Goal: Task Accomplishment & Management: Manage account settings

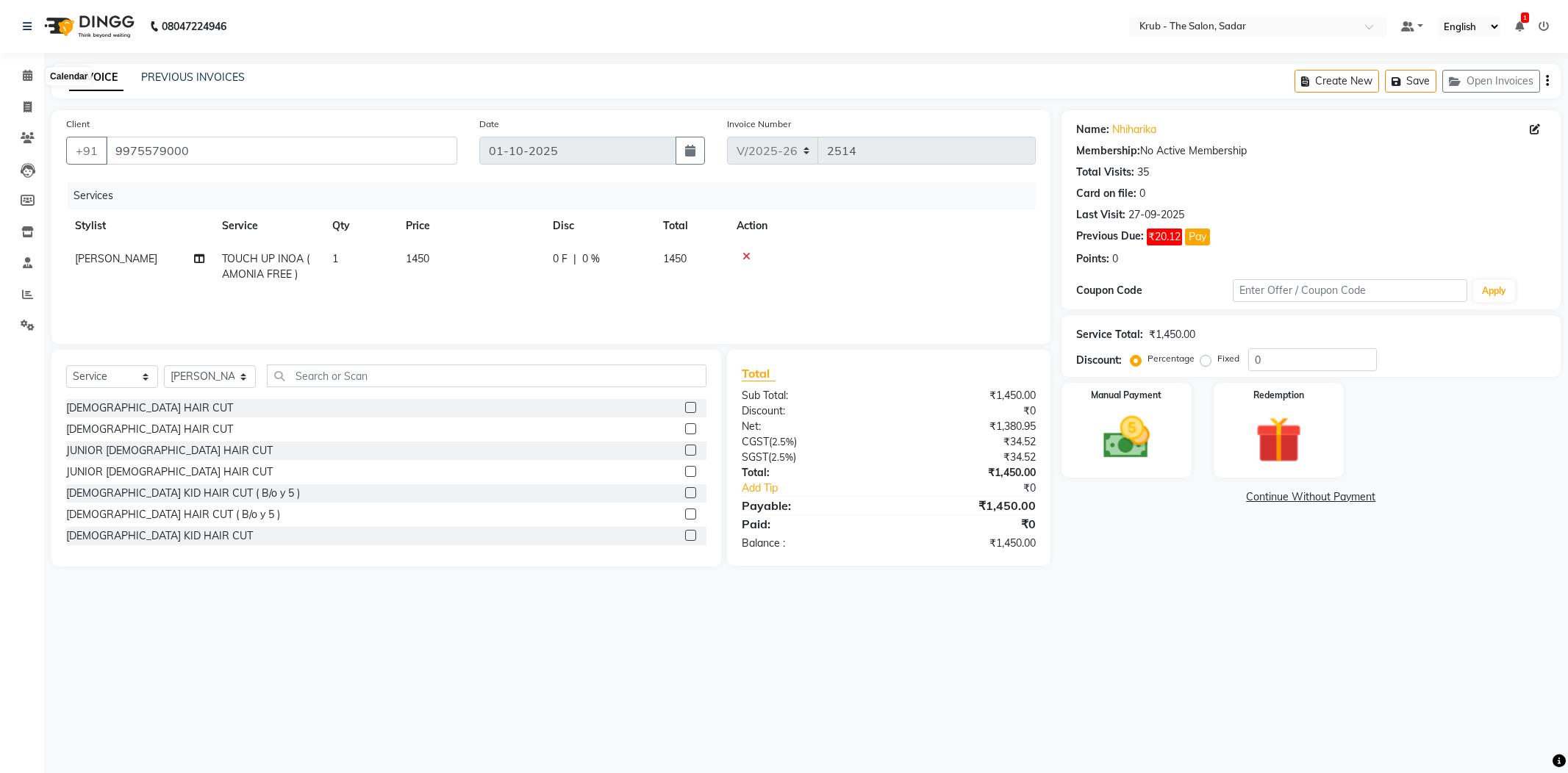
select select "4449"
select select "service"
select select "24979"
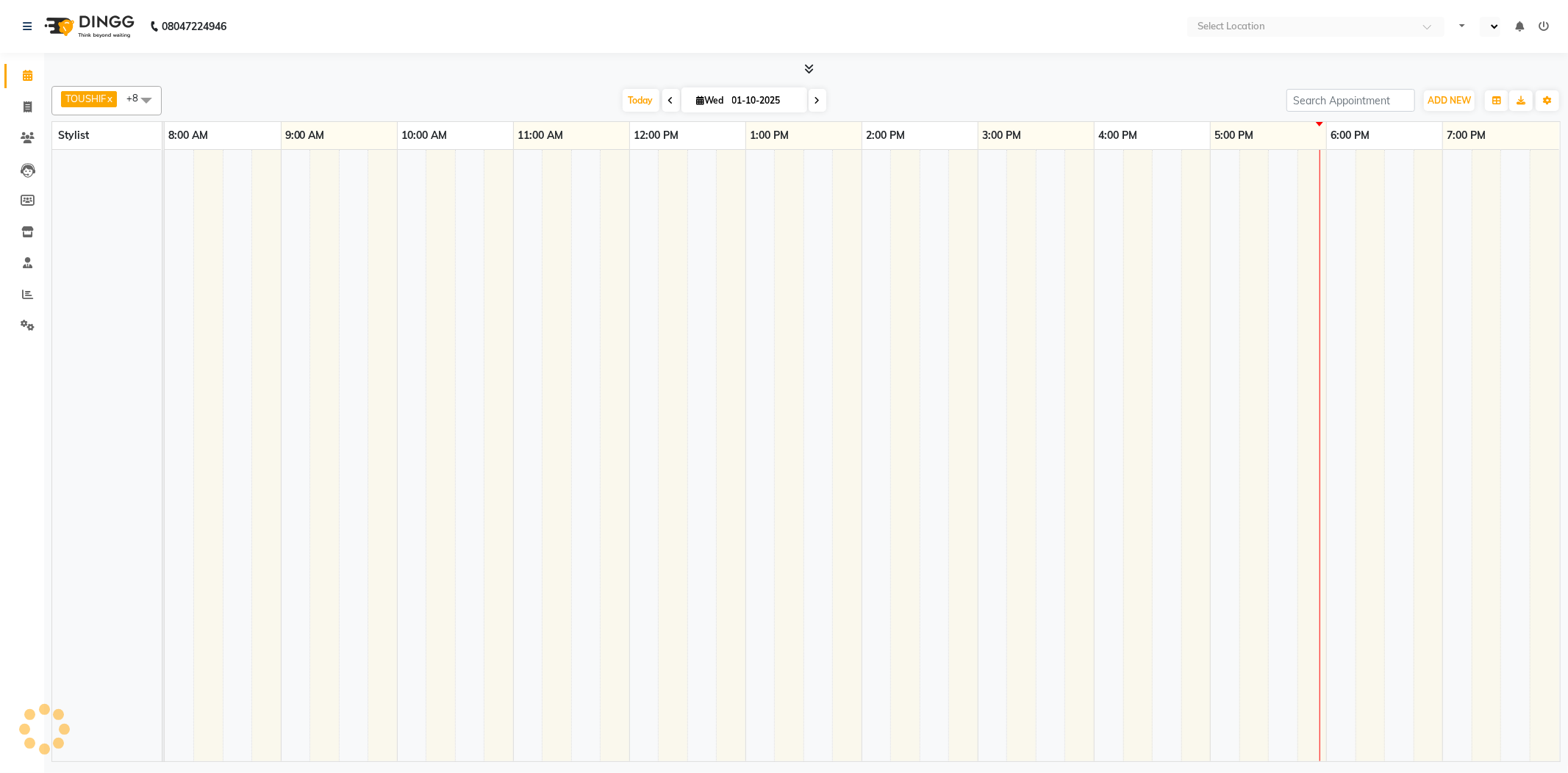
select select "en"
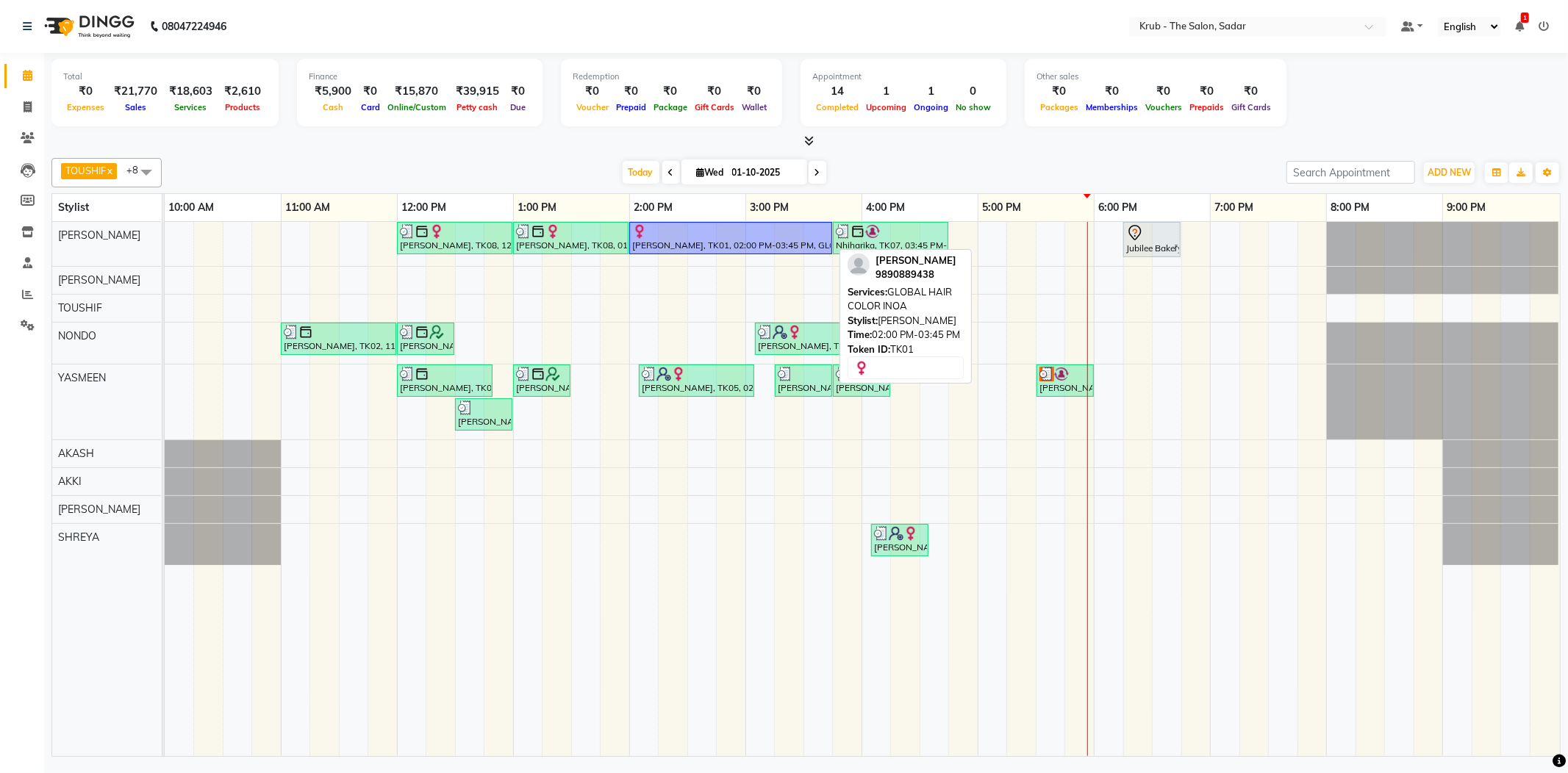
click at [743, 240] on div "[PERSON_NAME], TK01, 02:00 PM-03:45 PM, GLOBAL HAIR COLOR INOA" at bounding box center [730, 238] width 200 height 28
select select "1"
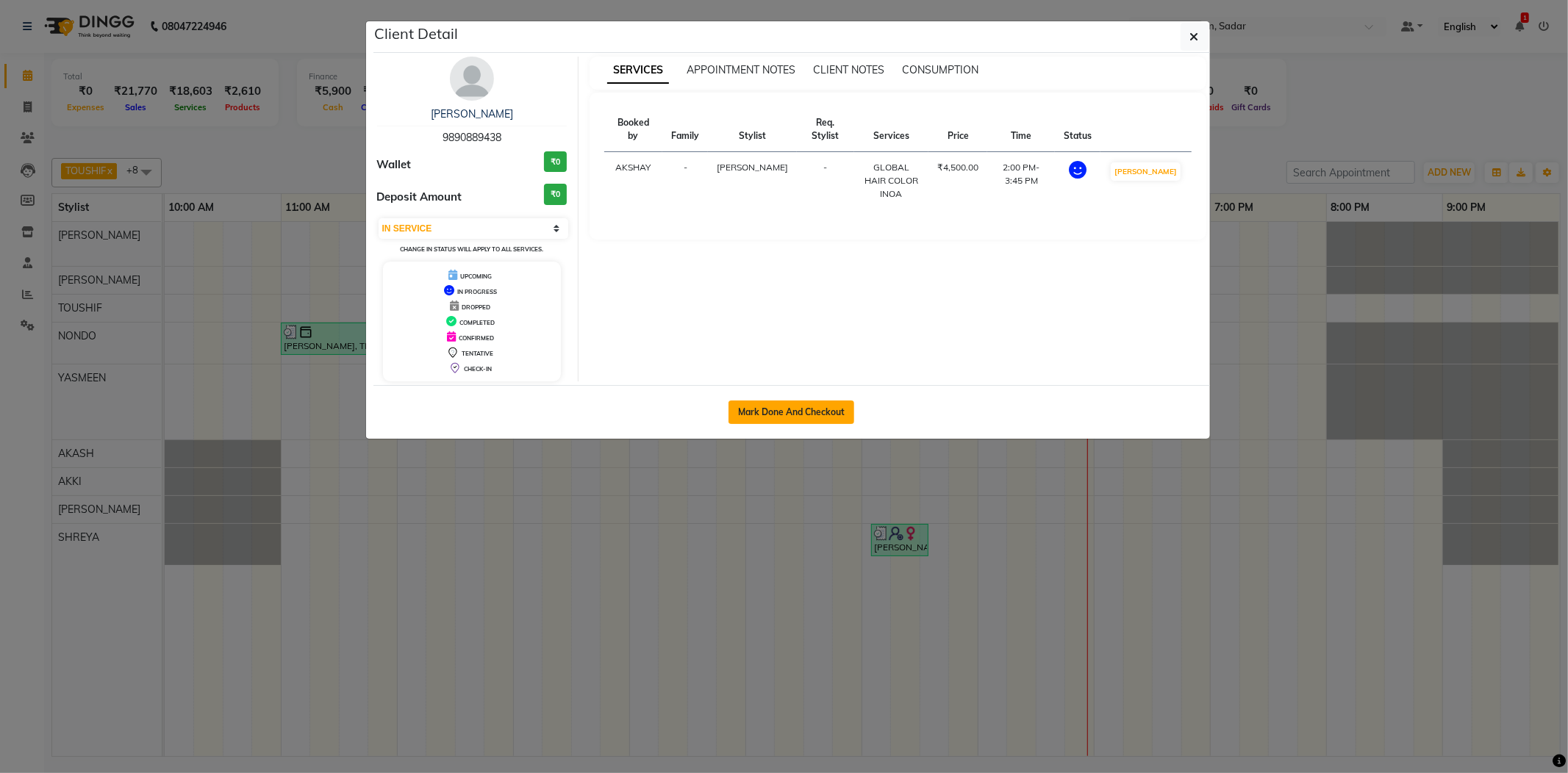
click at [821, 412] on button "Mark Done And Checkout" at bounding box center [790, 412] width 126 height 24
select select "service"
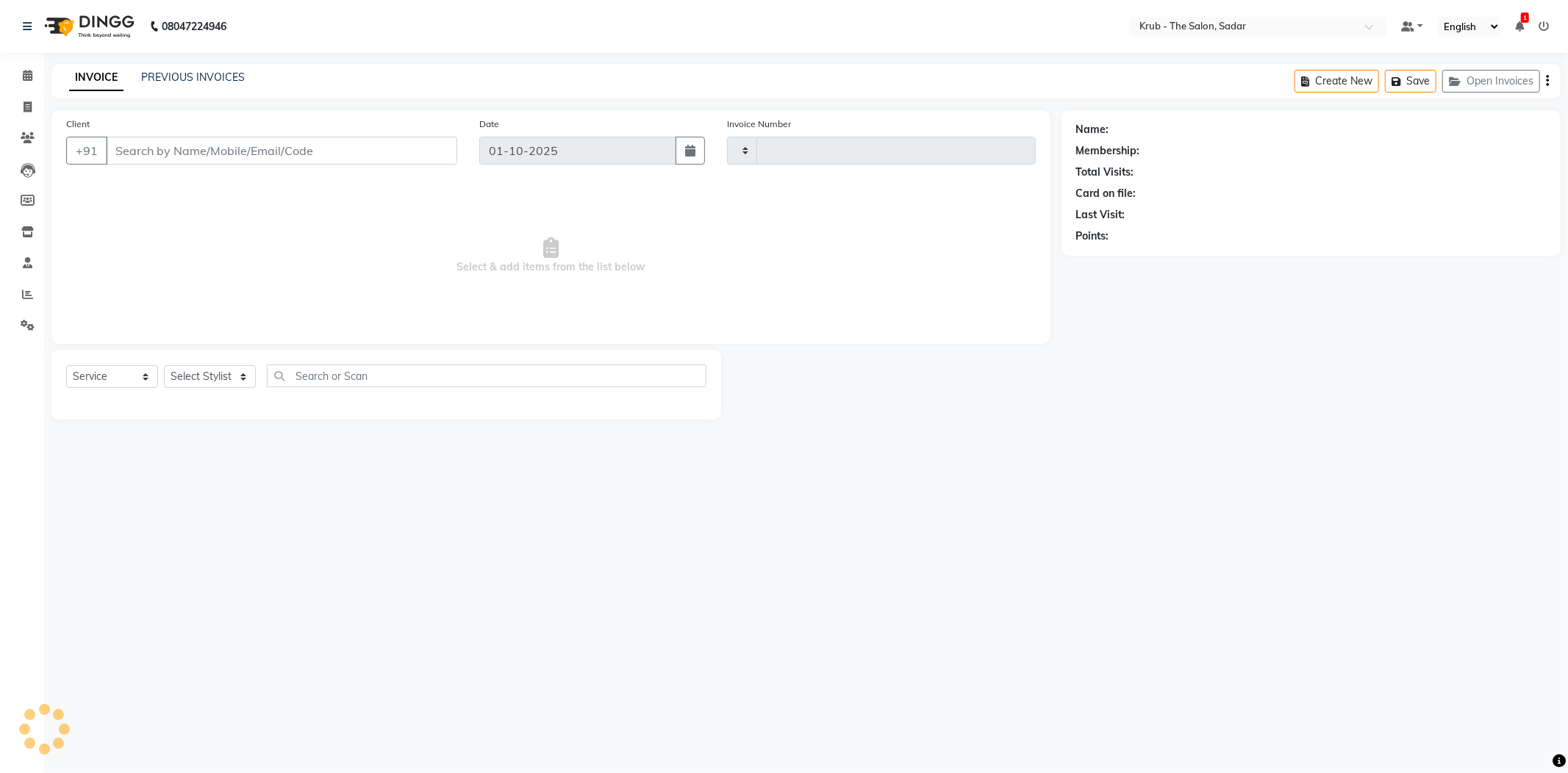
type input "2515"
select select "4449"
type input "9890889438"
select select "24979"
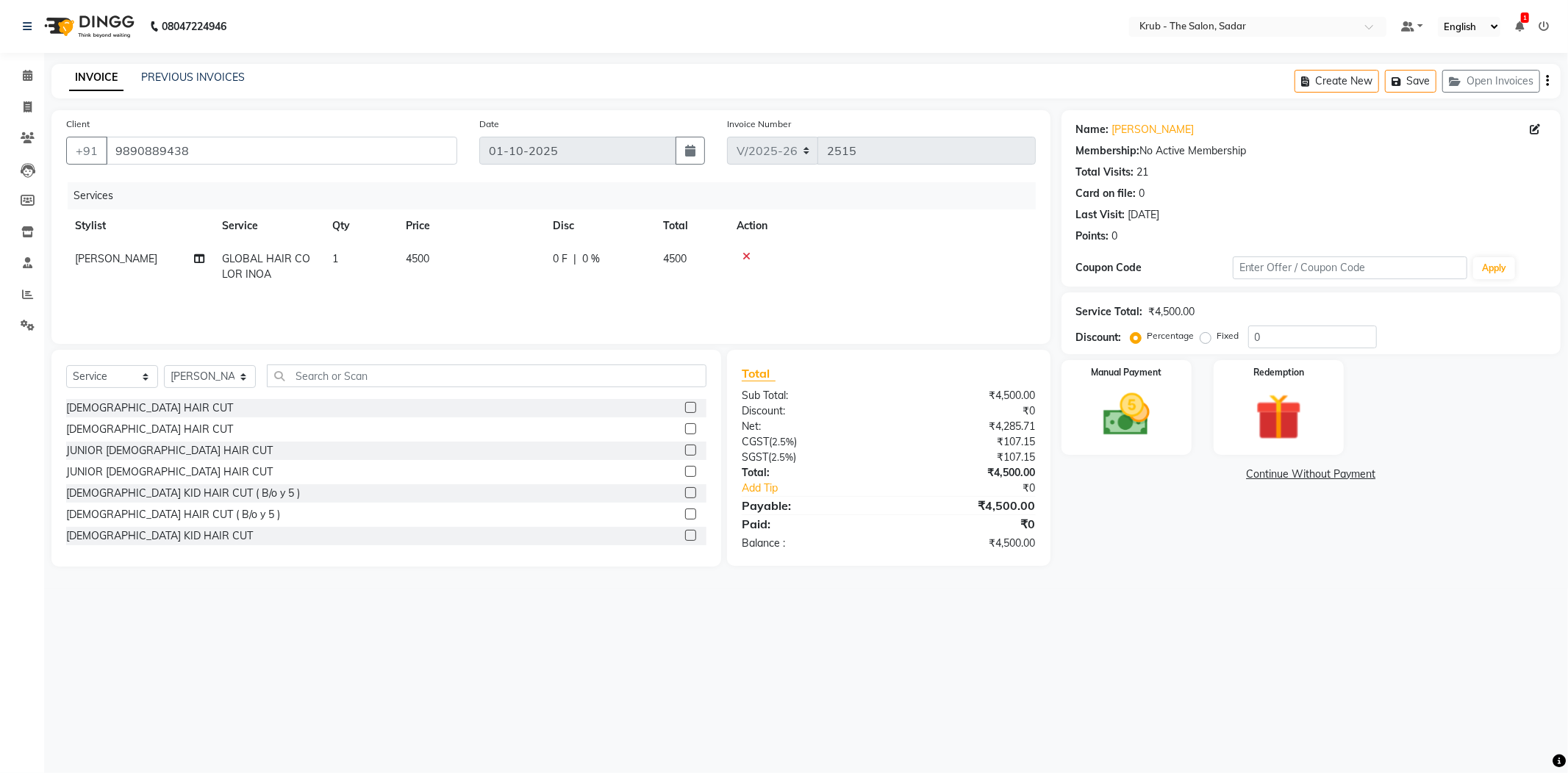
click at [431, 260] on td "4500" at bounding box center [470, 267] width 147 height 49
select select "24979"
drag, startPoint x: 526, startPoint y: 260, endPoint x: 415, endPoint y: 260, distance: 111.0
click at [415, 260] on tr "AKASH AKKI AKSHAY AMIT Andreas GURVEER Krub Reception KUNAL NONDO RAJESH SHREYA…" at bounding box center [550, 274] width 969 height 63
type input "4000"
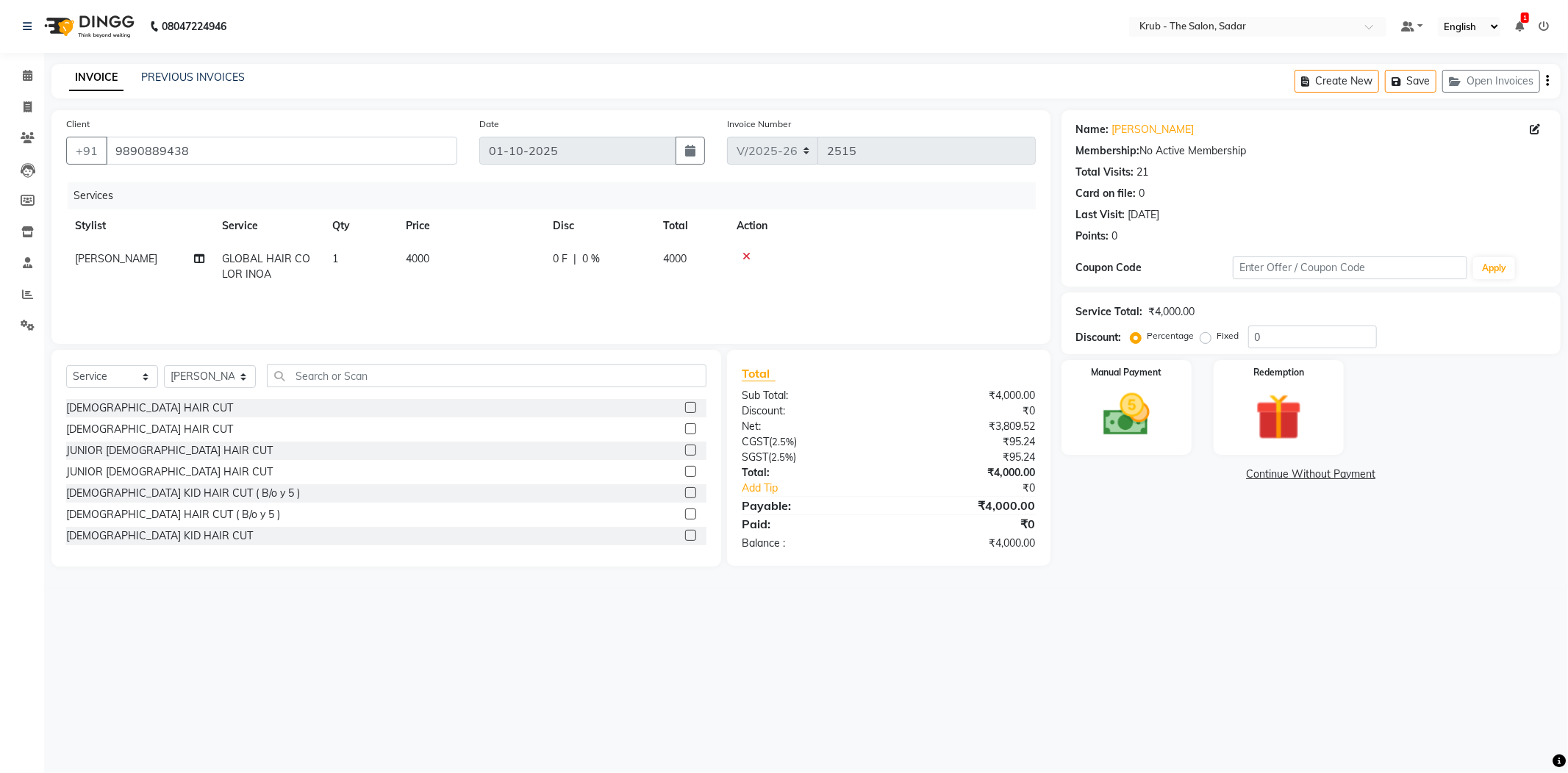
click at [1245, 581] on main "INVOICE PREVIOUS INVOICES Create New Save Open Invoices Client +91 9890889438 D…" at bounding box center [805, 326] width 1523 height 525
click at [1161, 423] on img at bounding box center [1126, 415] width 79 height 56
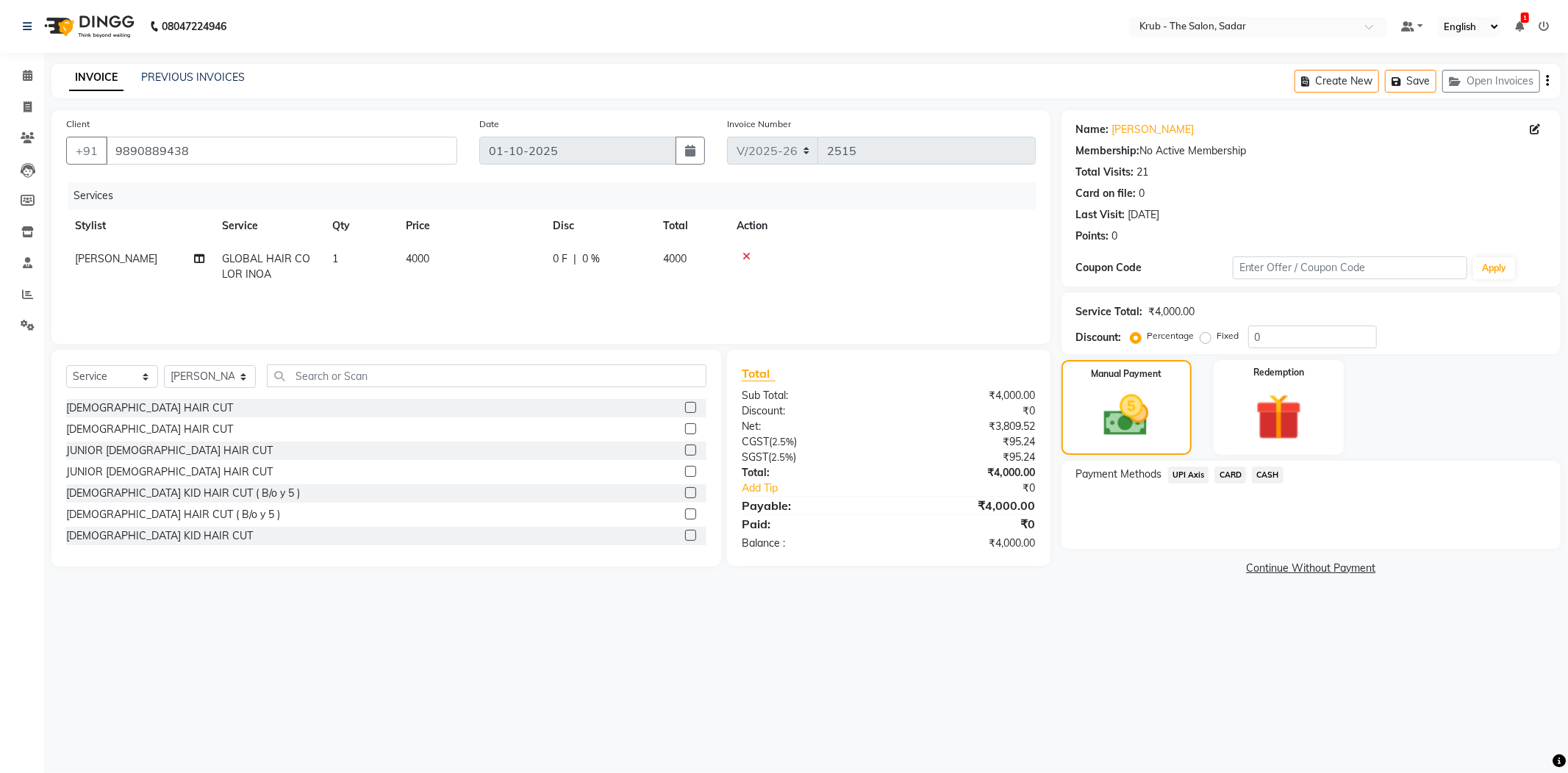
click at [1265, 467] on span "CASH" at bounding box center [1267, 474] width 32 height 17
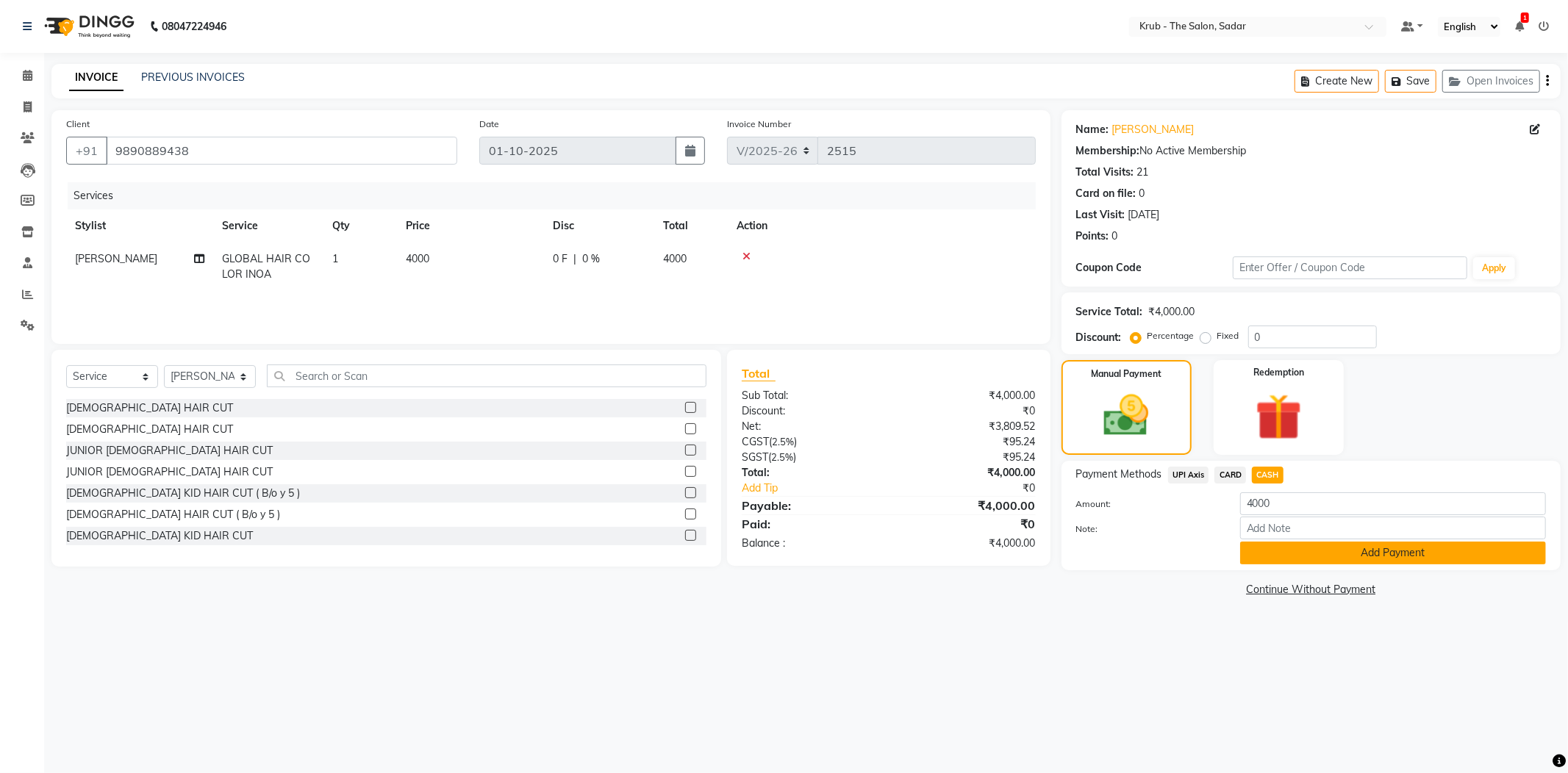
click at [1302, 553] on button "Add Payment" at bounding box center [1393, 553] width 305 height 23
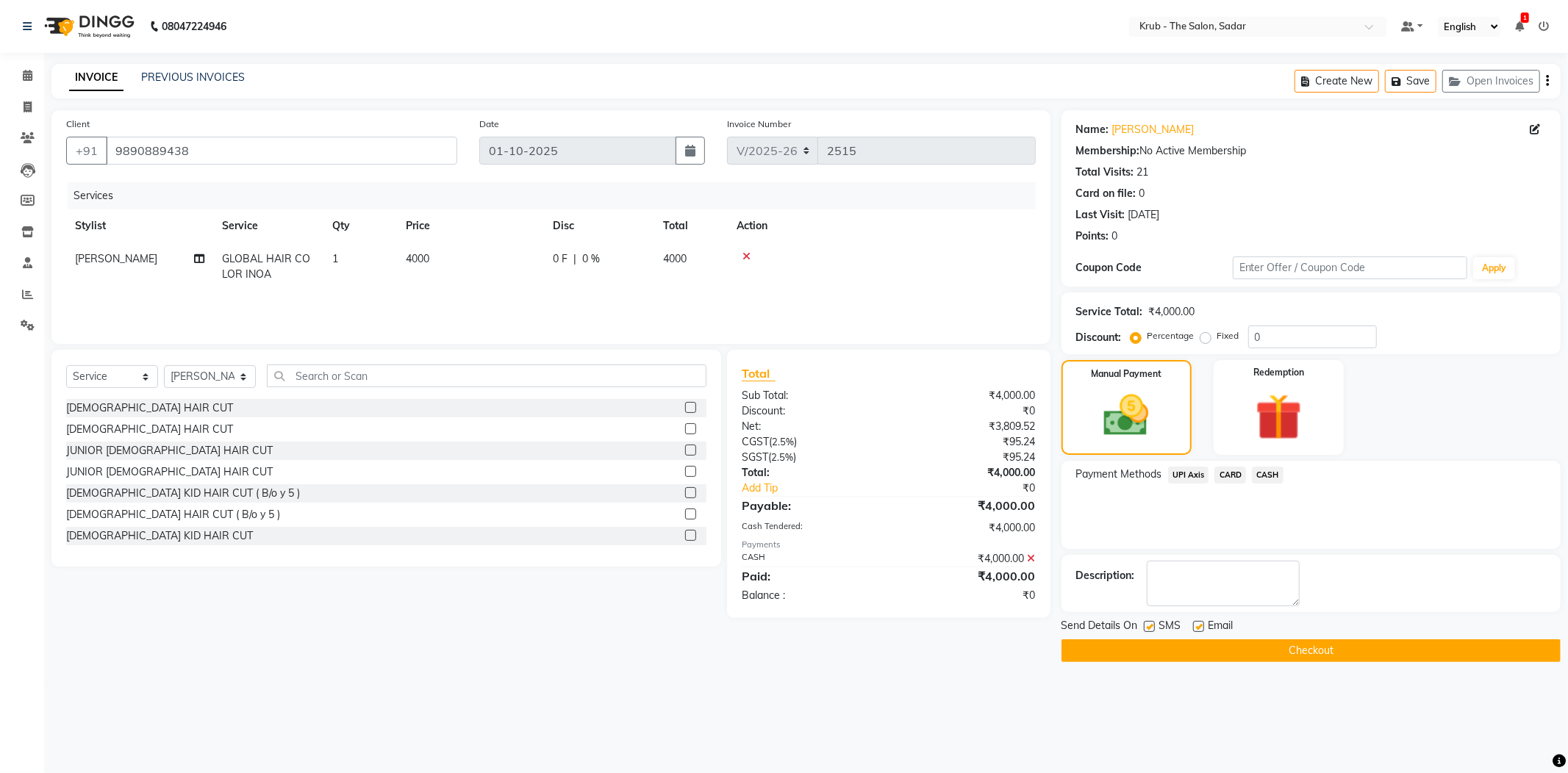
click at [1150, 624] on label at bounding box center [1150, 626] width 11 height 11
click at [1150, 624] on input "checkbox" at bounding box center [1149, 627] width 10 height 10
checkbox input "false"
click at [1200, 628] on label at bounding box center [1198, 626] width 11 height 11
click at [1200, 628] on input "checkbox" at bounding box center [1198, 627] width 10 height 10
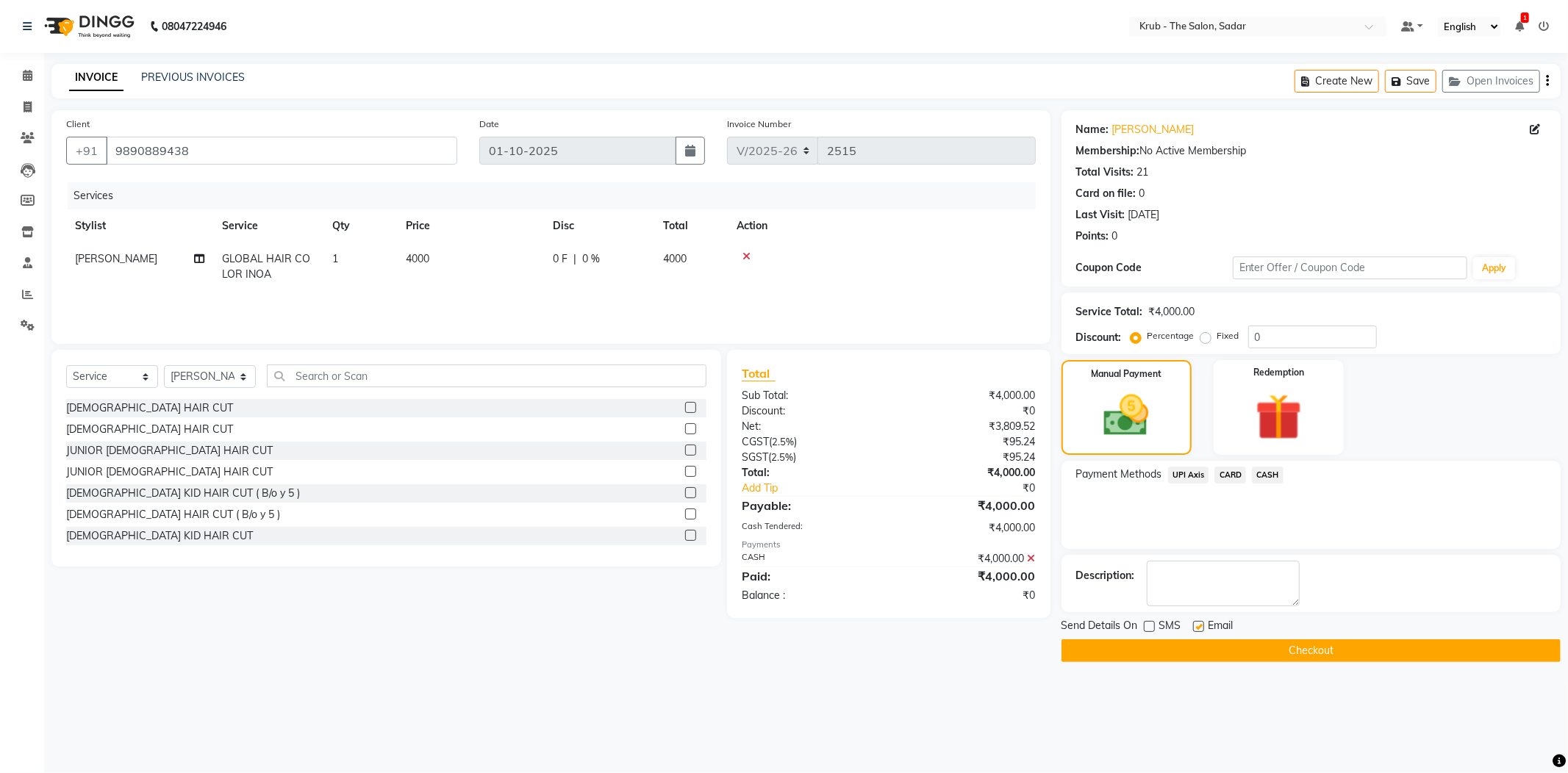
checkbox input "false"
click at [1267, 652] on button "Checkout" at bounding box center [1310, 650] width 499 height 23
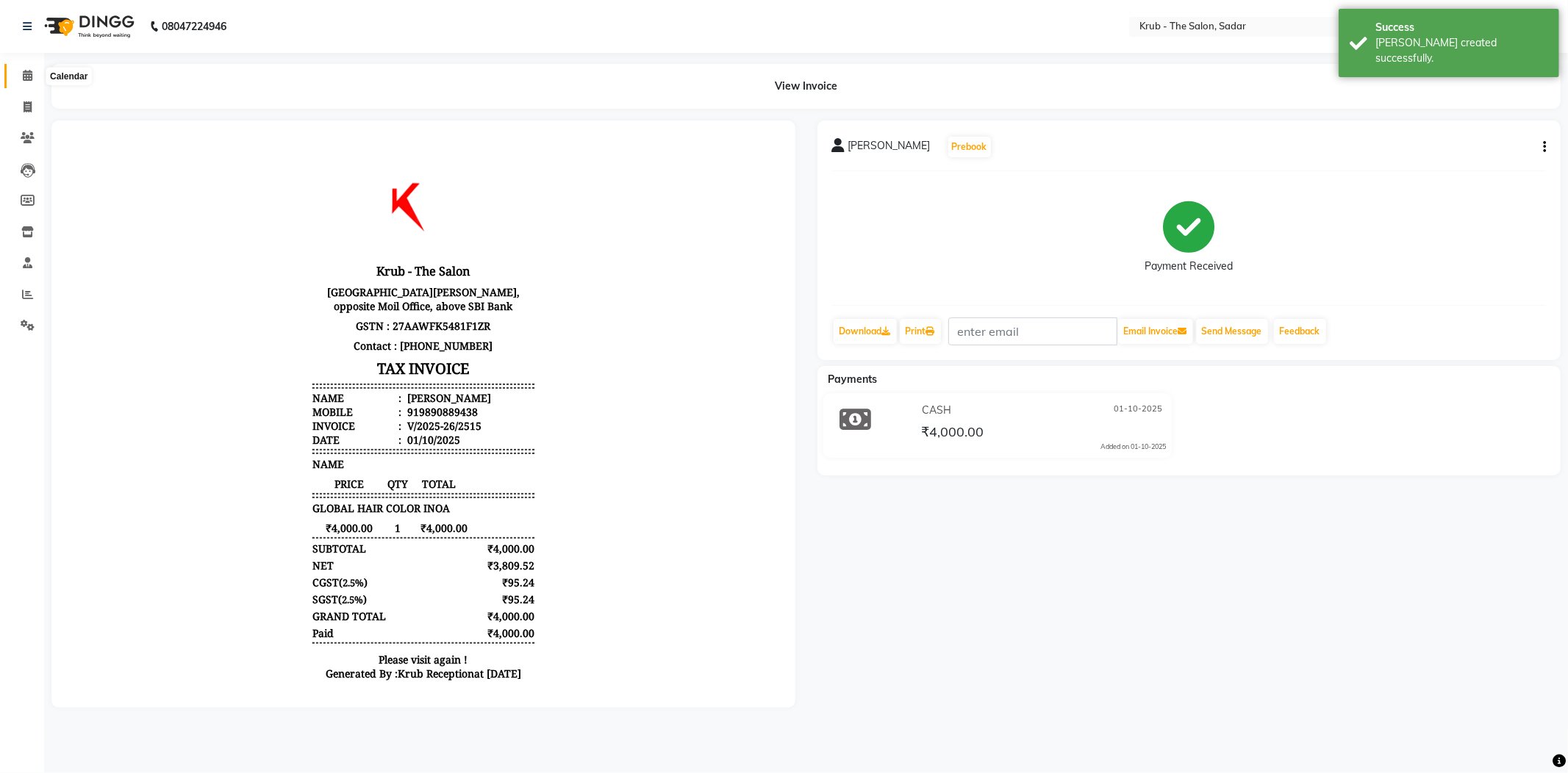
click at [29, 73] on icon at bounding box center [28, 76] width 10 height 11
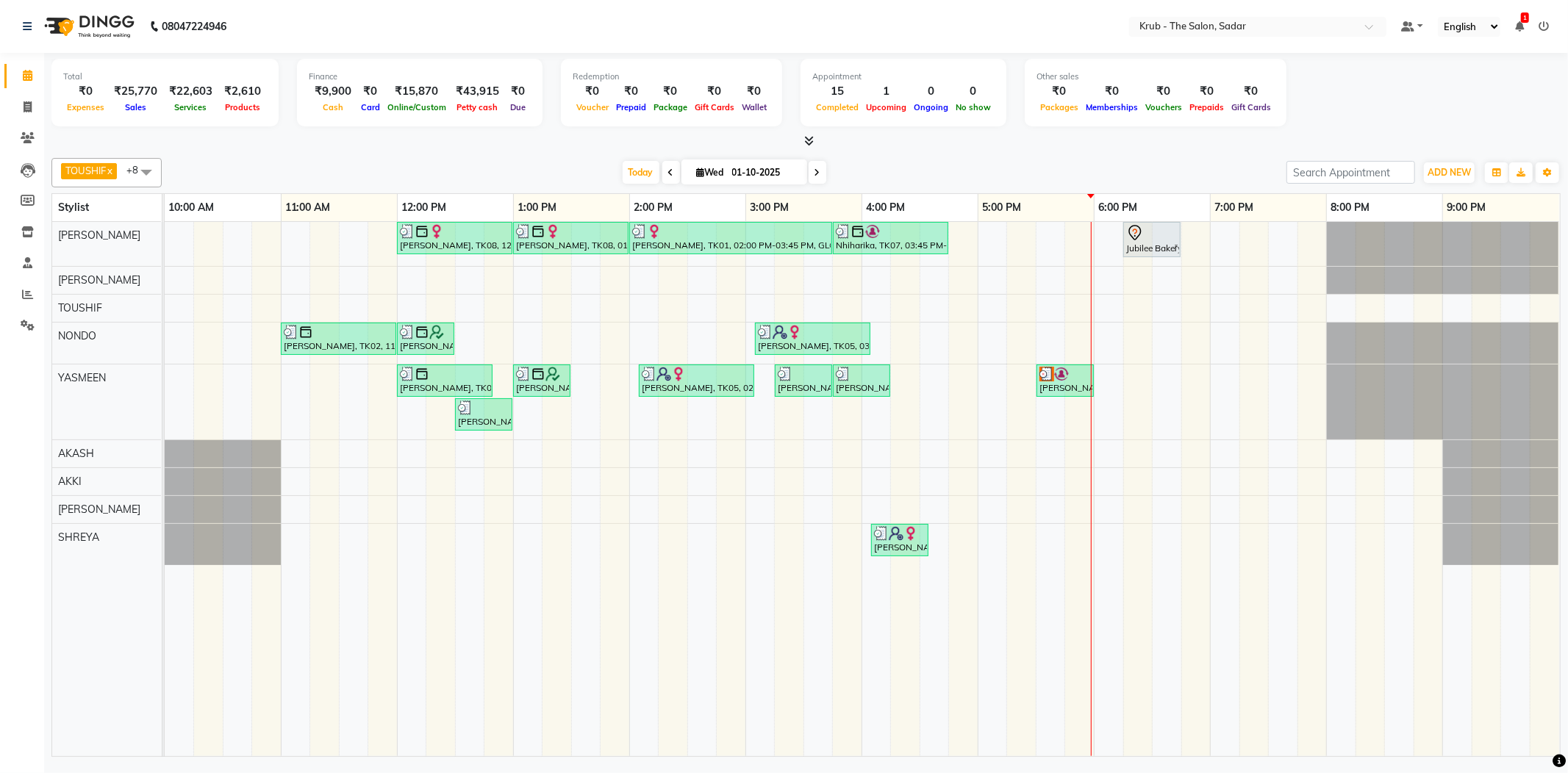
click at [814, 171] on icon at bounding box center [816, 172] width 6 height 9
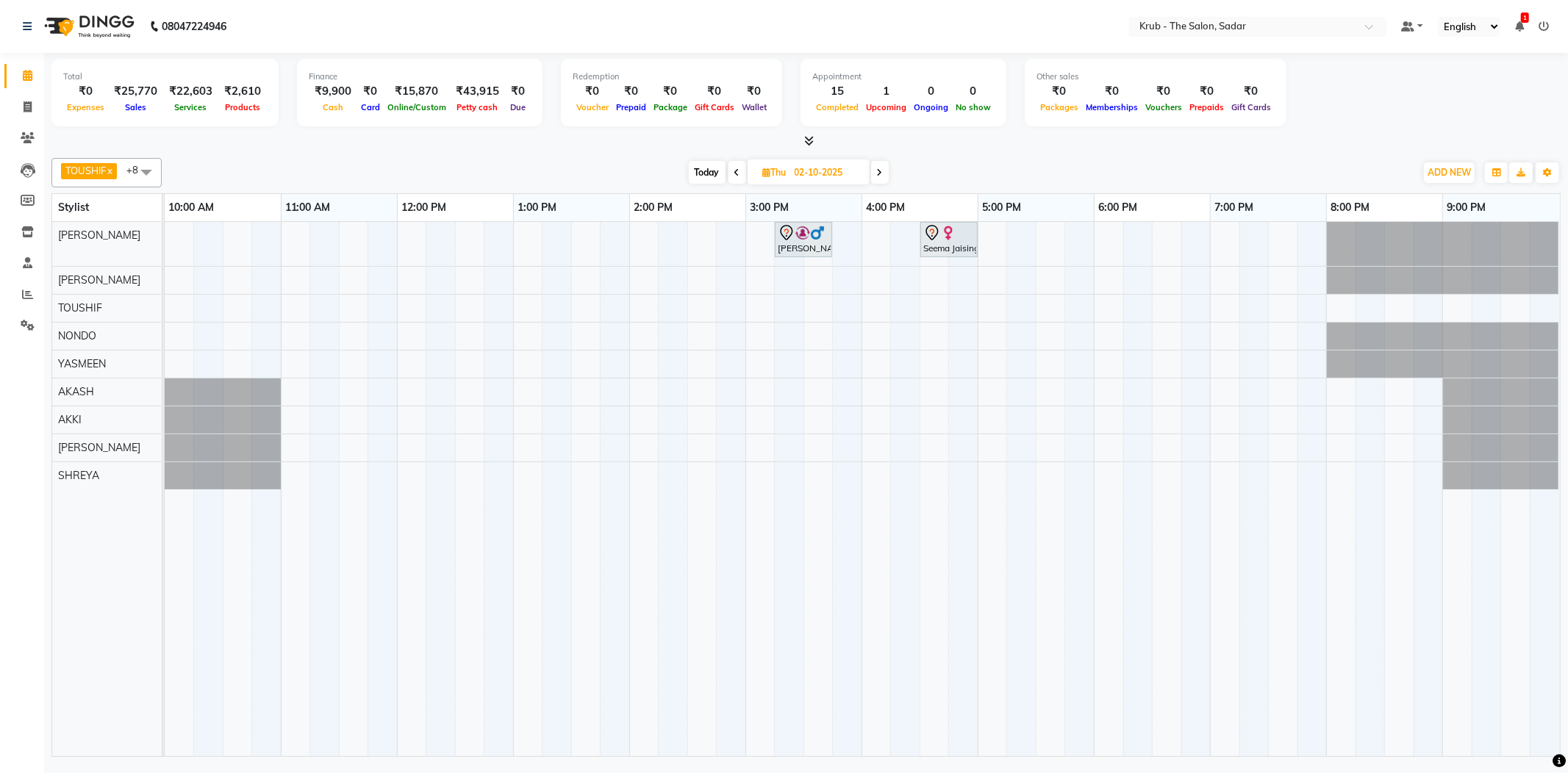
click at [944, 198] on div "4:00 PM" at bounding box center [920, 207] width 115 height 27
drag, startPoint x: 56, startPoint y: 212, endPoint x: 1507, endPoint y: 209, distance: 1451.0
click at [1507, 209] on tr "Stylist 10:00 AM 11:00 AM 12:00 PM 1:00 PM 2:00 PM 3:00 PM 4:00 PM 5:00 PM 6:00…" at bounding box center [806, 208] width 1508 height 28
click at [1507, 209] on div "9:00 PM" at bounding box center [1501, 207] width 116 height 27
drag, startPoint x: 1486, startPoint y: 204, endPoint x: 56, endPoint y: 210, distance: 1430.0
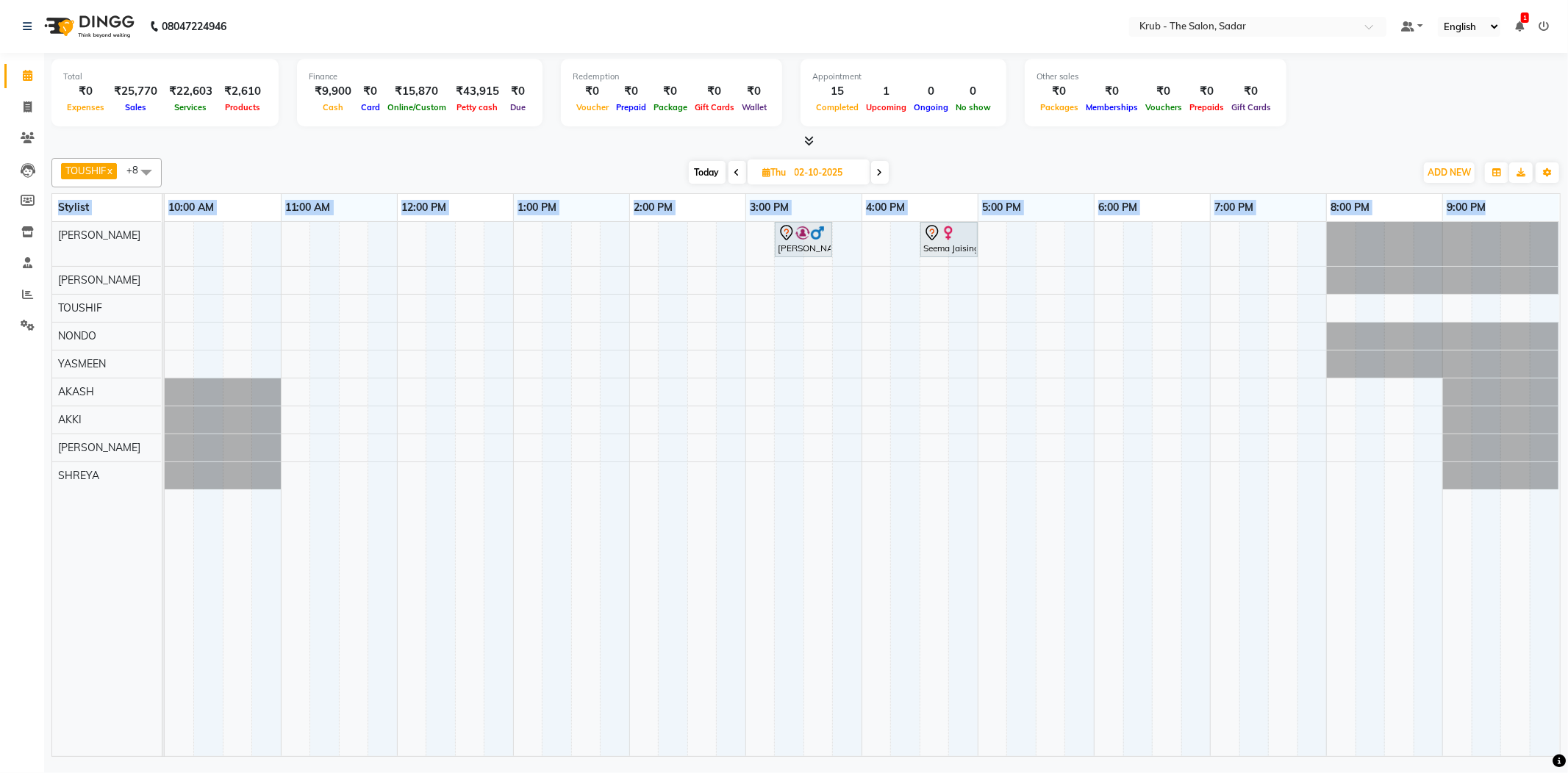
click at [56, 210] on tr "Stylist 10:00 AM 11:00 AM 12:00 PM 1:00 PM 2:00 PM 3:00 PM 4:00 PM 5:00 PM 6:00…" at bounding box center [806, 208] width 1508 height 28
click at [58, 562] on div "GURVEER RAJESH TOUSHIF NONDO YASMEEN AKASH AKKI AMIT SHREYA" at bounding box center [115, 489] width 127 height 534
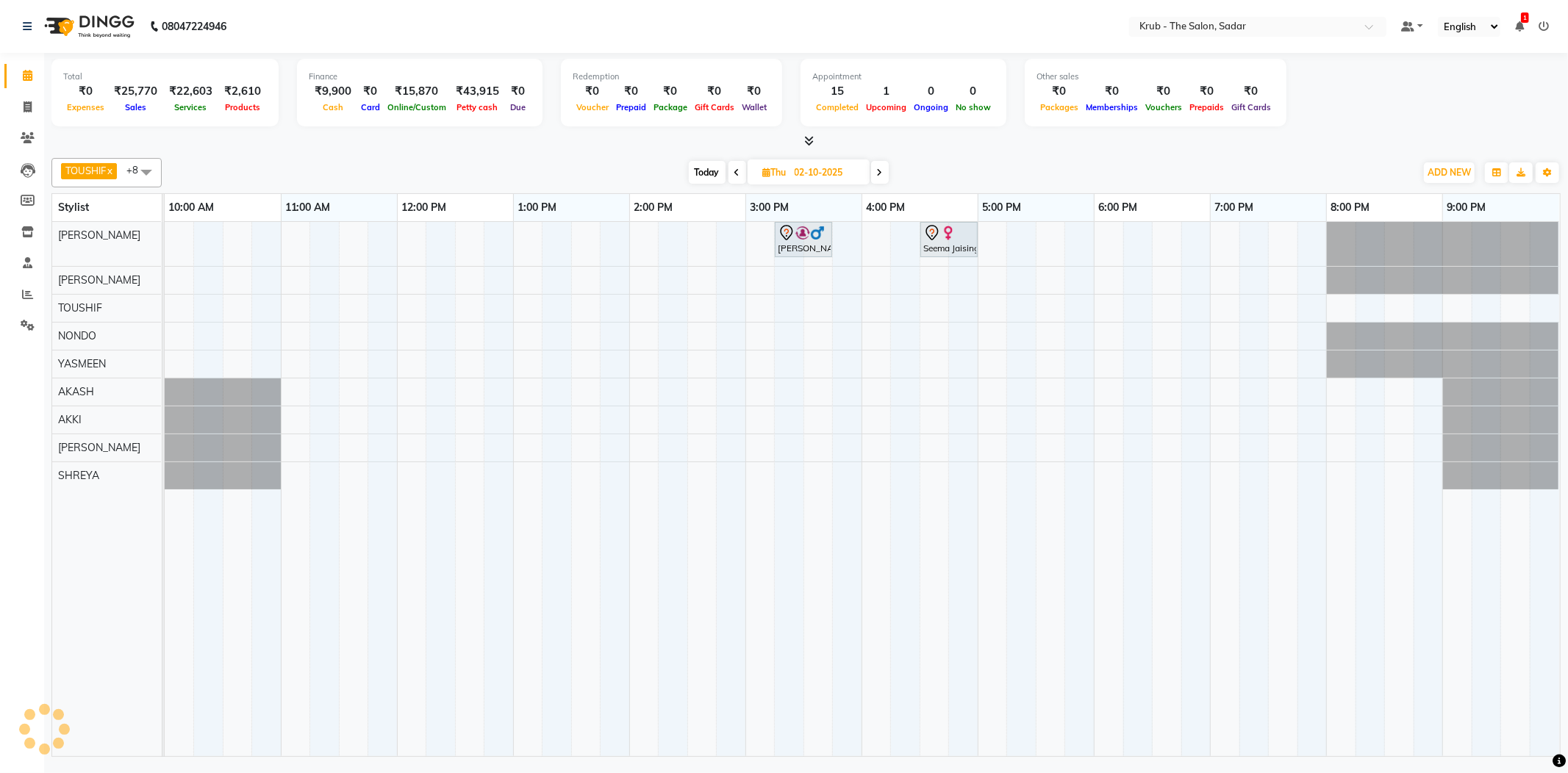
drag, startPoint x: 78, startPoint y: 494, endPoint x: 113, endPoint y: 498, distance: 35.2
click at [113, 498] on div "GURVEER RAJESH TOUSHIF NONDO YASMEEN AKASH AKKI AMIT SHREYA" at bounding box center [115, 489] width 127 height 534
click at [71, 524] on div "GURVEER RAJESH TOUSHIF NONDO YASMEEN AKASH AKKI AMIT SHREYA" at bounding box center [115, 489] width 127 height 534
click at [698, 172] on span "Today" at bounding box center [707, 172] width 37 height 23
type input "01-10-2025"
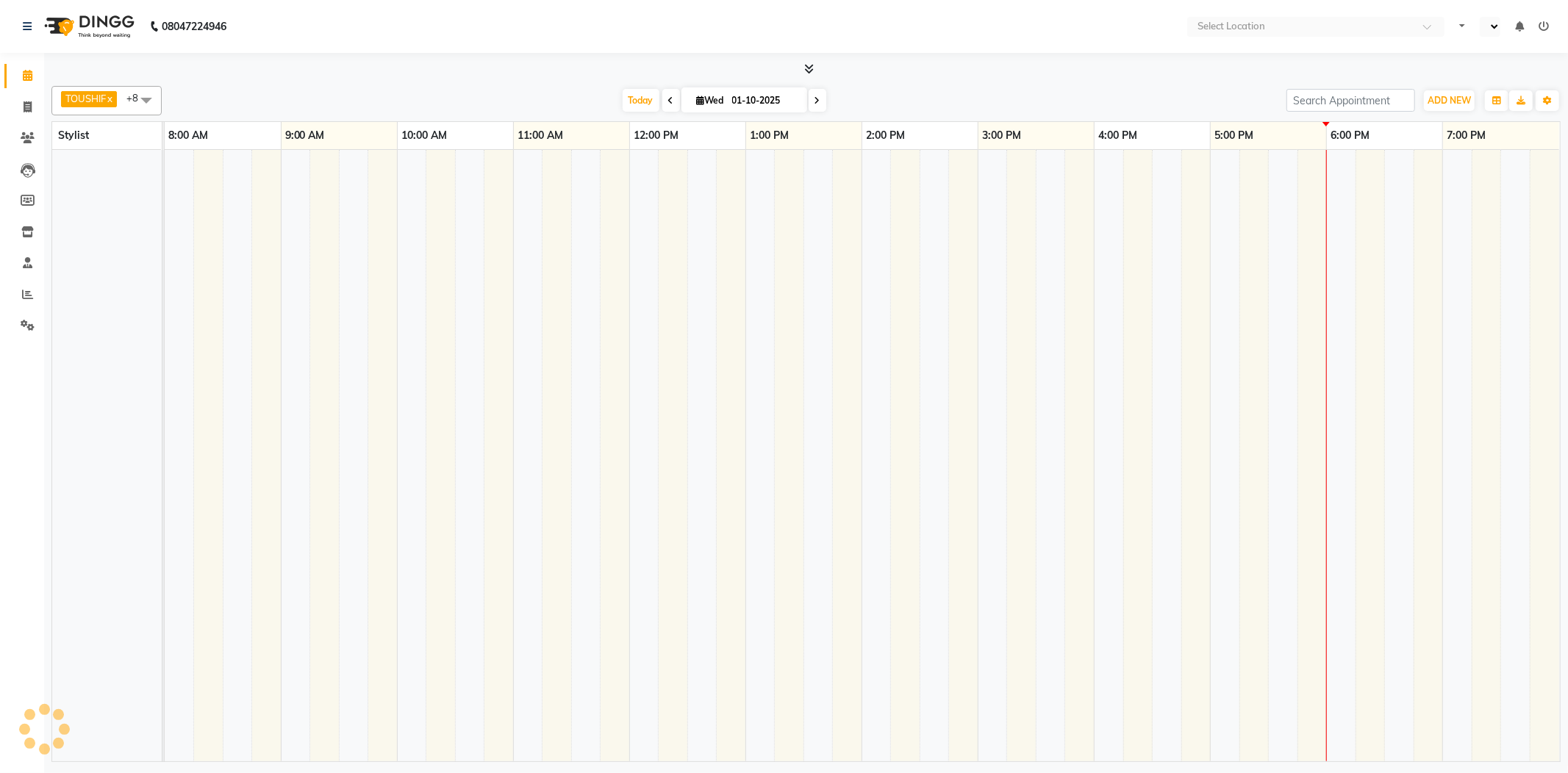
select select "en"
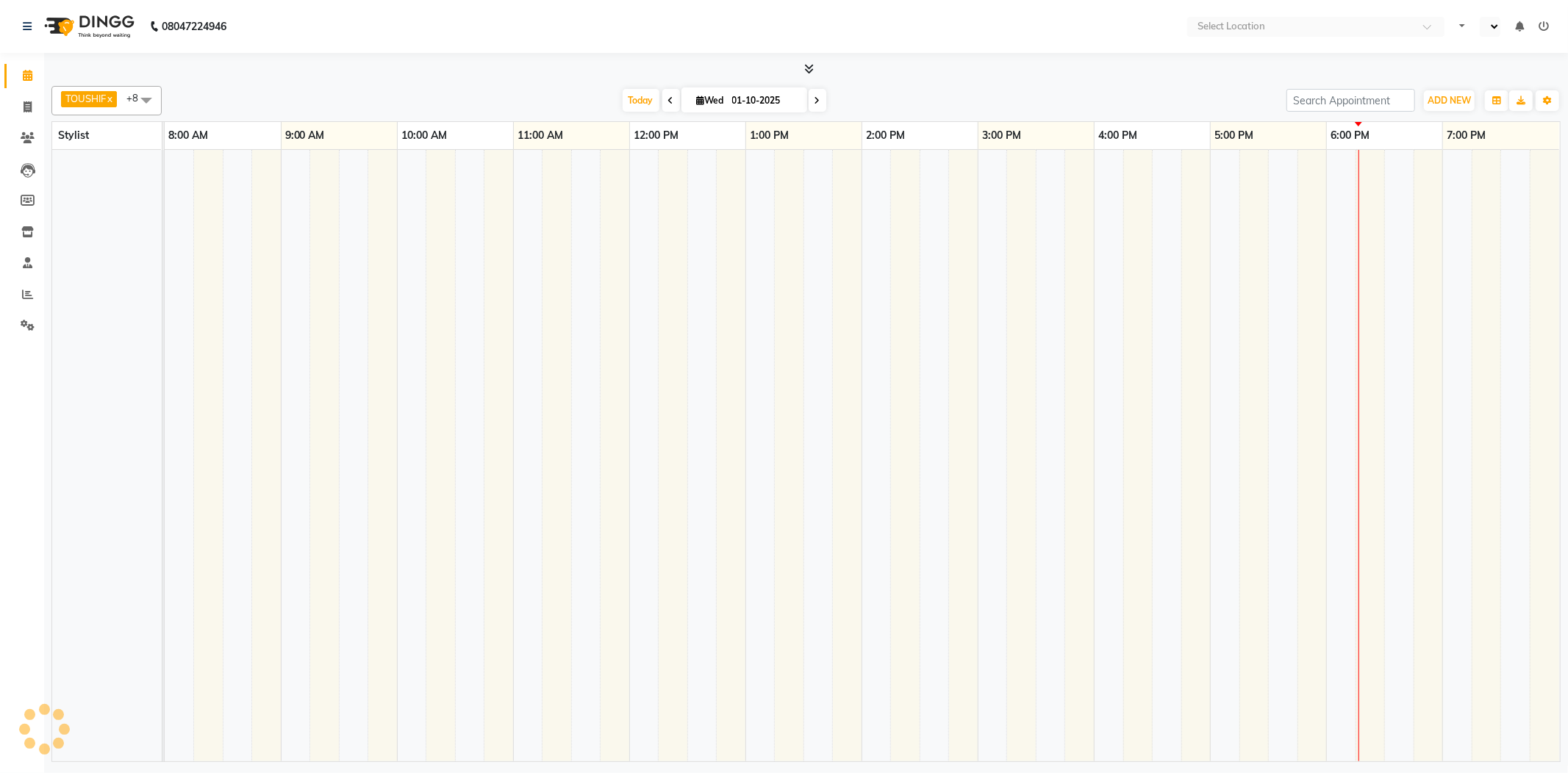
select select "en"
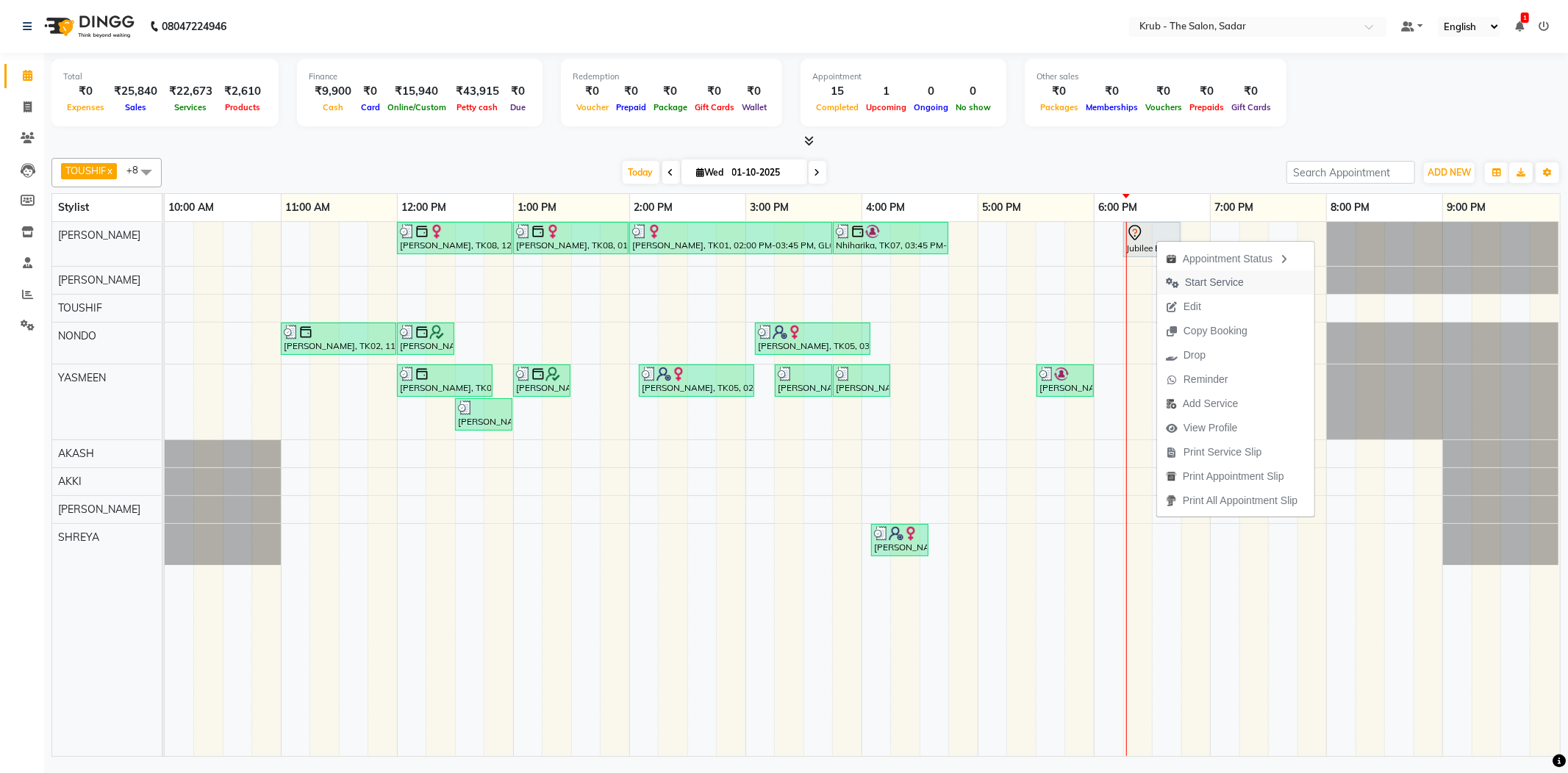
click at [1212, 279] on span "Start Service" at bounding box center [1214, 282] width 58 height 15
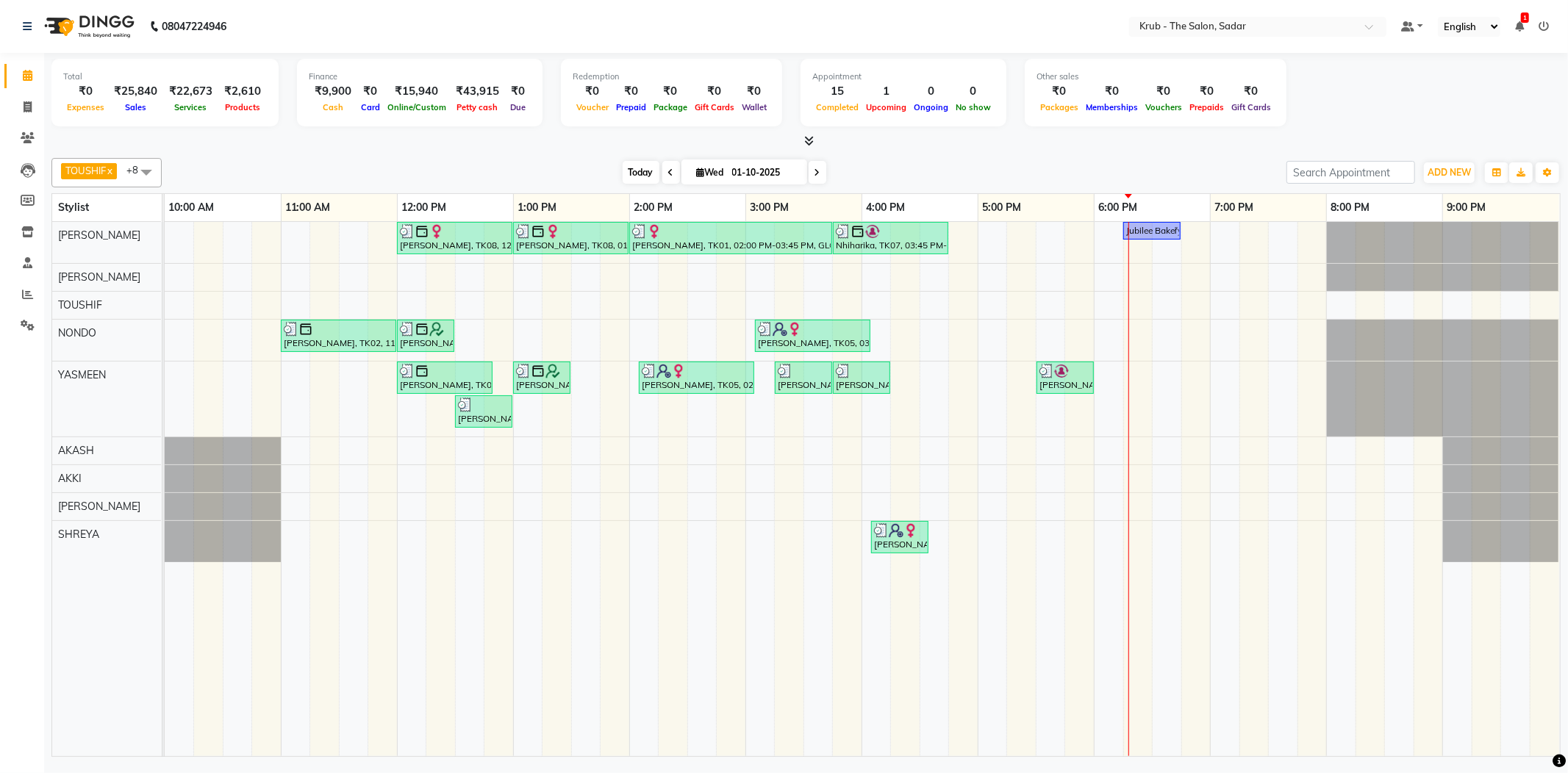
click at [630, 176] on span "Today" at bounding box center [640, 172] width 37 height 23
click at [630, 175] on span "Today" at bounding box center [640, 172] width 37 height 23
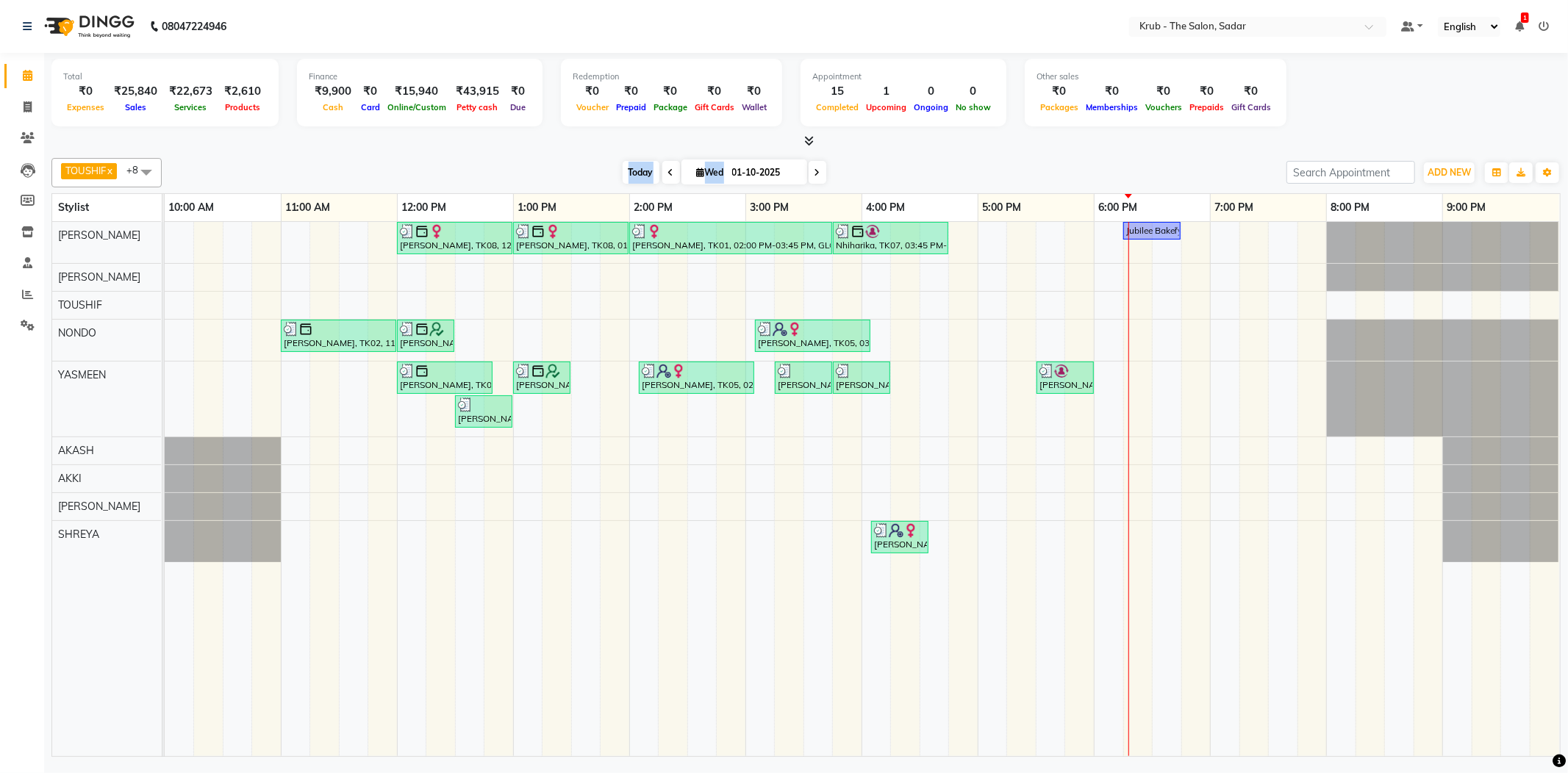
click at [630, 175] on span "Today" at bounding box center [640, 172] width 37 height 23
drag, startPoint x: 630, startPoint y: 175, endPoint x: 643, endPoint y: 178, distance: 13.3
click at [642, 178] on span "Today" at bounding box center [640, 172] width 37 height 23
click at [643, 178] on span "Today" at bounding box center [640, 172] width 37 height 23
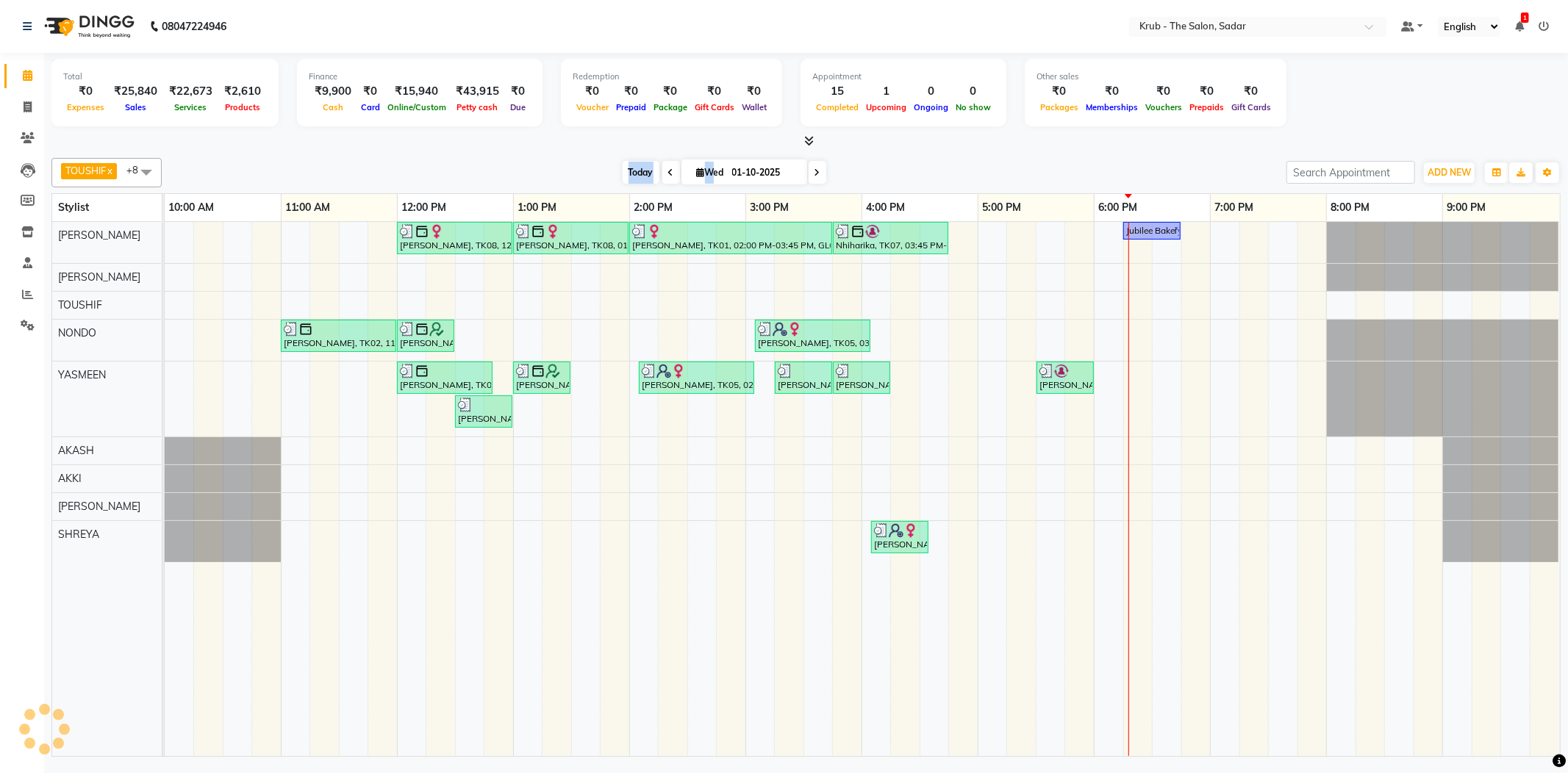
click at [643, 178] on span "Today" at bounding box center [640, 172] width 37 height 23
click at [1159, 235] on div "Jubilee Bakeřy, TK06, 06:15 PM-06:45 PM, FEMALE HAIR CUT" at bounding box center [1151, 231] width 54 height 13
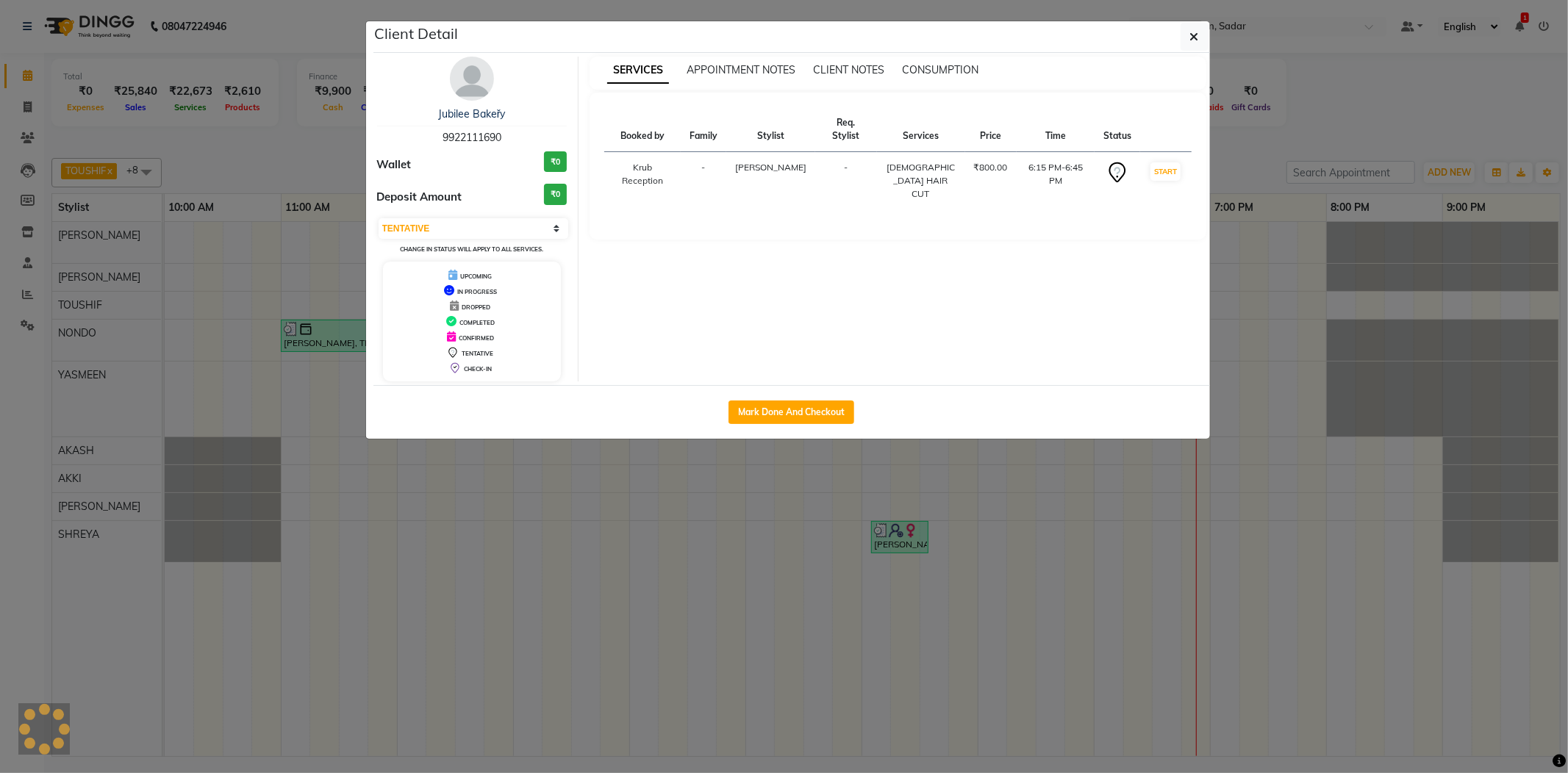
select select "1"
click at [800, 420] on button "Mark Done And Checkout" at bounding box center [790, 412] width 126 height 24
select select "service"
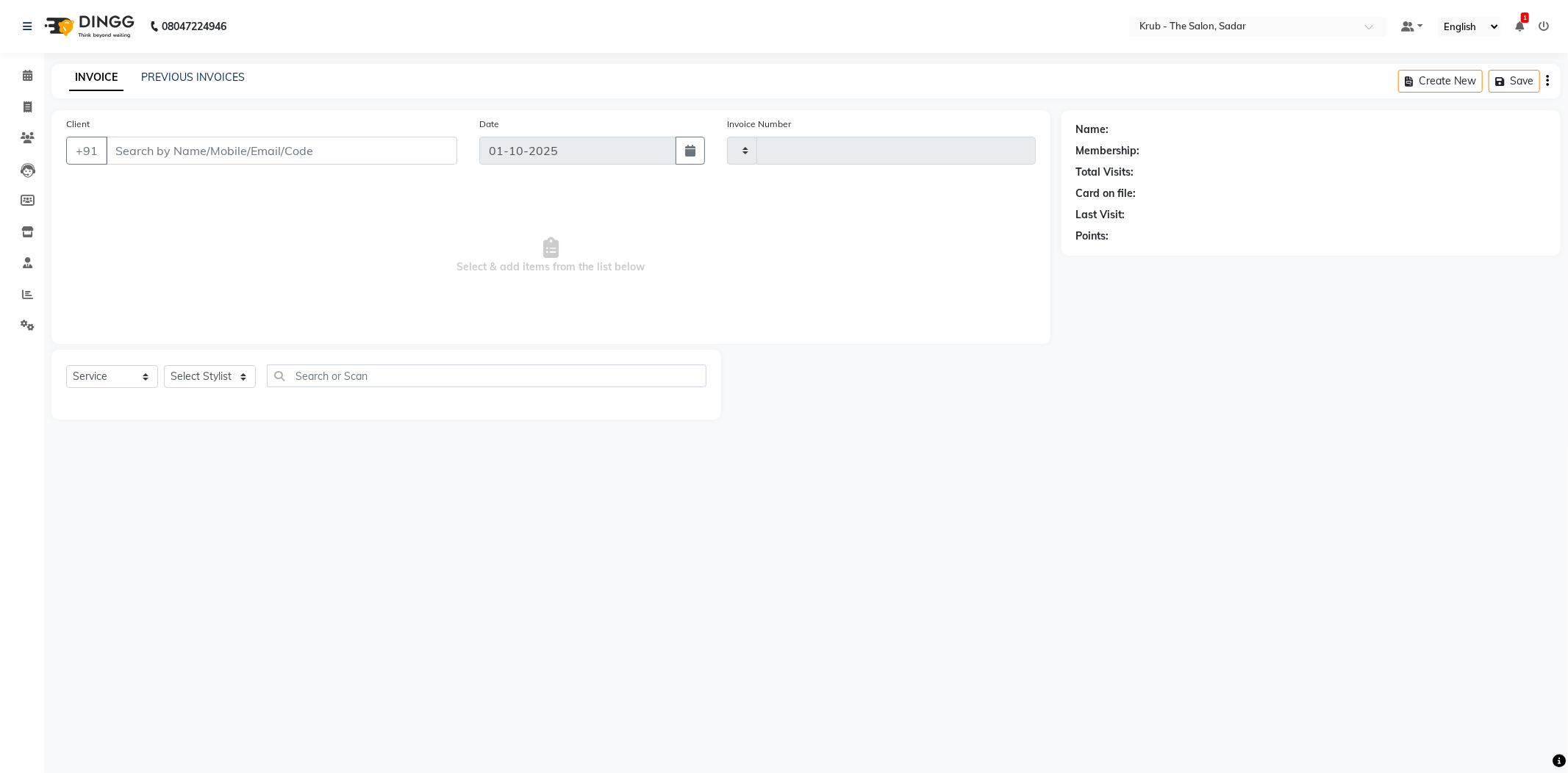
type input "2517"
select select "4449"
type input "9922111690"
select select "24979"
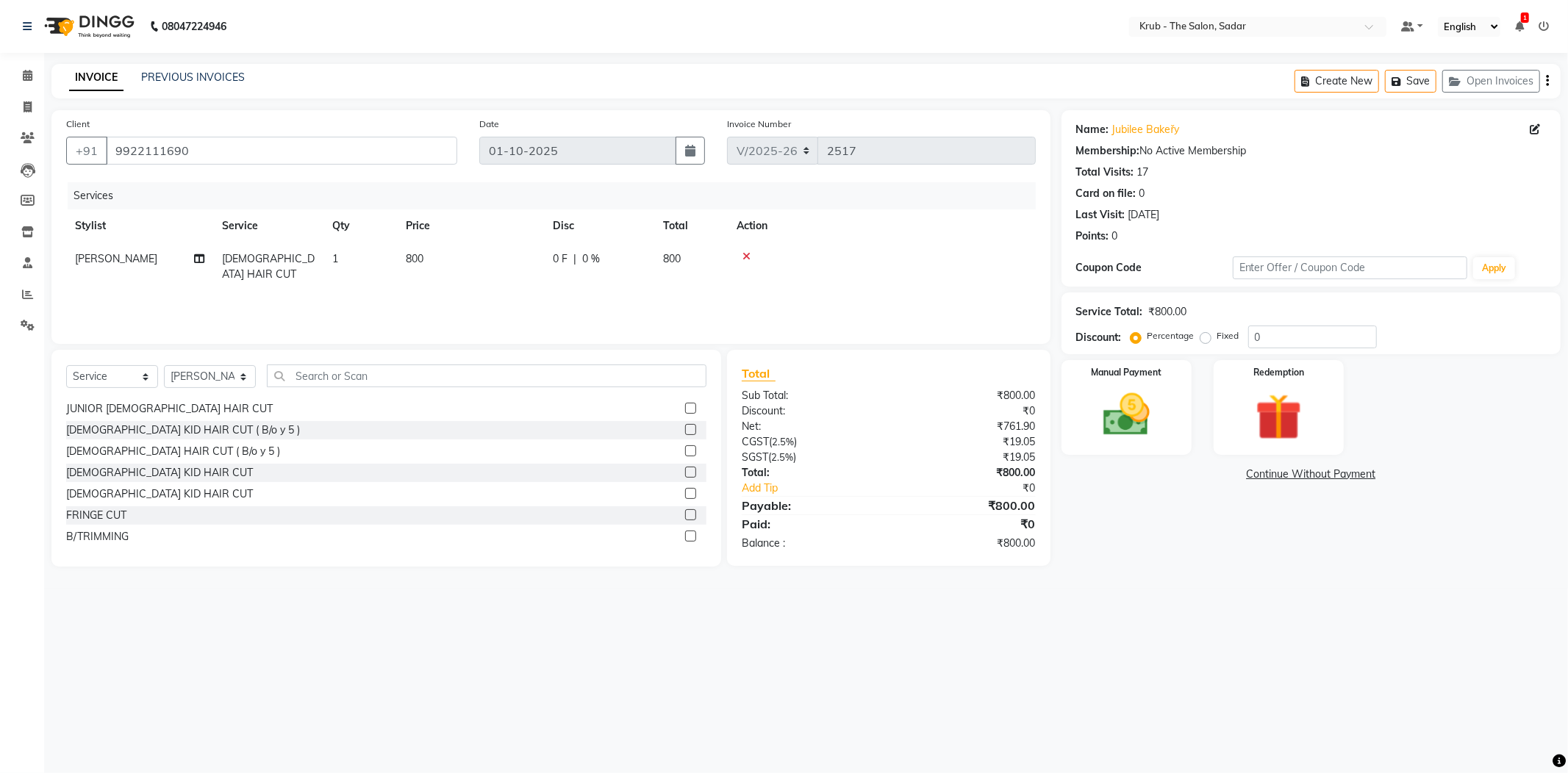
scroll to position [97, 0]
click at [685, 503] on label at bounding box center [691, 502] width 11 height 11
click at [685, 503] on input "checkbox" at bounding box center [690, 502] width 10 height 10
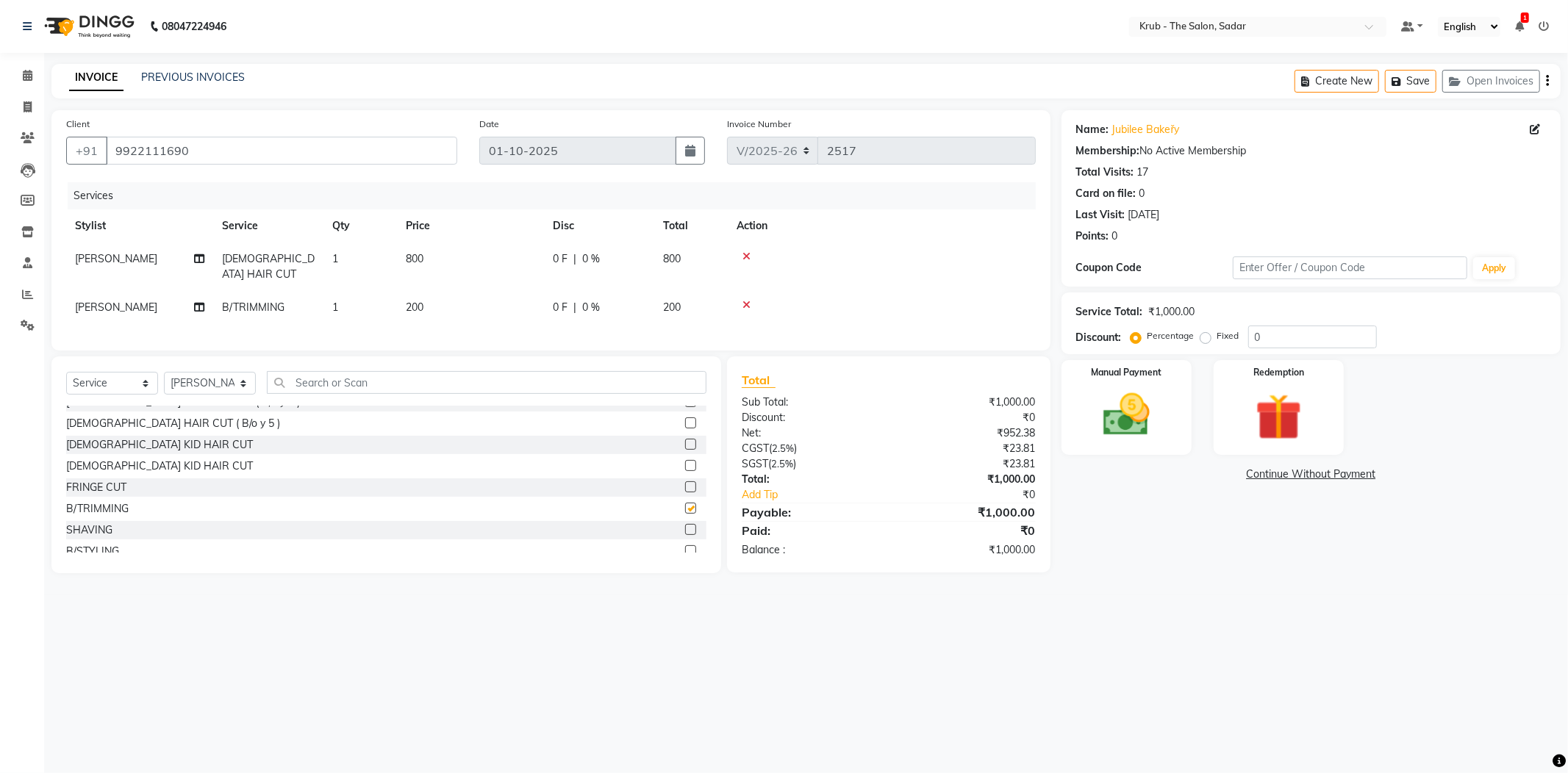
checkbox input "false"
click at [745, 262] on td at bounding box center [881, 267] width 308 height 49
click at [745, 259] on icon at bounding box center [747, 256] width 8 height 11
click at [685, 438] on label at bounding box center [691, 438] width 11 height 11
click at [685, 438] on input "checkbox" at bounding box center [690, 438] width 10 height 10
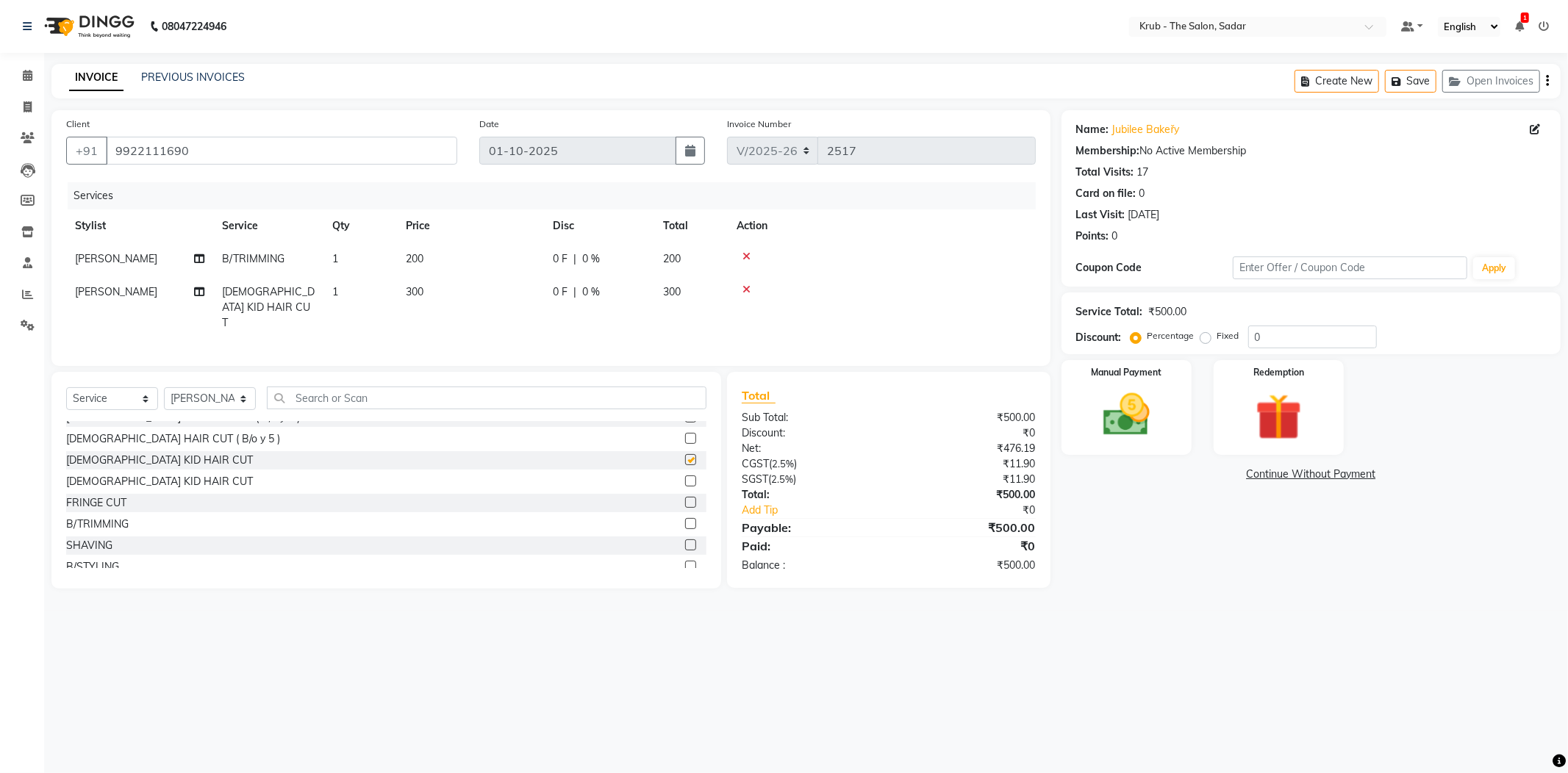
checkbox input "false"
click at [744, 289] on icon at bounding box center [747, 289] width 8 height 11
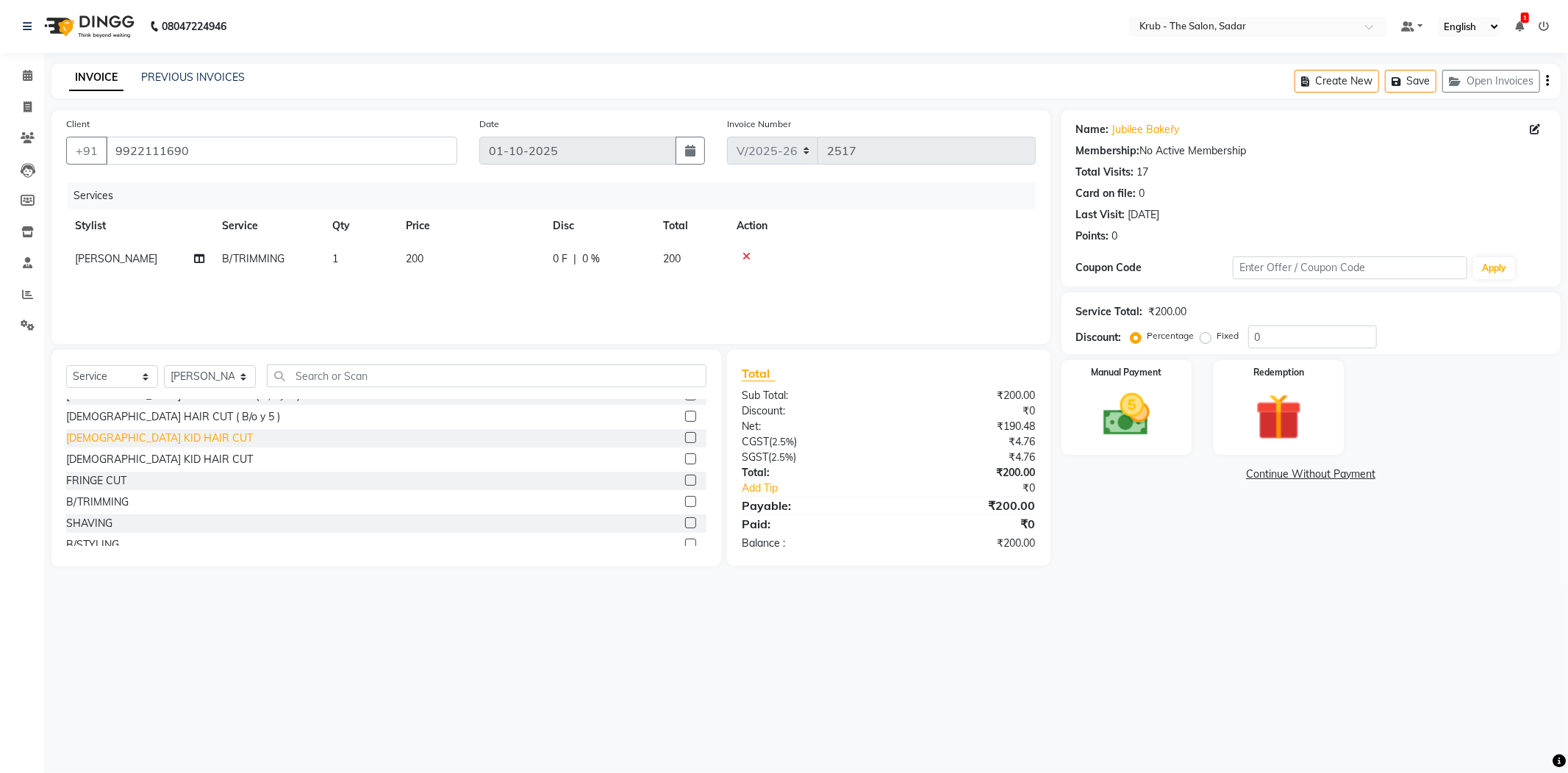
scroll to position [0, 0]
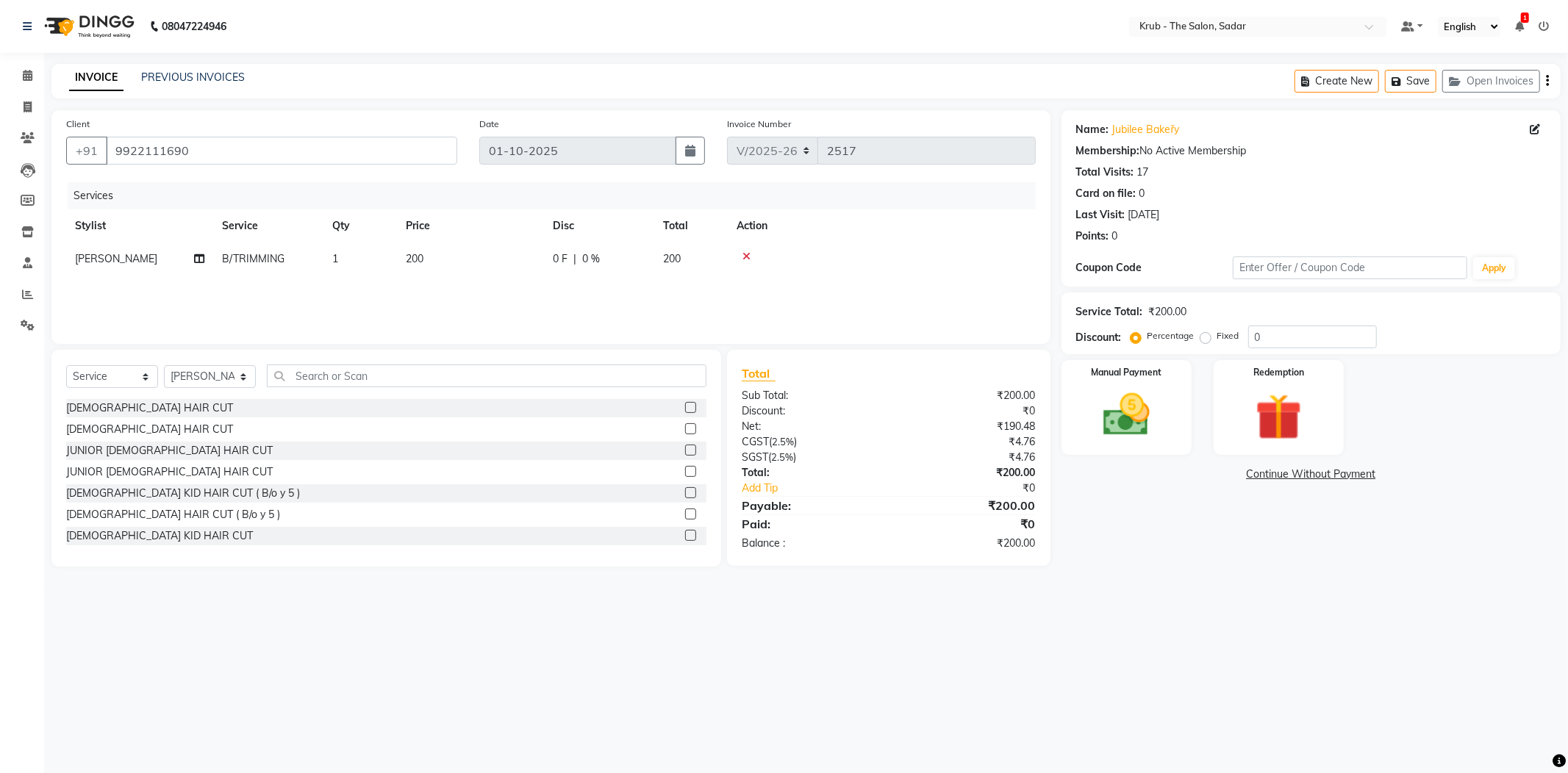
click at [685, 429] on label at bounding box center [691, 429] width 11 height 11
click at [685, 429] on input "checkbox" at bounding box center [690, 430] width 10 height 10
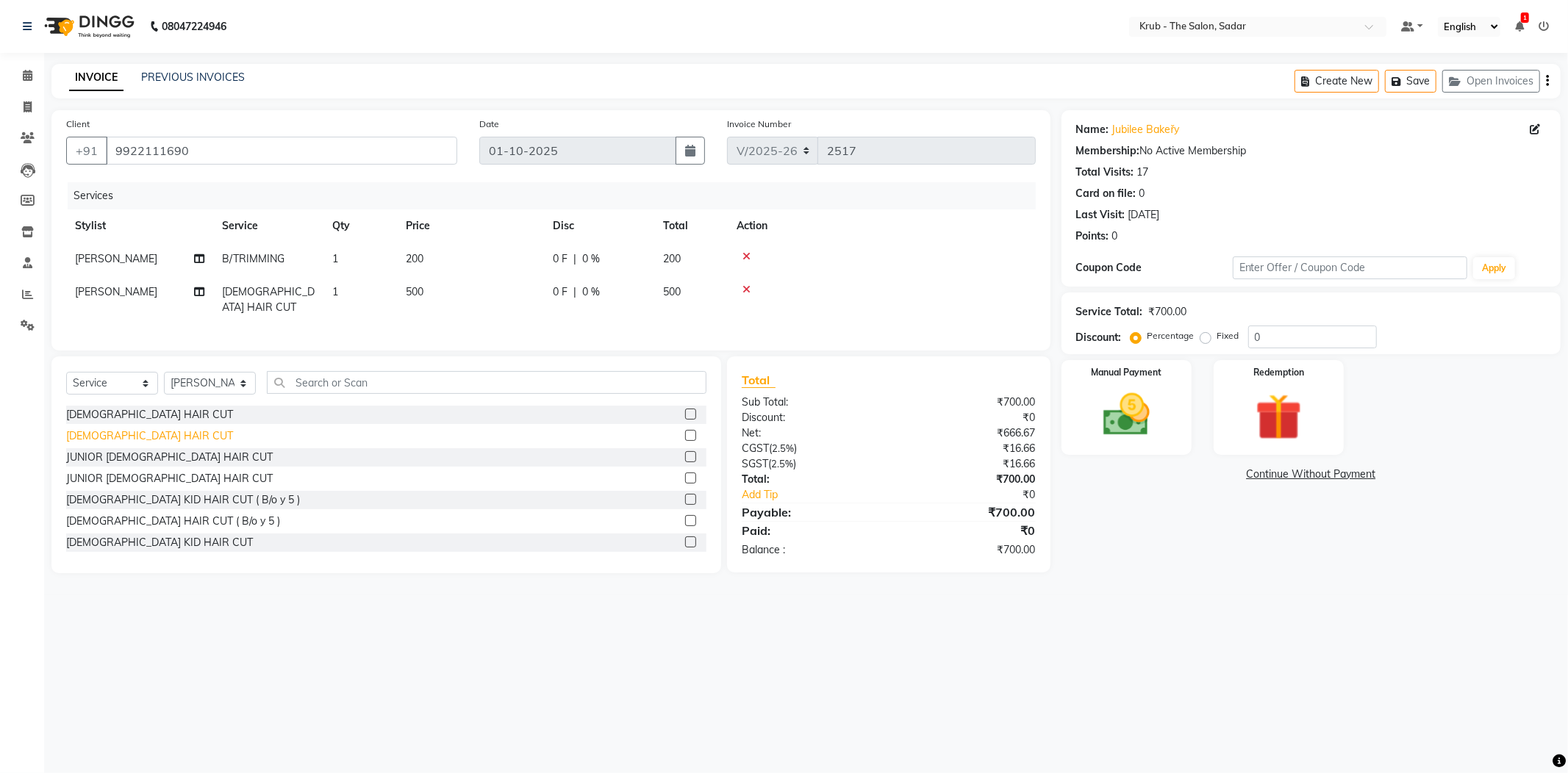
click at [118, 438] on div "MALE HAIR CUT" at bounding box center [149, 435] width 167 height 15
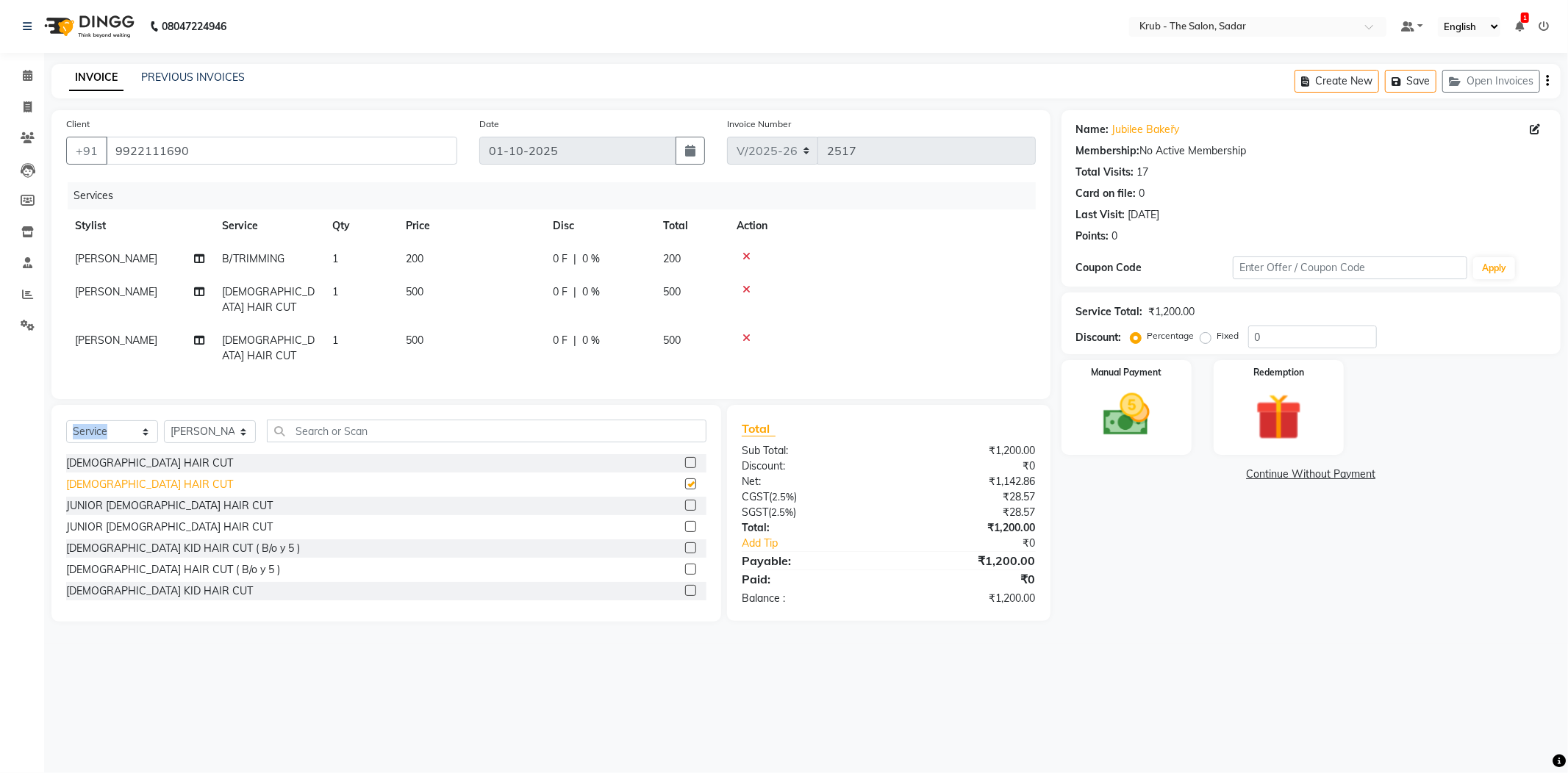
click at [118, 438] on div "Select Service Product Membership Package Voucher Prepaid Gift Card Select Styl…" at bounding box center [386, 437] width 640 height 35
checkbox input "false"
click at [118, 438] on div "Select Service Product Membership Package Voucher Prepaid Gift Card Select Styl…" at bounding box center [386, 437] width 640 height 35
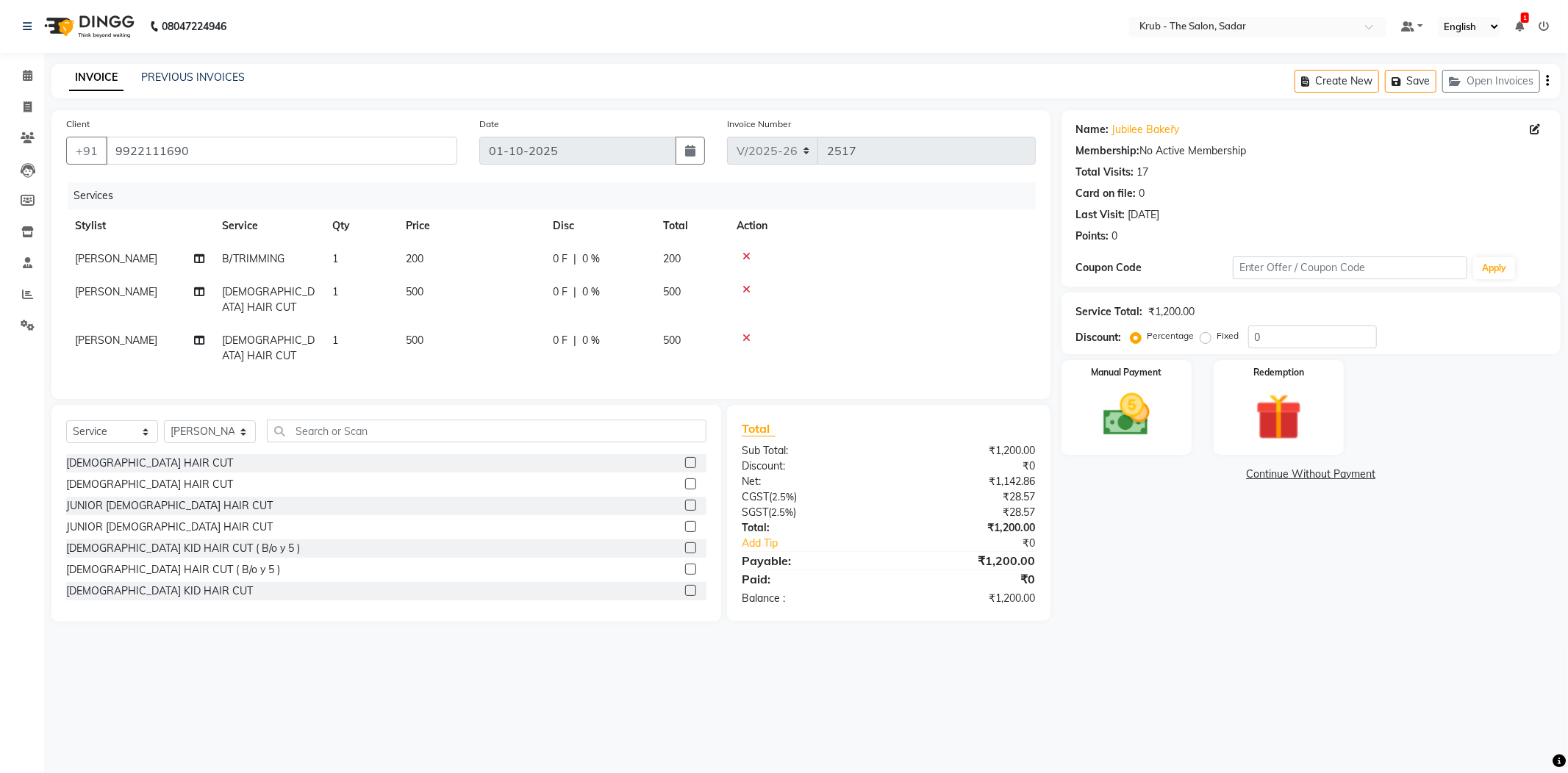
click at [743, 333] on icon at bounding box center [747, 338] width 8 height 11
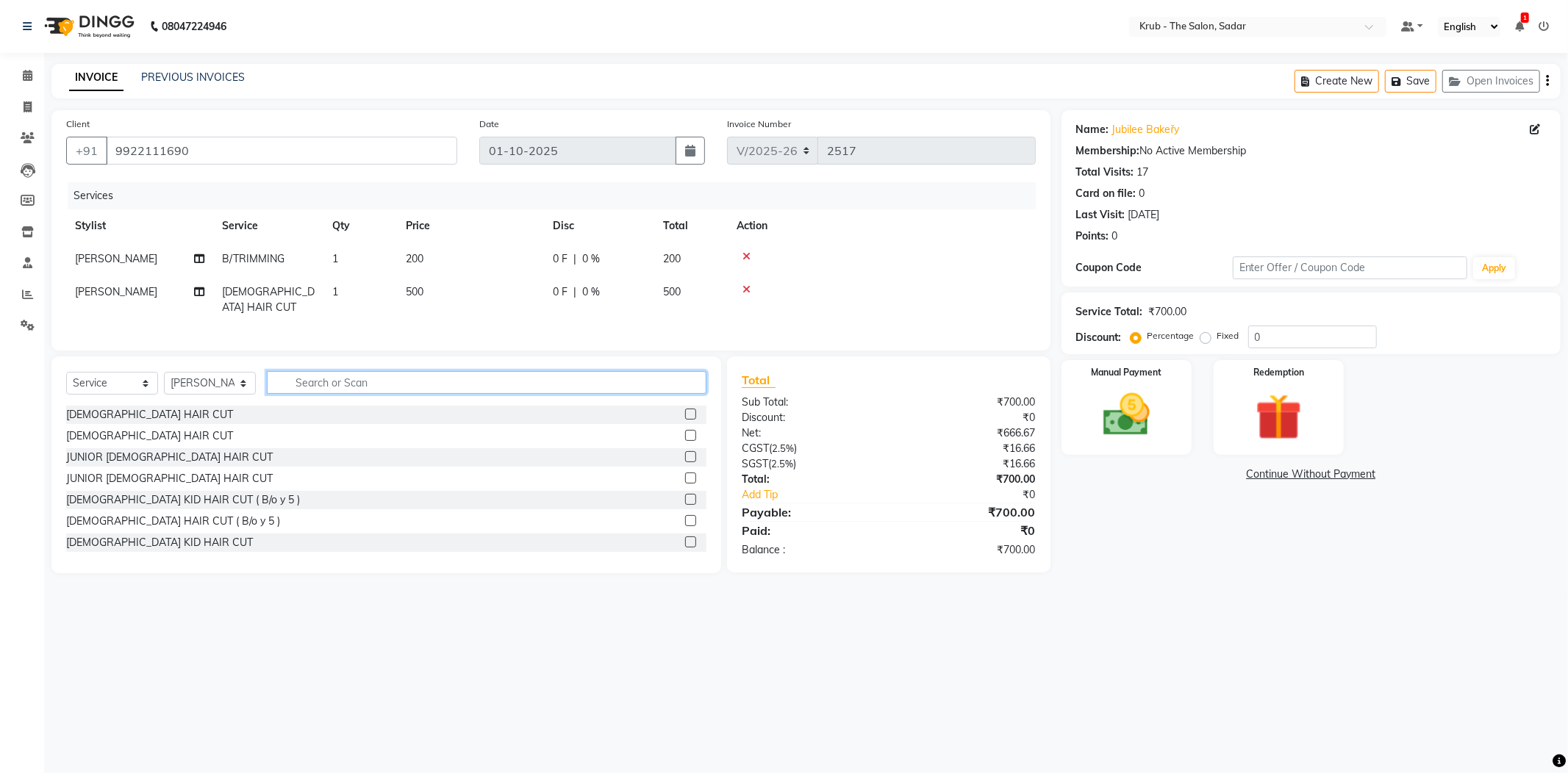
click at [360, 383] on input "text" at bounding box center [486, 382] width 440 height 23
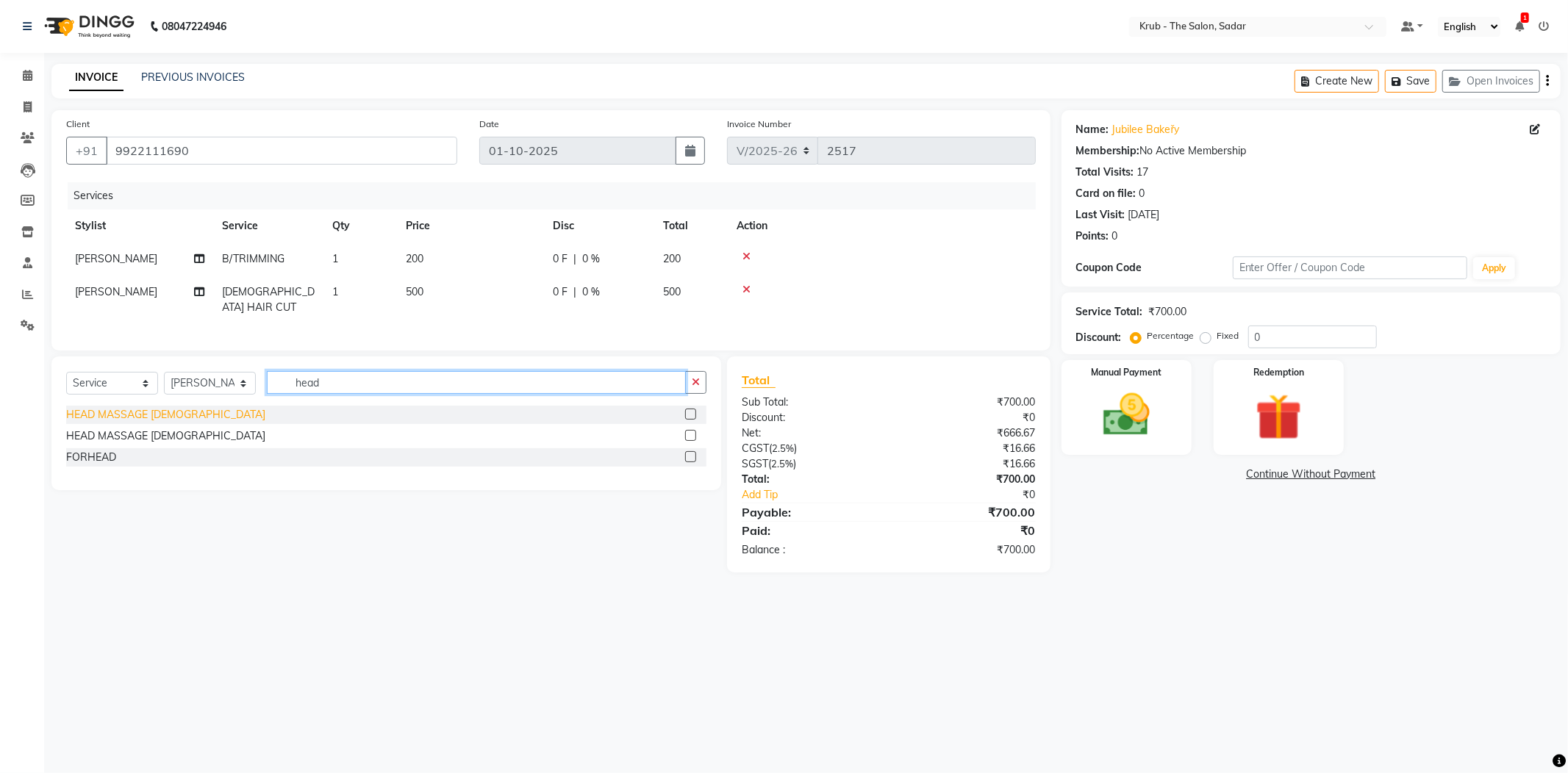
type input "head"
click at [104, 412] on div "HEAD MASSAGE MALE" at bounding box center [165, 414] width 199 height 15
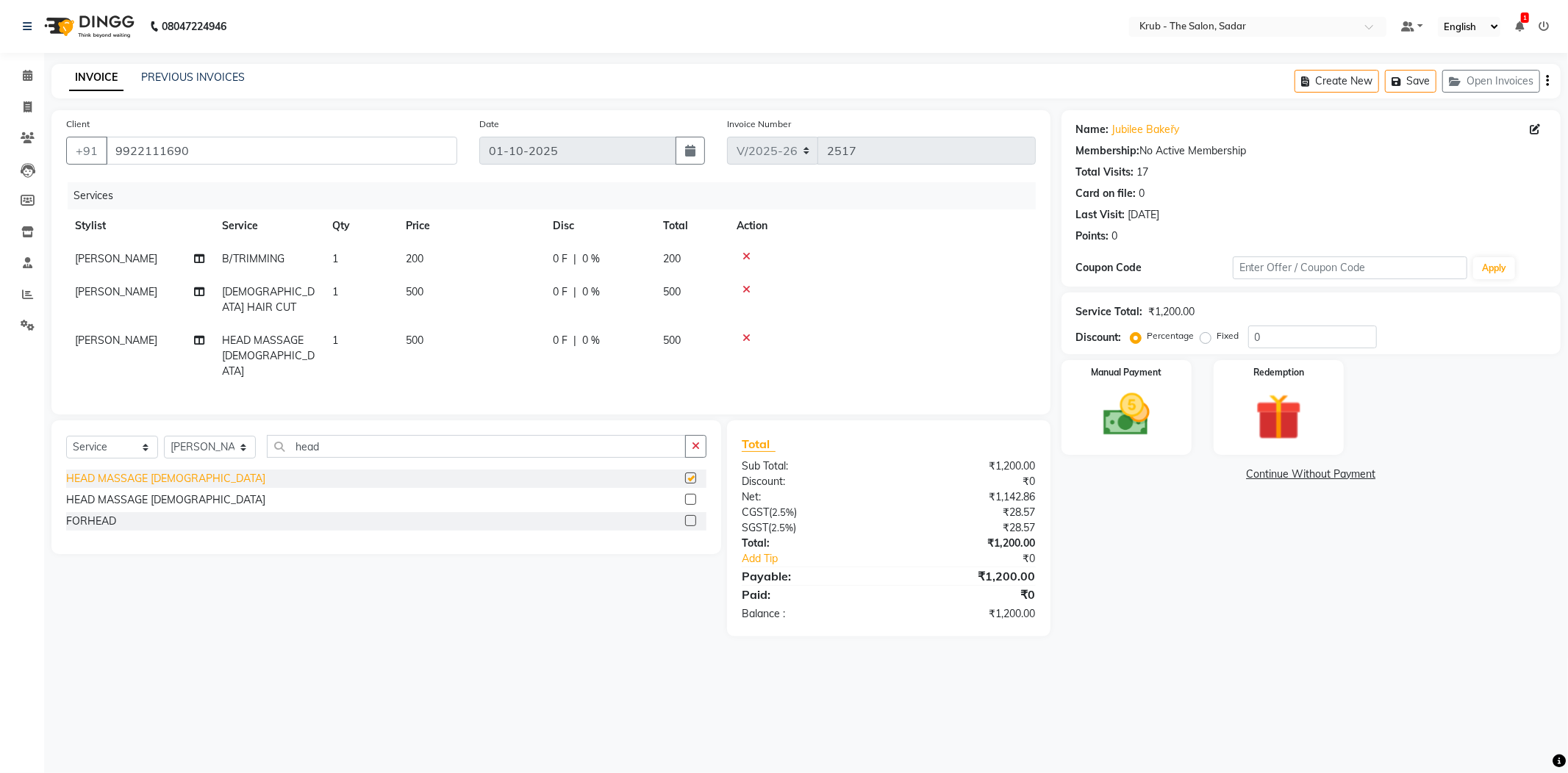
checkbox input "false"
click at [106, 291] on span "[PERSON_NAME]" at bounding box center [115, 291] width 82 height 13
select select "24979"
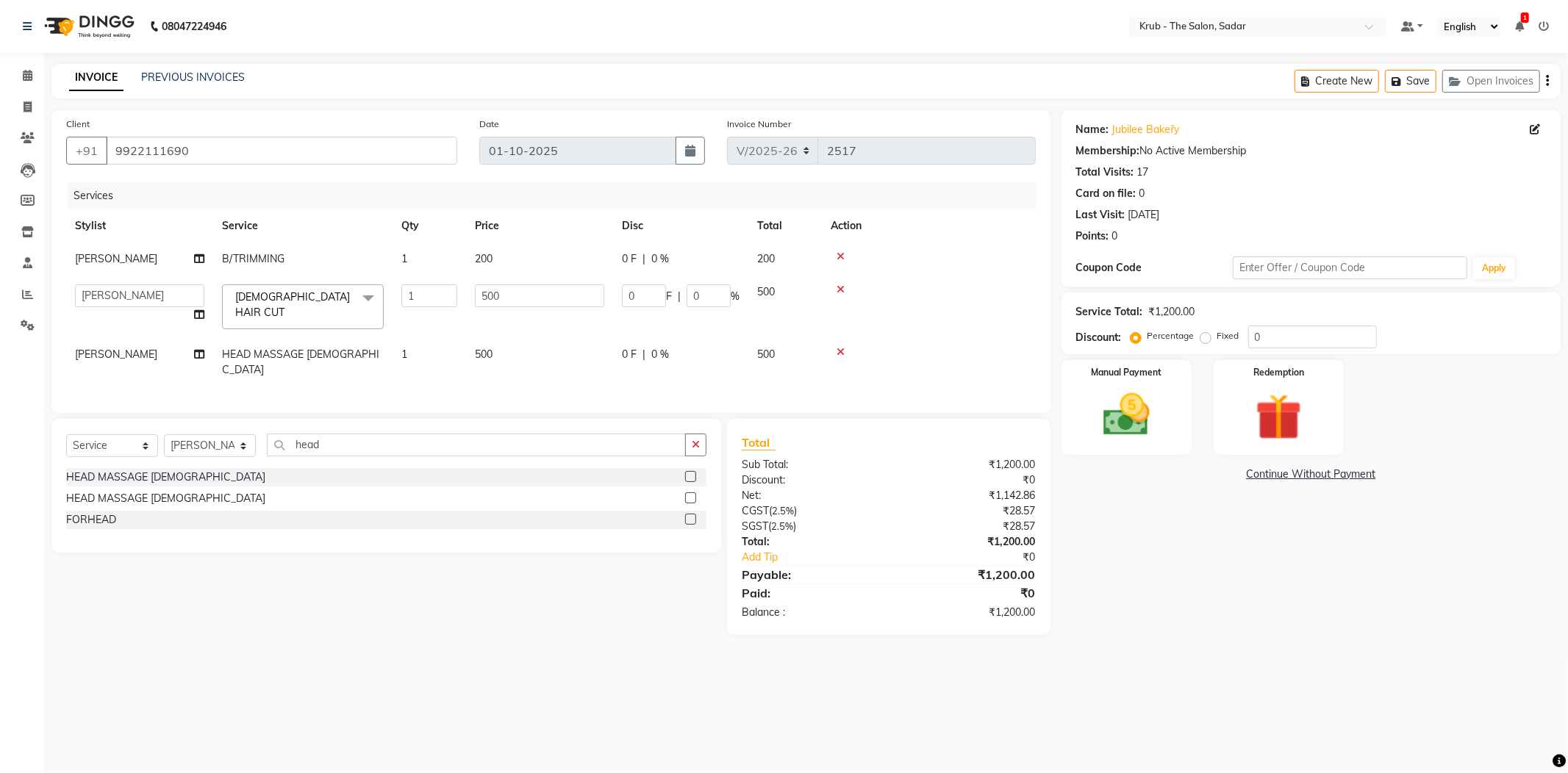
click at [104, 348] on span "[PERSON_NAME]" at bounding box center [115, 354] width 82 height 13
select select "24979"
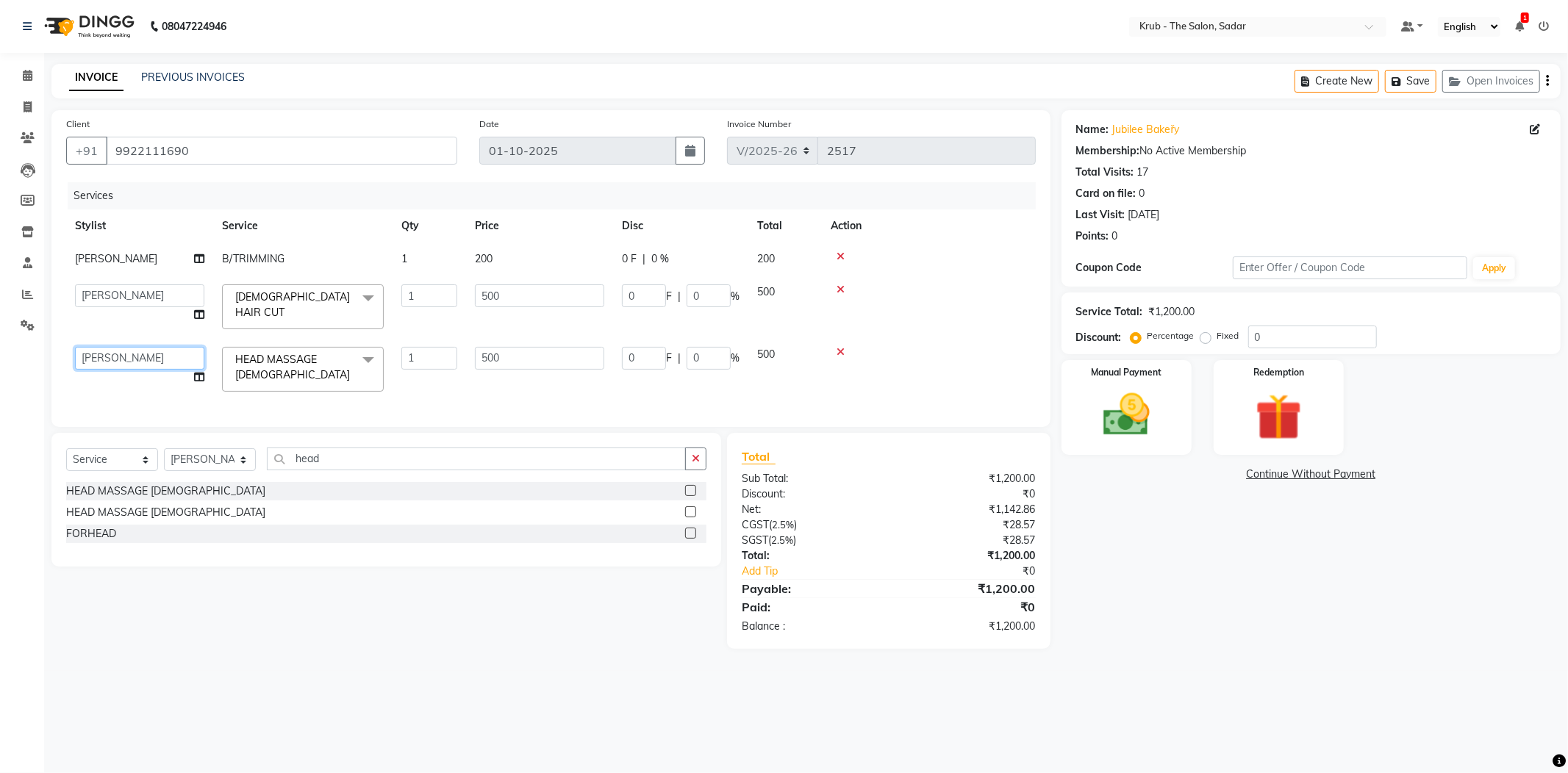
click at [104, 347] on select "AKASH AKKI AKSHAY AMIT Andreas GURVEER Krub Reception KUNAL NONDO RAJESH SHREYA…" at bounding box center [139, 358] width 129 height 23
select select "24986"
click at [998, 235] on th "Action" at bounding box center [928, 226] width 214 height 33
click at [1245, 582] on div "Name: Jubilee Bakeřy Membership: No Active Membership Total Visits: 17 Card on …" at bounding box center [1316, 379] width 510 height 538
click at [27, 78] on icon at bounding box center [28, 76] width 10 height 11
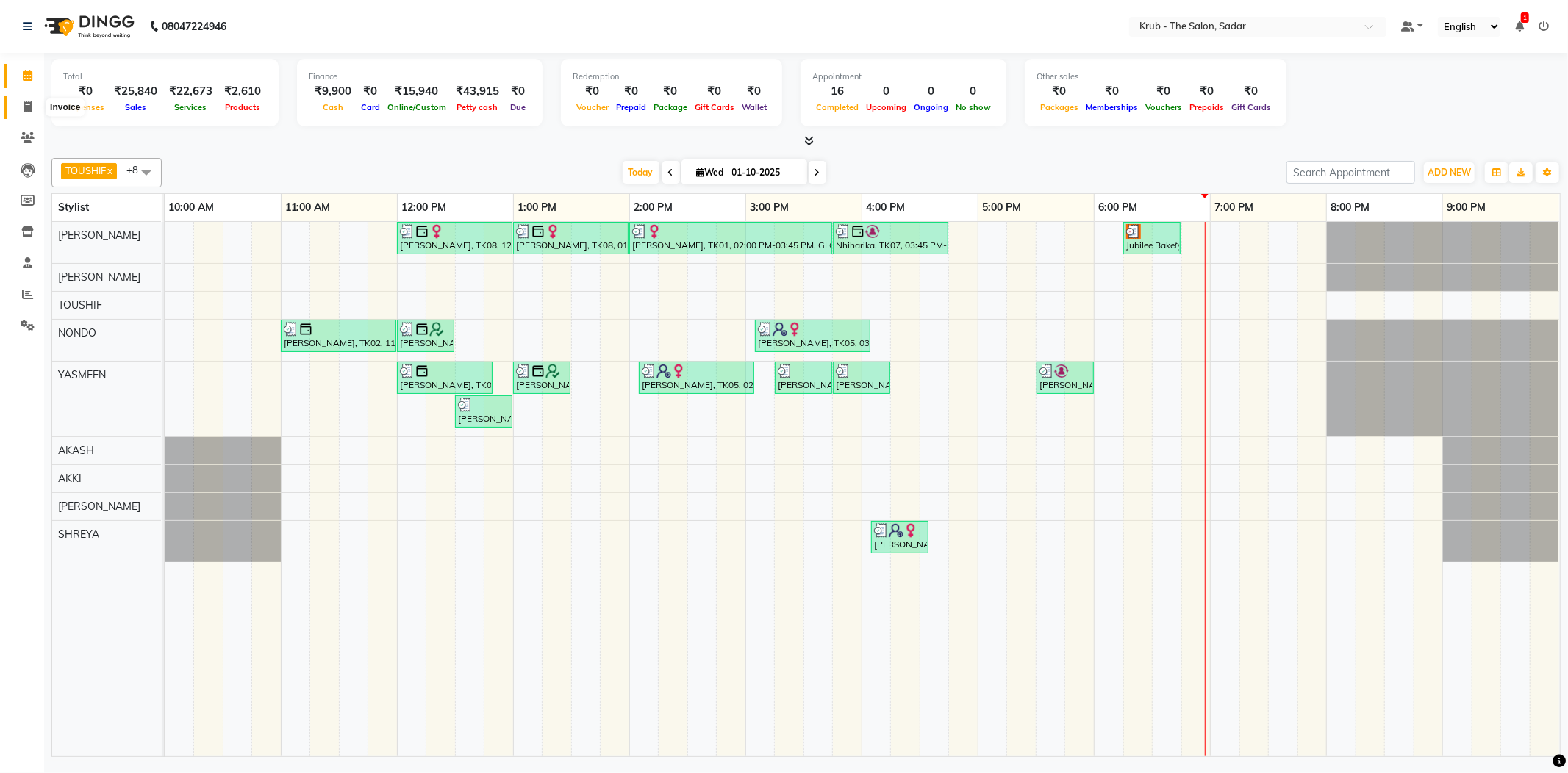
click at [24, 107] on icon at bounding box center [28, 107] width 8 height 11
select select "service"
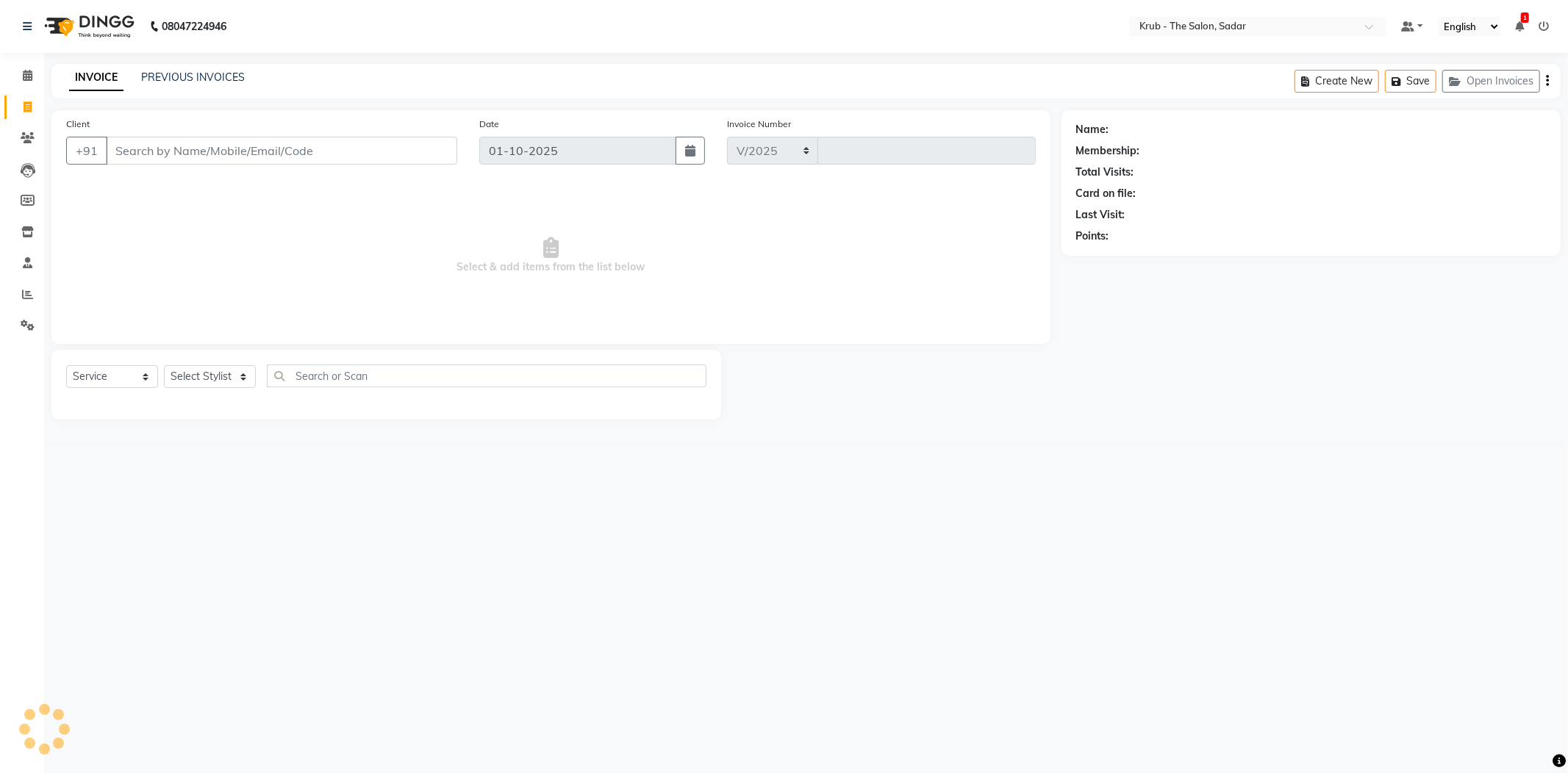
select select "4449"
type input "2517"
click at [129, 153] on input "Client" at bounding box center [281, 150] width 351 height 28
type input "8600017430"
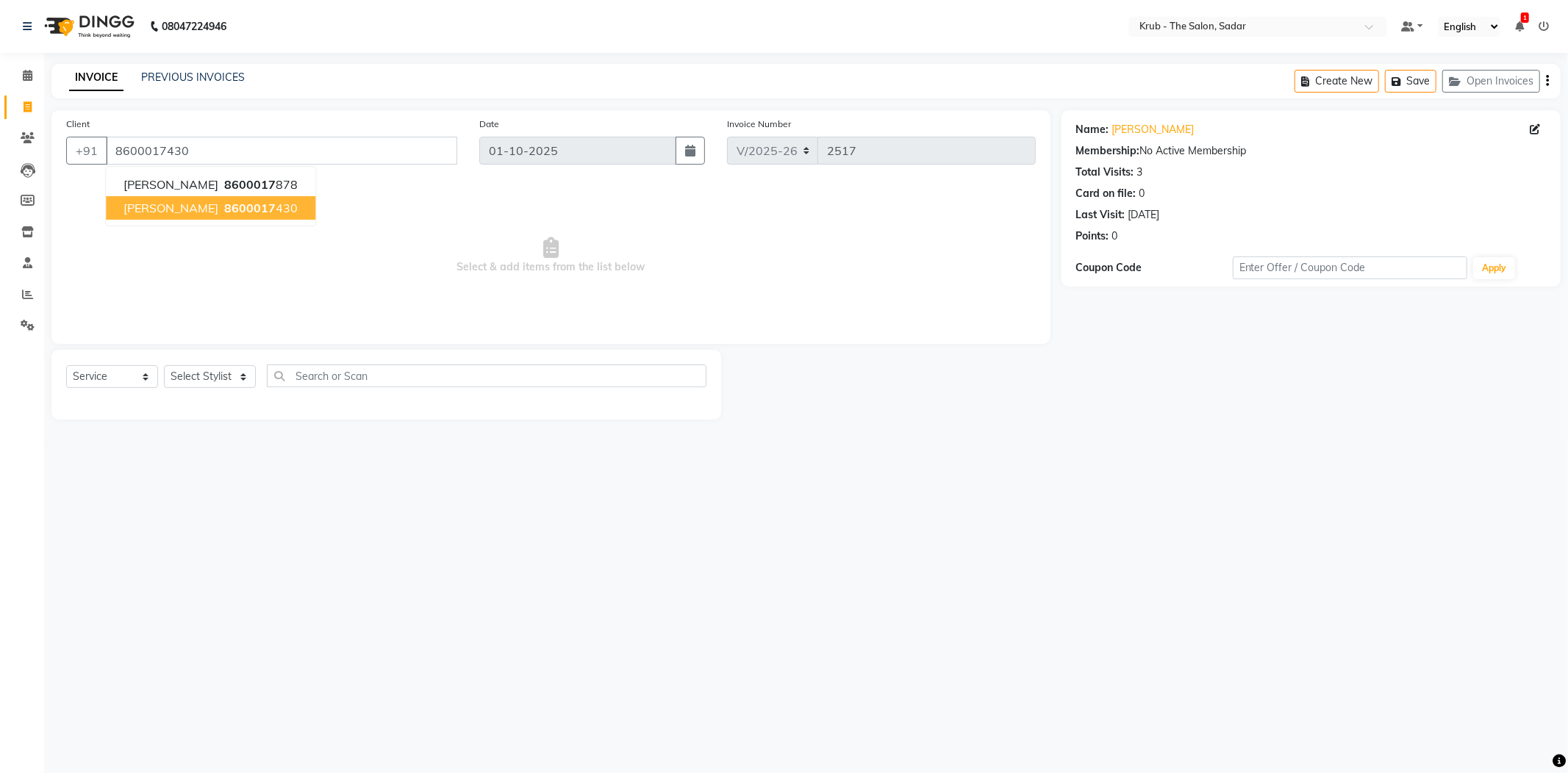
click at [150, 206] on span "sarosh mehta" at bounding box center [171, 208] width 95 height 15
click at [150, 206] on span "Select & add items from the list below" at bounding box center [550, 255] width 969 height 147
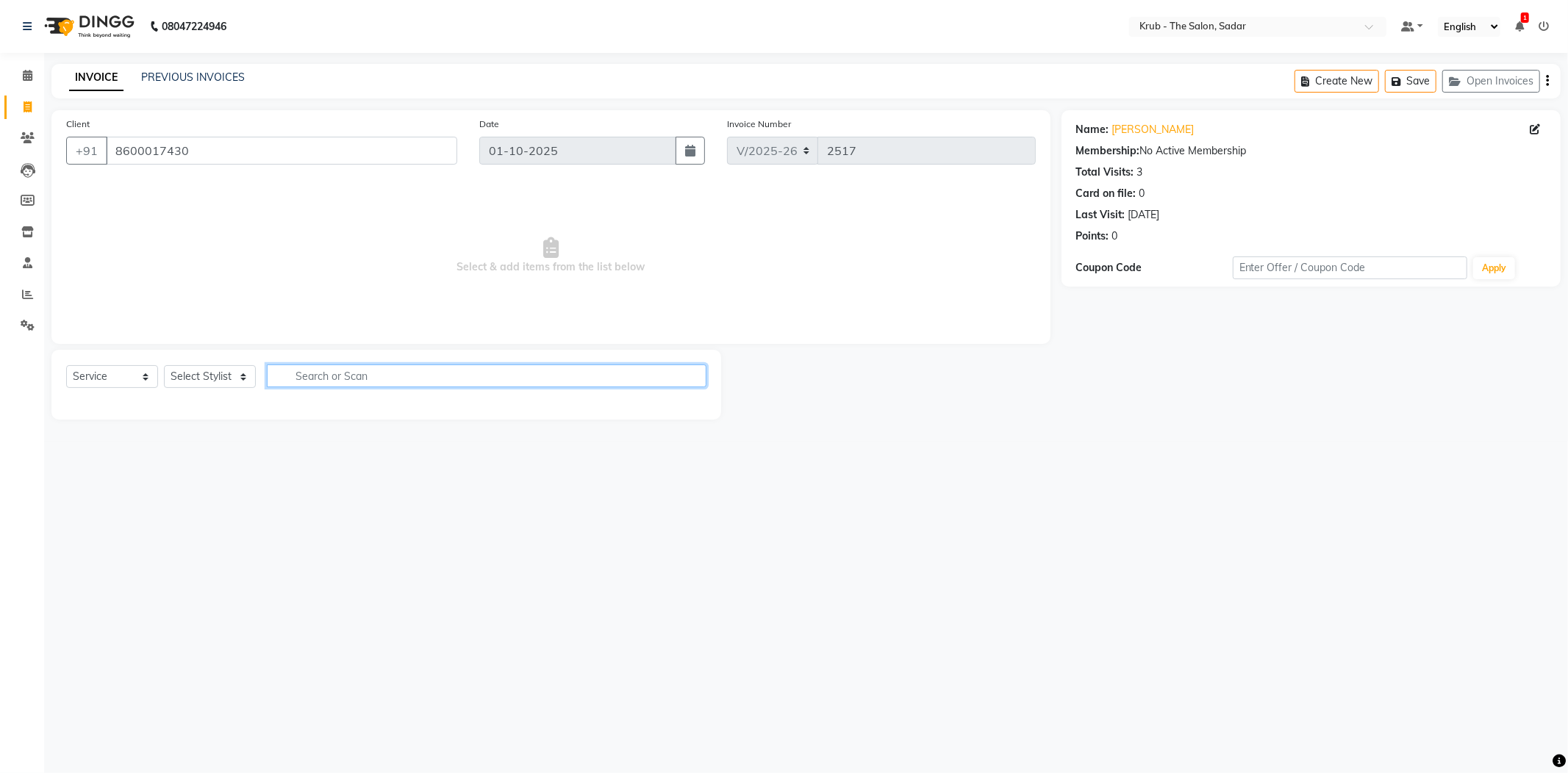
click at [322, 380] on input "text" at bounding box center [486, 376] width 440 height 23
click at [118, 378] on select "Select Service Product Membership Package Voucher Prepaid Gift Card" at bounding box center [111, 377] width 92 height 23
click at [195, 374] on select "Select Stylist AKASH AKKI AKSHAY AMIT Andreas GURVEER Krub Reception KUNAL NOND…" at bounding box center [210, 377] width 92 height 23
select select "25019"
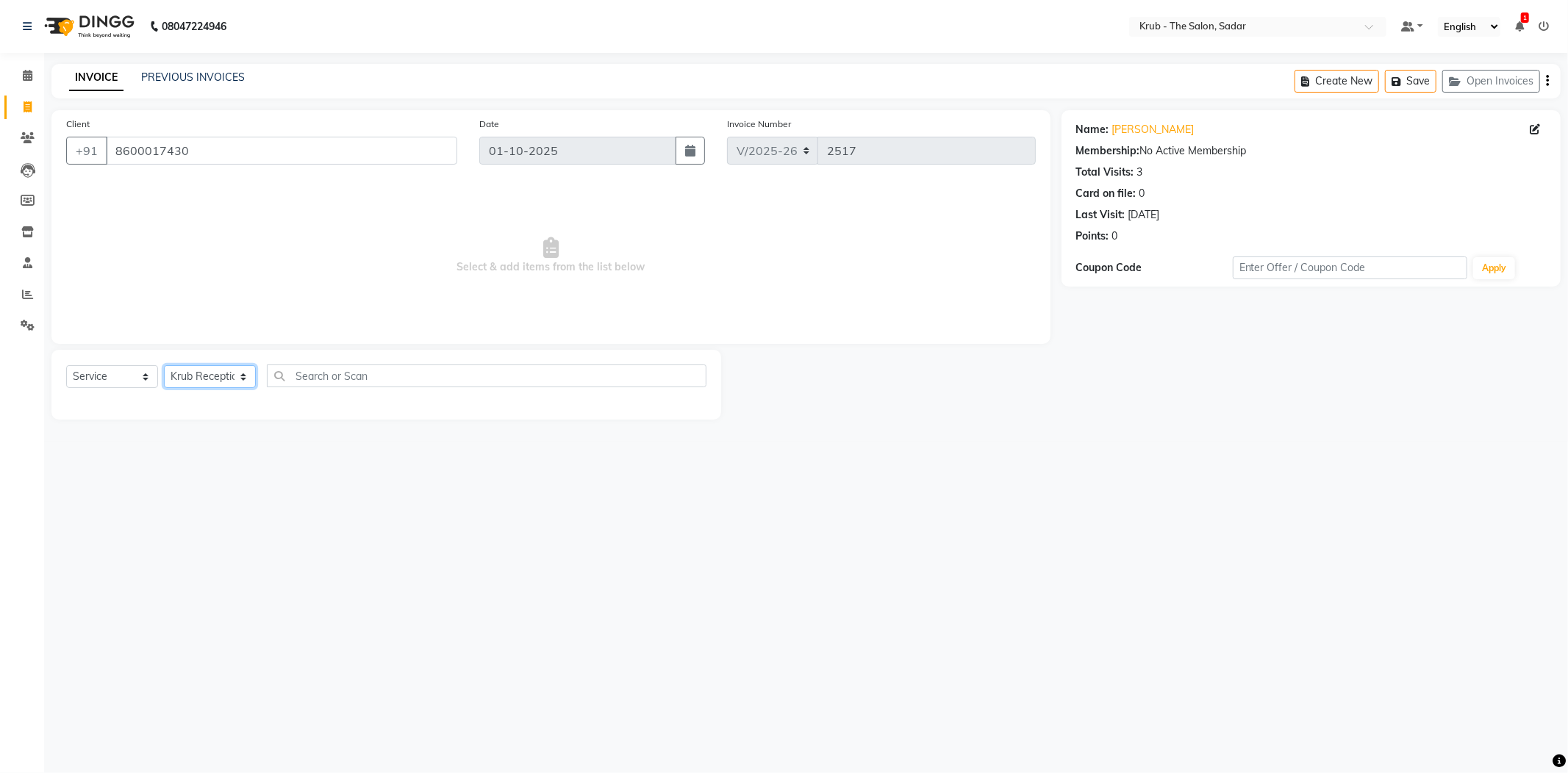
click at [164, 365] on select "Select Stylist AKASH AKKI AKSHAY AMIT Andreas GURVEER Krub Reception KUNAL NOND…" at bounding box center [210, 377] width 92 height 23
click at [340, 380] on input "text" at bounding box center [486, 376] width 440 height 23
type input "ha"
click at [138, 150] on input "8600017430" at bounding box center [281, 150] width 351 height 28
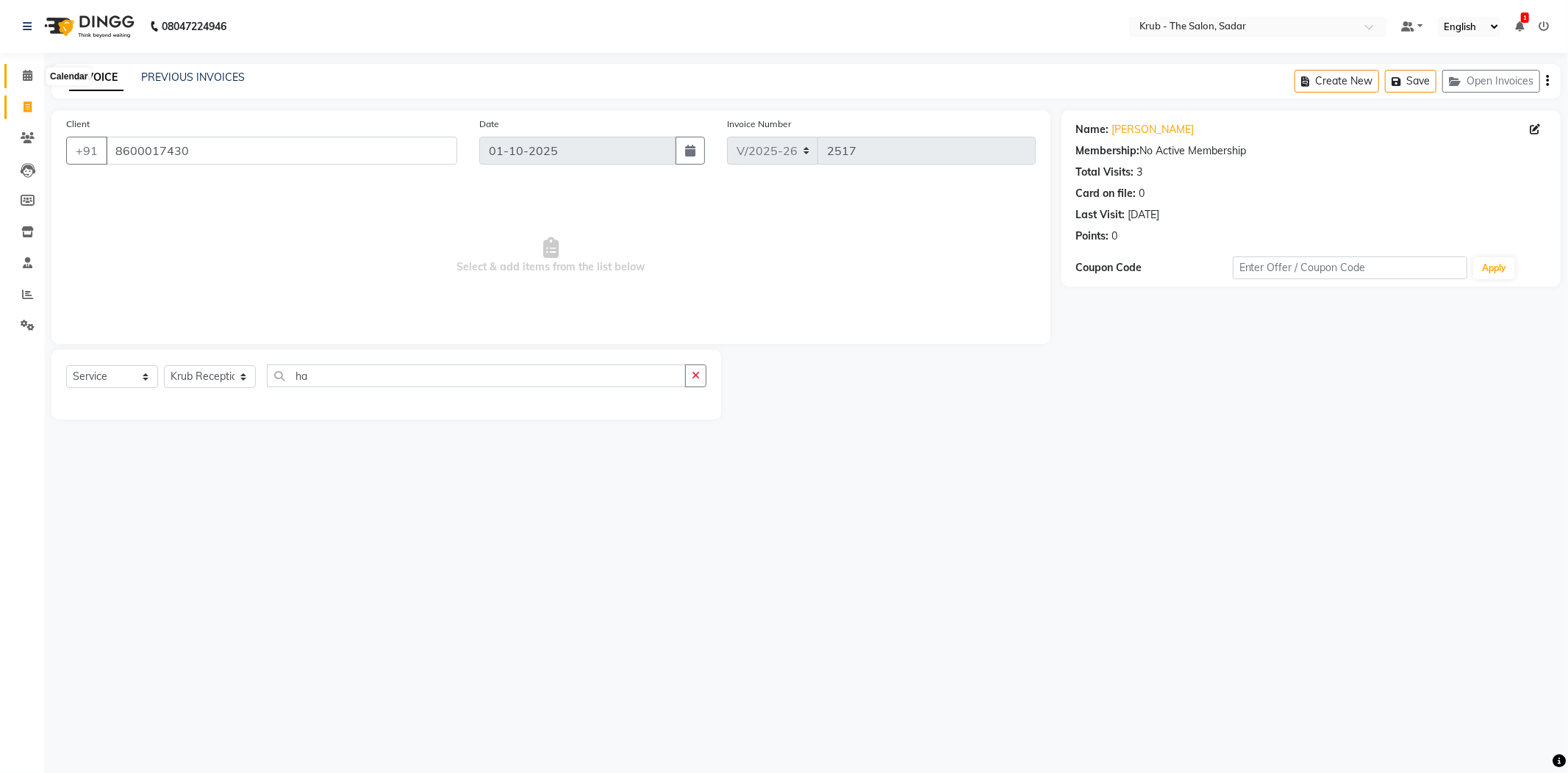
click at [27, 74] on icon at bounding box center [28, 76] width 10 height 11
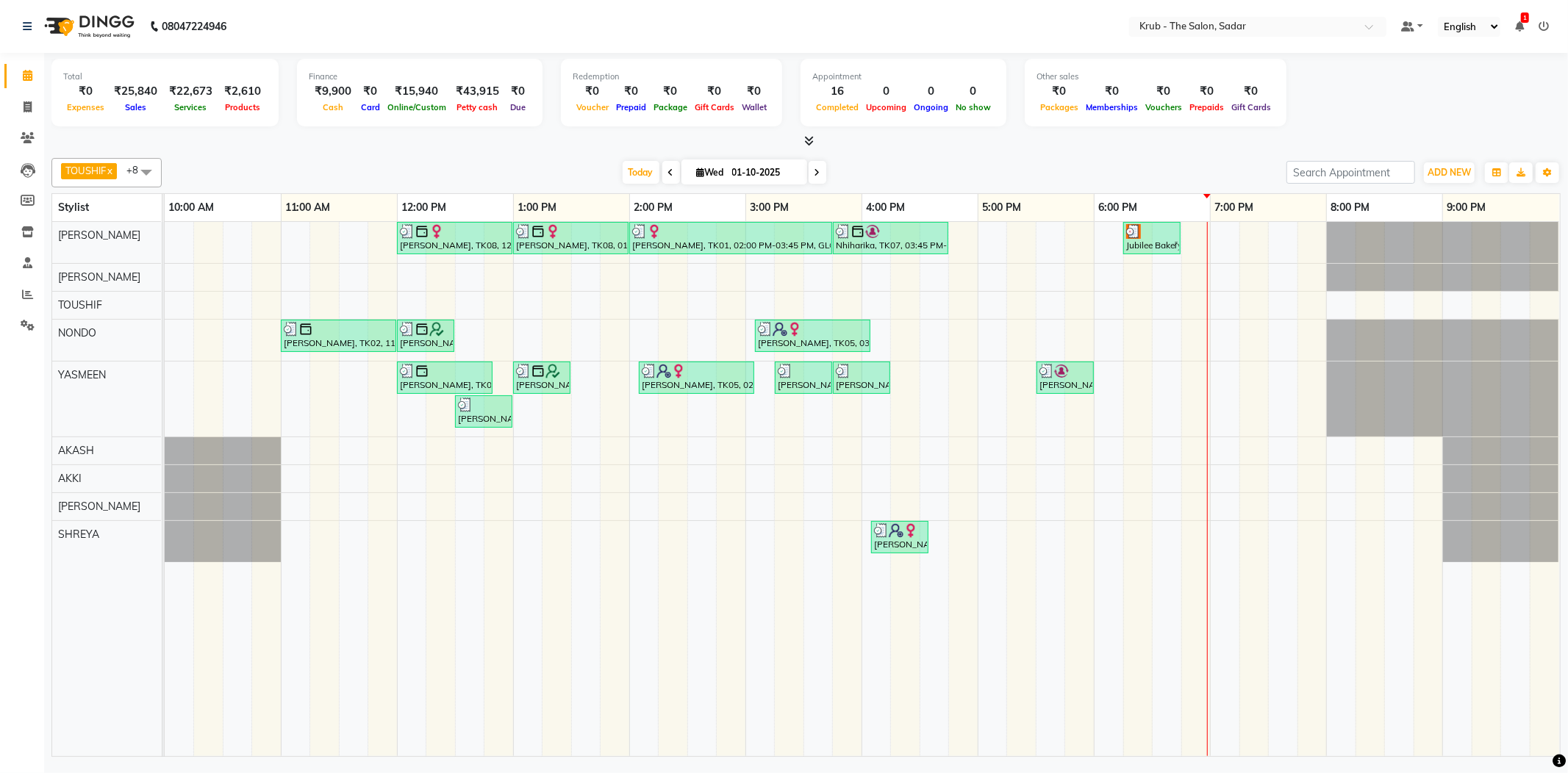
click at [1016, 541] on div "reshmi, TK08, 12:00 PM-01:00 PM, HIGHLIGHT reshmi, TK08, 01:00 PM-02:00 PM, GLO…" at bounding box center [862, 489] width 1395 height 534
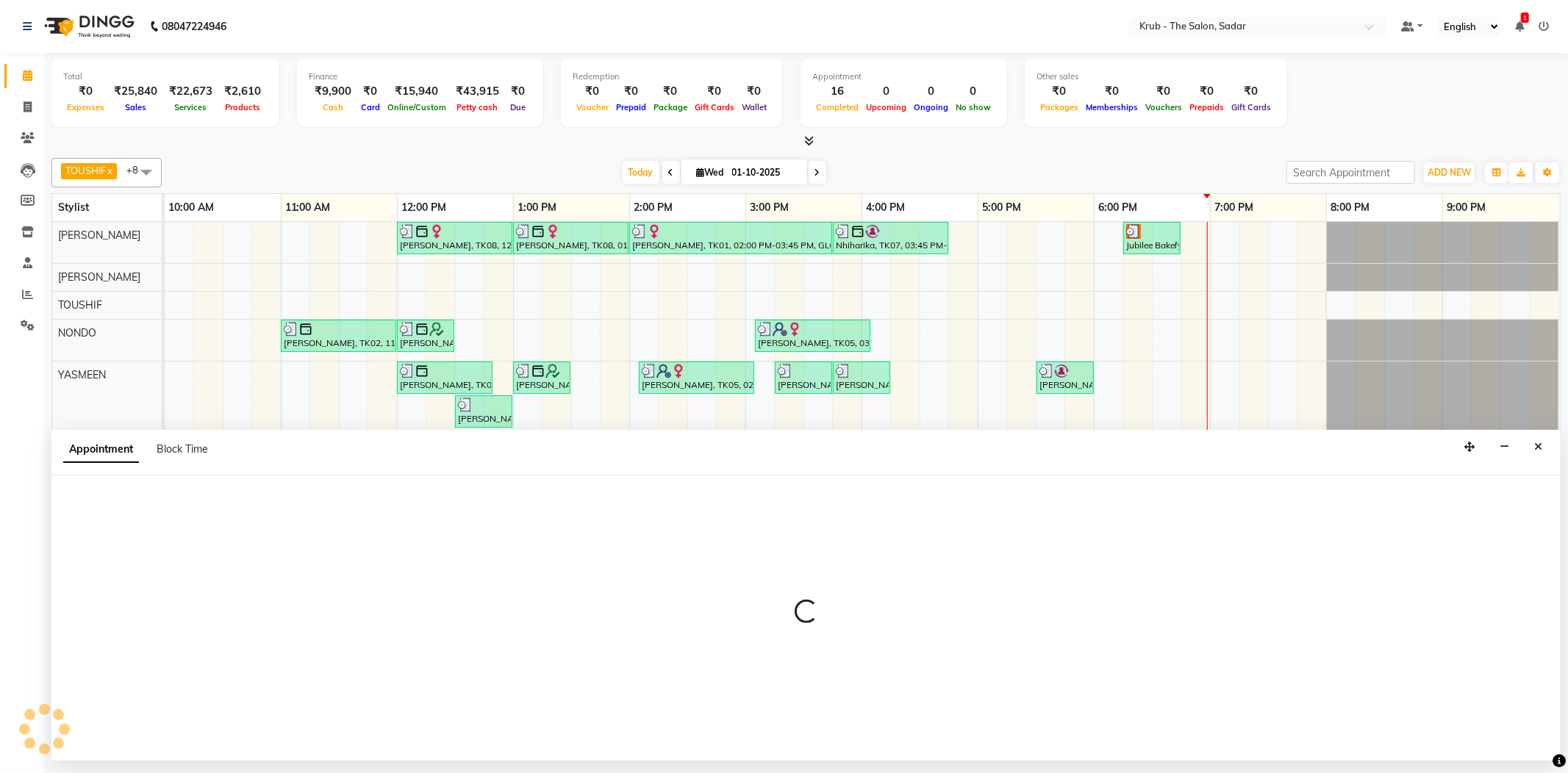
select select "80307"
select select "1035"
select select "tentative"
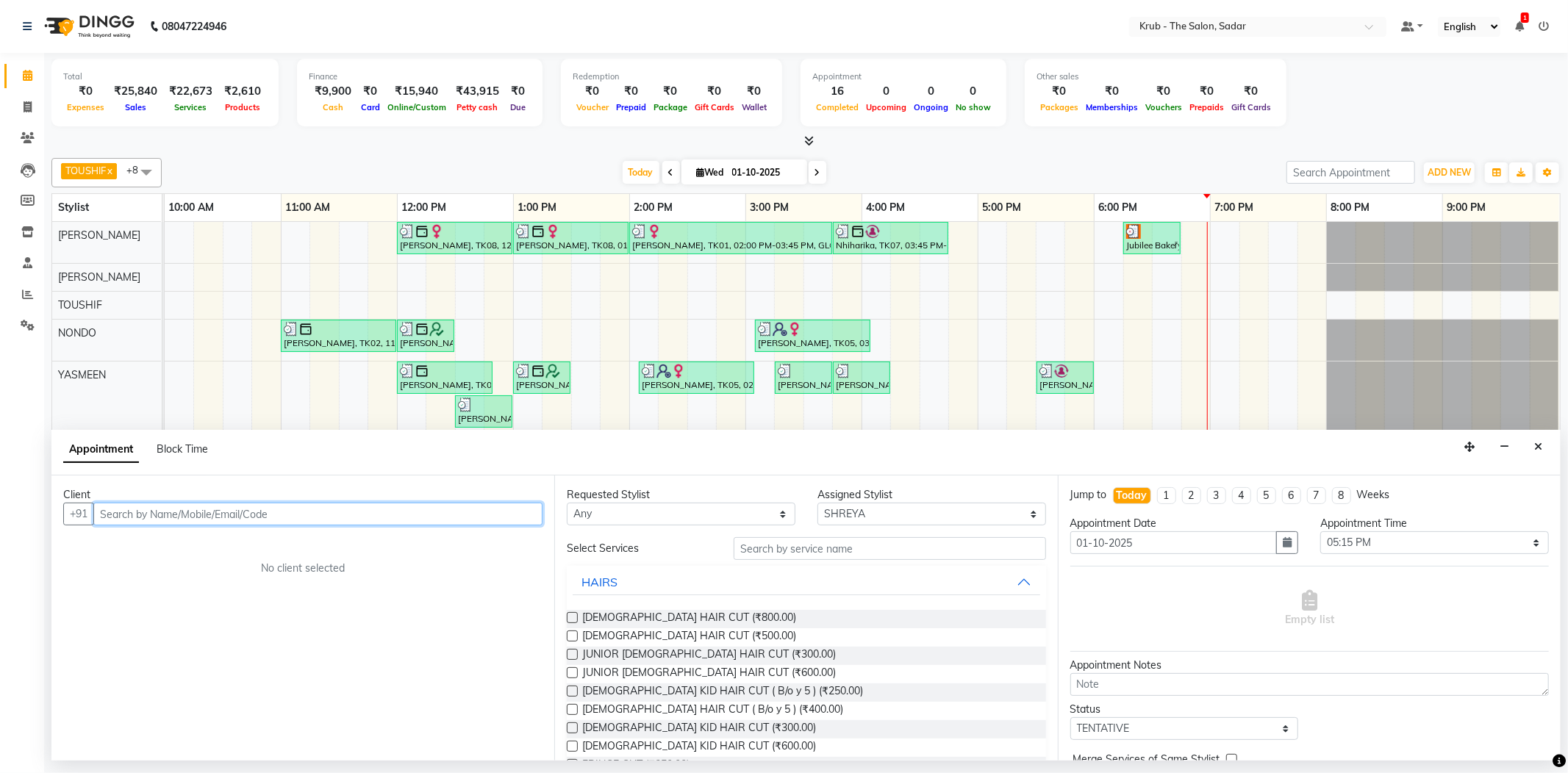
click at [215, 521] on input "text" at bounding box center [318, 514] width 449 height 23
paste input "8600017430"
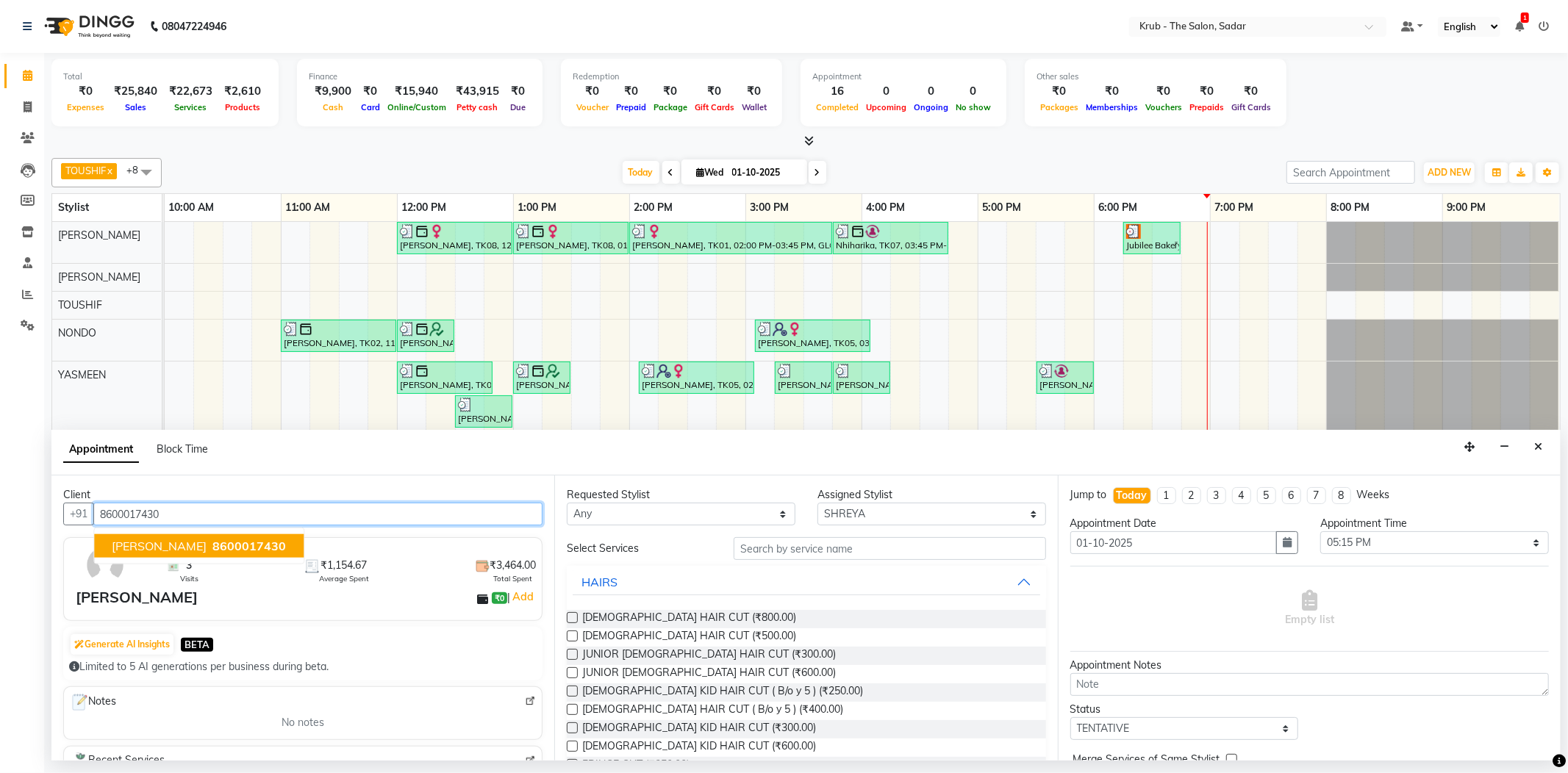
click at [212, 543] on span "8600017430" at bounding box center [249, 546] width 73 height 15
type input "8600017430"
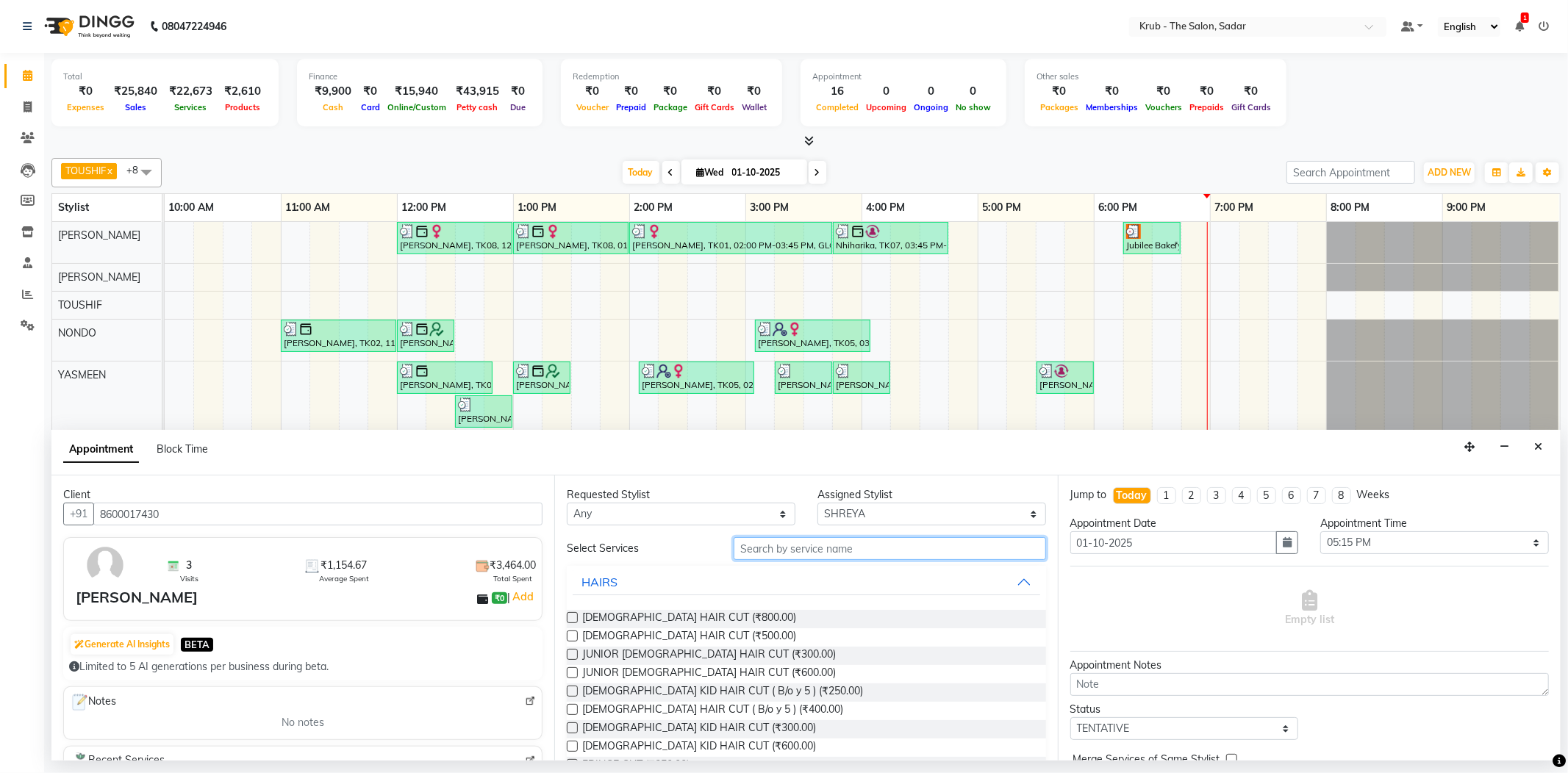
click at [785, 543] on input "text" at bounding box center [890, 548] width 312 height 23
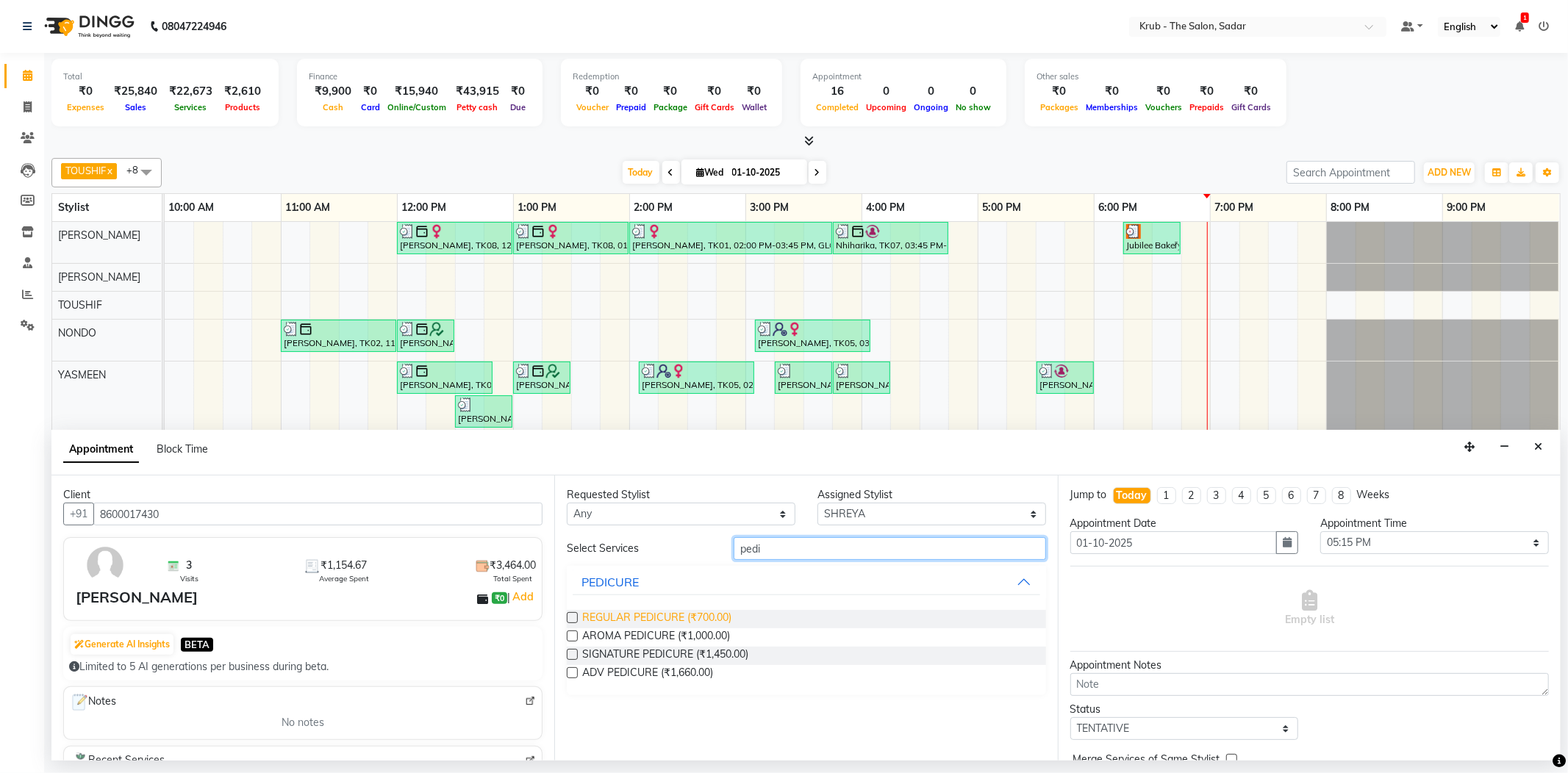
type input "pedi"
click at [648, 614] on span "REGULAR PEDICURE (₹700.00)" at bounding box center [656, 619] width 149 height 19
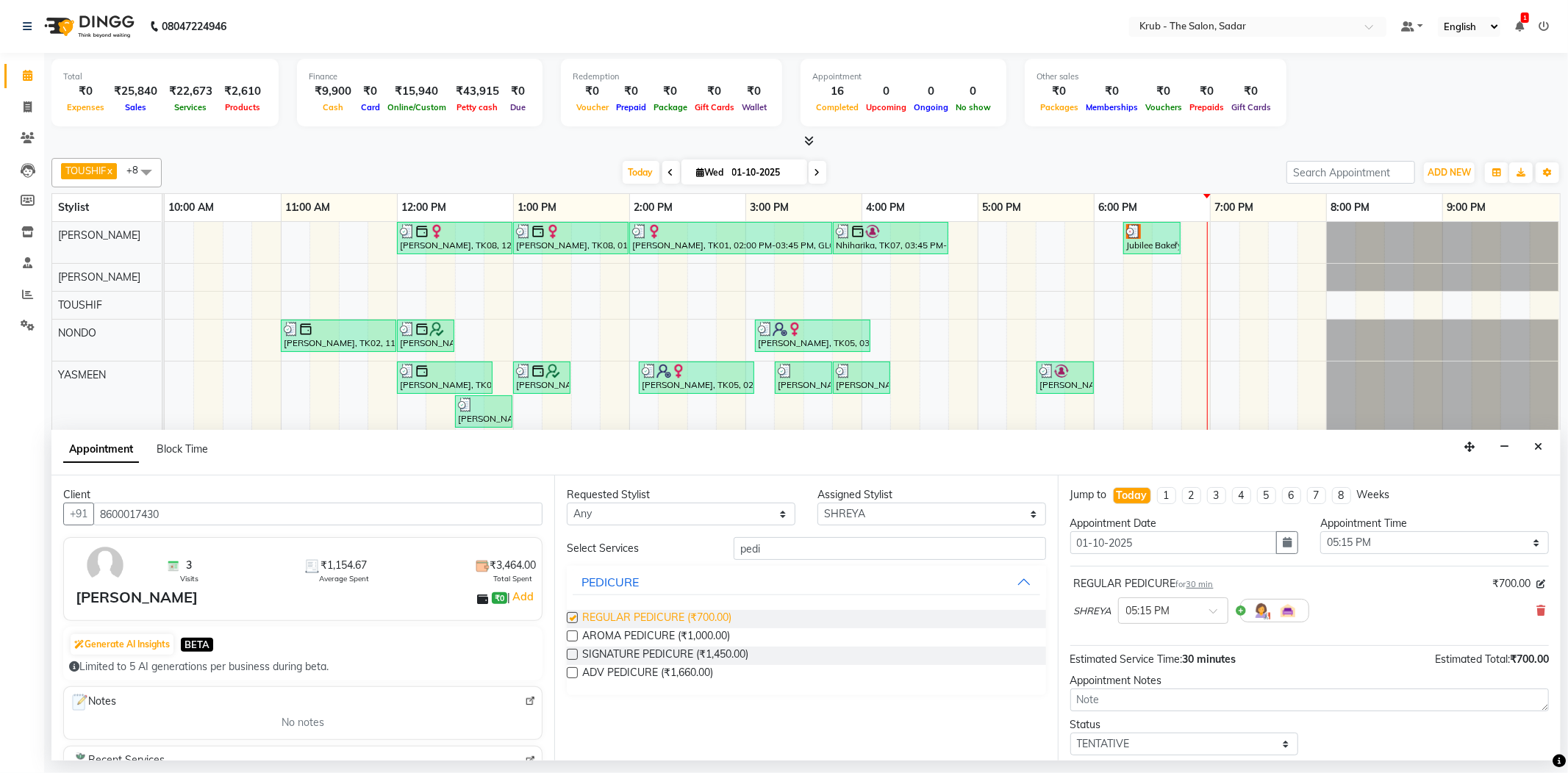
checkbox input "false"
click at [868, 515] on select "Select AKASH AKKI AMIT Andreas GURVEER KUNAL NONDO RAJESH SHREYA TOUSHIF YASMEEN" at bounding box center [931, 514] width 228 height 23
select select "24979"
click at [817, 504] on select "Select AKASH AKKI AMIT Andreas GURVEER KUNAL NONDO RAJESH SHREYA TOUSHIF YASMEEN" at bounding box center [931, 514] width 228 height 23
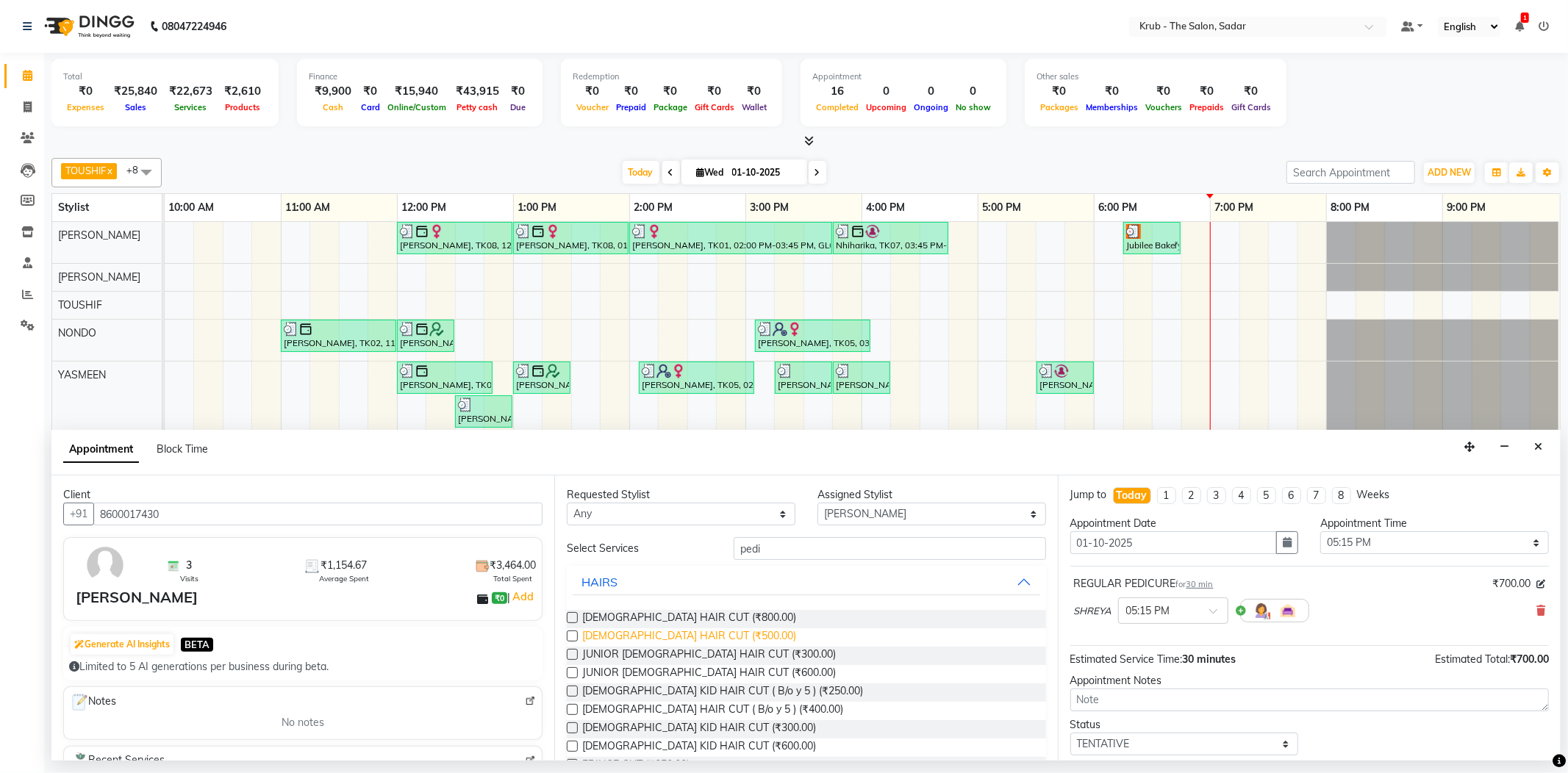
click at [615, 636] on span "MALE HAIR CUT (₹500.00)" at bounding box center [688, 637] width 214 height 19
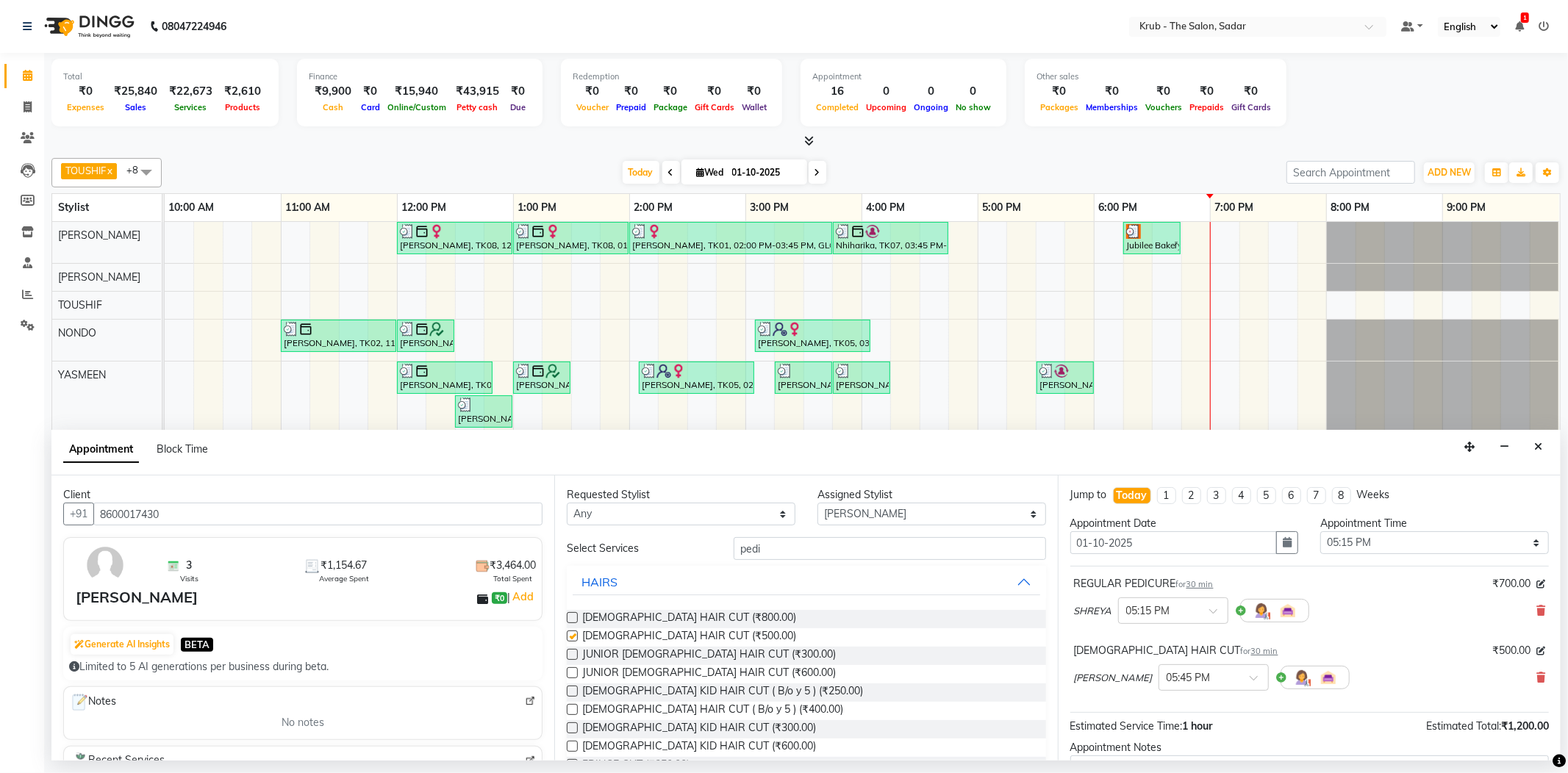
checkbox input "false"
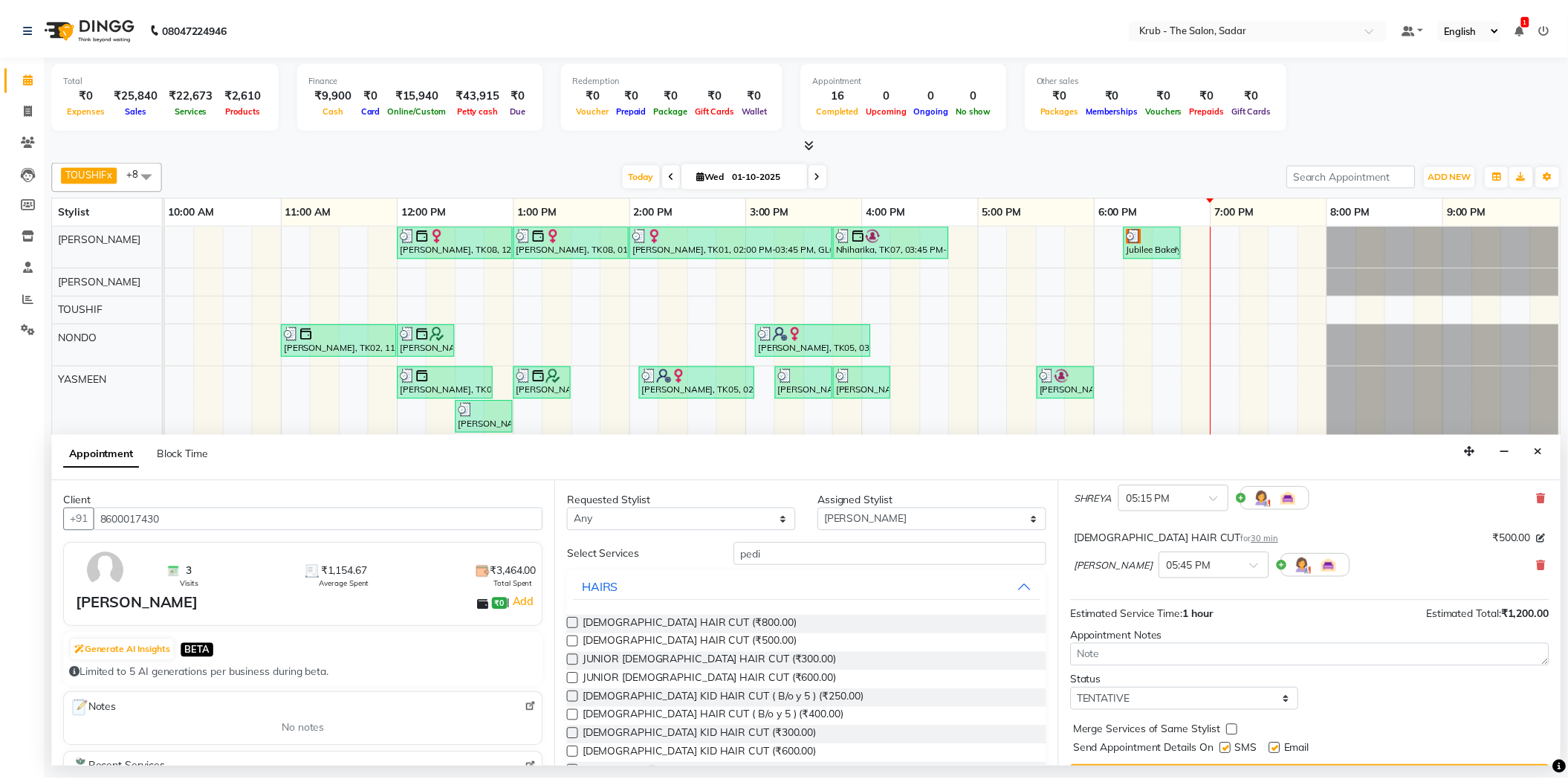
scroll to position [159, 0]
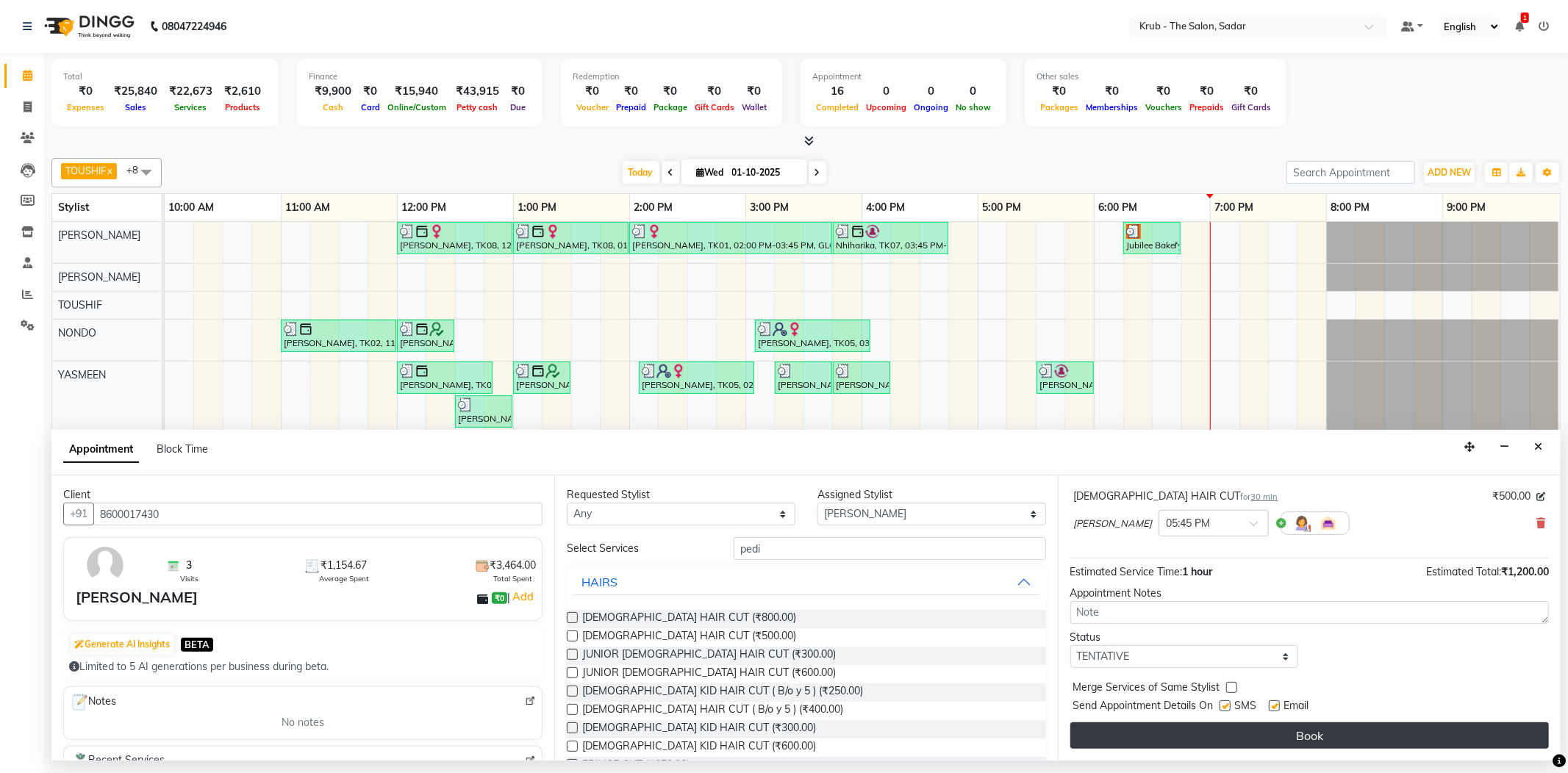
click at [1280, 736] on button "Book" at bounding box center [1309, 735] width 479 height 27
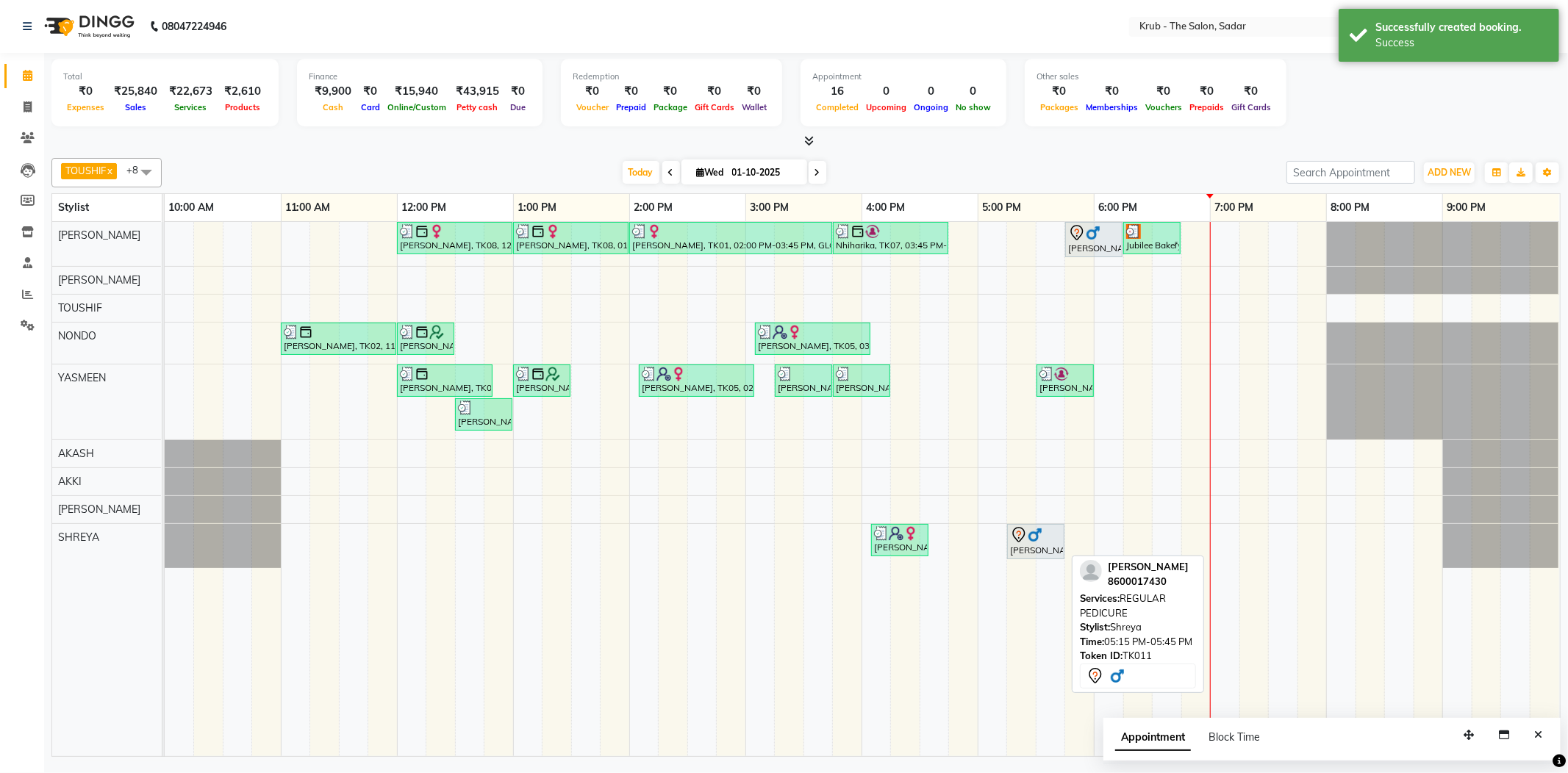
click at [1051, 559] on link "[PERSON_NAME], TK11, 05:15 PM-05:45 PM, REGULAR PEDICURE" at bounding box center [1035, 541] width 58 height 35
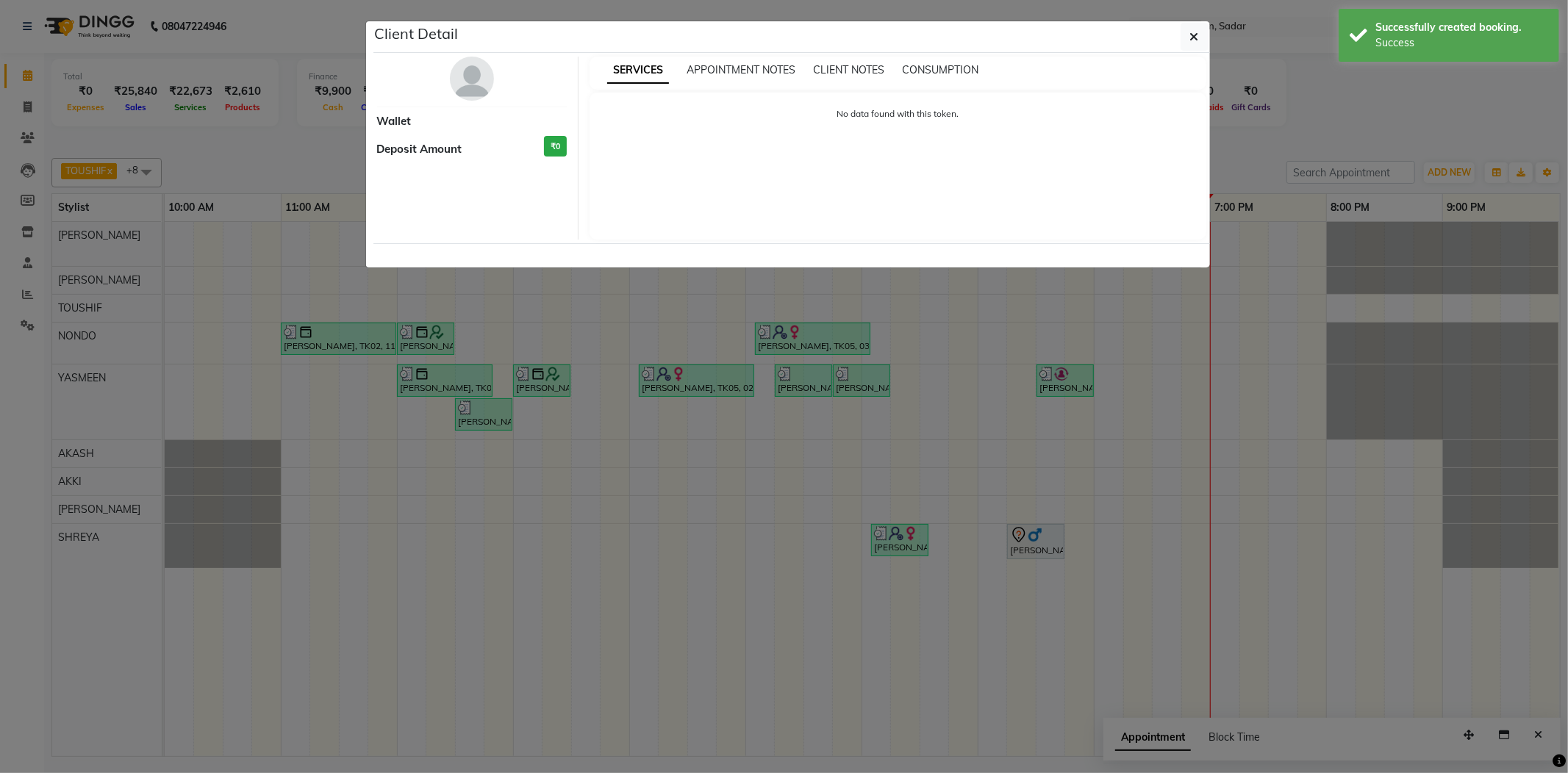
select select "7"
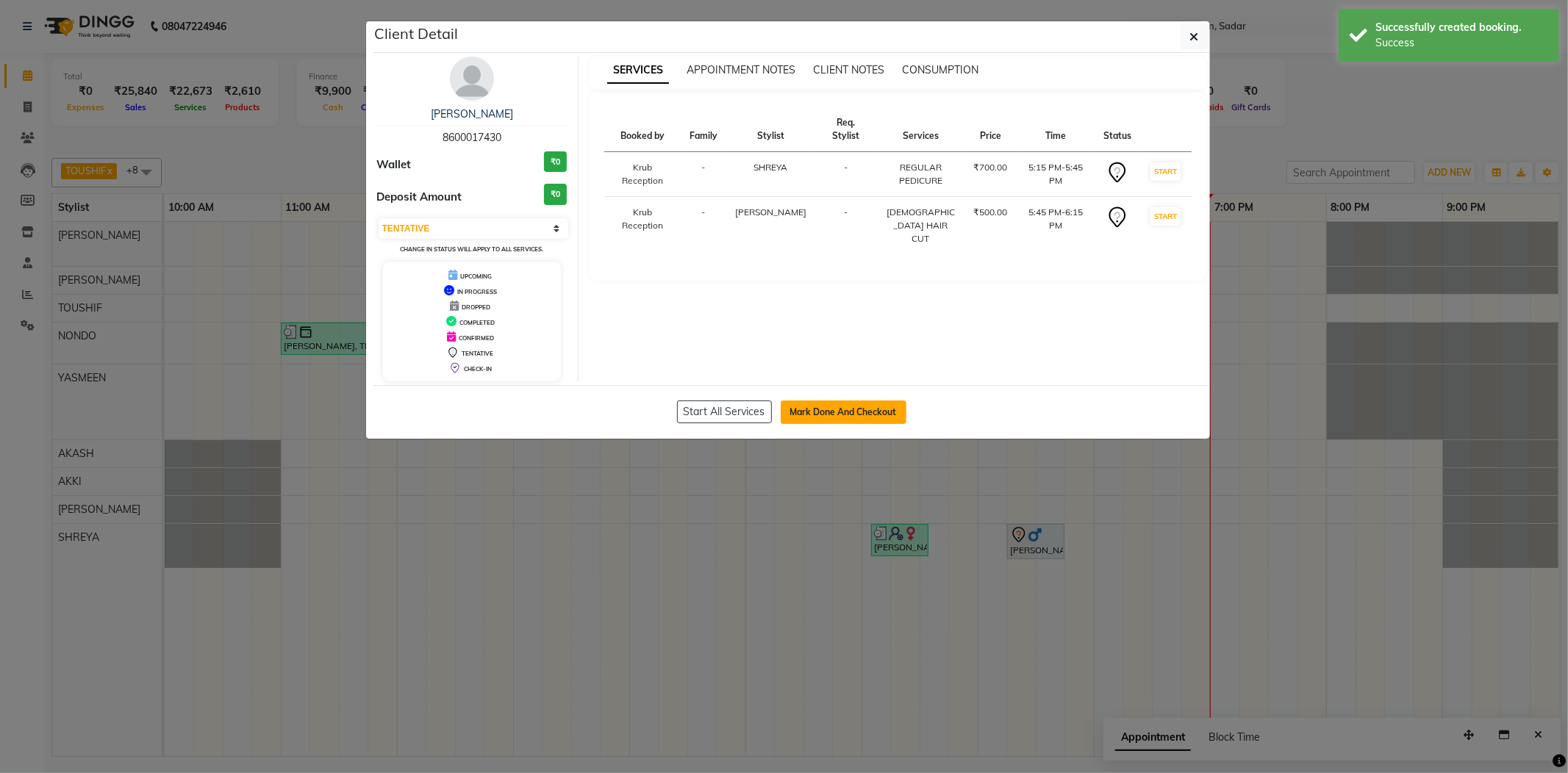
click at [832, 412] on button "Mark Done And Checkout" at bounding box center [843, 412] width 126 height 24
select select "service"
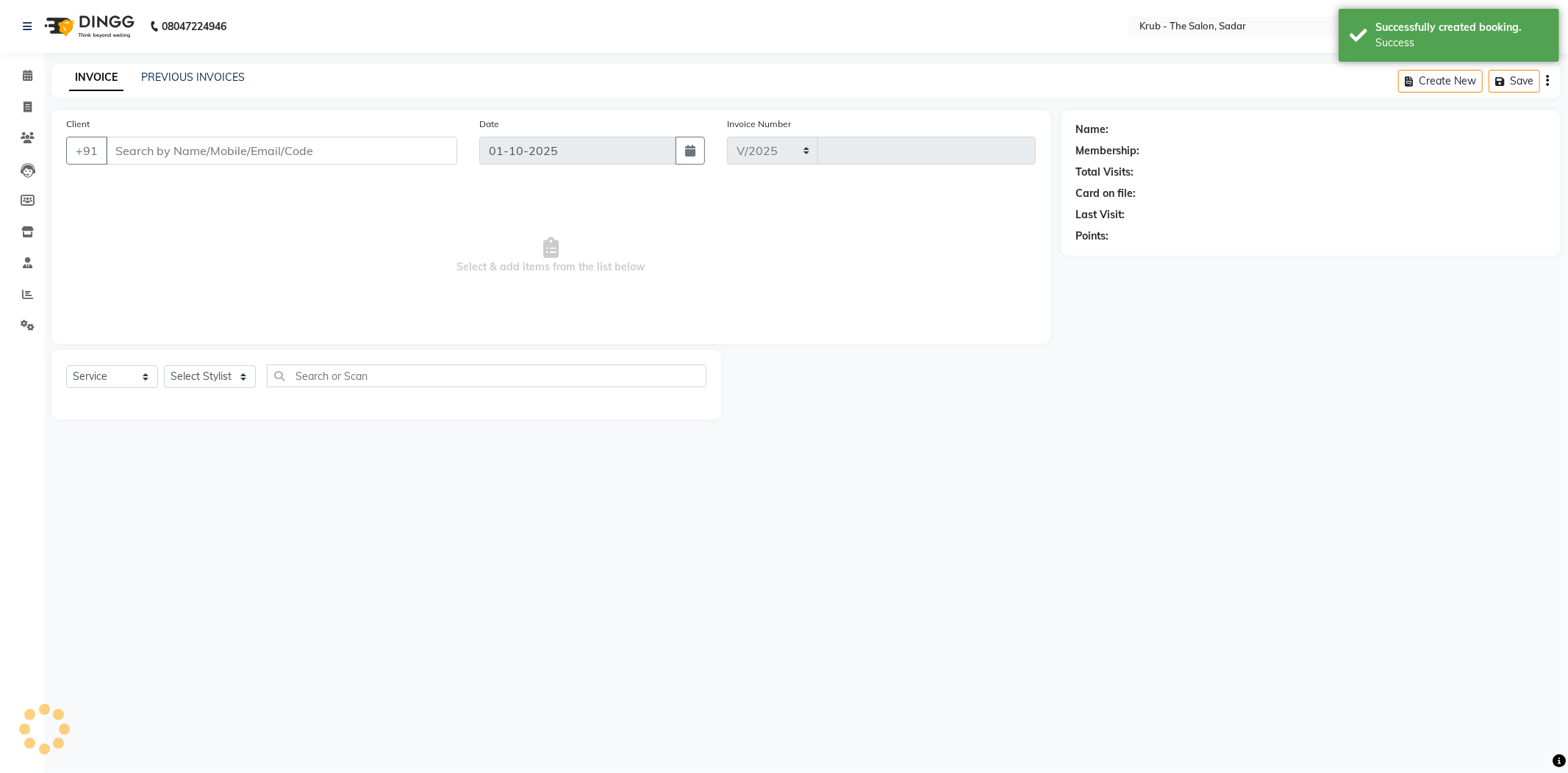
select select "4449"
type input "2517"
type input "8600017430"
select select "80307"
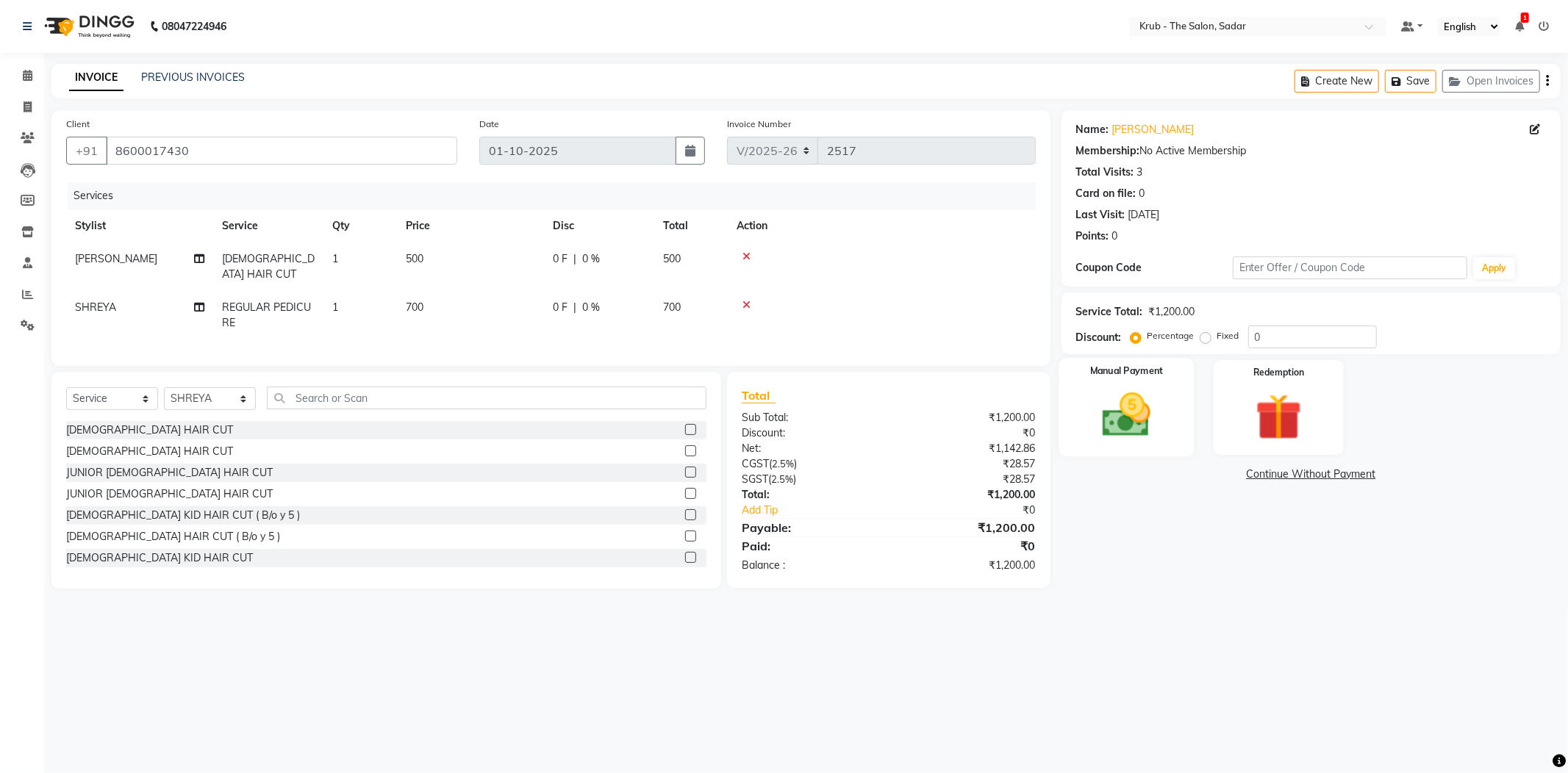
click at [1121, 405] on img at bounding box center [1126, 415] width 79 height 56
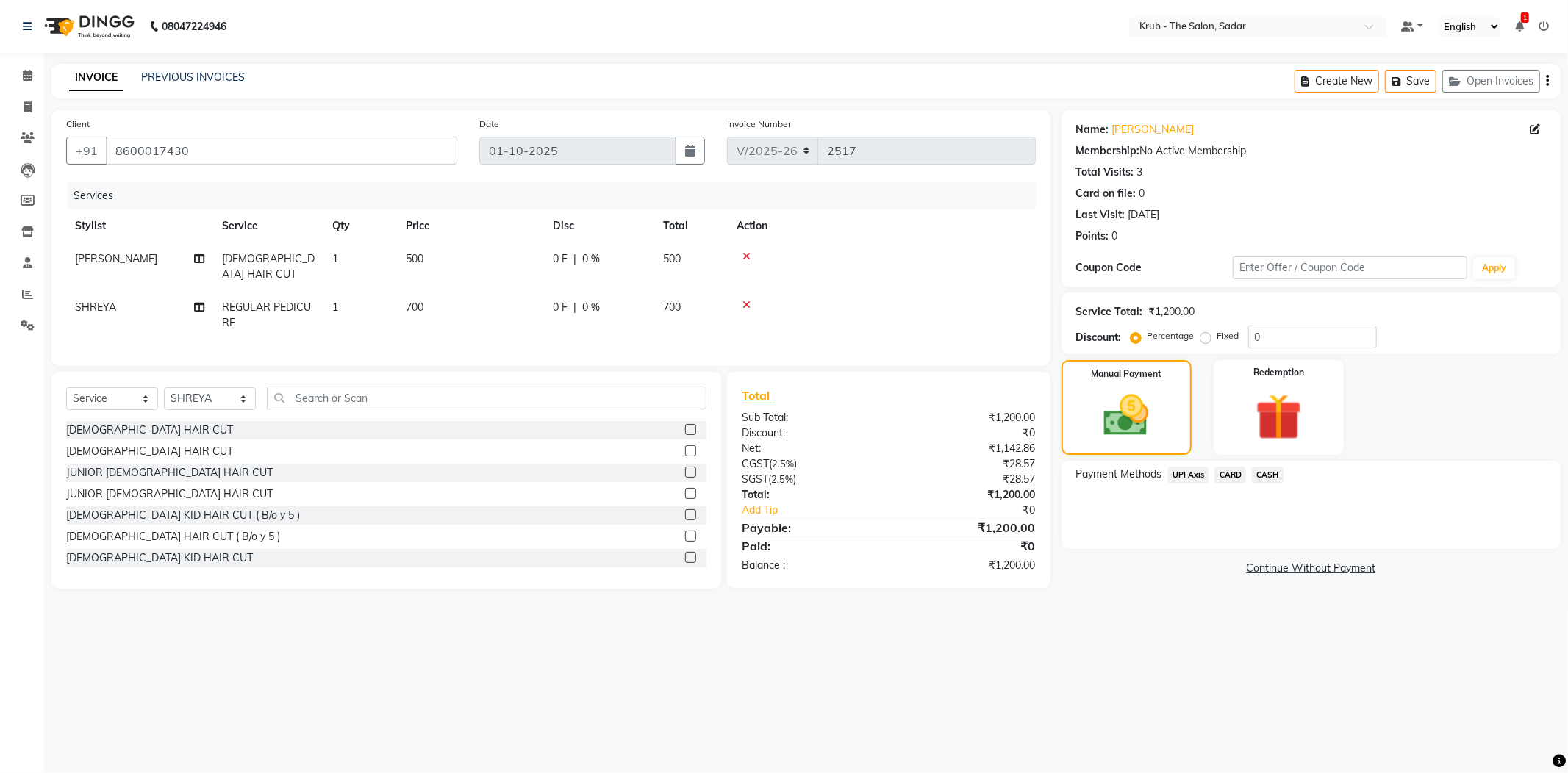
click at [1270, 472] on span "CASH" at bounding box center [1267, 474] width 32 height 17
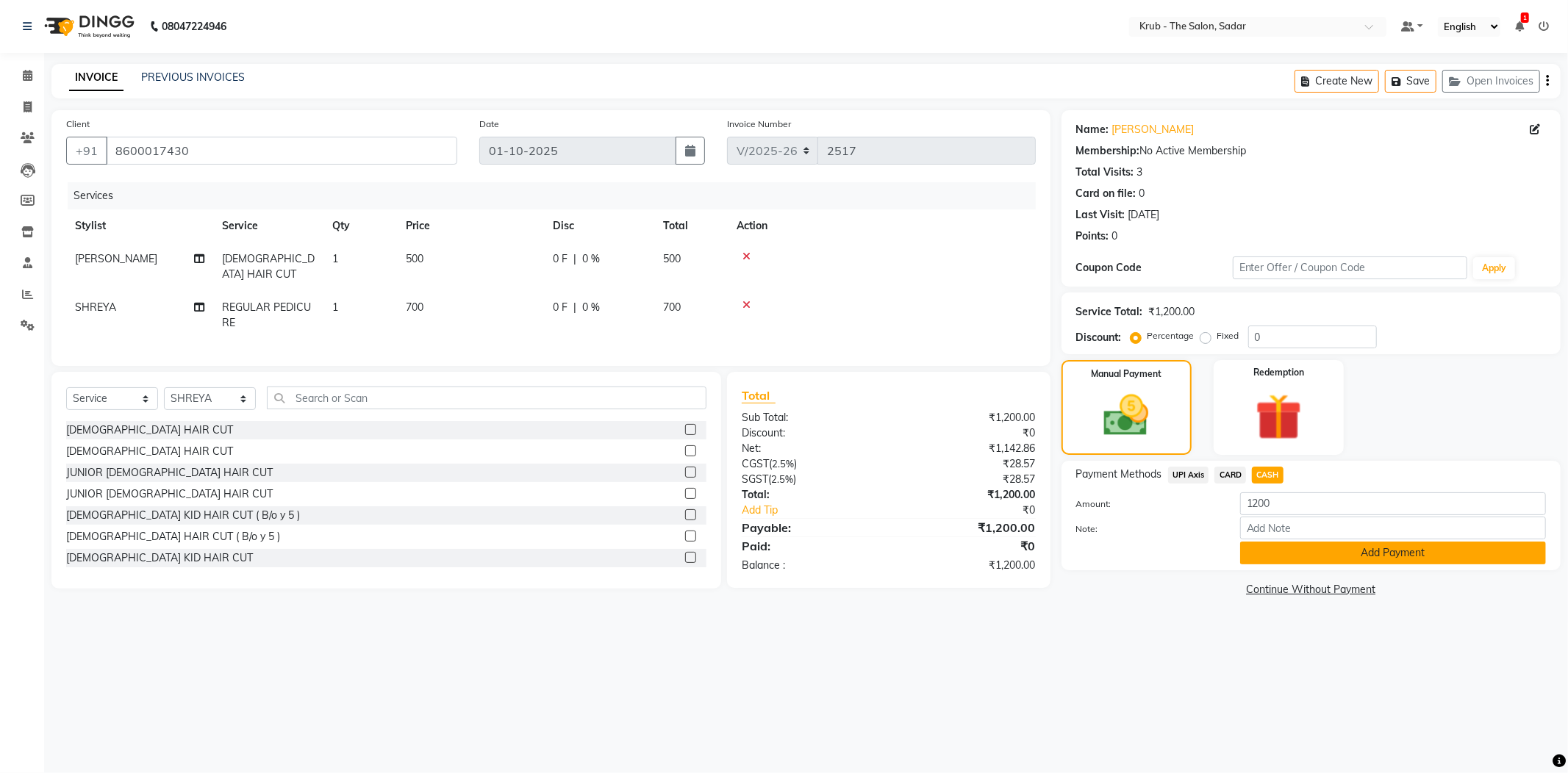
click at [1315, 552] on button "Add Payment" at bounding box center [1393, 553] width 305 height 23
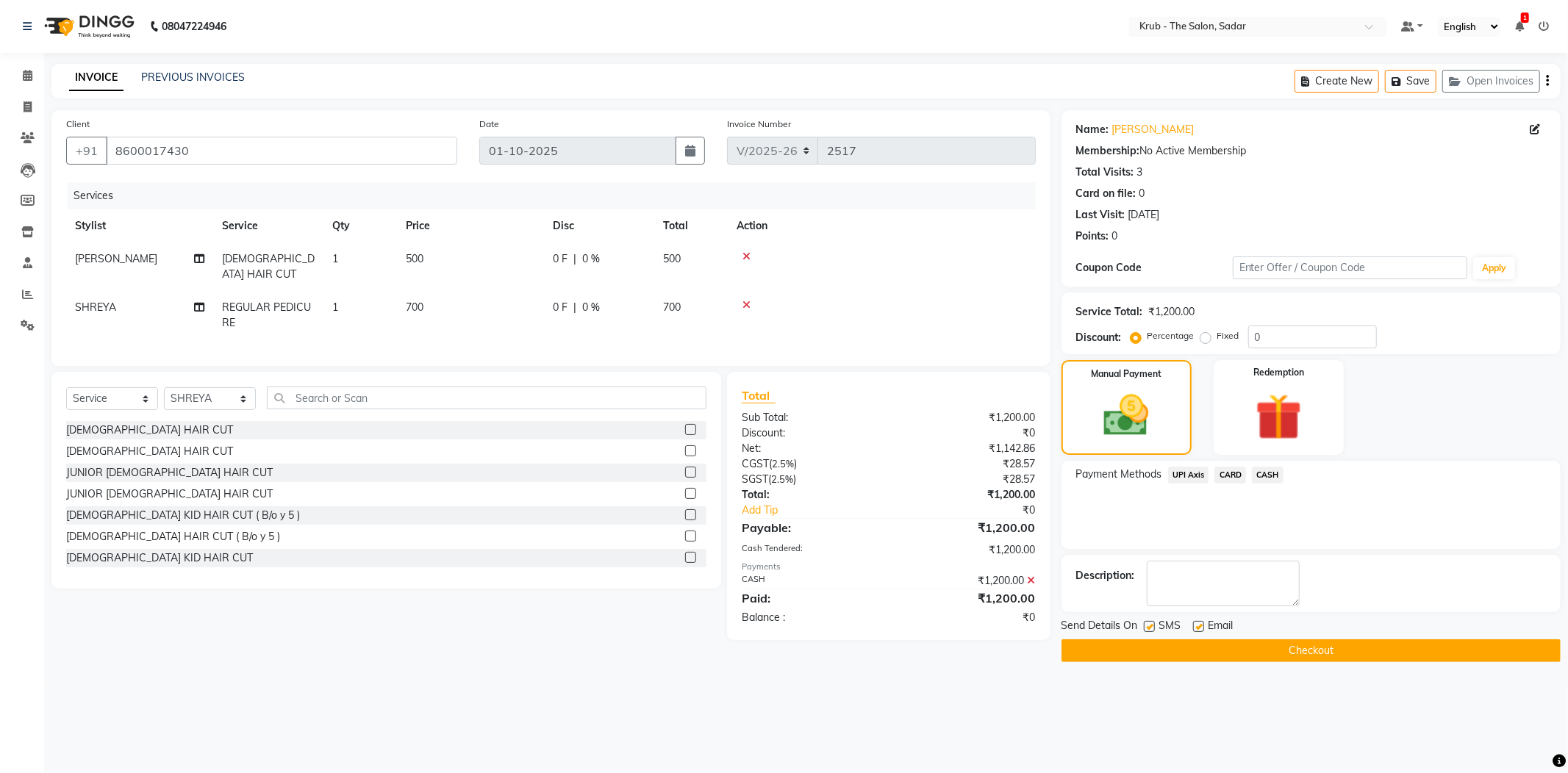
click at [1189, 650] on button "Checkout" at bounding box center [1310, 650] width 499 height 23
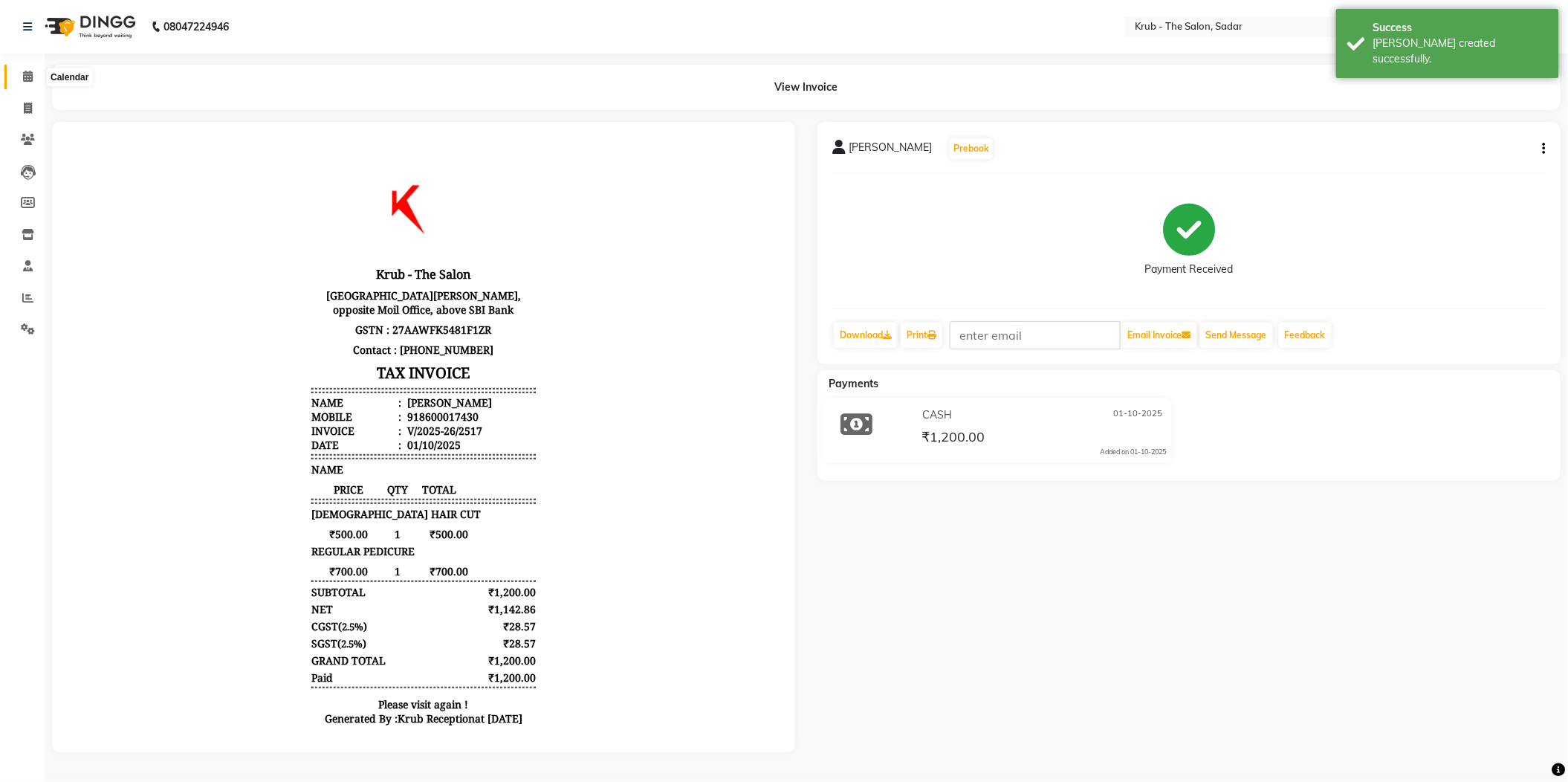
click at [35, 75] on span at bounding box center [28, 76] width 26 height 17
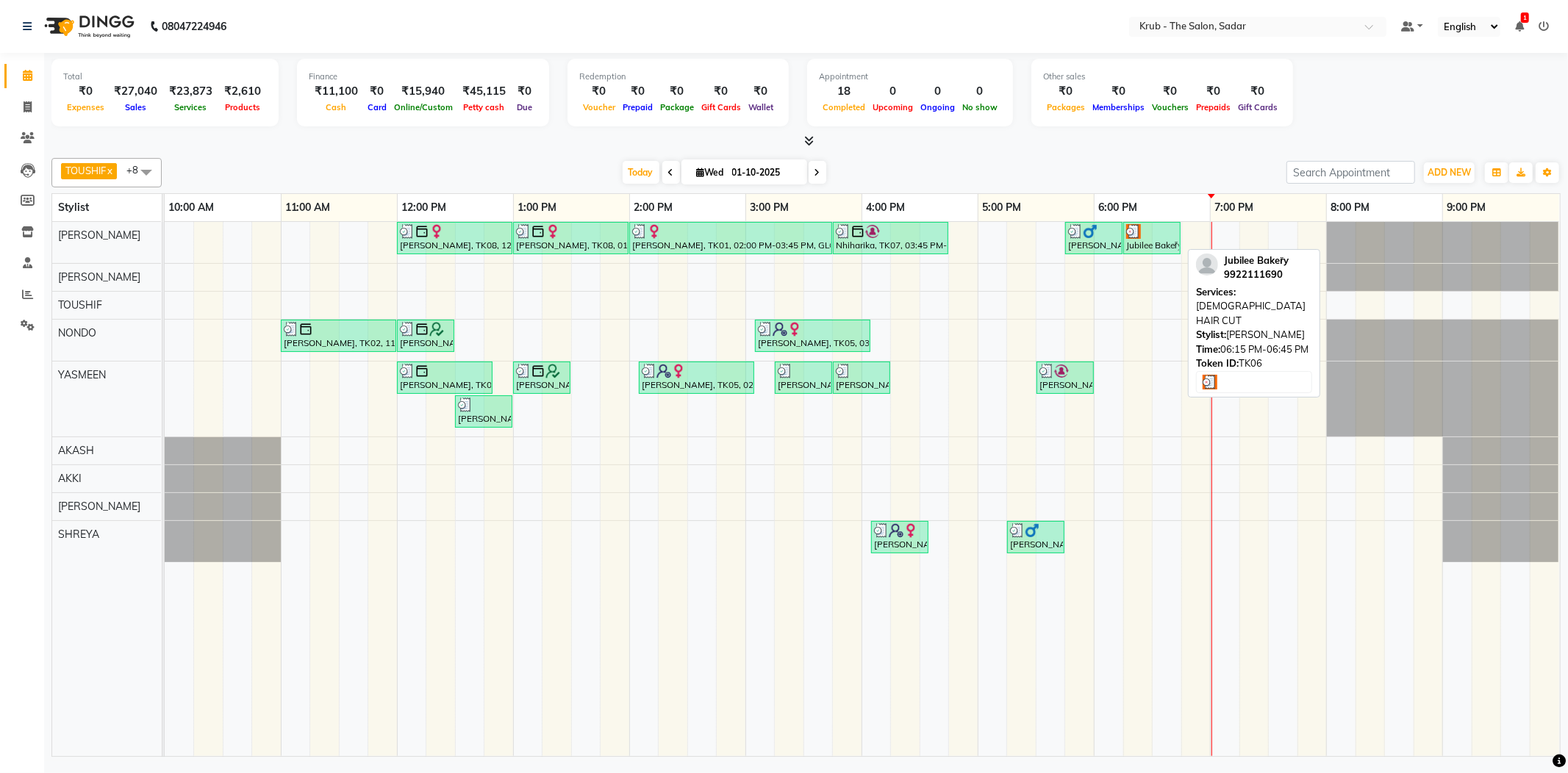
click at [1148, 248] on div "Jubilee Bakeřy, TK06, 06:15 PM-06:45 PM, FEMALE HAIR CUT" at bounding box center [1151, 238] width 54 height 28
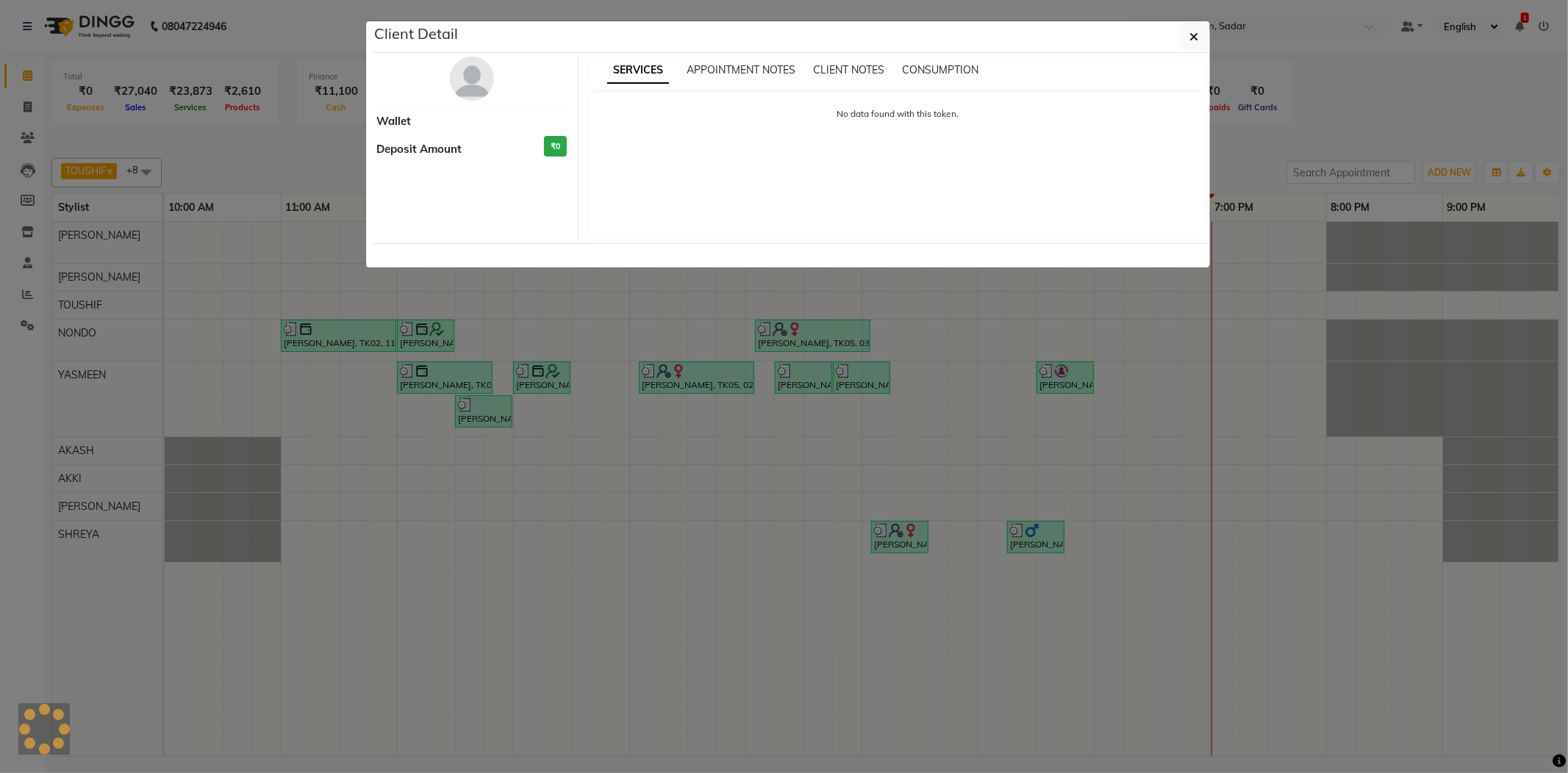
select select "3"
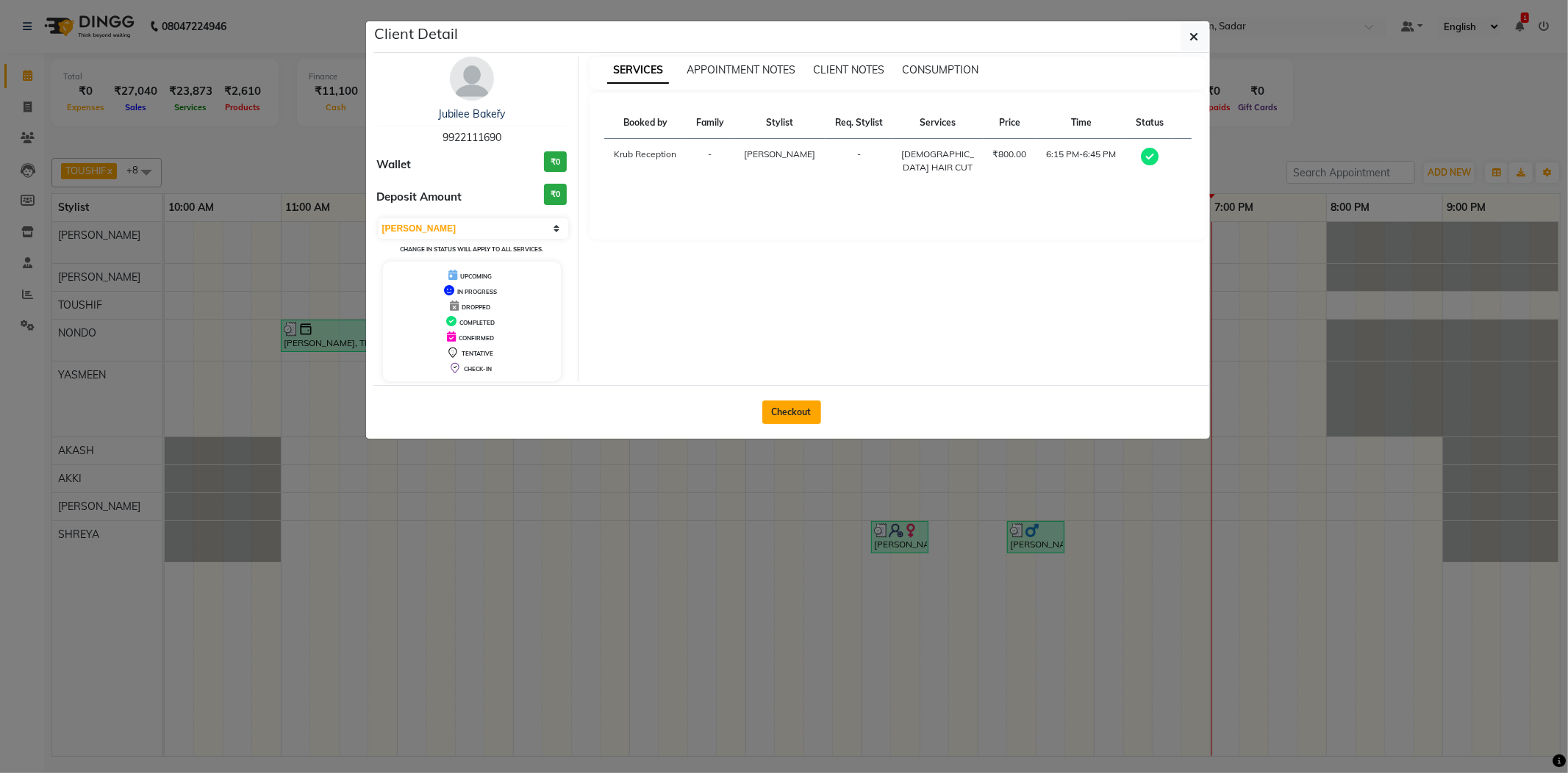
click at [782, 412] on button "Checkout" at bounding box center [791, 412] width 58 height 24
select select "service"
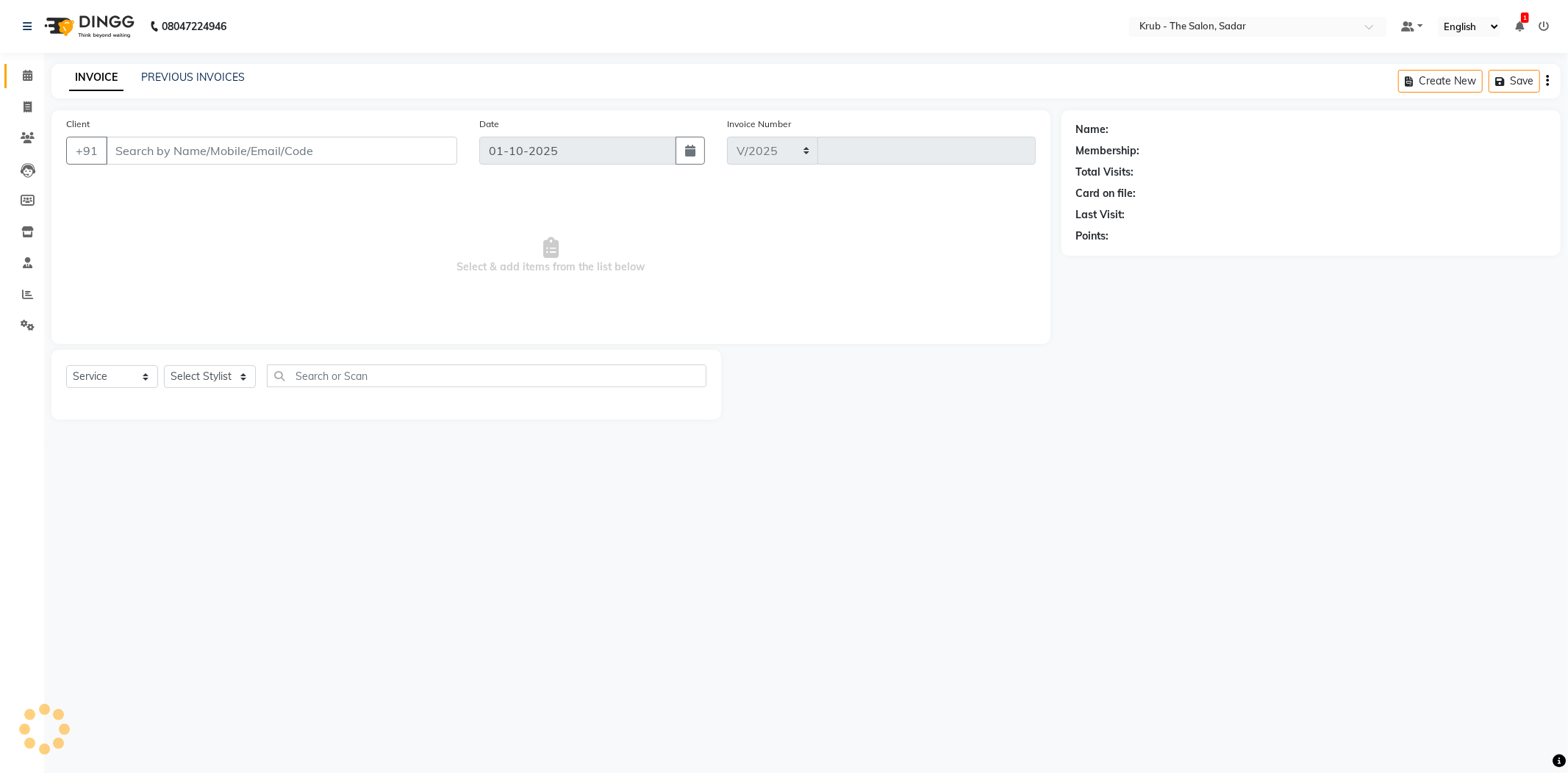
select select "4449"
type input "2518"
type input "9922111690"
select select "24979"
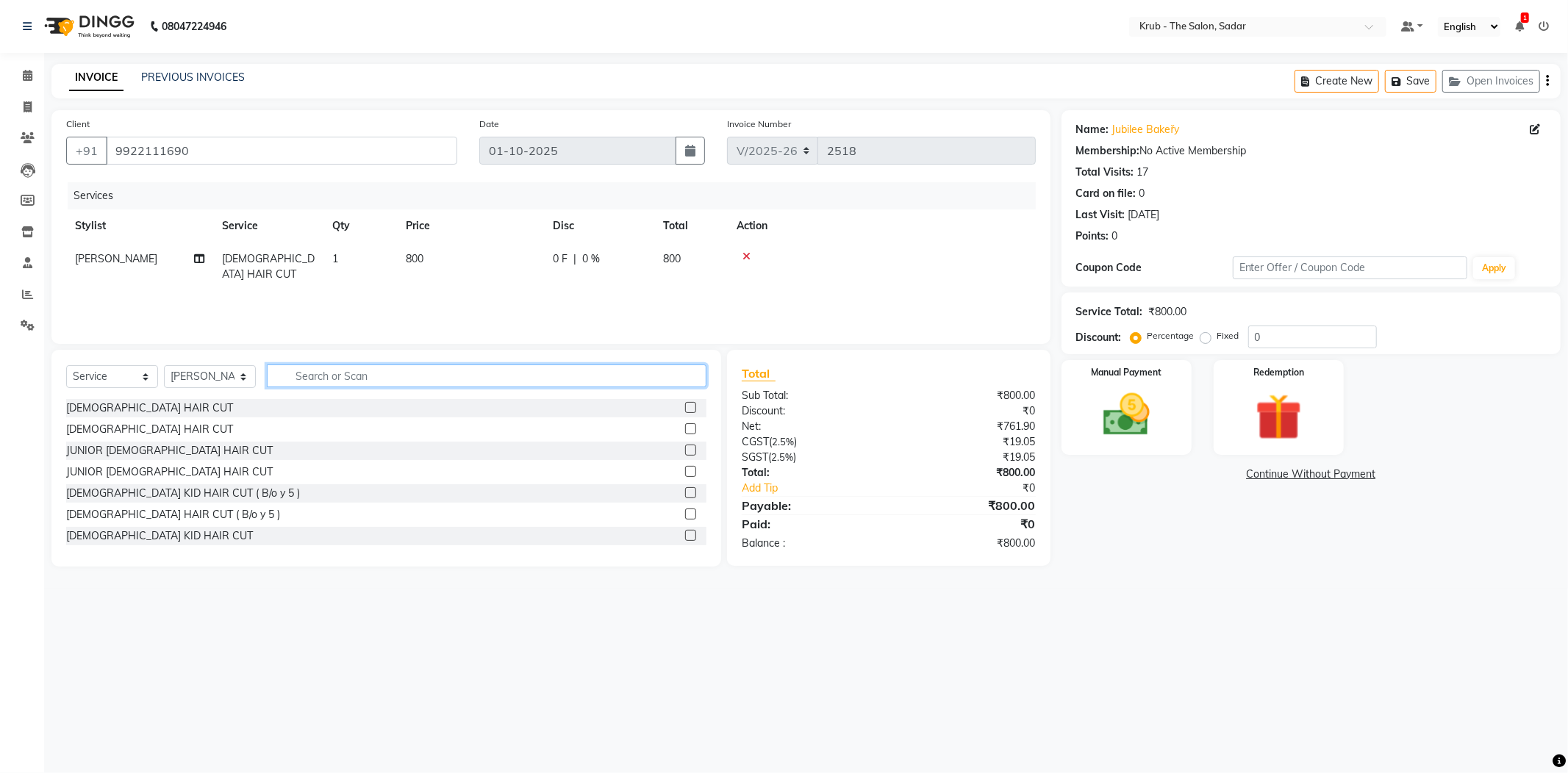
click at [289, 380] on input "text" at bounding box center [486, 376] width 440 height 23
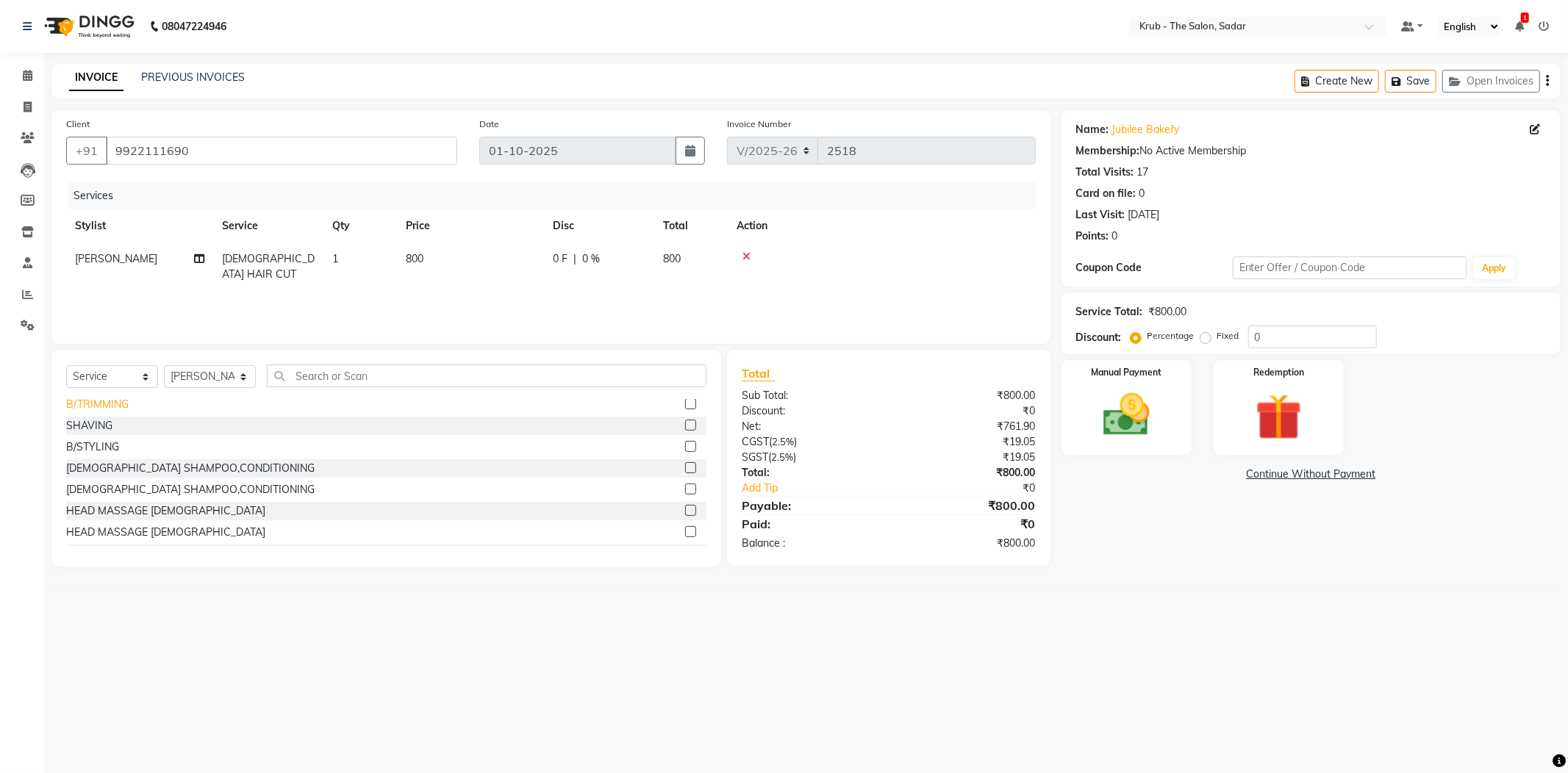
click at [118, 404] on div "B/TRIMMING" at bounding box center [97, 404] width 63 height 15
checkbox input "false"
click at [204, 386] on select "Select Stylist AKASH AKKI AKSHAY AMIT Andreas GURVEER Krub Reception KUNAL NOND…" at bounding box center [210, 383] width 92 height 23
select select "24986"
click at [204, 386] on select "Select Stylist AKASH AKKI AKSHAY AMIT Andreas GURVEER Krub Reception KUNAL NOND…" at bounding box center [210, 383] width 92 height 23
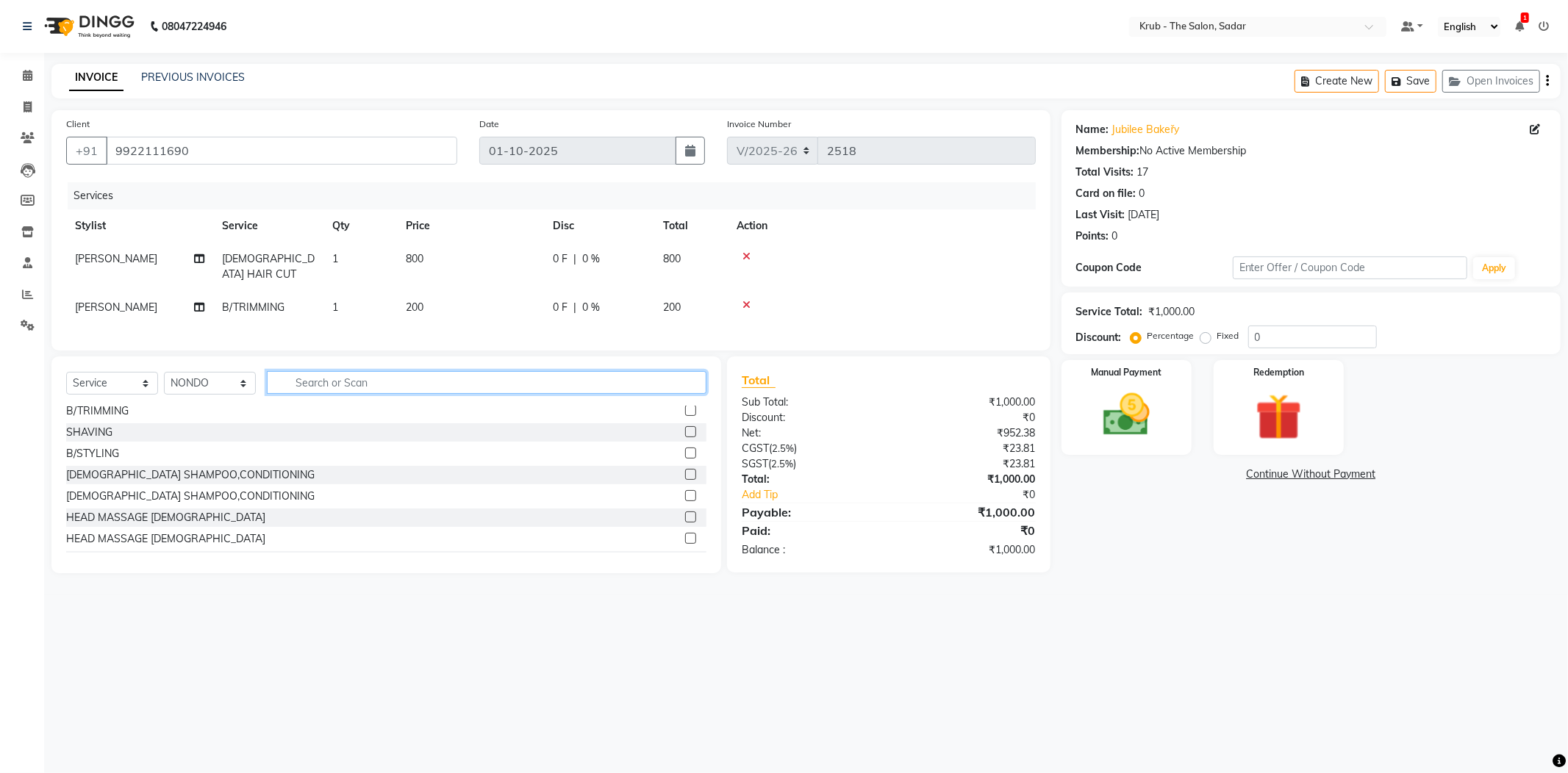
click at [336, 383] on input "text" at bounding box center [486, 382] width 440 height 23
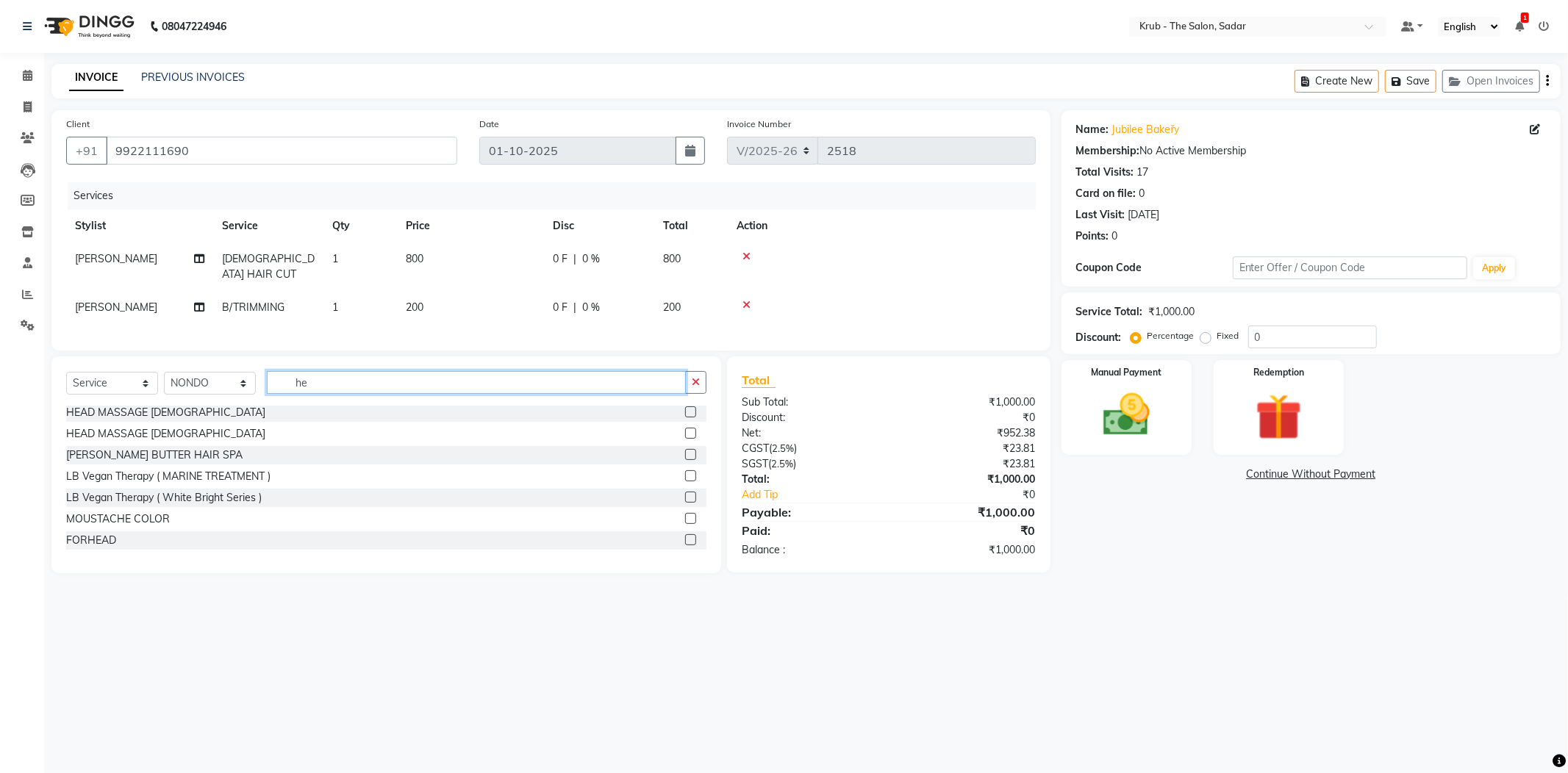
scroll to position [0, 0]
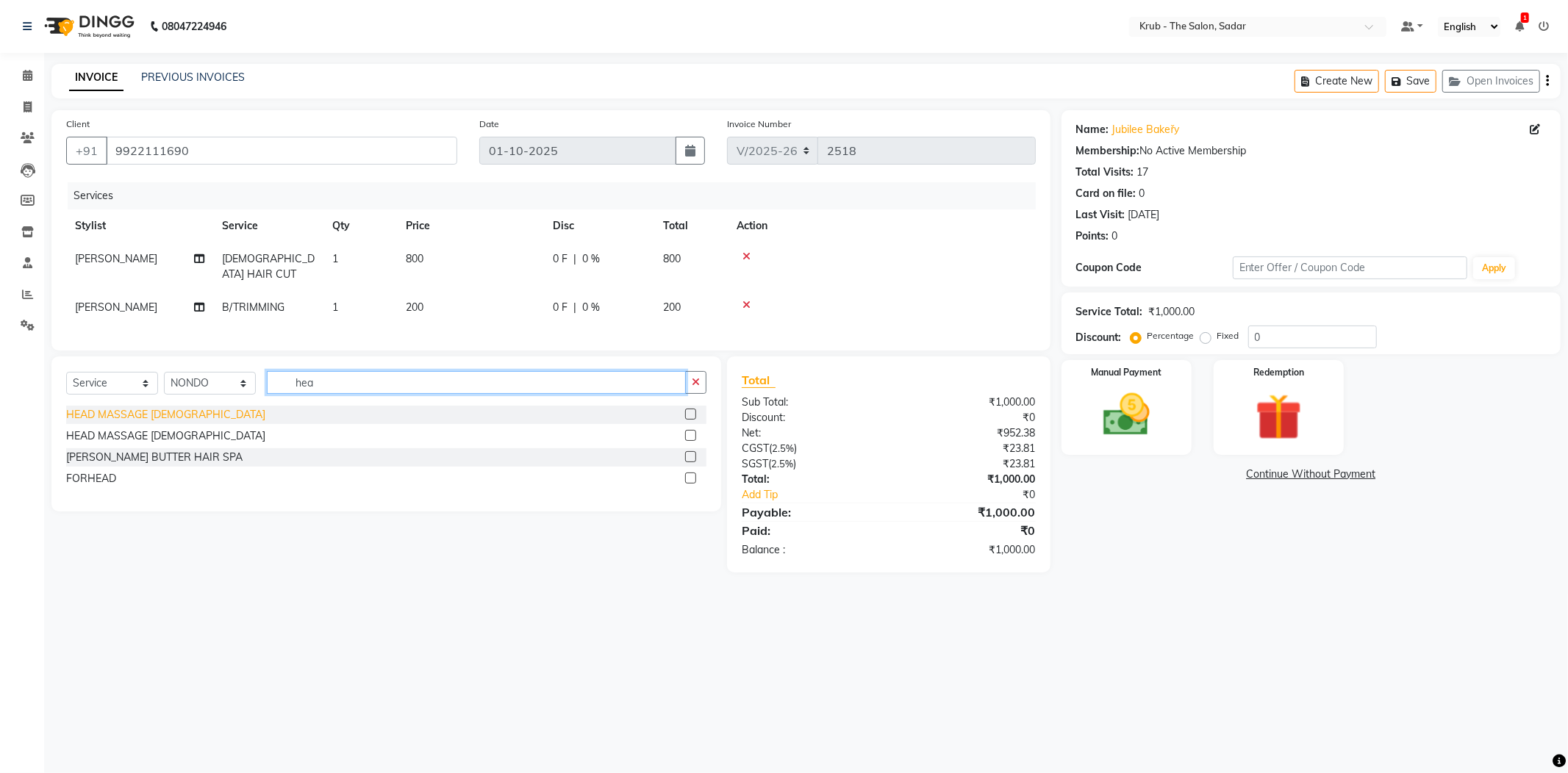
type input "hea"
click at [115, 412] on div "HEAD MASSAGE MALE" at bounding box center [165, 414] width 199 height 15
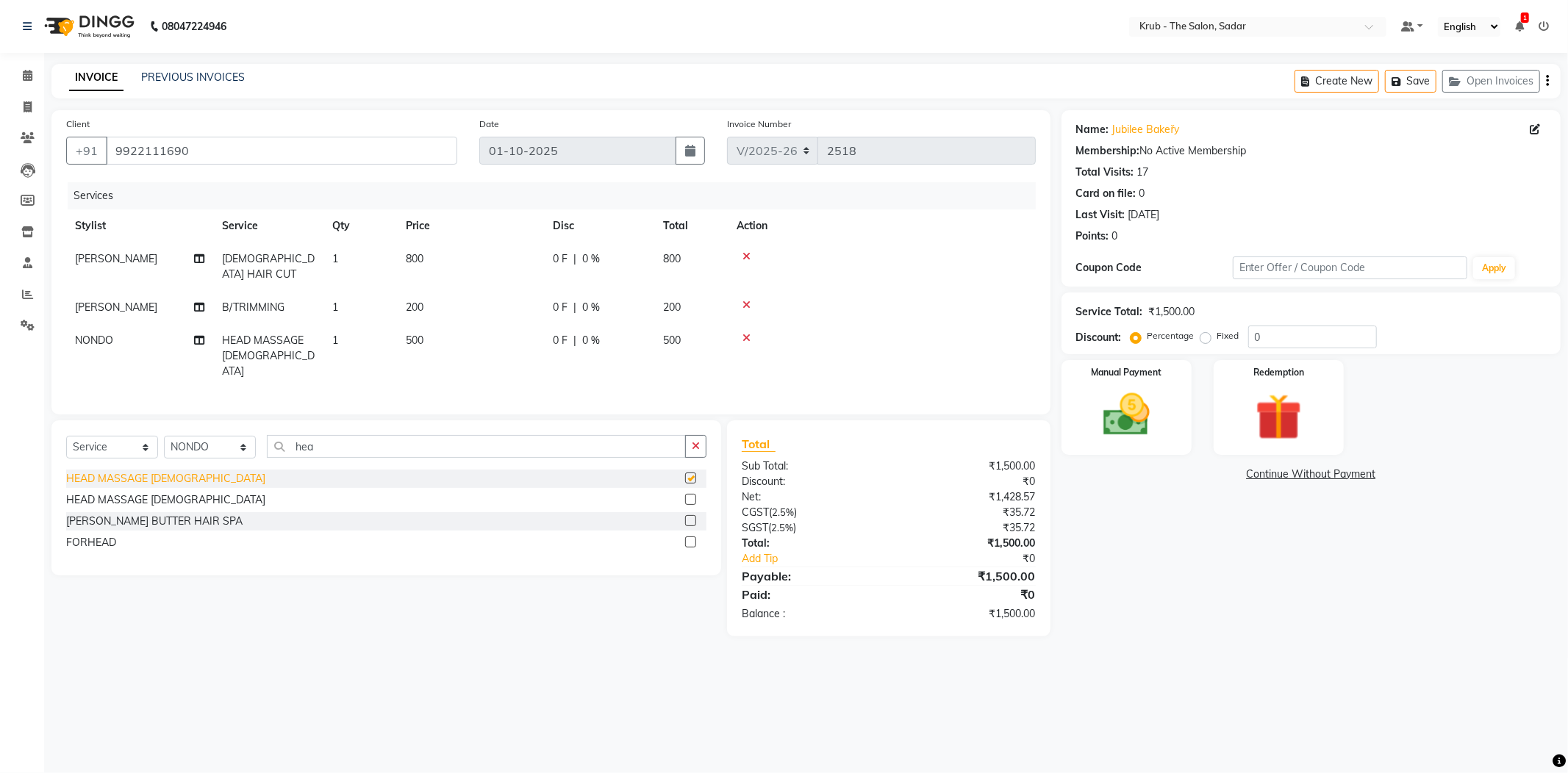
checkbox input "false"
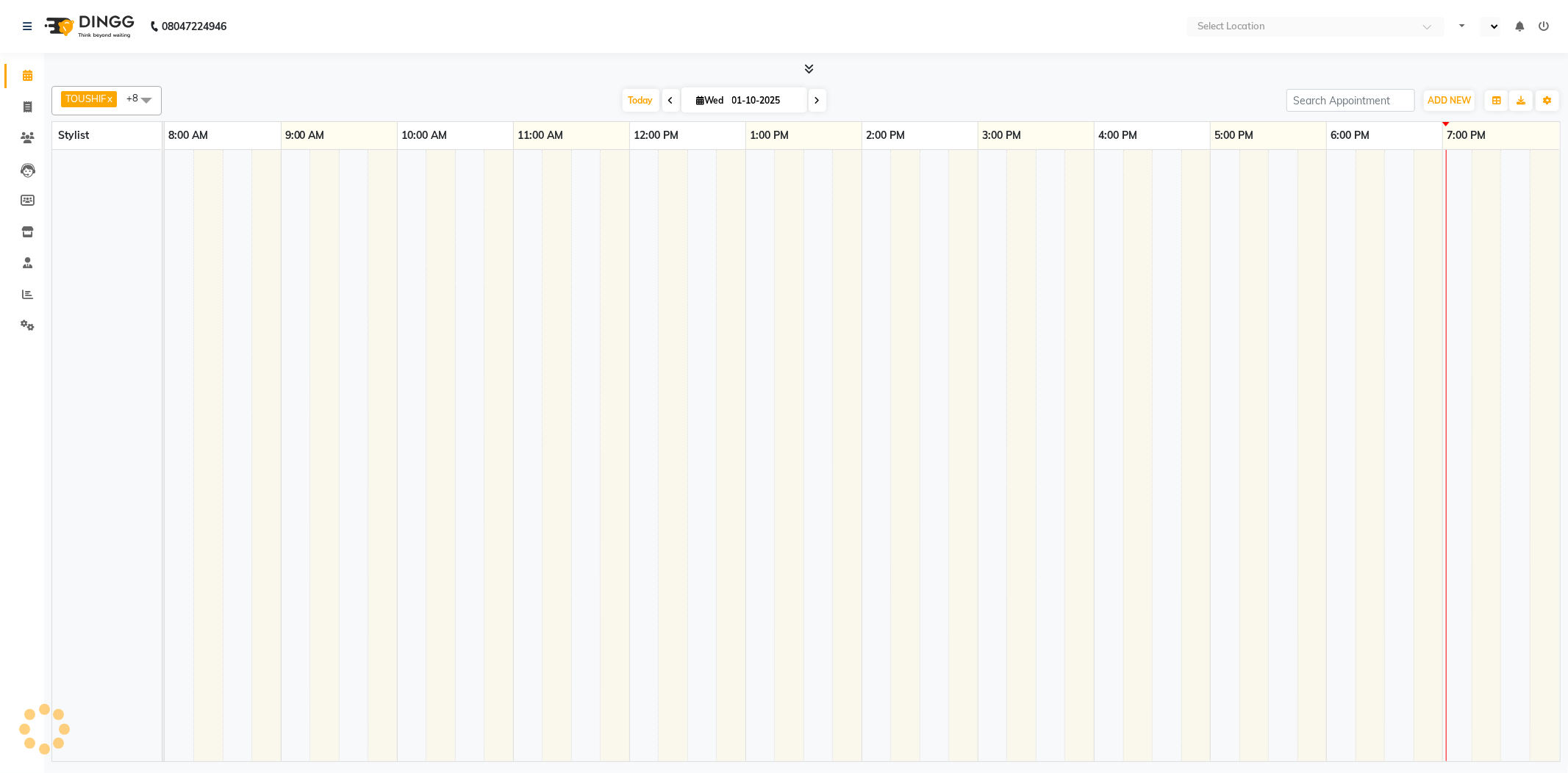
select select "en"
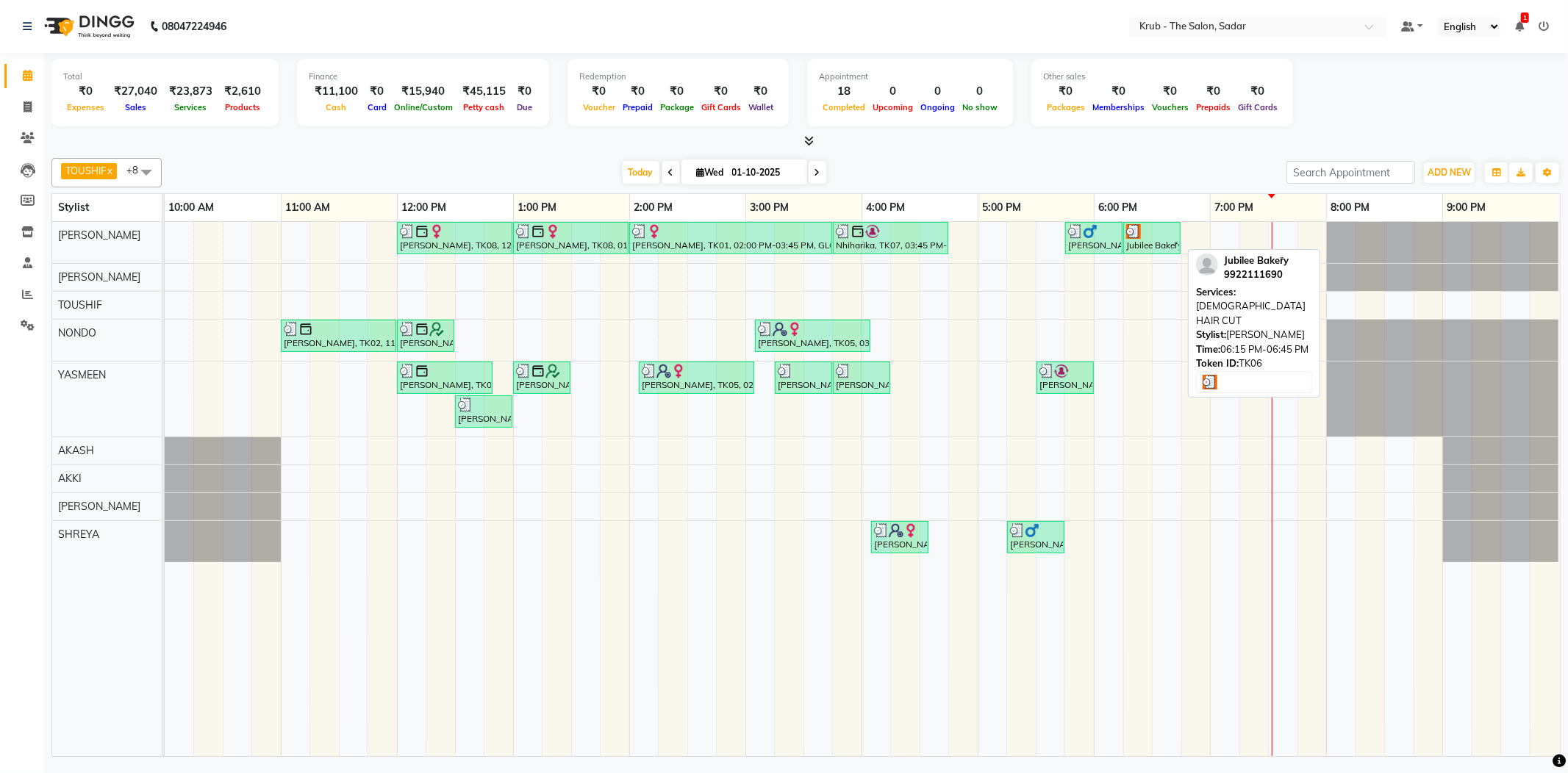
click at [1159, 250] on div "Jubilee Bakeřy, TK06, 06:15 PM-06:45 PM, [DEMOGRAPHIC_DATA] HAIR CUT" at bounding box center [1151, 238] width 54 height 28
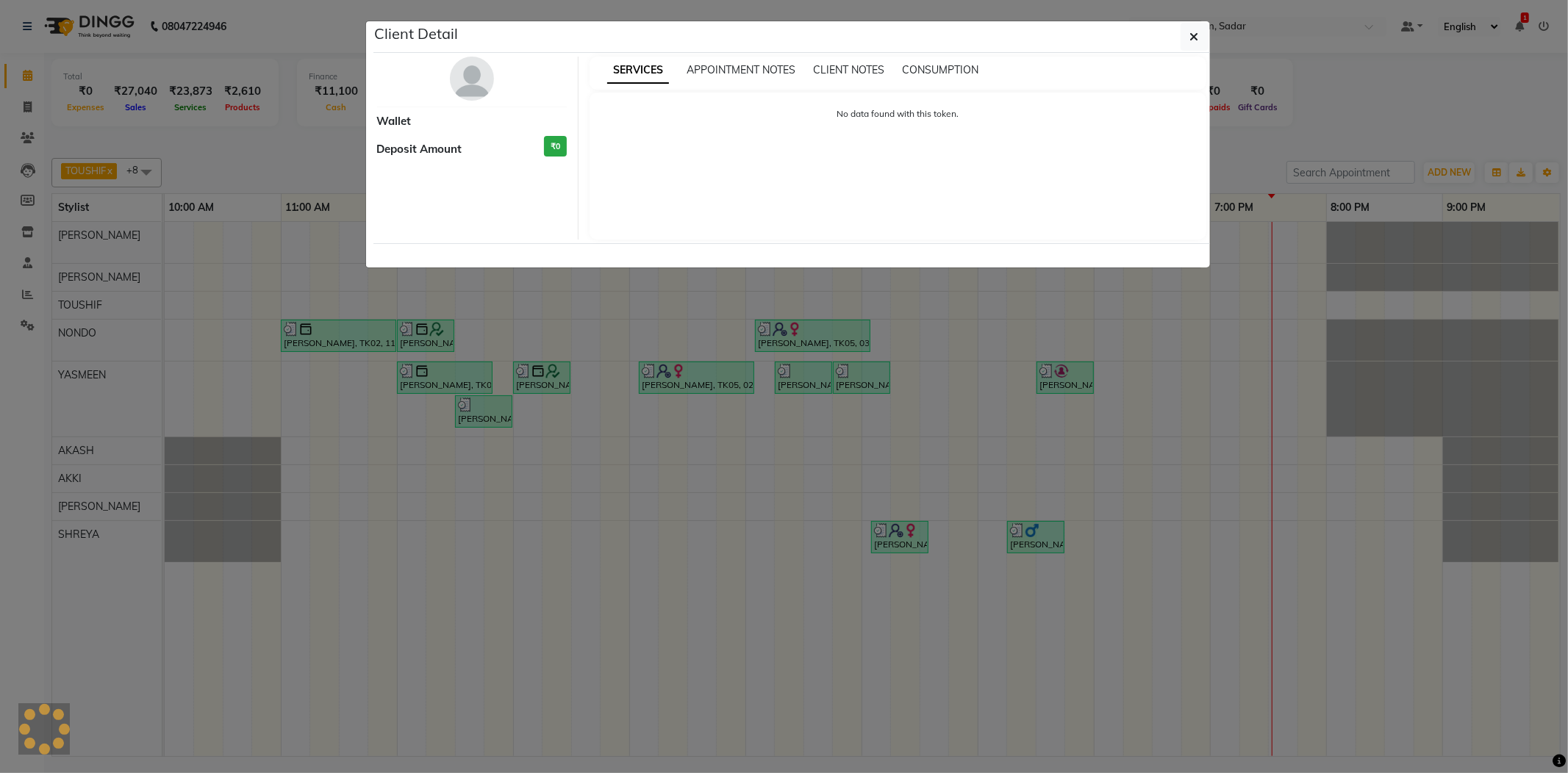
select select "3"
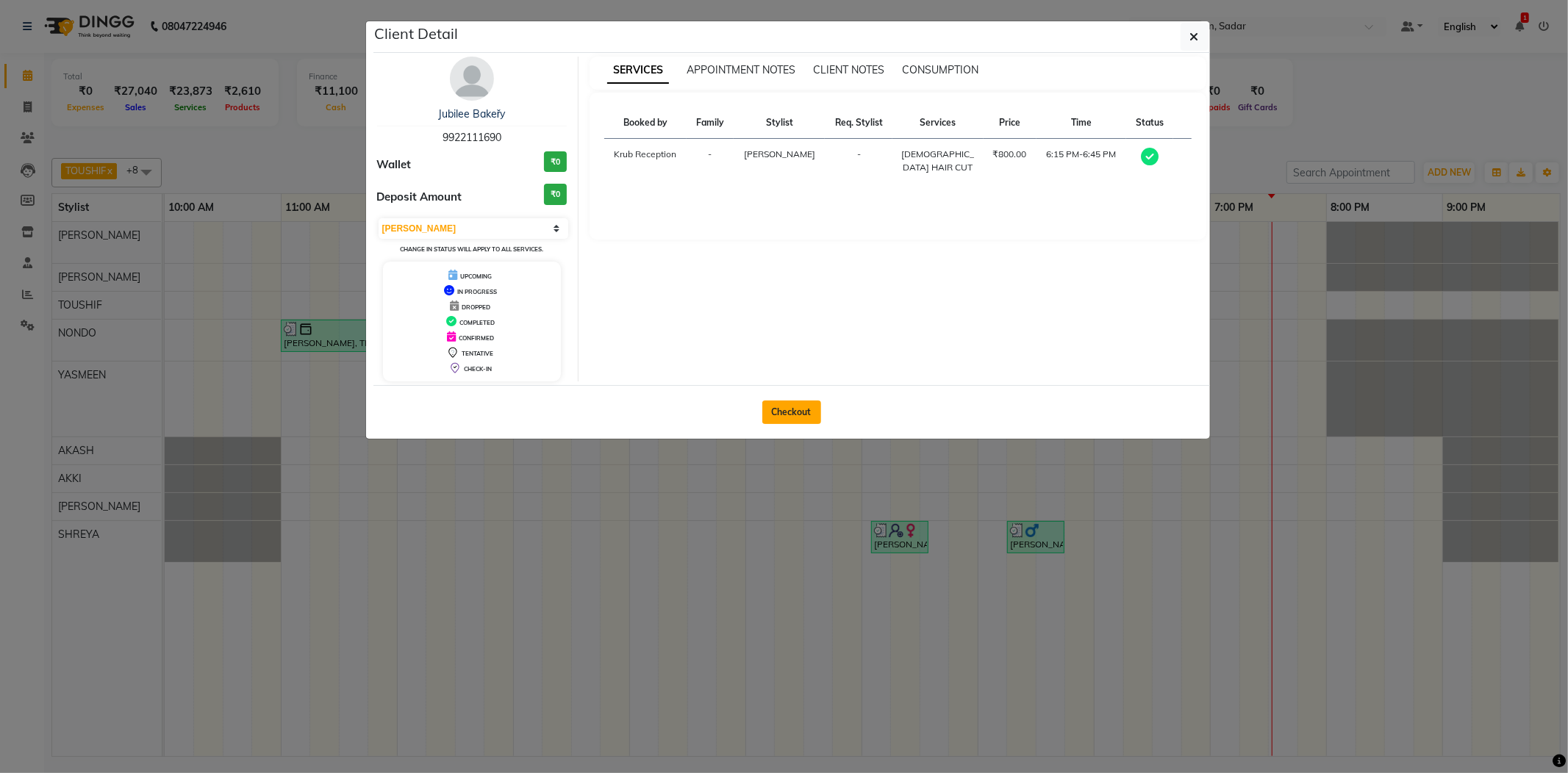
click at [803, 410] on button "Checkout" at bounding box center [791, 412] width 58 height 24
select select "service"
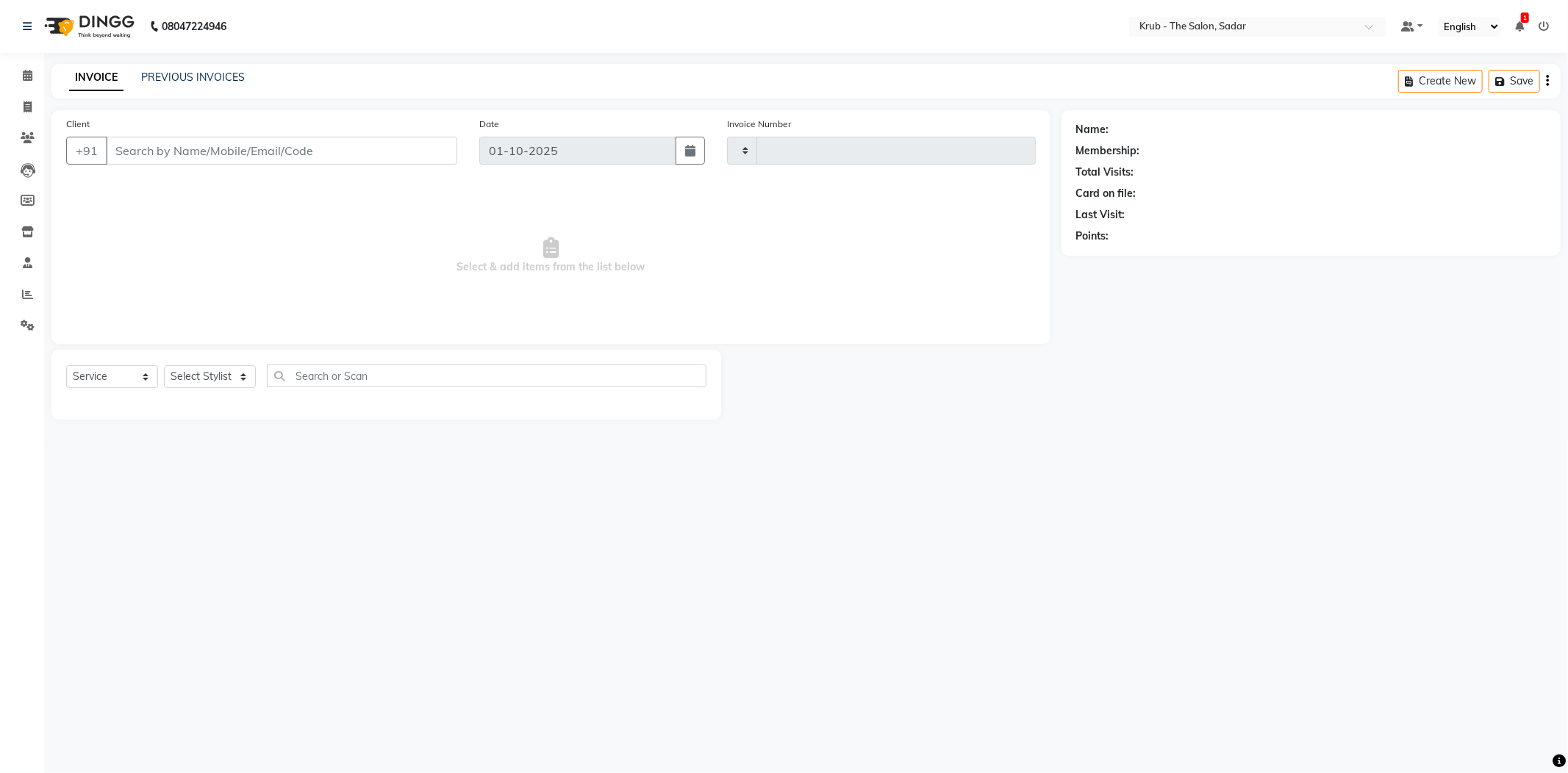
type input "2518"
select select "4449"
type input "9922111690"
select select "24979"
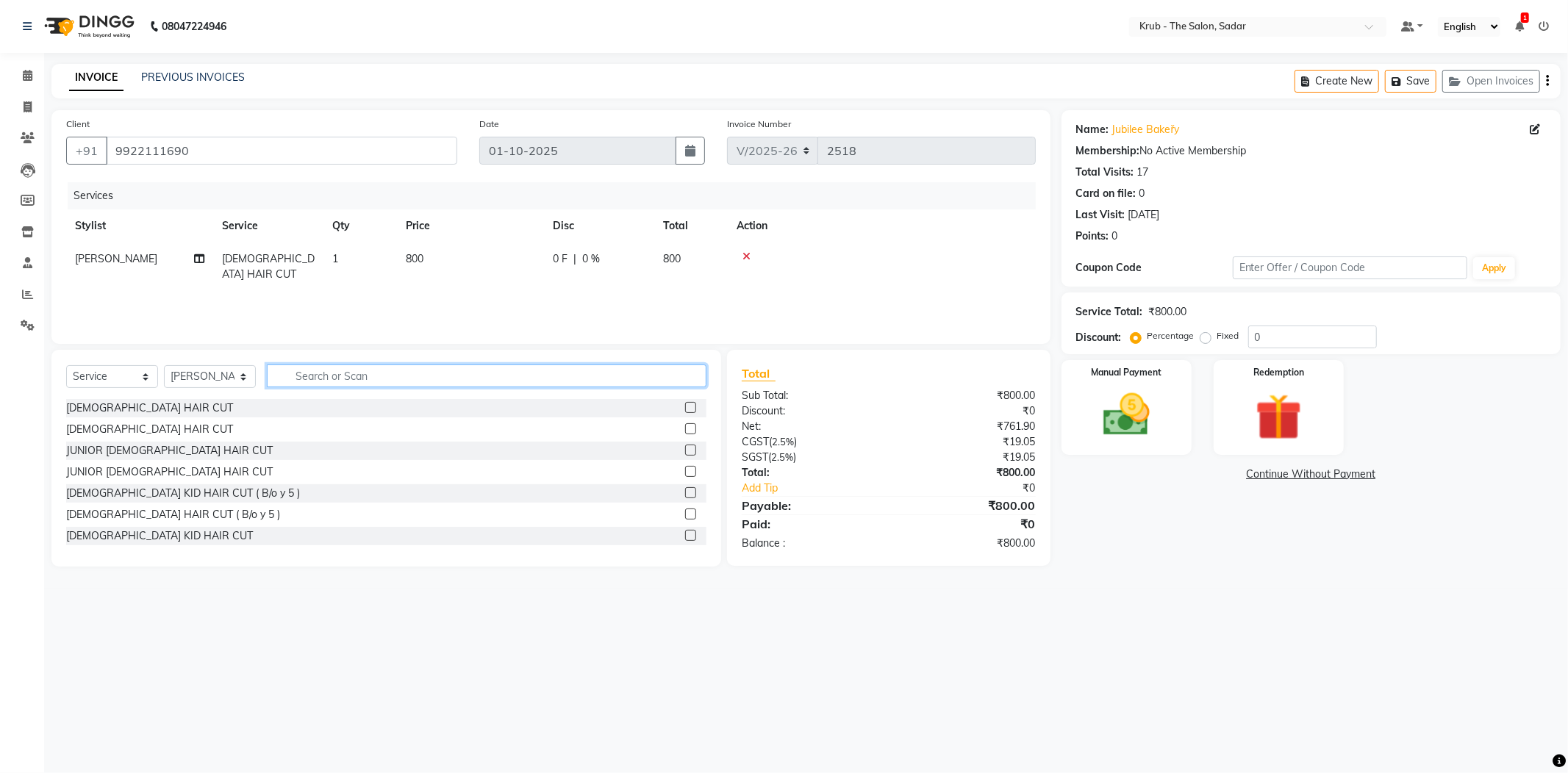
click at [350, 369] on input "text" at bounding box center [486, 376] width 440 height 23
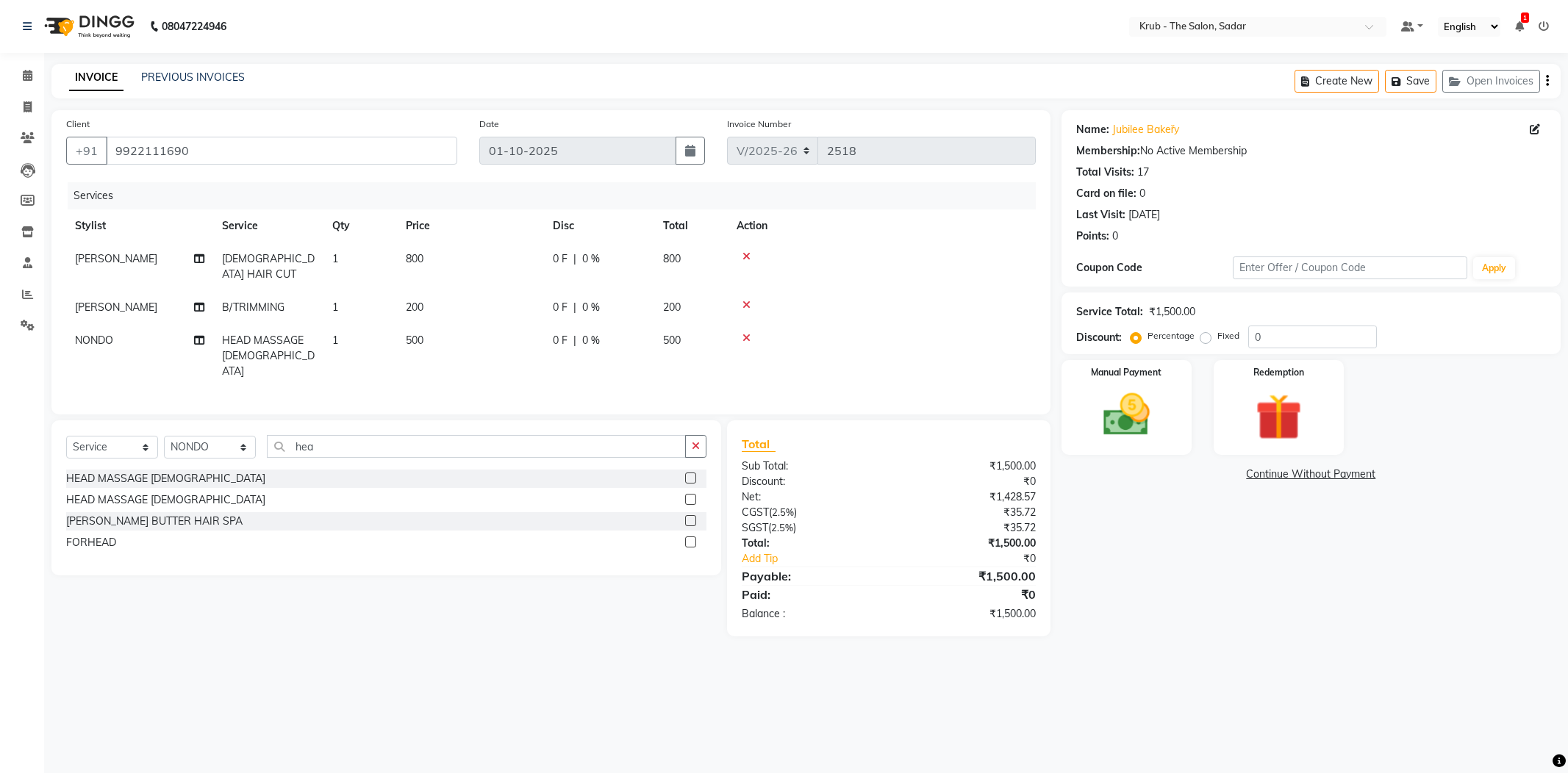
select select "4449"
select select "service"
select select "24986"
click at [1176, 441] on div "Manual Payment" at bounding box center [1126, 407] width 135 height 98
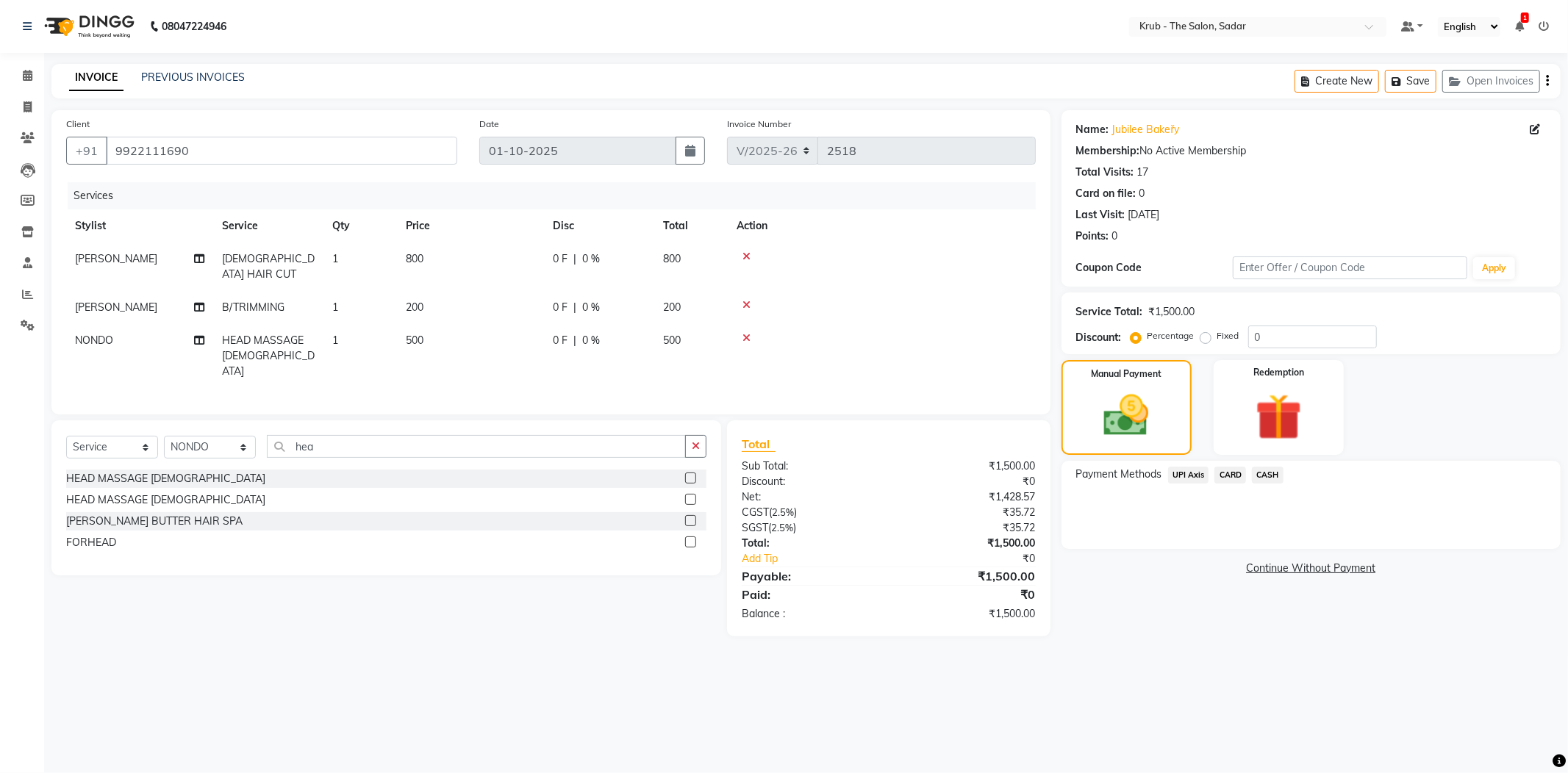
click at [1186, 473] on span "UPI Axis" at bounding box center [1188, 474] width 41 height 17
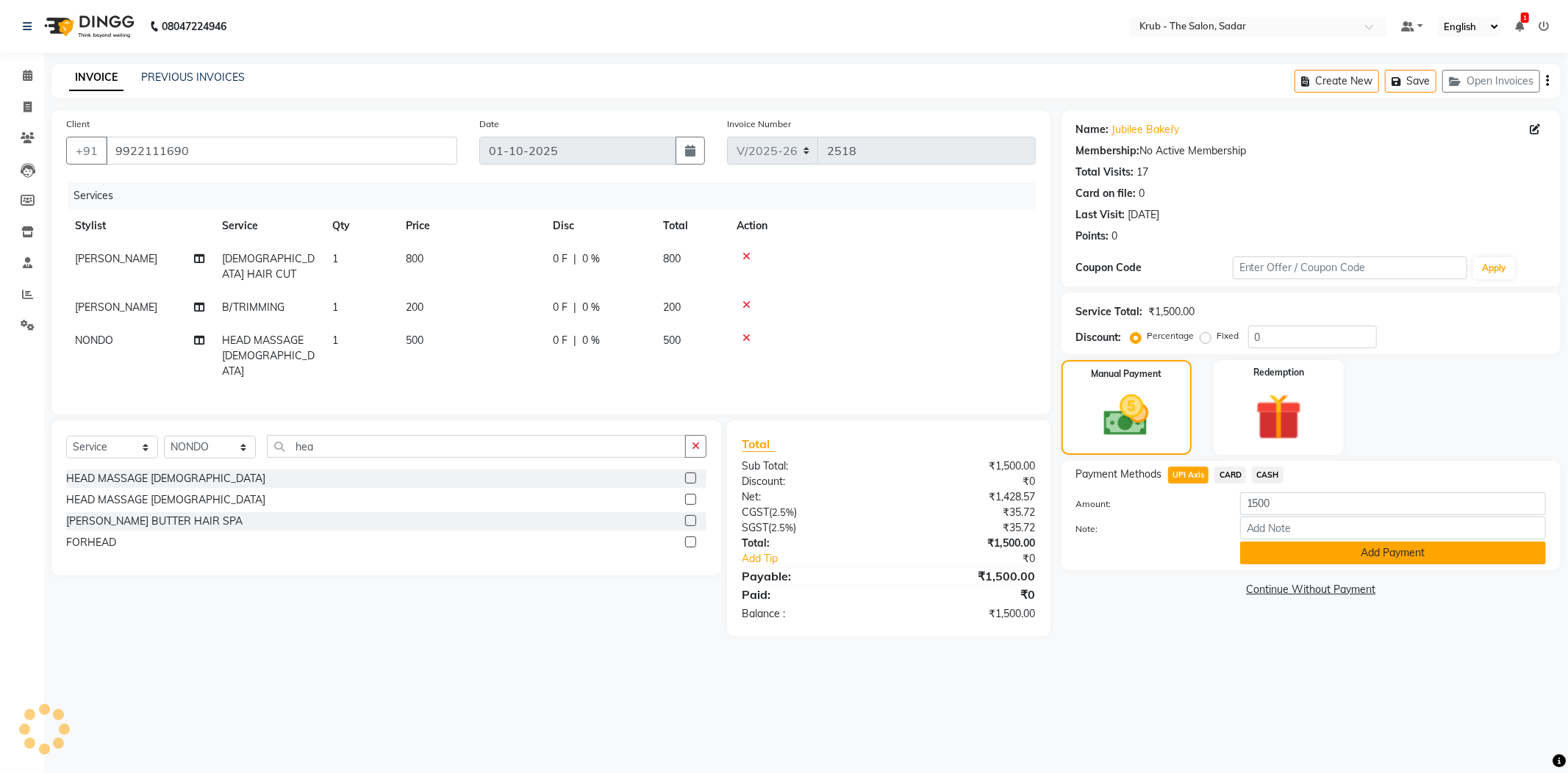
click at [1311, 548] on button "Add Payment" at bounding box center [1393, 553] width 305 height 23
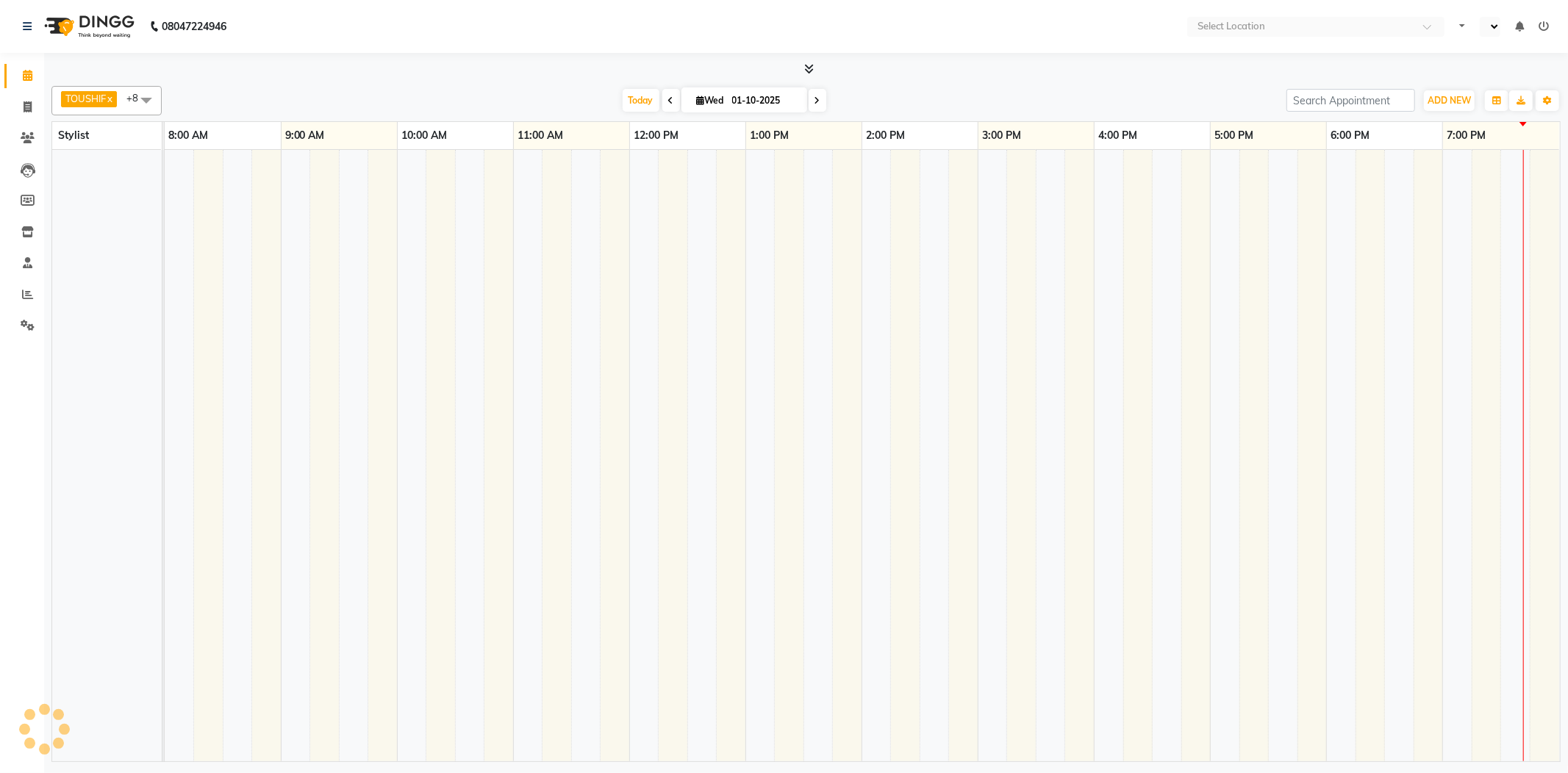
select select "en"
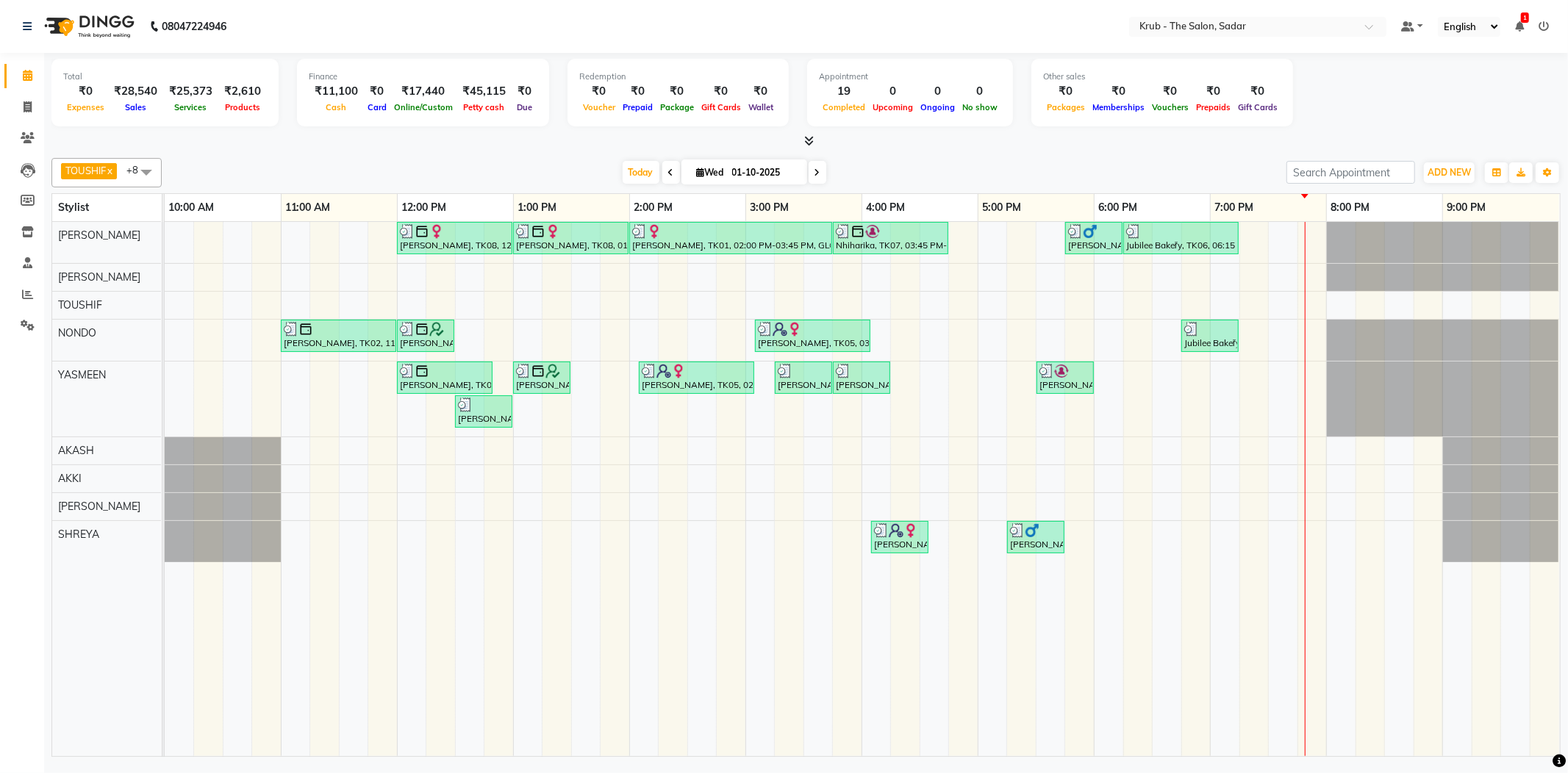
click at [144, 166] on span at bounding box center [146, 171] width 29 height 28
click at [98, 218] on div "Select All" at bounding box center [106, 214] width 94 height 15
checkbox input "true"
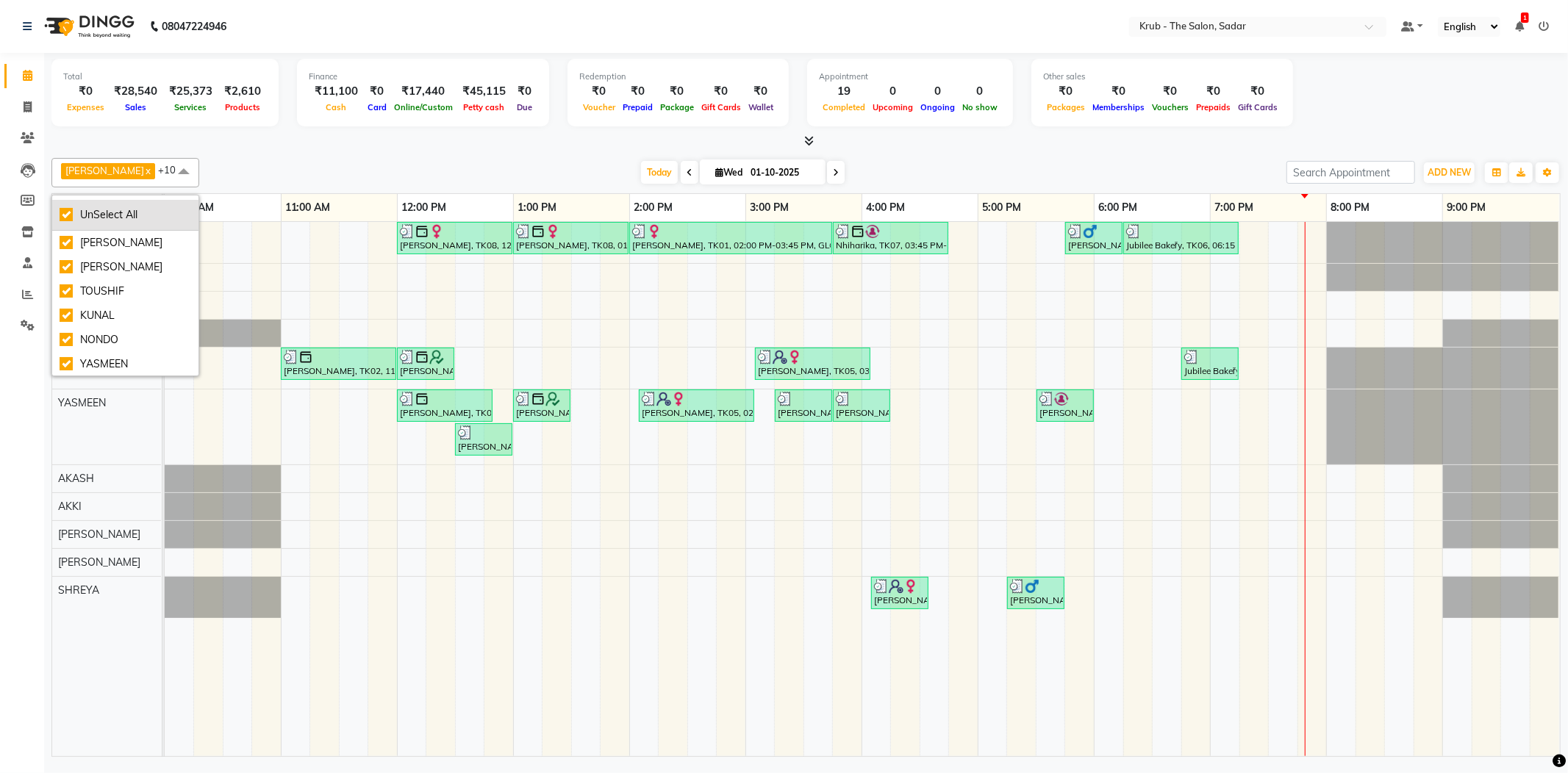
click at [109, 210] on div "UnSelect All" at bounding box center [125, 214] width 132 height 15
checkbox input "false"
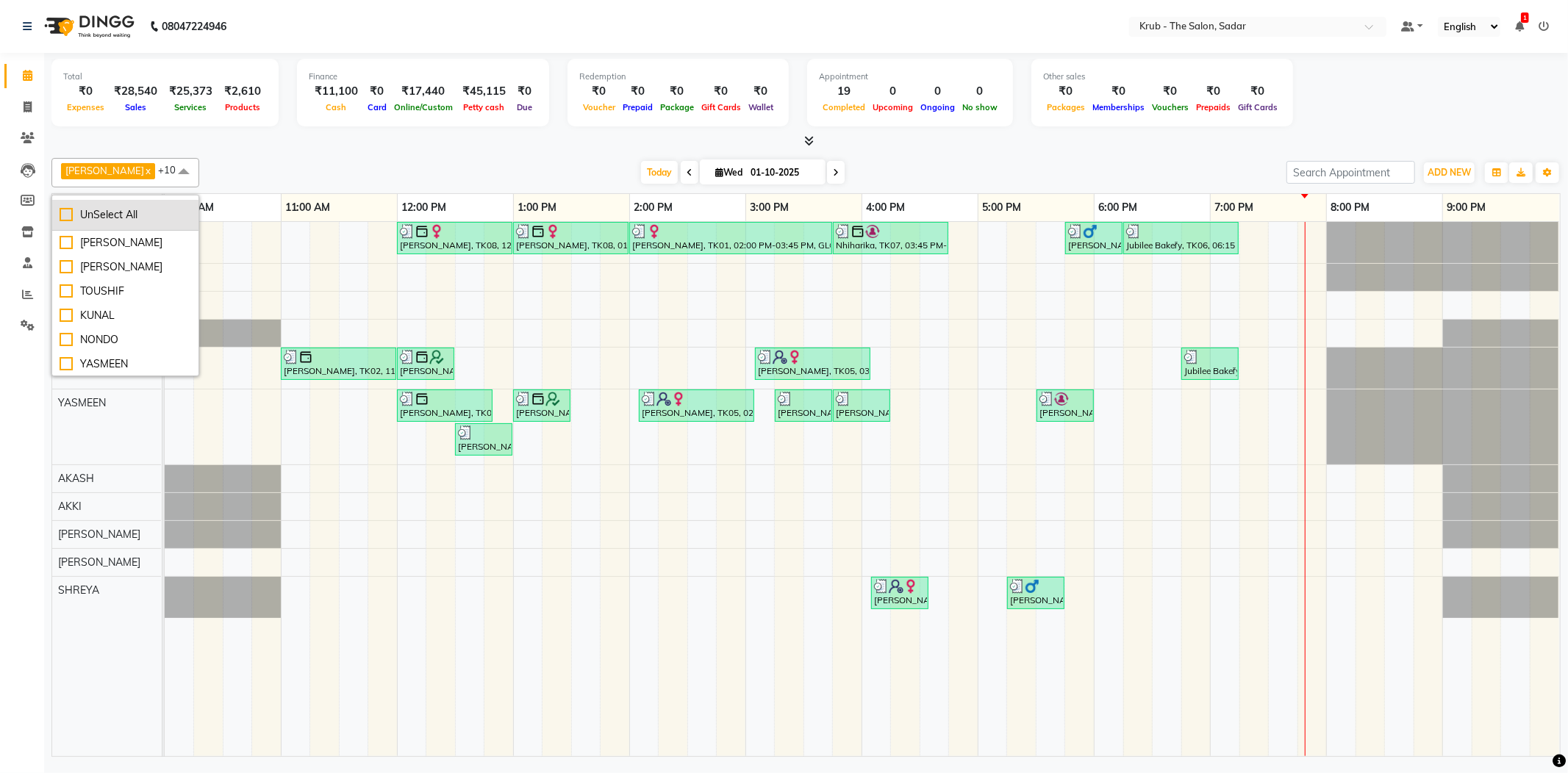
checkbox input "false"
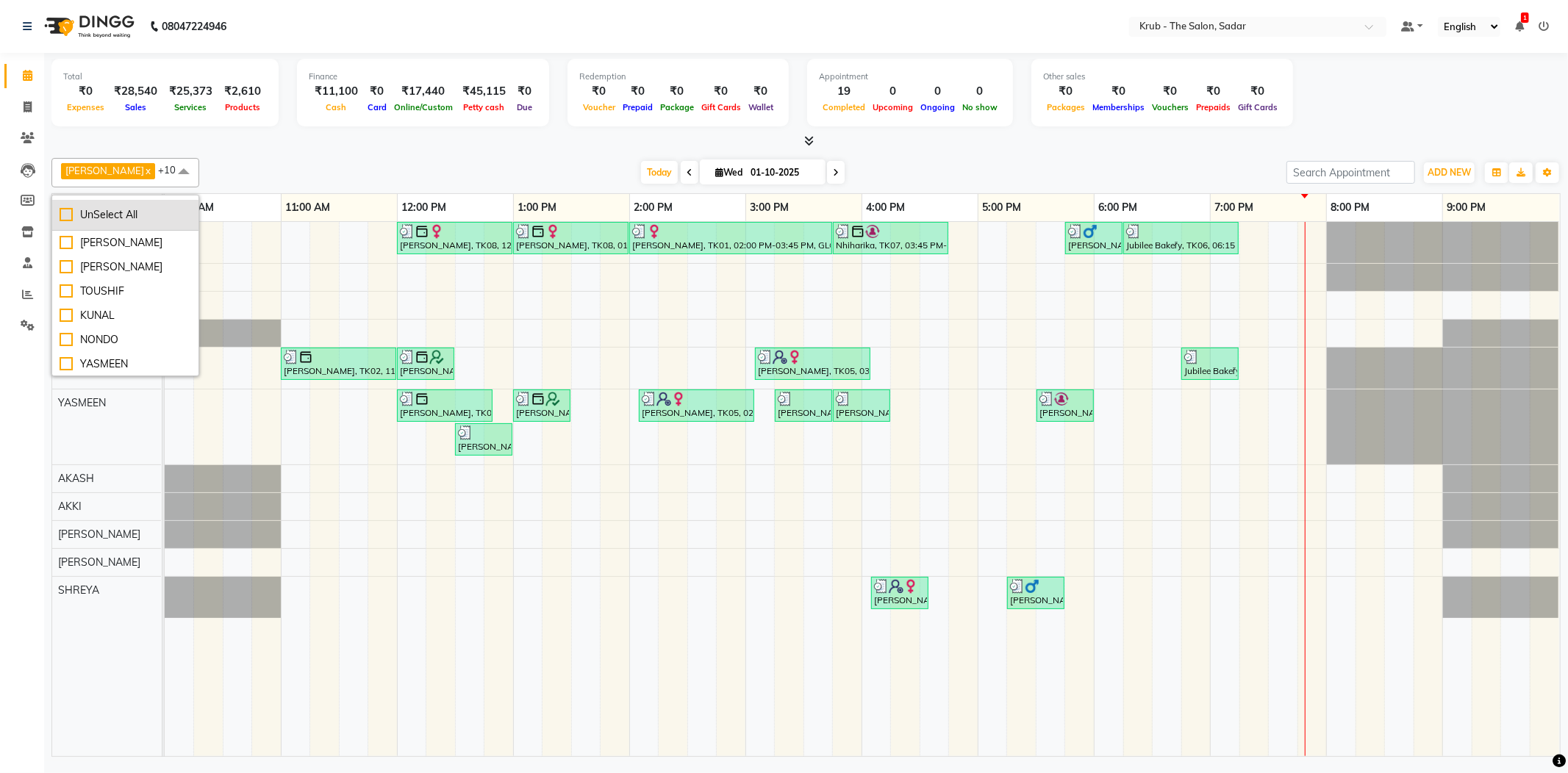
checkbox input "false"
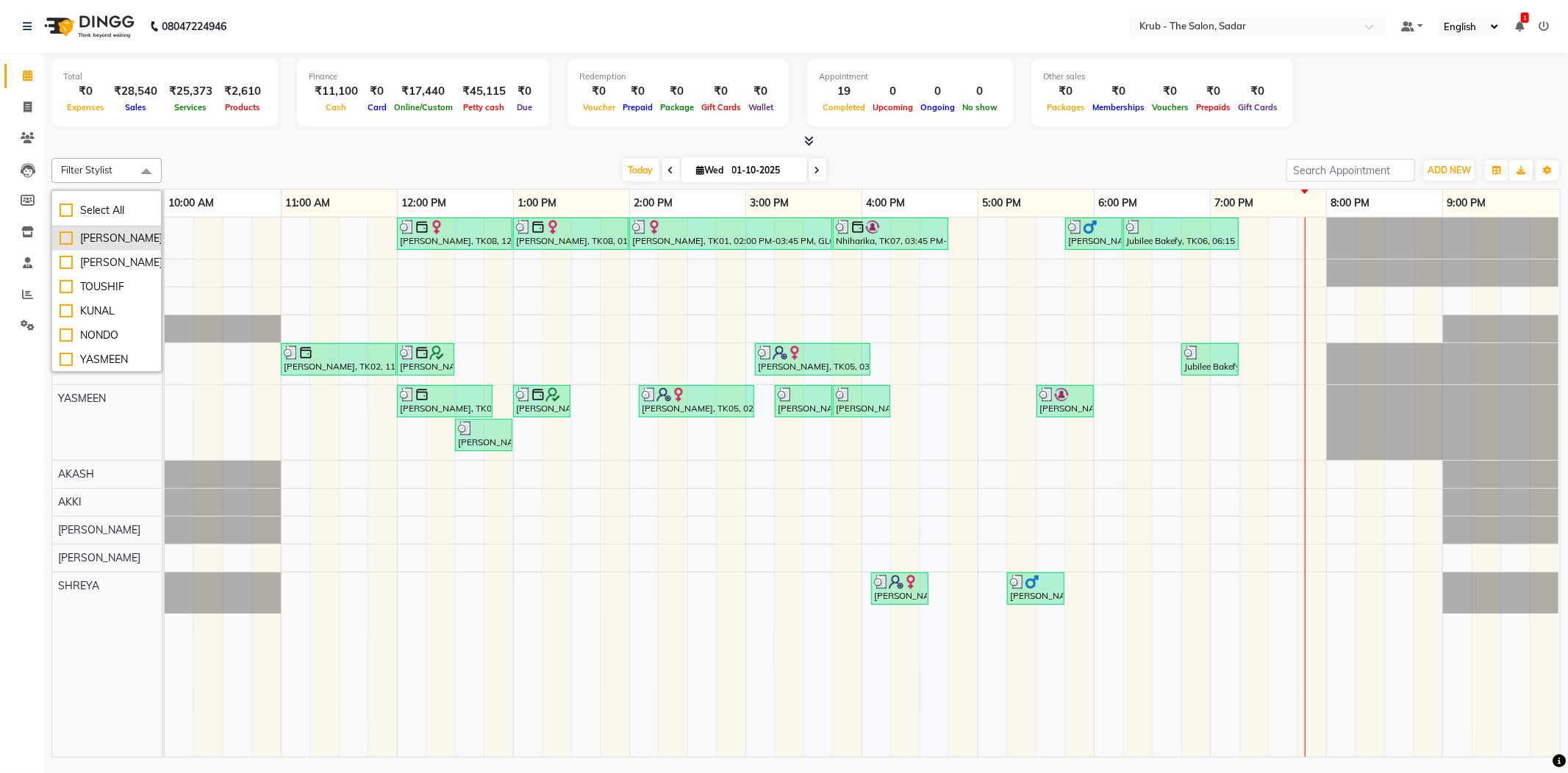
click at [104, 243] on div "[PERSON_NAME]" at bounding box center [106, 238] width 94 height 15
checkbox input "true"
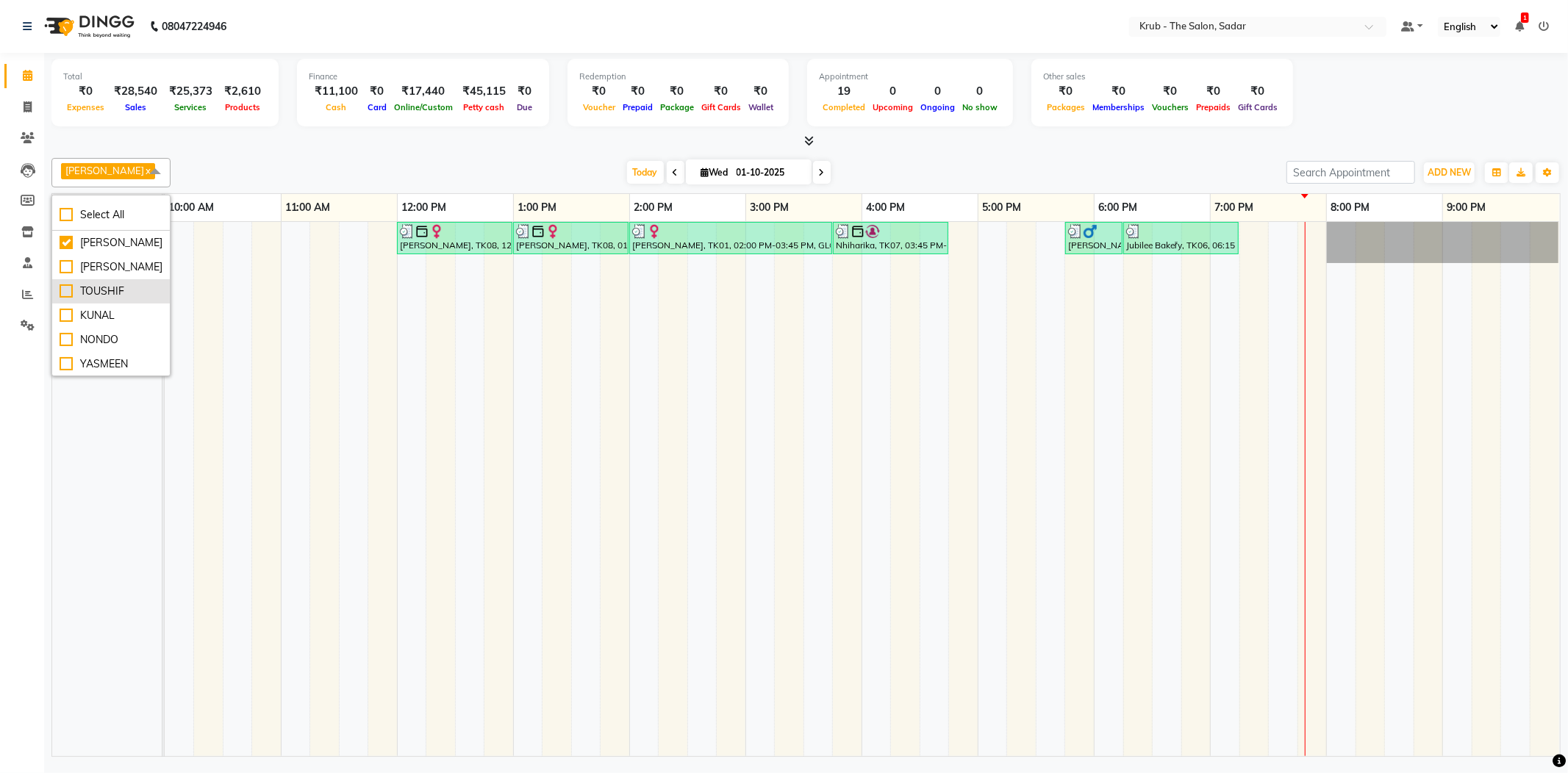
click at [106, 289] on div "TOUSHIF" at bounding box center [110, 291] width 103 height 15
checkbox input "true"
click at [102, 342] on div "NONDO" at bounding box center [122, 339] width 126 height 15
checkbox input "true"
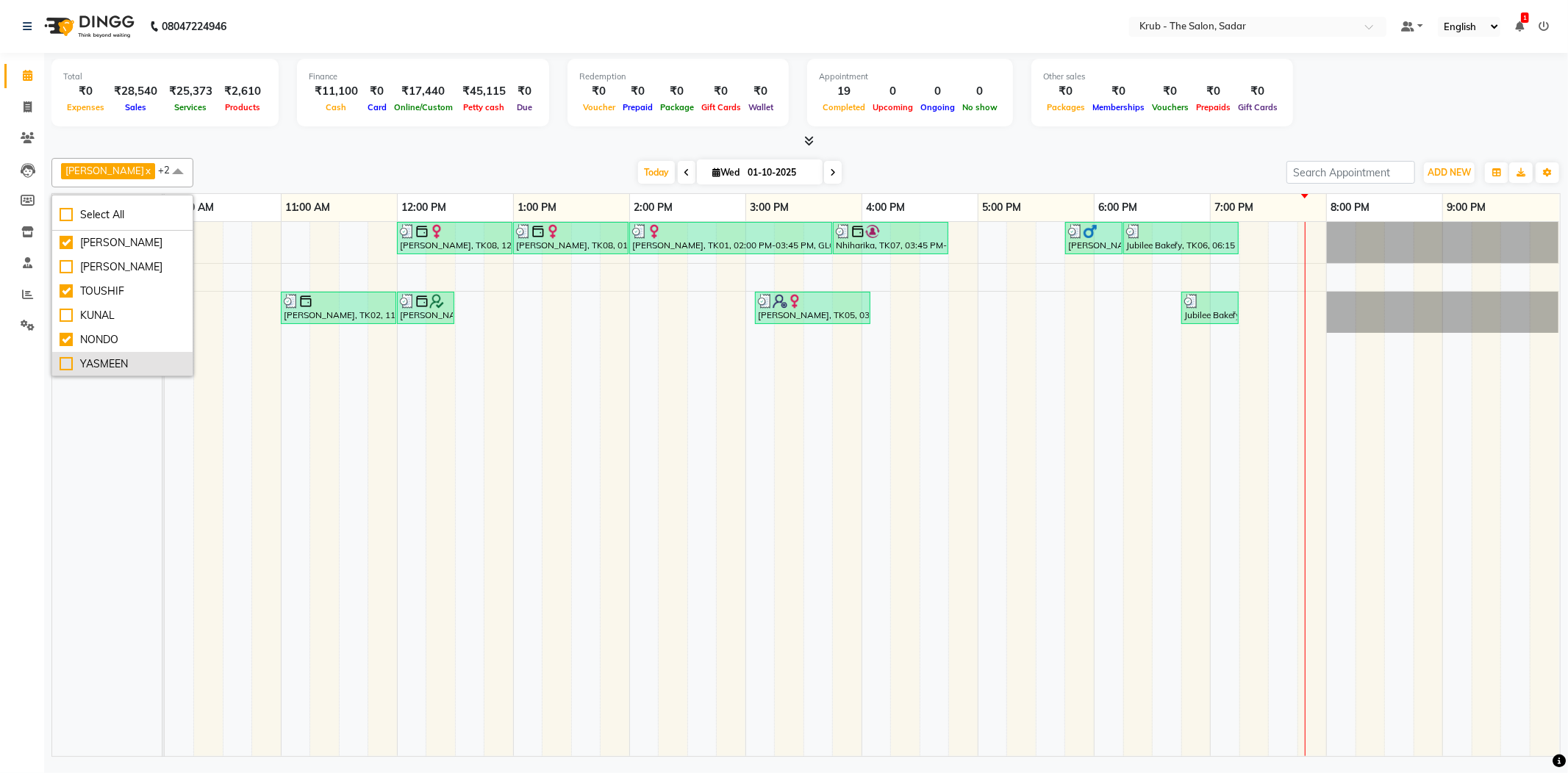
click at [102, 365] on div "YASMEEN" at bounding box center [122, 364] width 126 height 15
checkbox input "true"
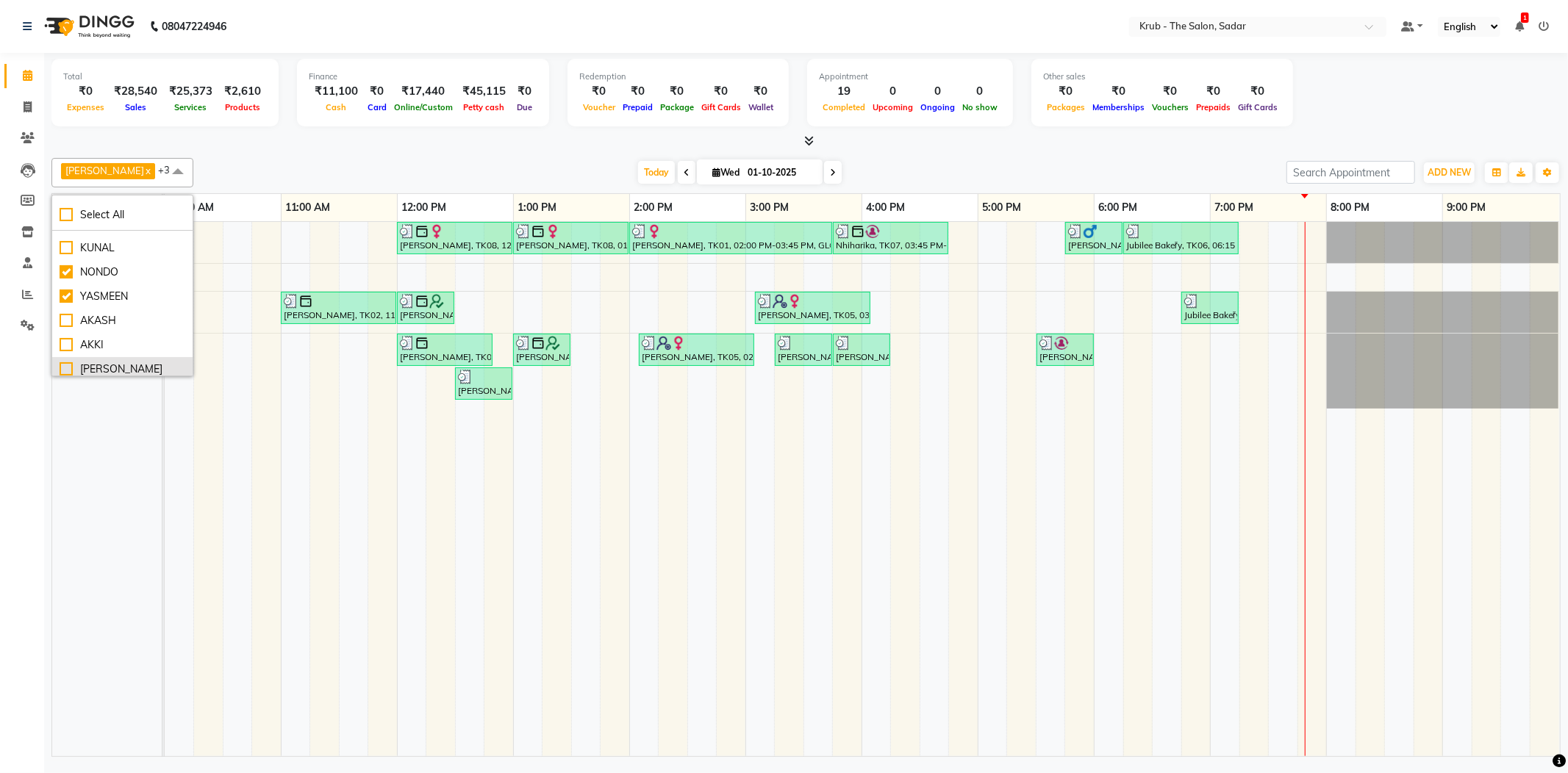
scroll to position [97, 0]
click at [103, 312] on div "AKKI" at bounding box center [122, 314] width 126 height 15
checkbox input "true"
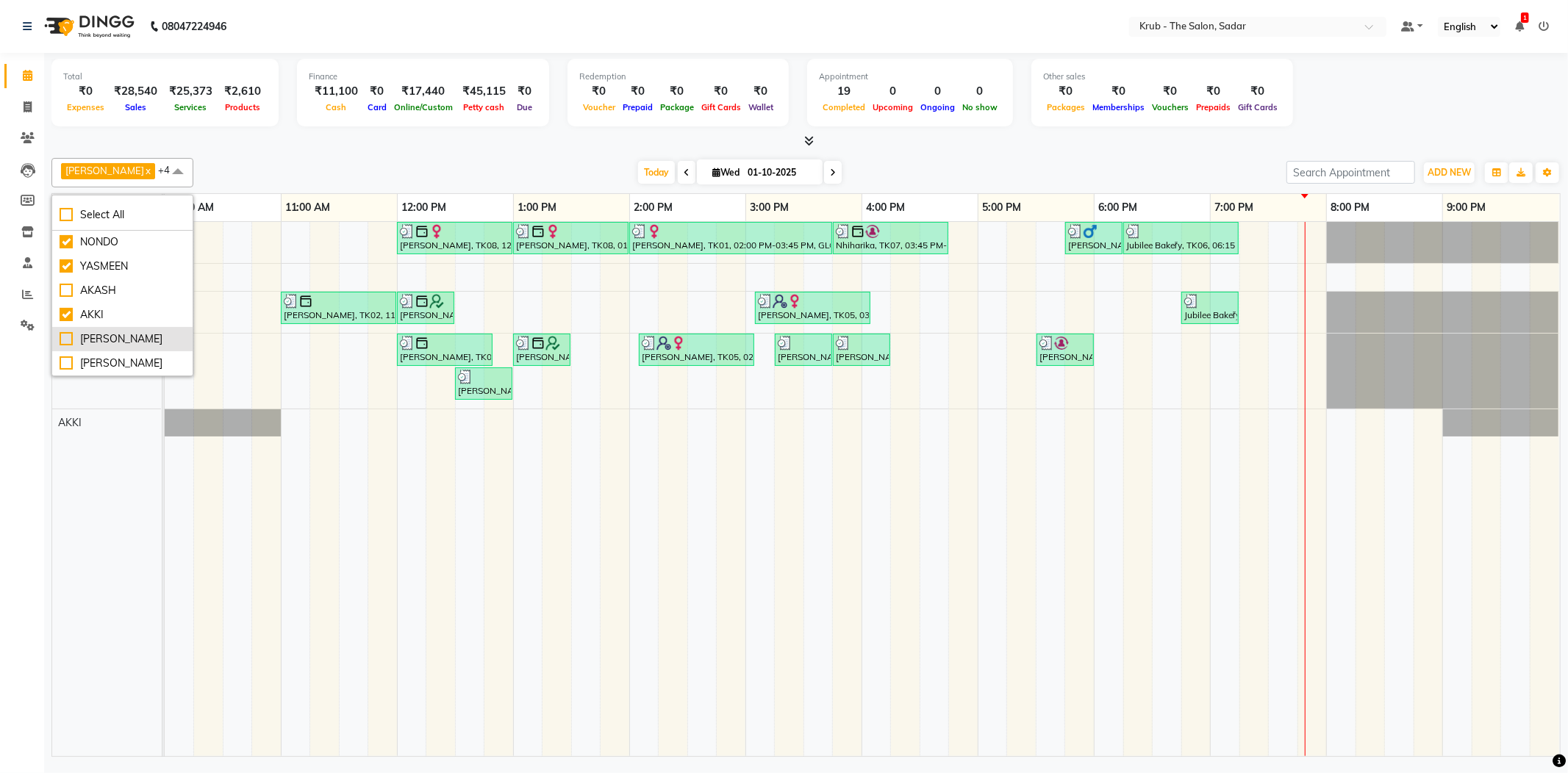
click at [86, 335] on div "[PERSON_NAME]" at bounding box center [122, 339] width 126 height 15
checkbox input "true"
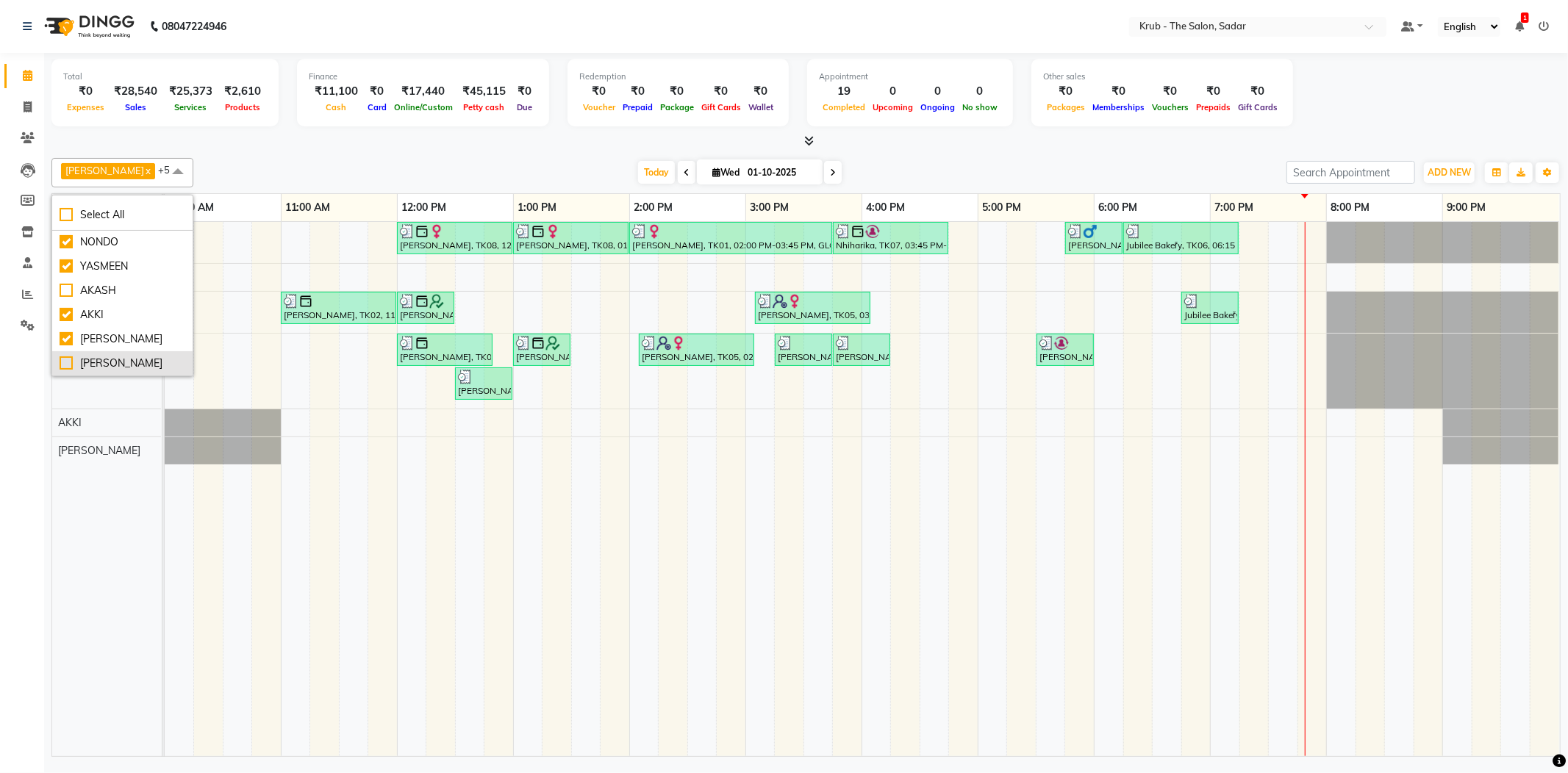
click at [89, 356] on div "[PERSON_NAME]" at bounding box center [122, 363] width 126 height 15
checkbox input "true"
click at [75, 360] on div "SHREYA" at bounding box center [122, 364] width 126 height 15
checkbox input "true"
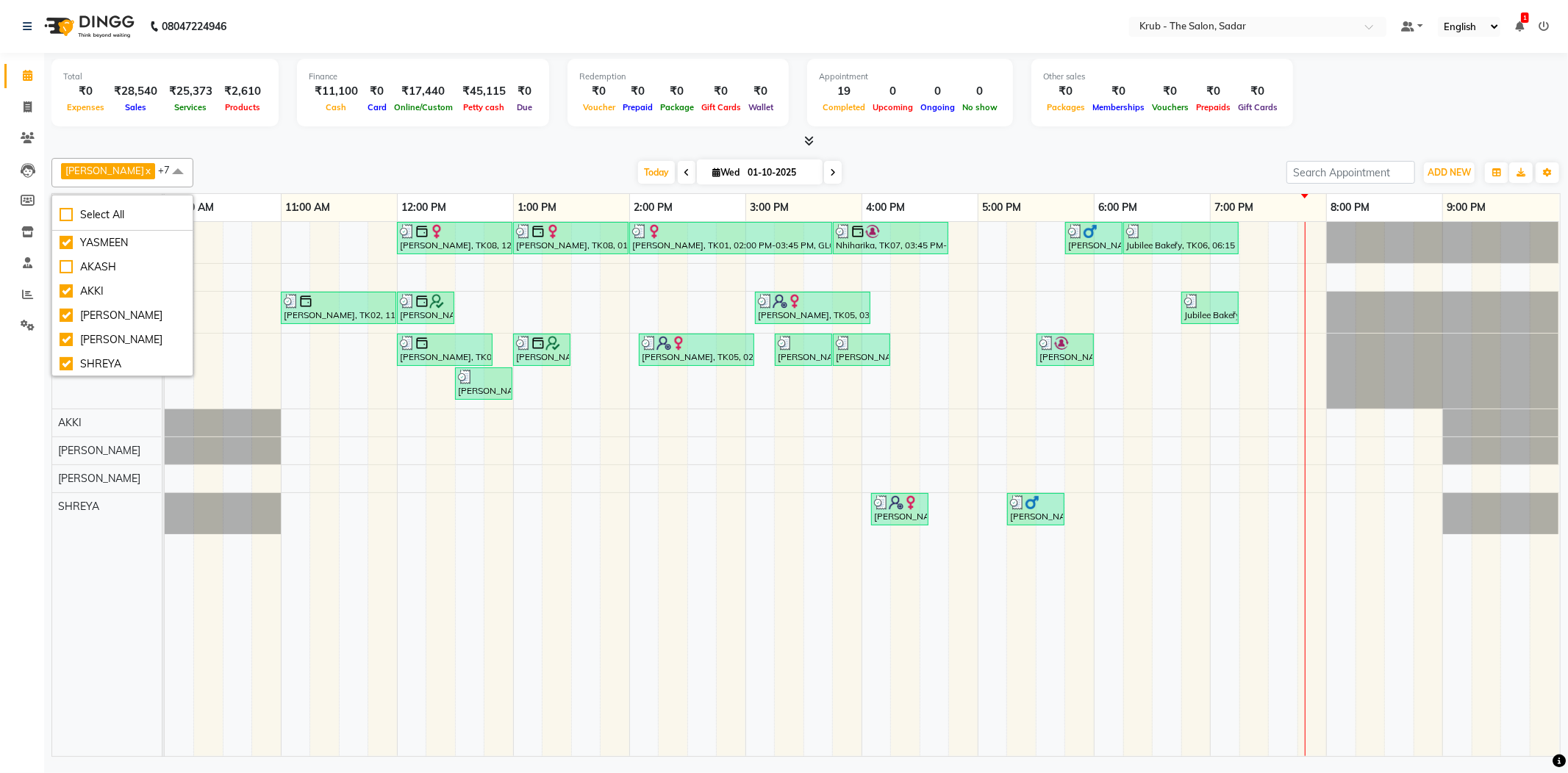
click at [283, 160] on div "GURVEER x TOUSHIF x NONDO x YASMEEN x AKKI x AMIT x Andreas x SHREYA x +7 Selec…" at bounding box center [805, 172] width 1509 height 29
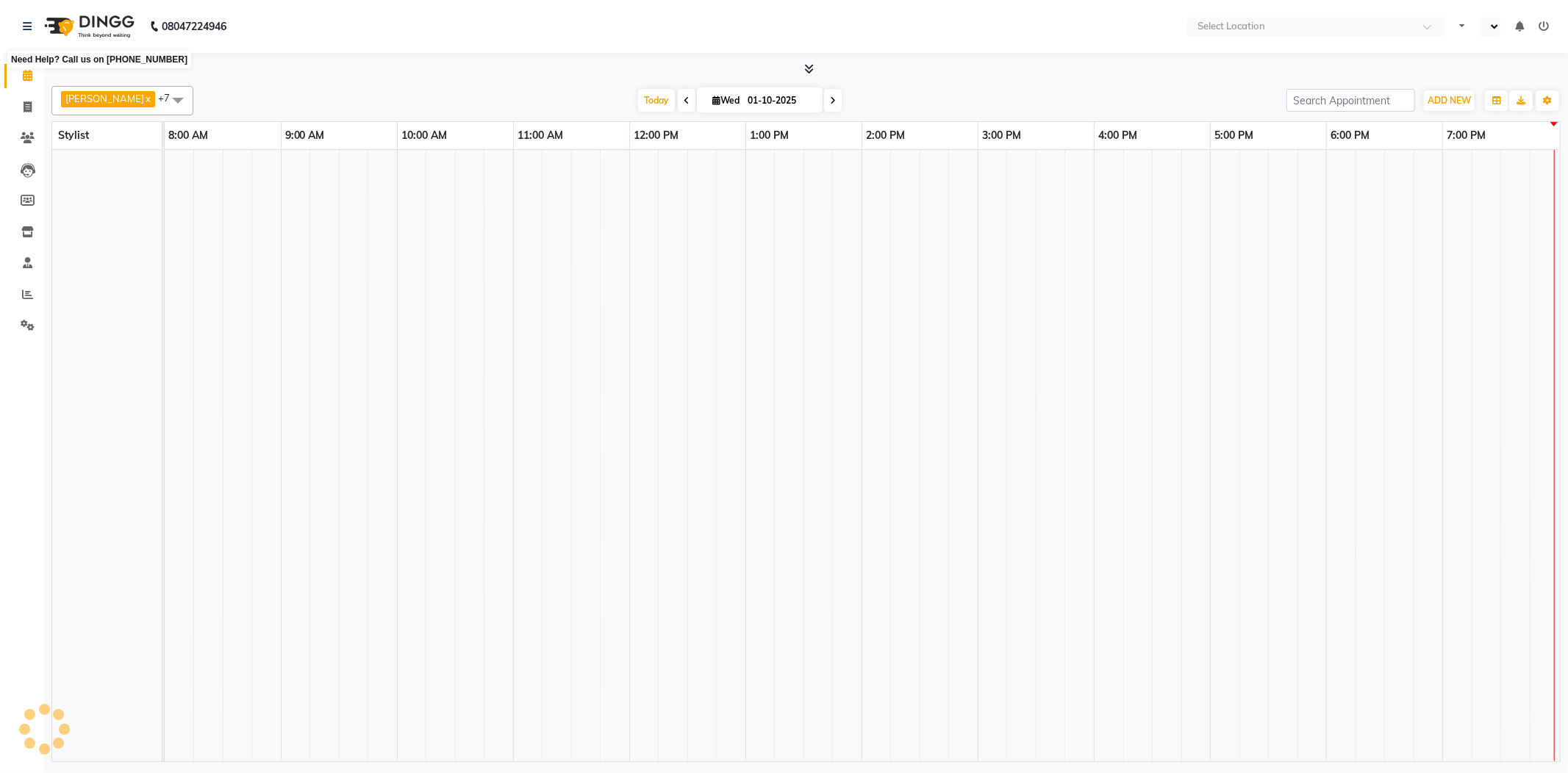
select select "en"
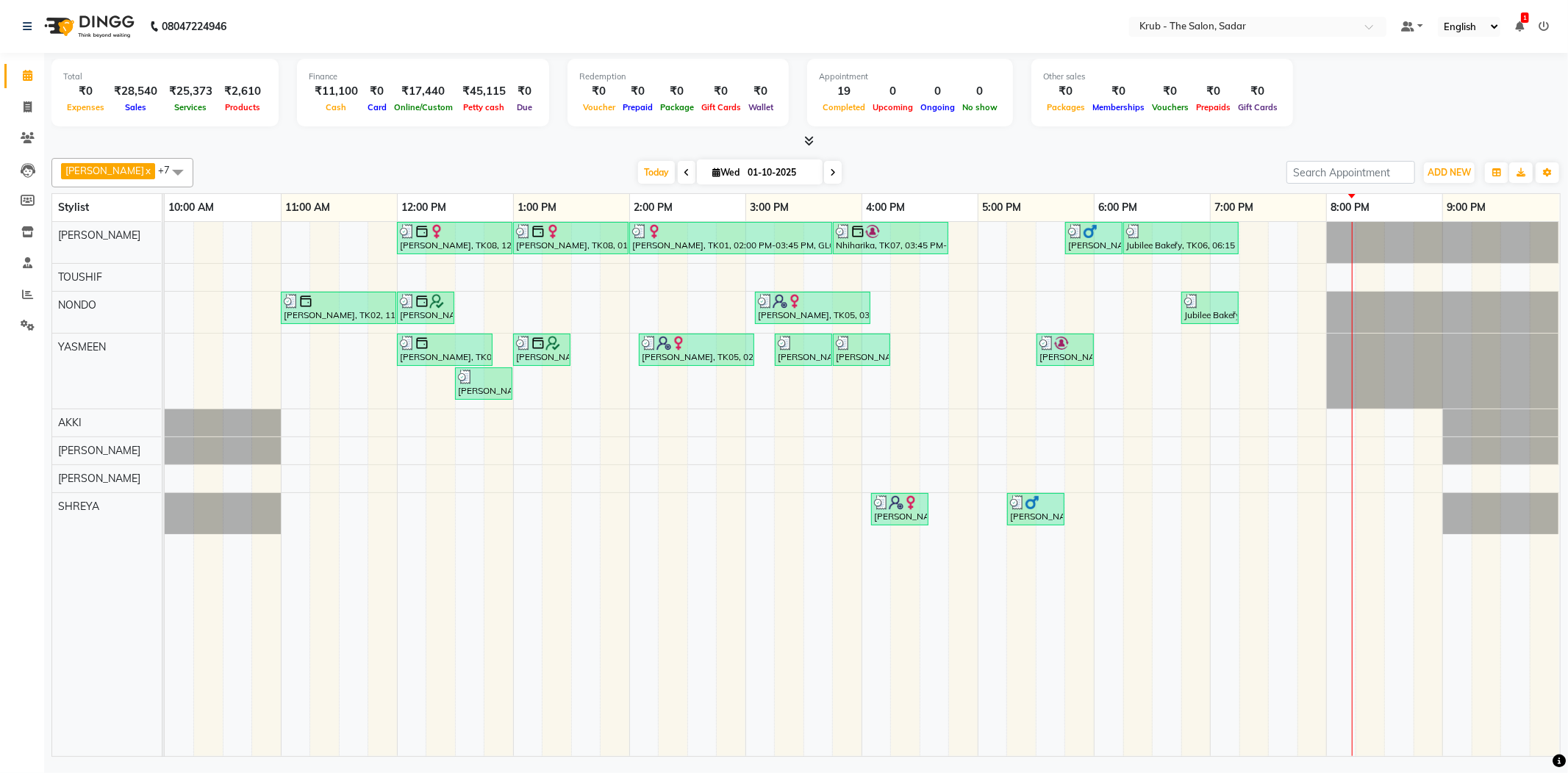
click at [1251, 241] on div "[PERSON_NAME], TK08, 12:00 PM-01:00 PM, HIGHLIGHT [PERSON_NAME], TK08, 01:00 PM…" at bounding box center [862, 489] width 1395 height 534
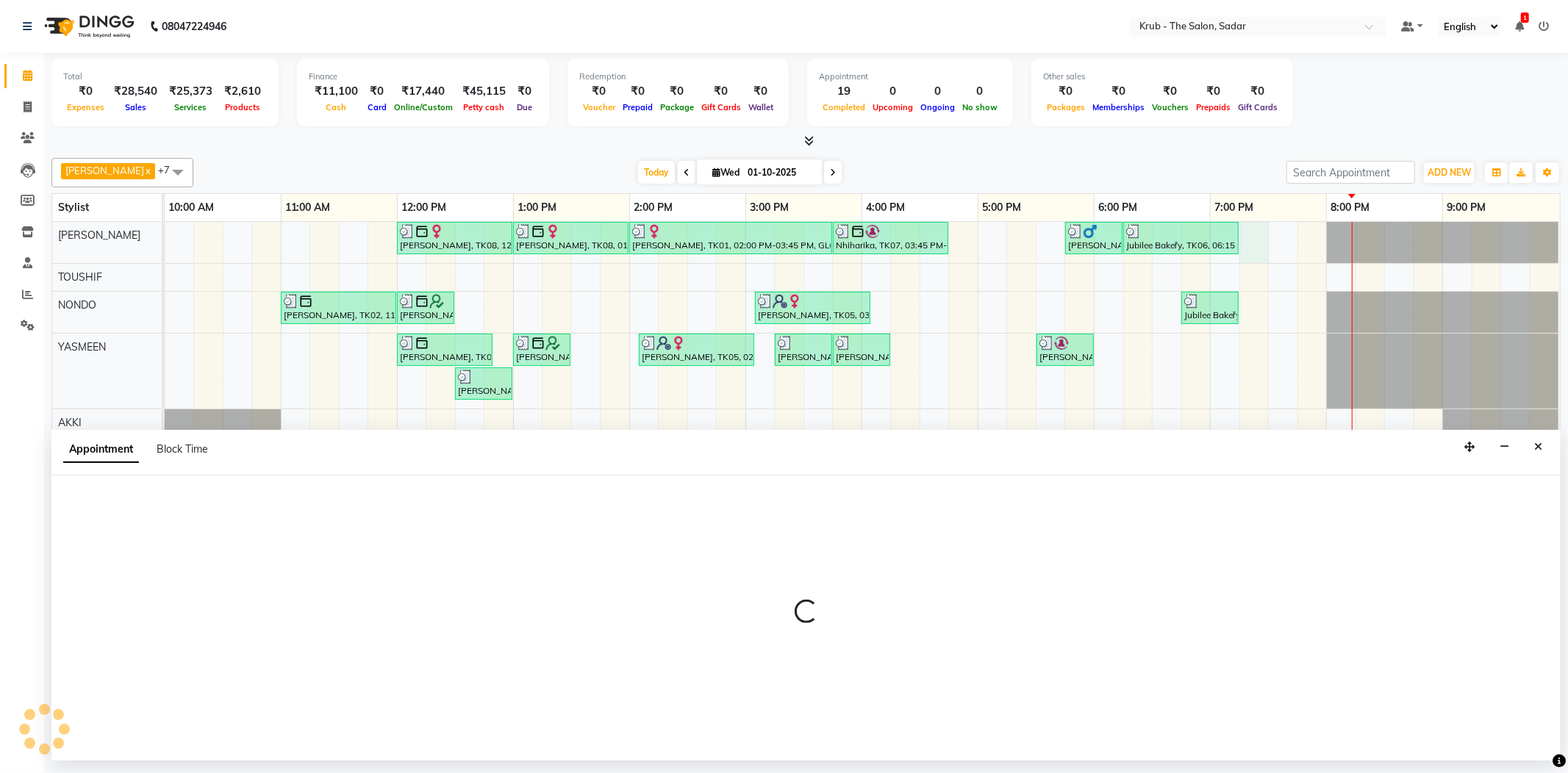
select select "24979"
select select "1155"
select select "tentative"
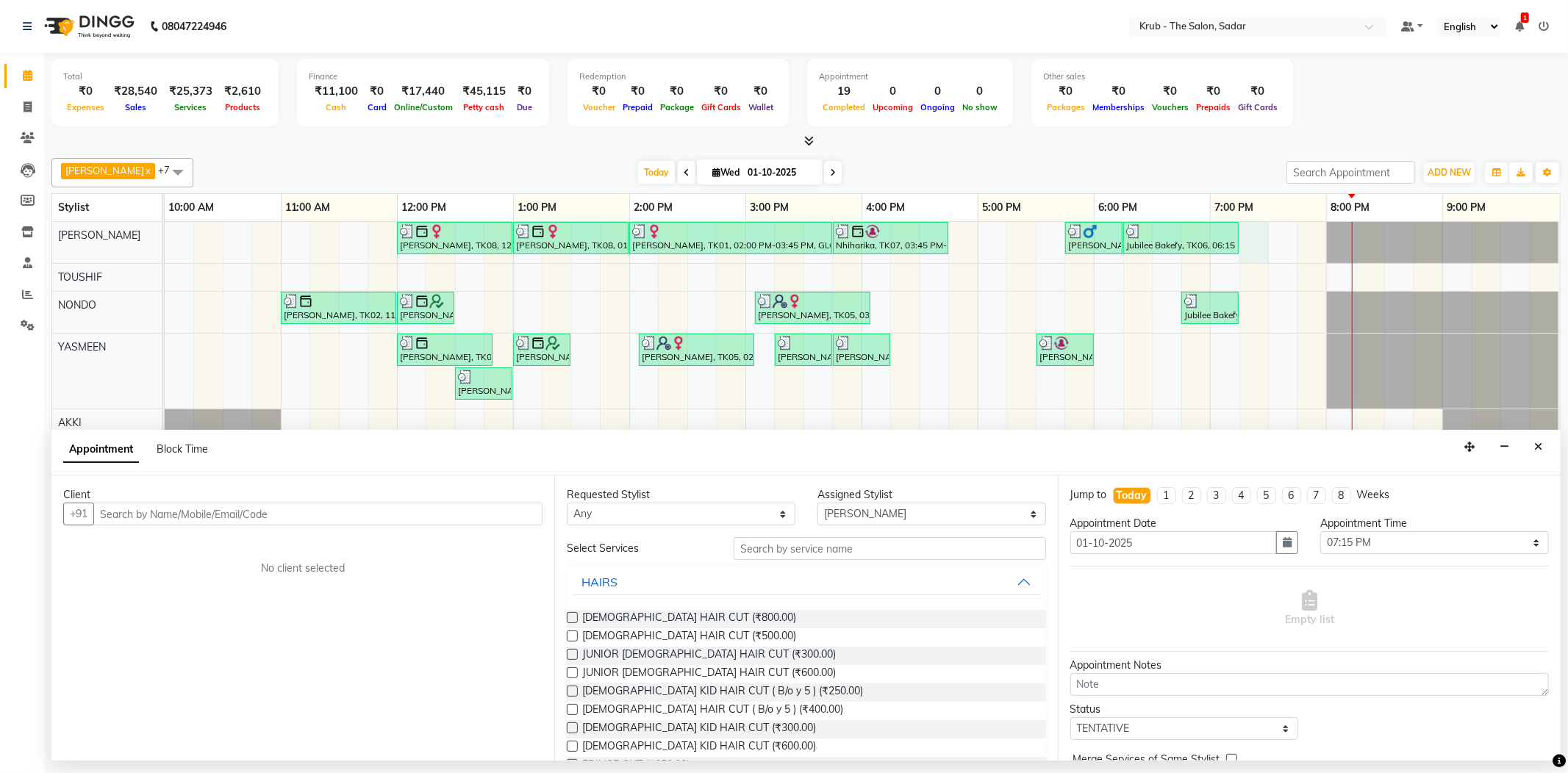
click at [201, 518] on input "text" at bounding box center [318, 514] width 449 height 23
type input "8208240938"
click at [515, 517] on span "Add Client" at bounding box center [512, 513] width 50 height 13
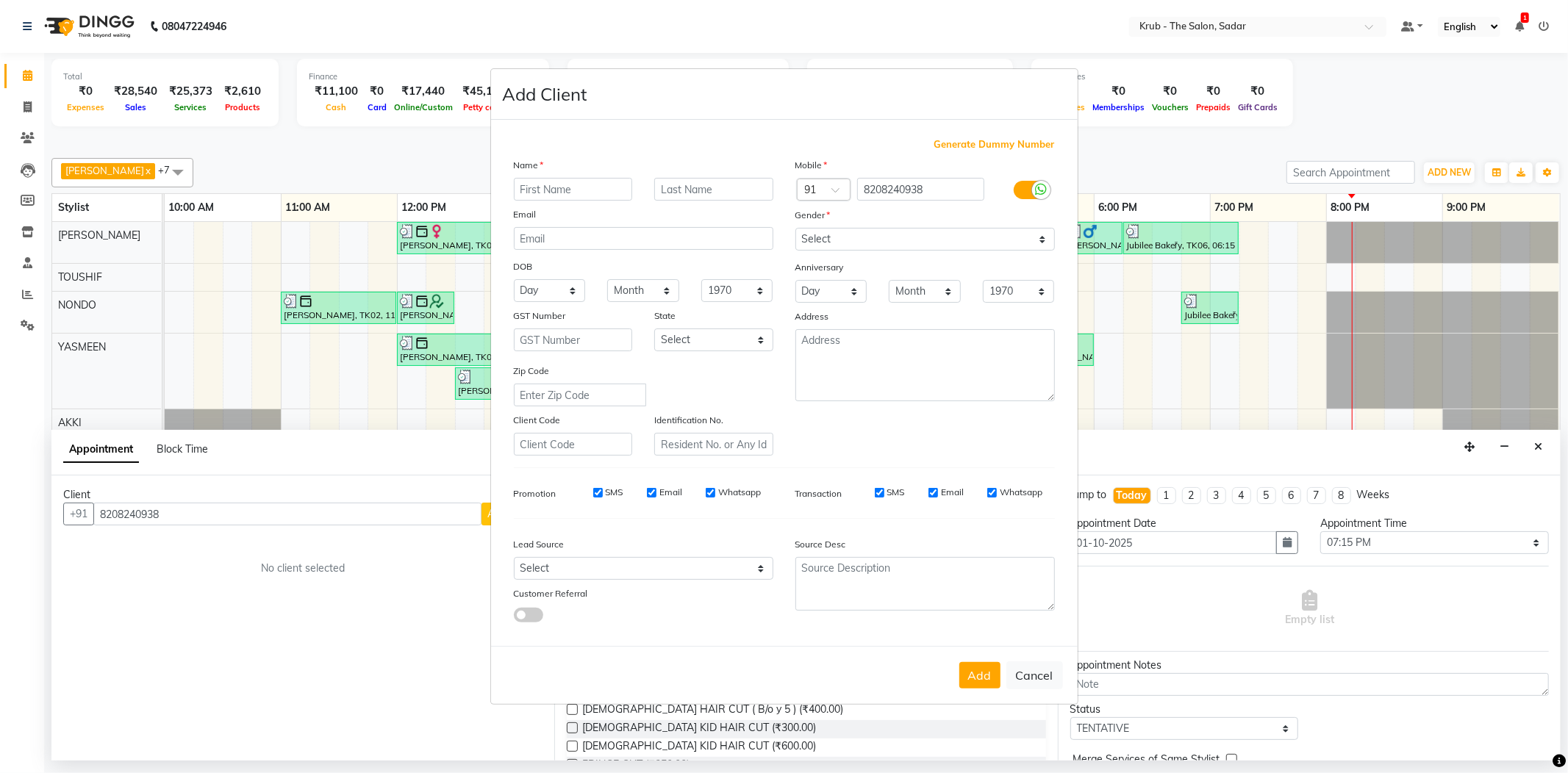
click at [586, 191] on input "text" at bounding box center [573, 189] width 119 height 23
type input "[PERSON_NAME]"
click at [704, 192] on input "text" at bounding box center [713, 189] width 119 height 23
type input "[PERSON_NAME]"
click at [851, 236] on select "Select [DEMOGRAPHIC_DATA] [DEMOGRAPHIC_DATA] Other Prefer Not To Say" at bounding box center [925, 239] width 259 height 23
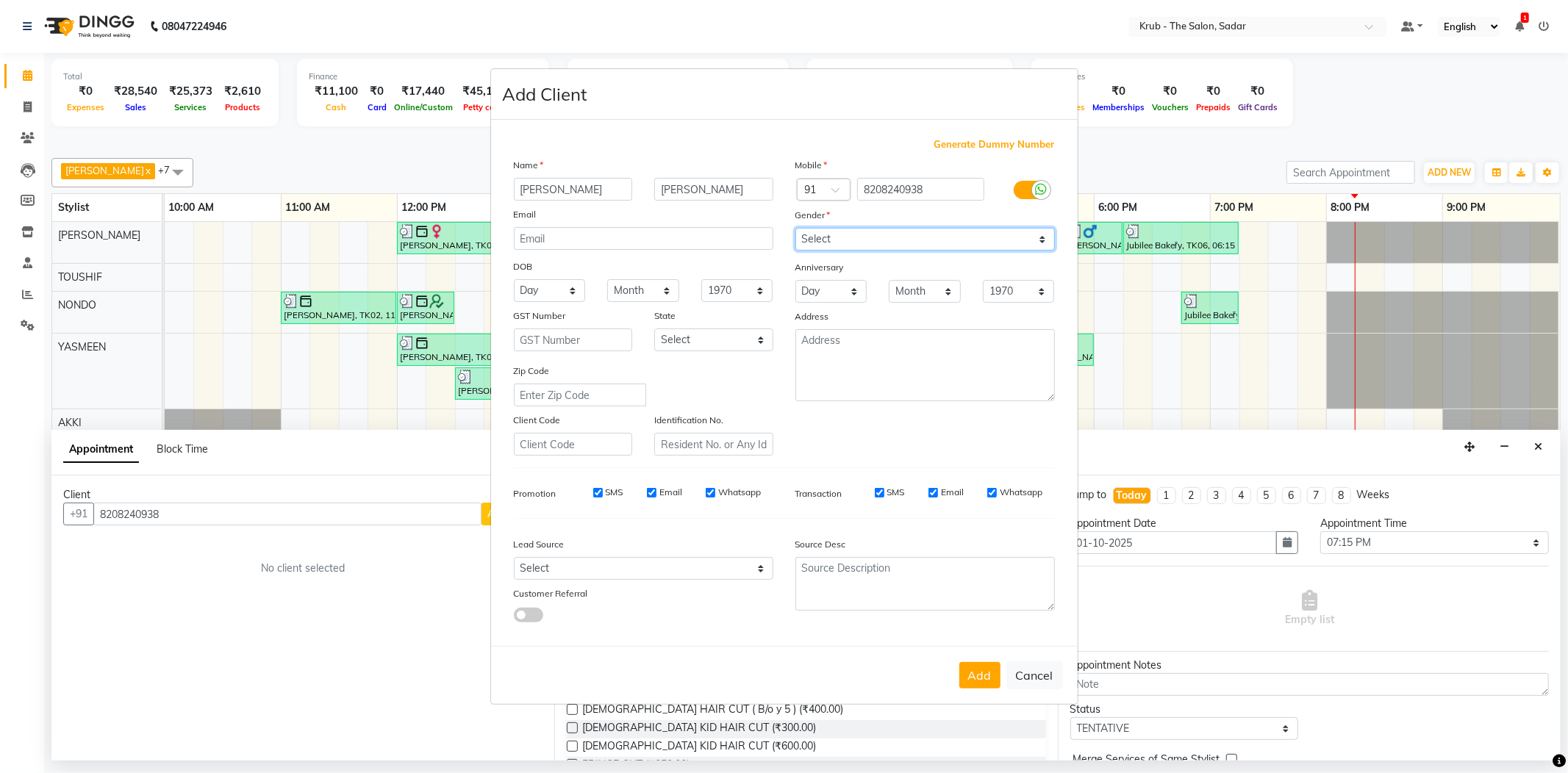
select select "[DEMOGRAPHIC_DATA]"
click at [795, 229] on select "Select Male Female Other Prefer Not To Say" at bounding box center [925, 239] width 259 height 23
click at [979, 673] on button "Add" at bounding box center [980, 675] width 41 height 27
select select
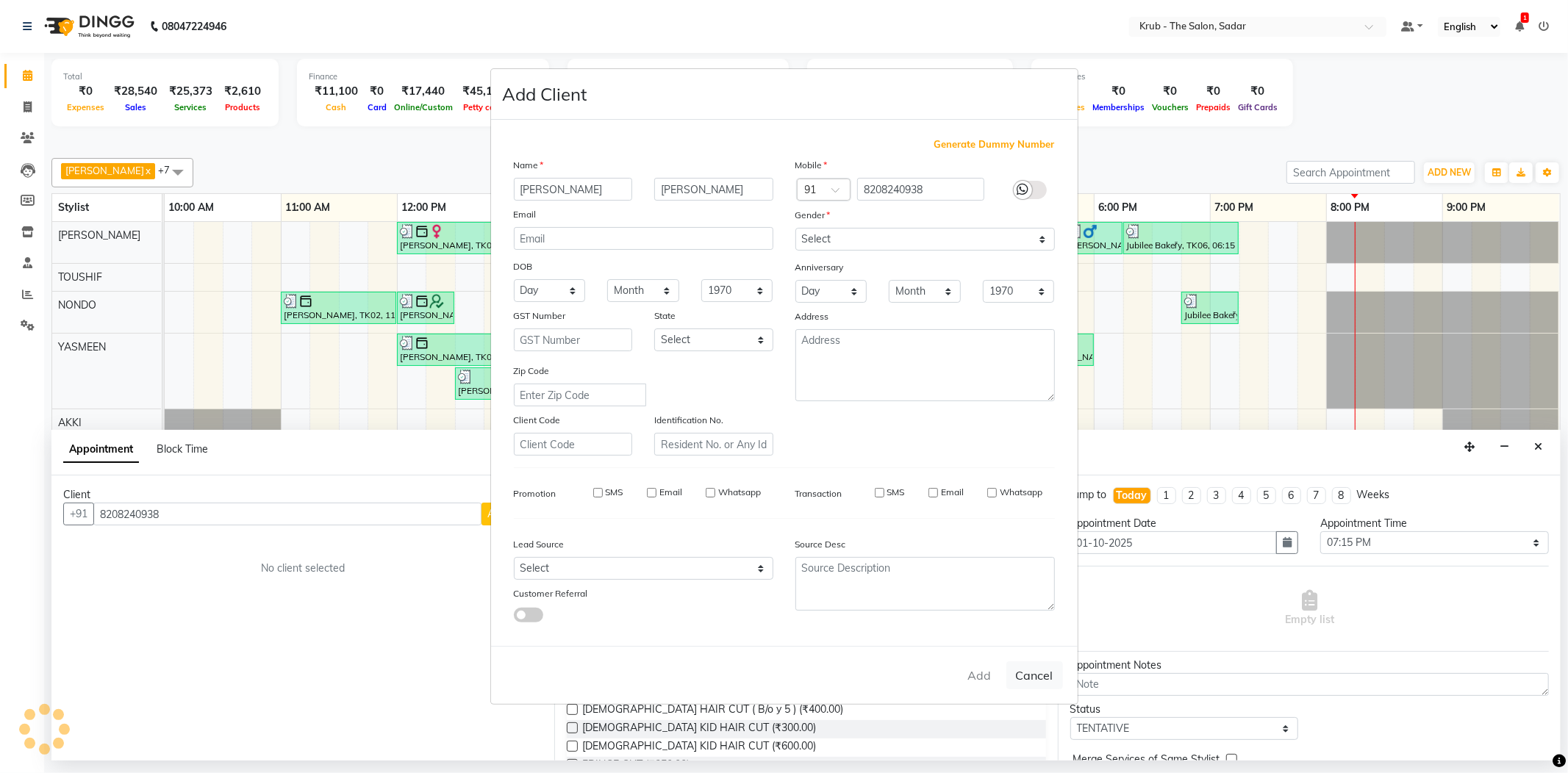
select select
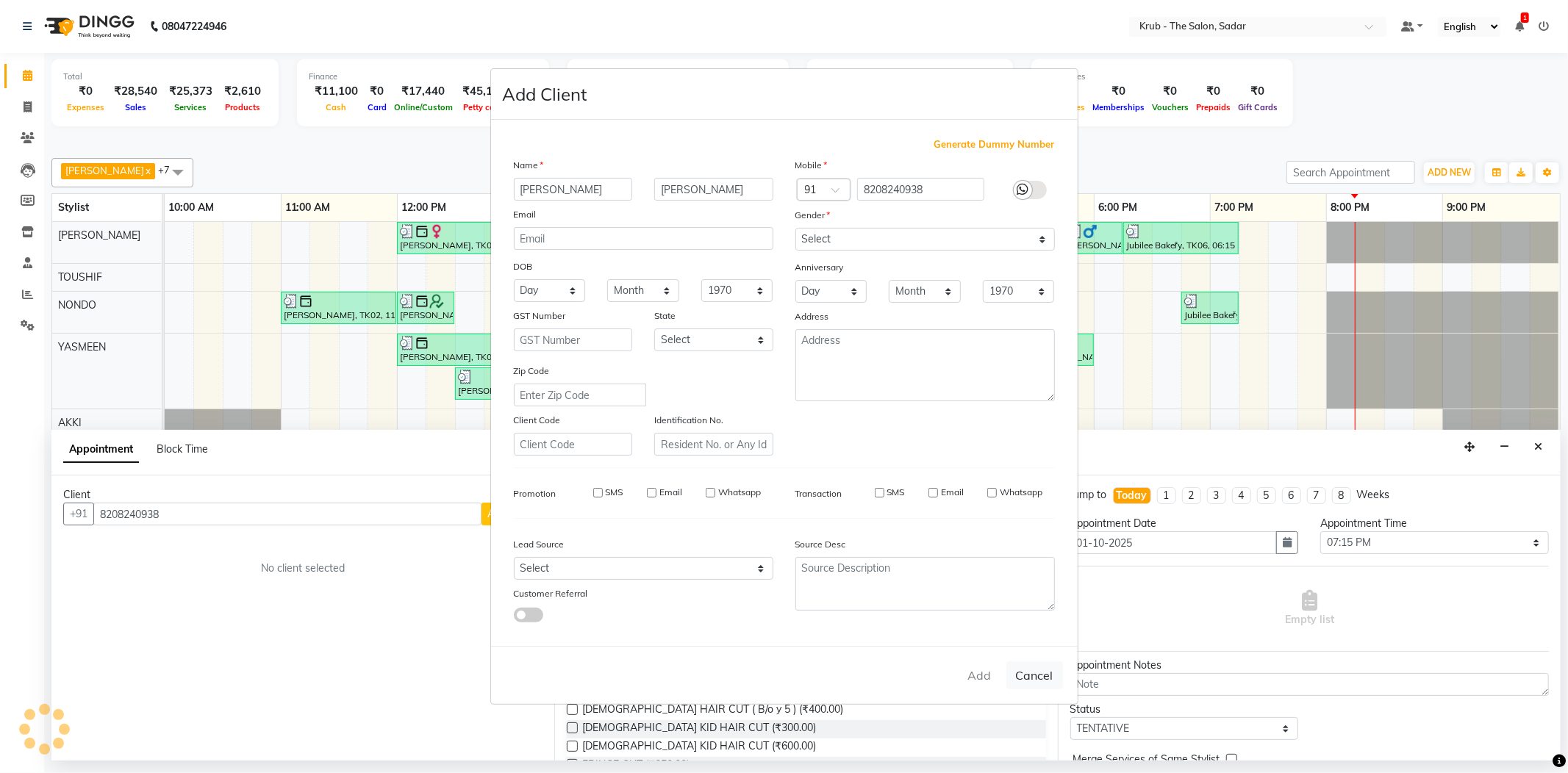
checkbox input "false"
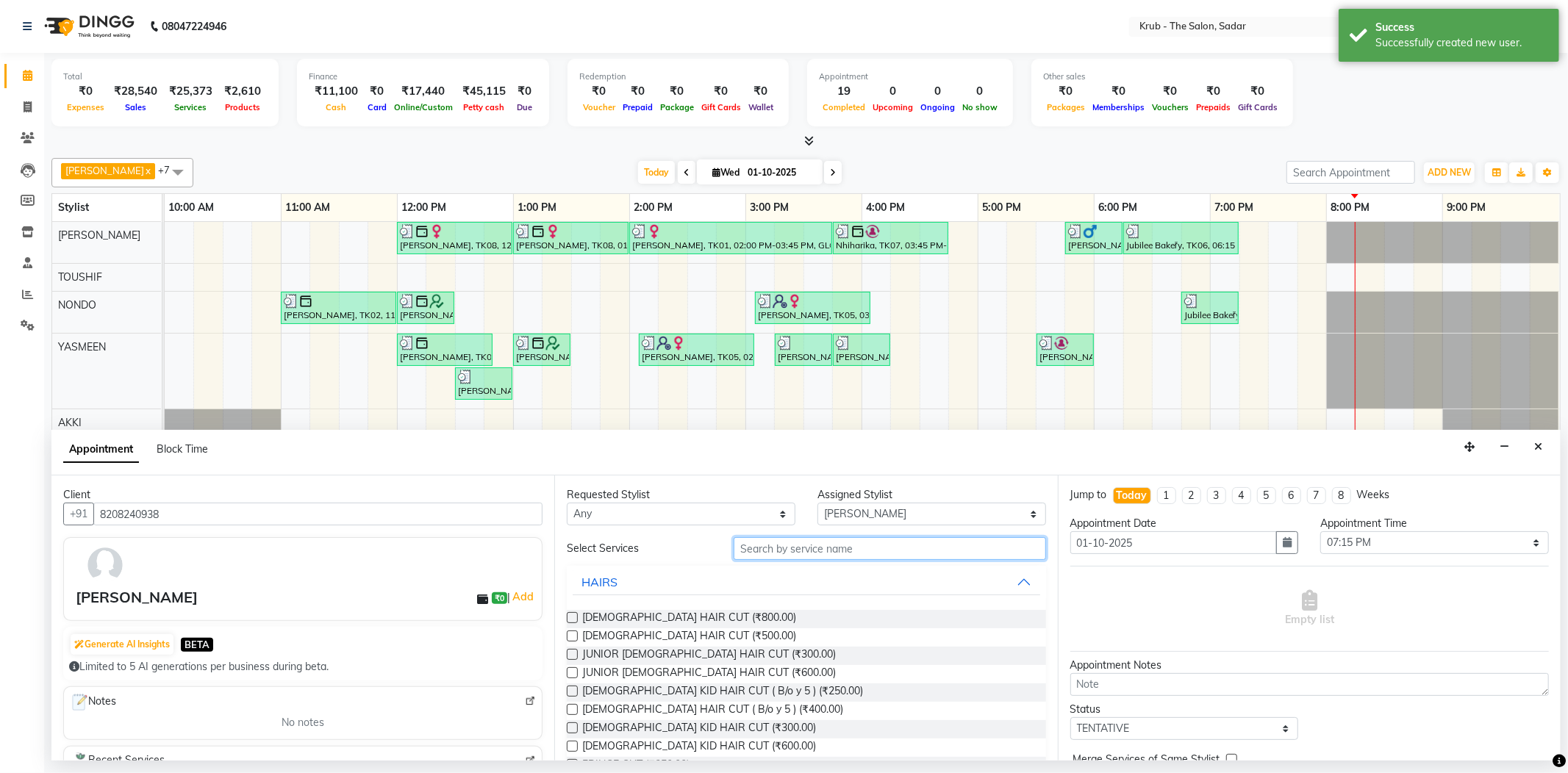
click at [804, 553] on input "text" at bounding box center [890, 548] width 312 height 23
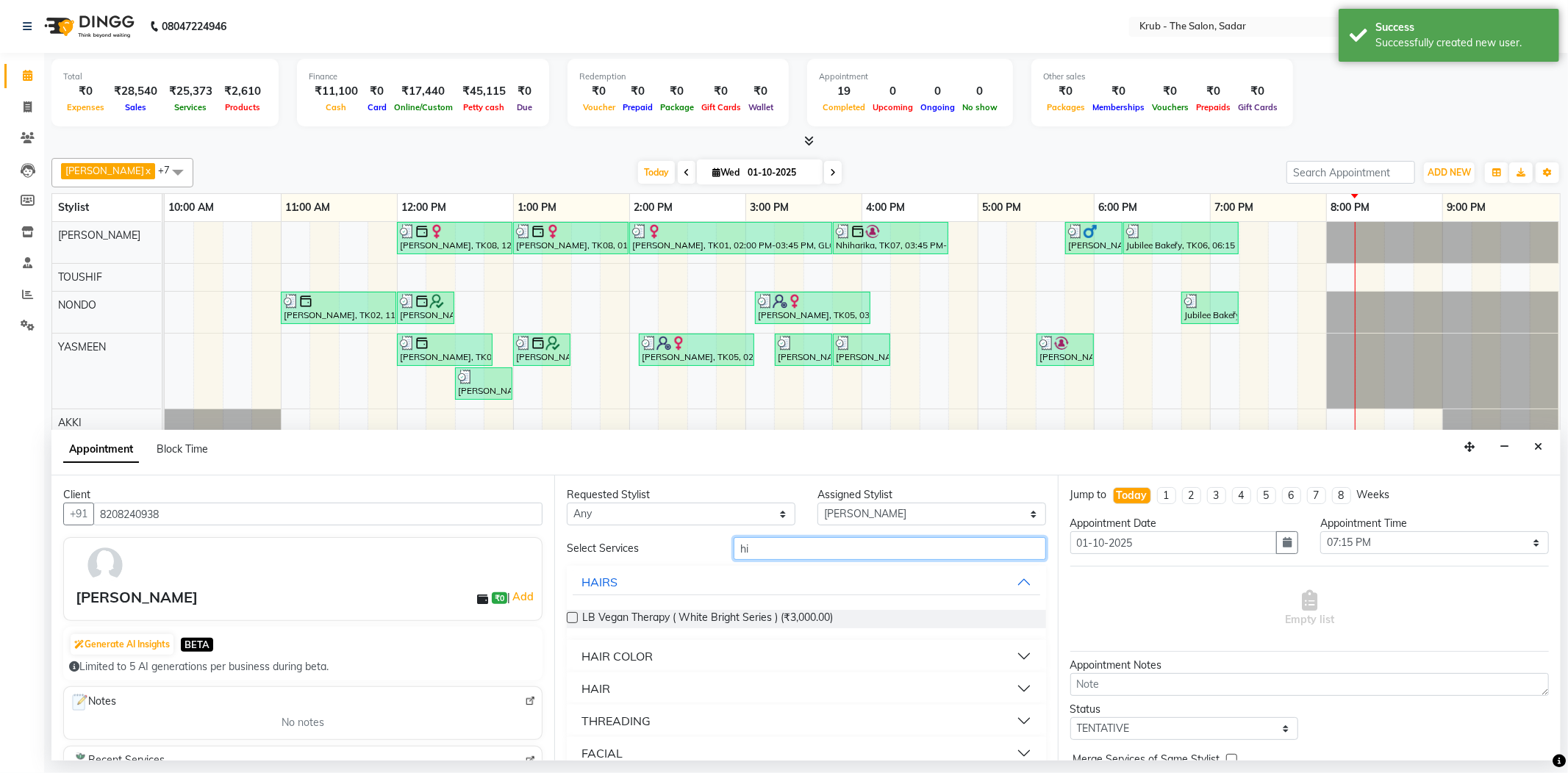
type input "h"
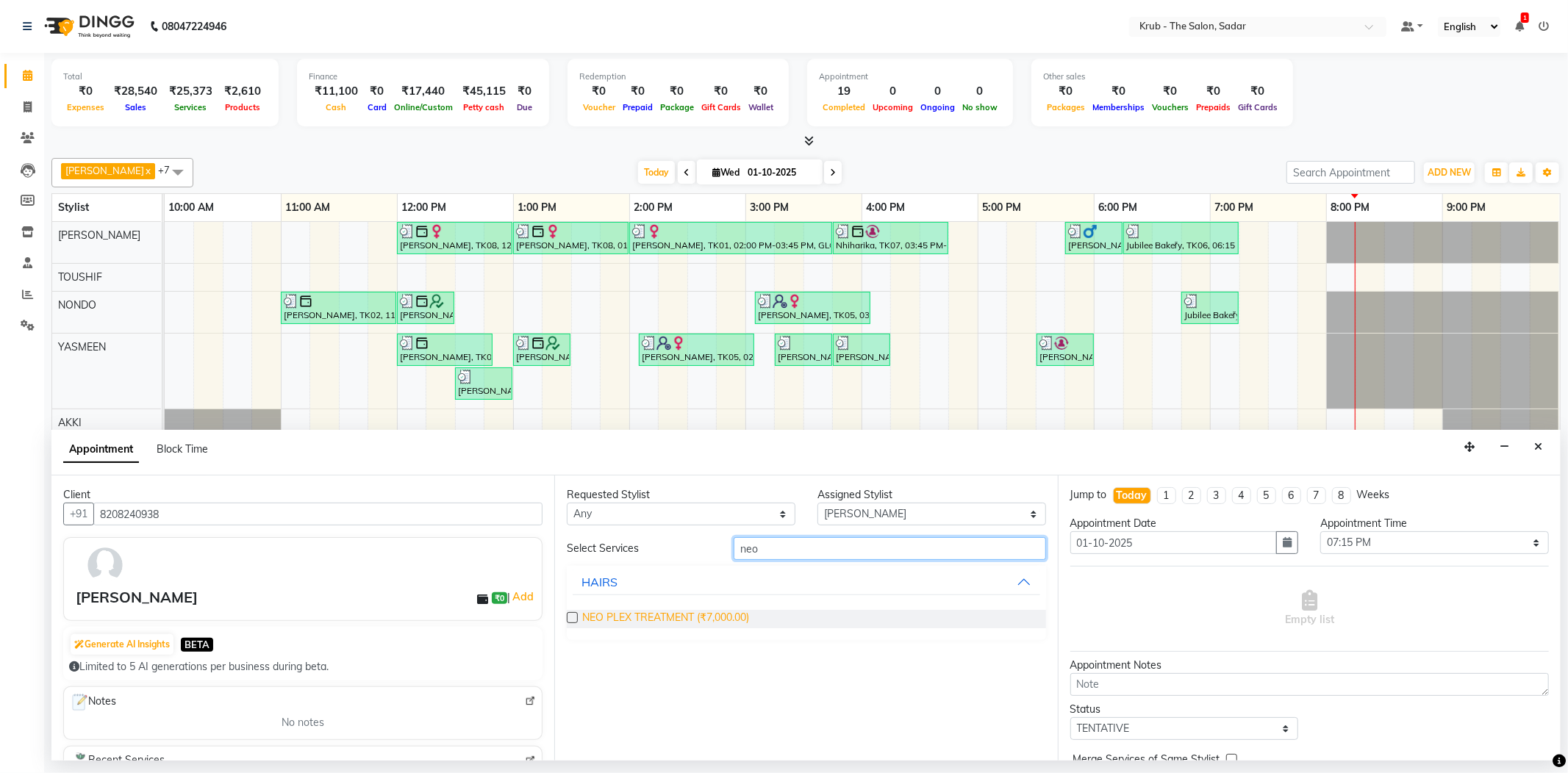
type input "neo"
click at [674, 614] on span "NEO PLEX TREATMENT (₹7,000.00)" at bounding box center [665, 619] width 167 height 19
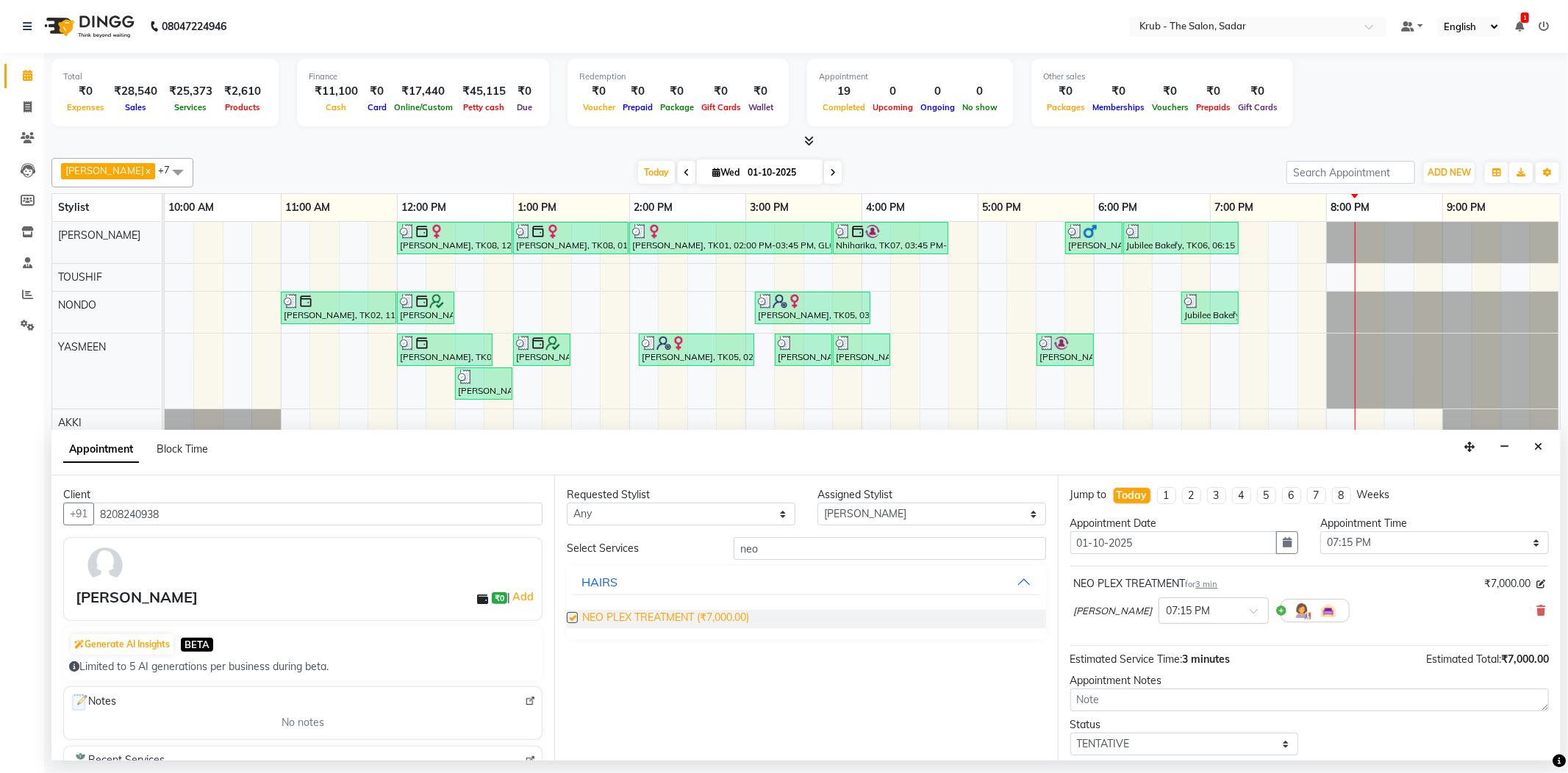
checkbox input "false"
click at [1536, 608] on icon at bounding box center [1540, 610] width 9 height 11
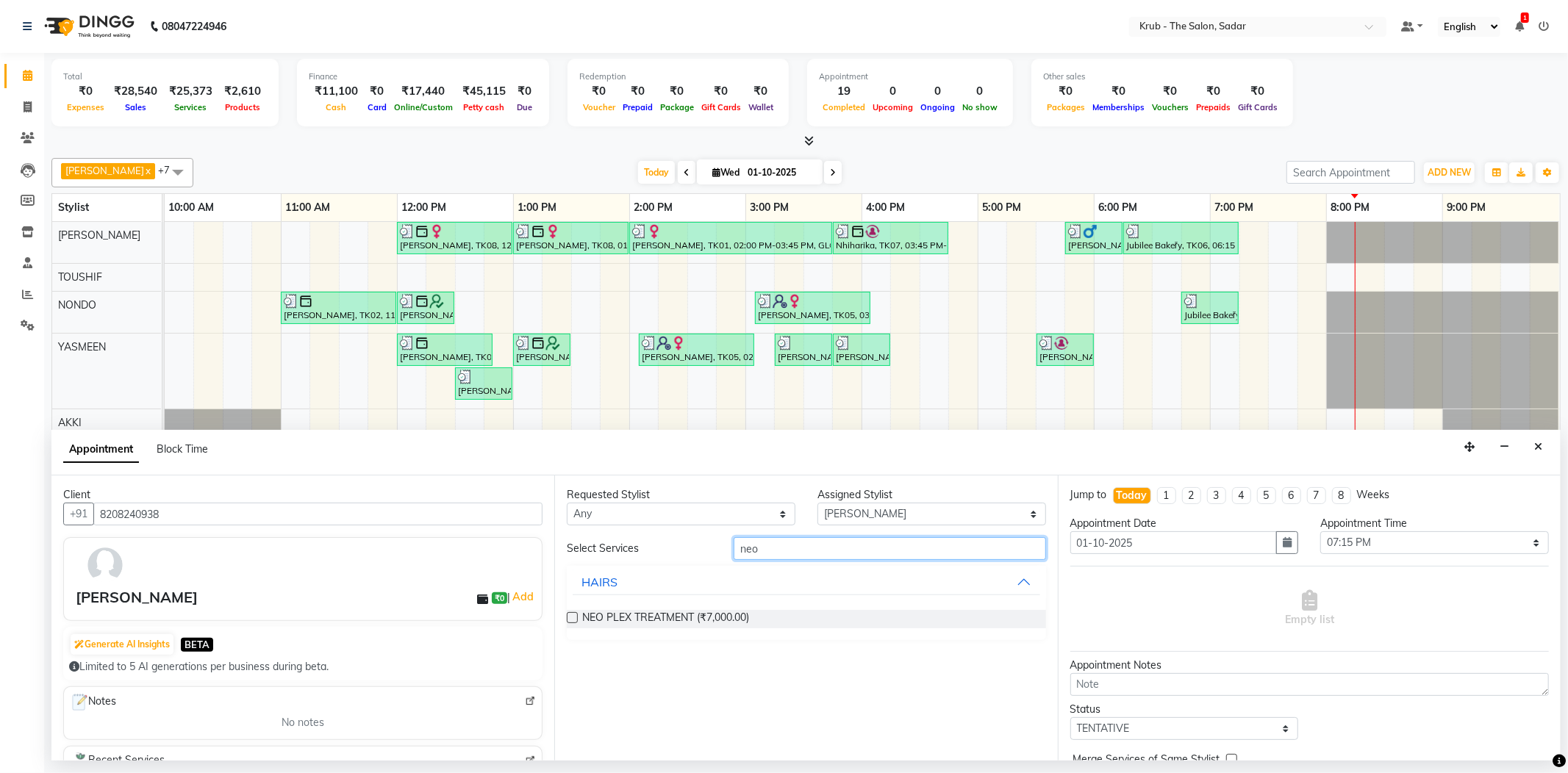
drag, startPoint x: 814, startPoint y: 545, endPoint x: 789, endPoint y: 547, distance: 25.1
click at [812, 546] on input "neo" at bounding box center [890, 548] width 312 height 23
click at [743, 551] on input "neo" at bounding box center [890, 548] width 312 height 23
type input "botox"
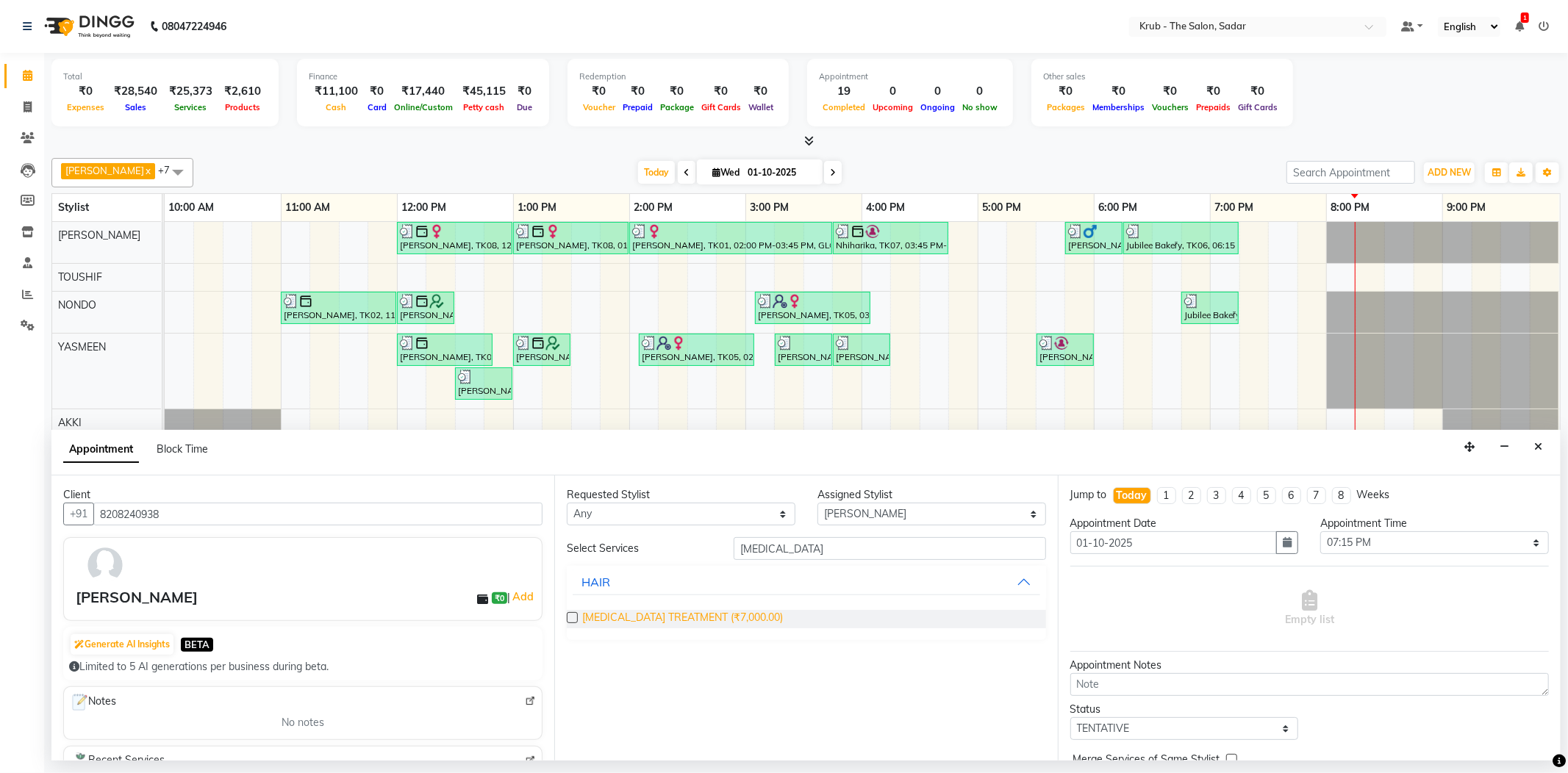
click at [672, 614] on span "BOTOX TREATMENT (₹7,000.00)" at bounding box center [682, 619] width 201 height 19
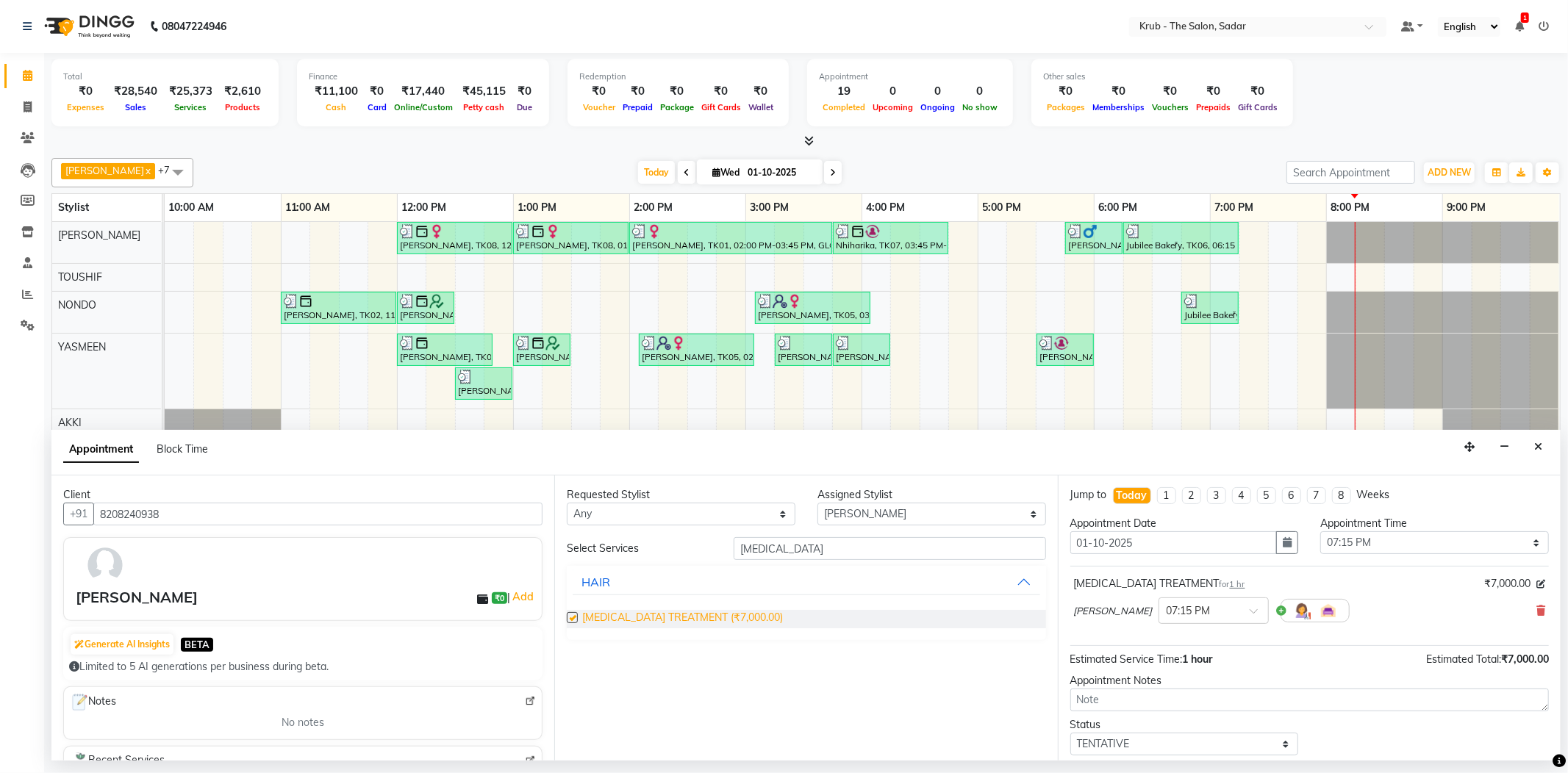
checkbox input "false"
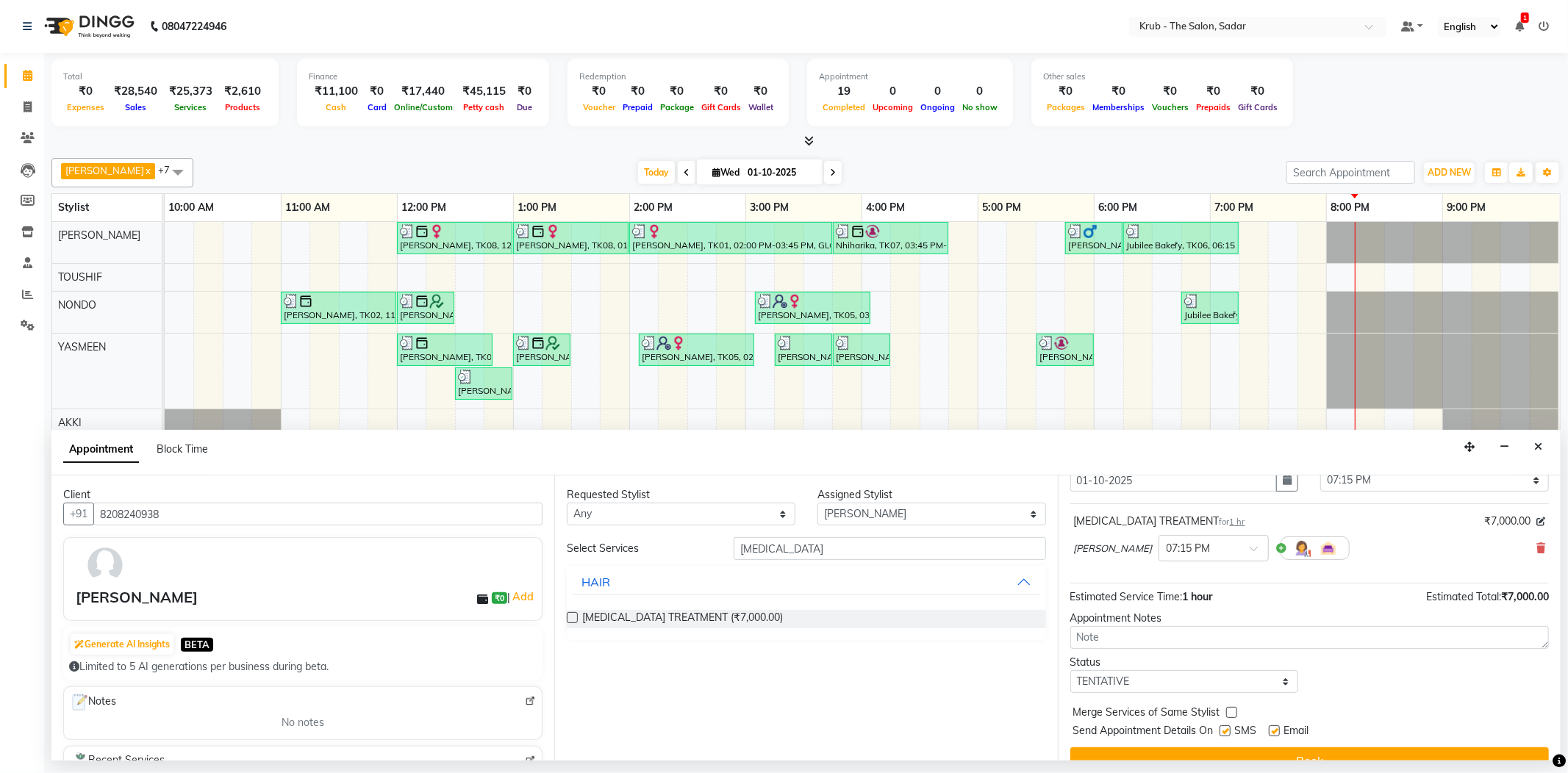
scroll to position [89, 0]
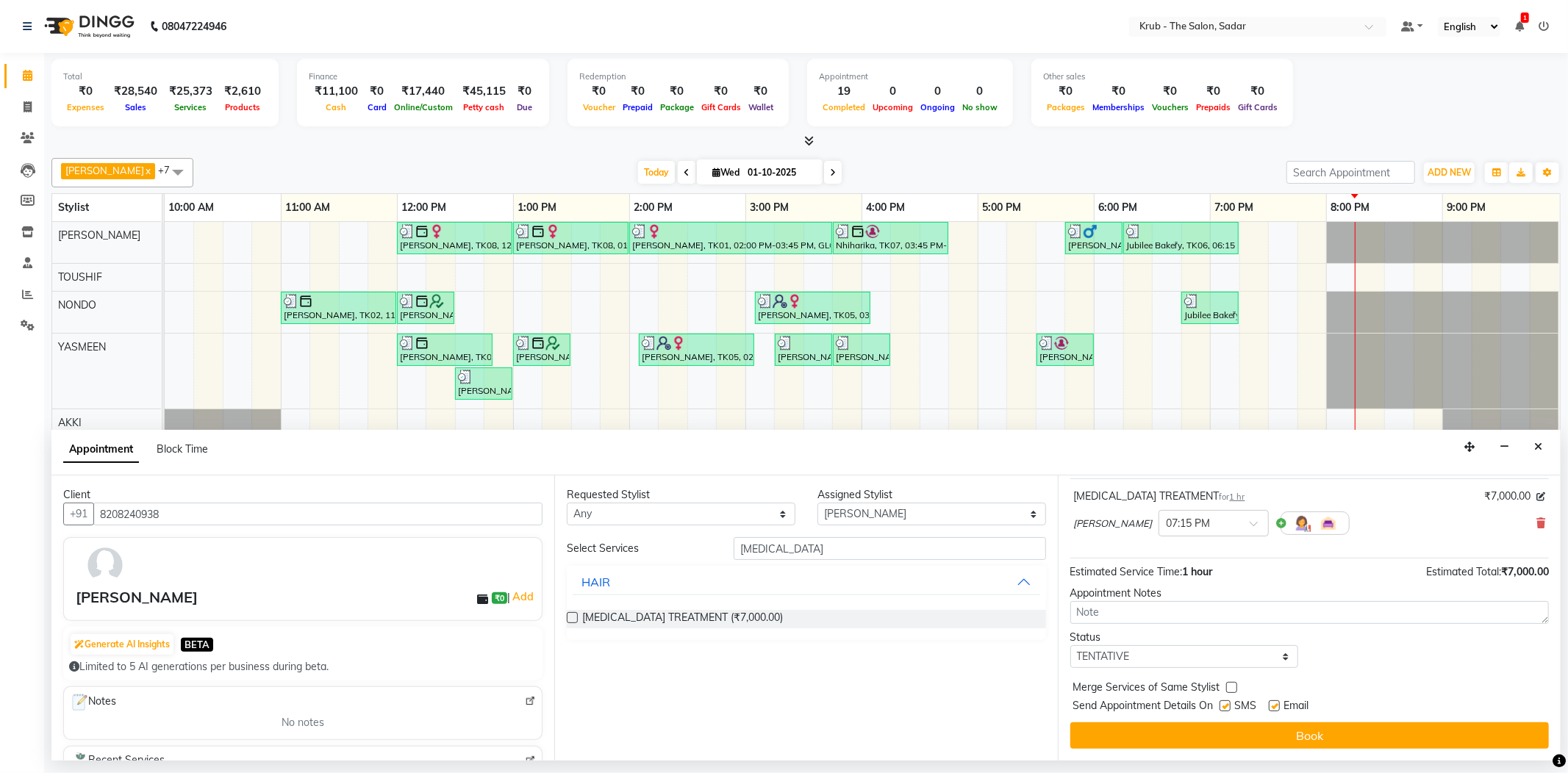
click at [1228, 706] on label at bounding box center [1225, 706] width 11 height 11
click at [1228, 706] on input "checkbox" at bounding box center [1224, 707] width 10 height 10
checkbox input "false"
click at [1276, 710] on label at bounding box center [1274, 706] width 11 height 11
click at [1276, 710] on input "checkbox" at bounding box center [1273, 707] width 10 height 10
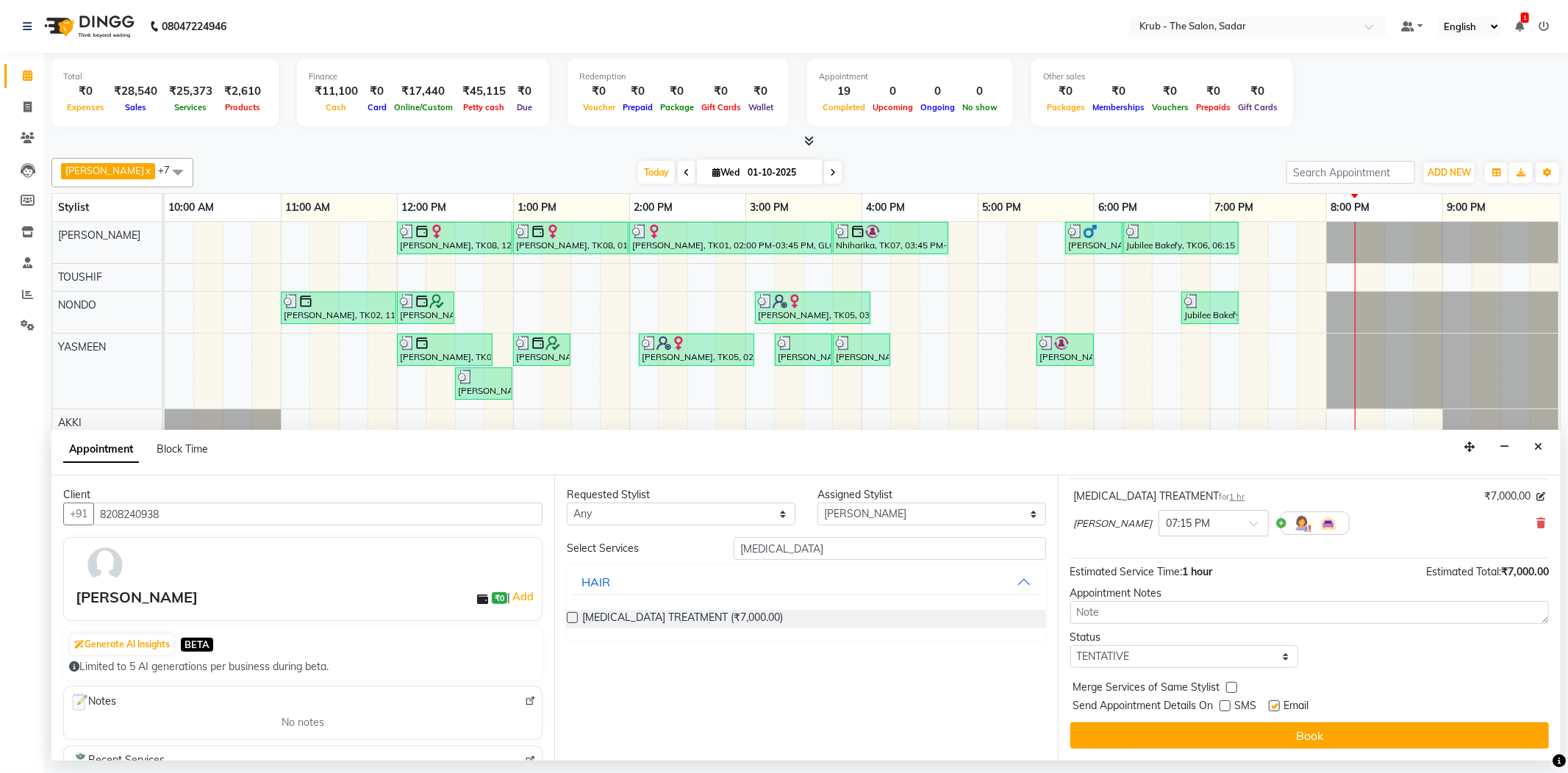
checkbox input "false"
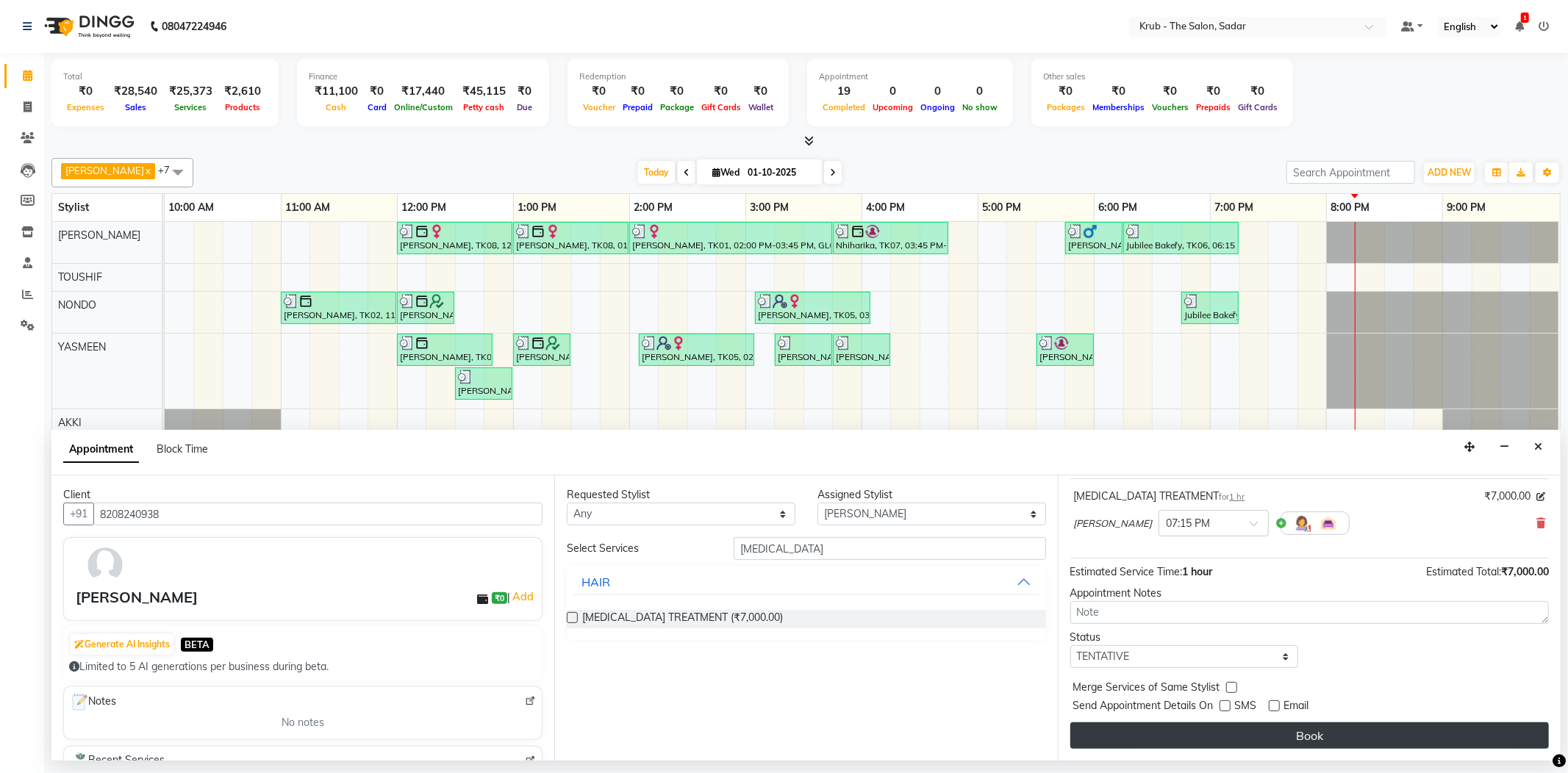
click at [1288, 736] on button "Book" at bounding box center [1309, 735] width 479 height 27
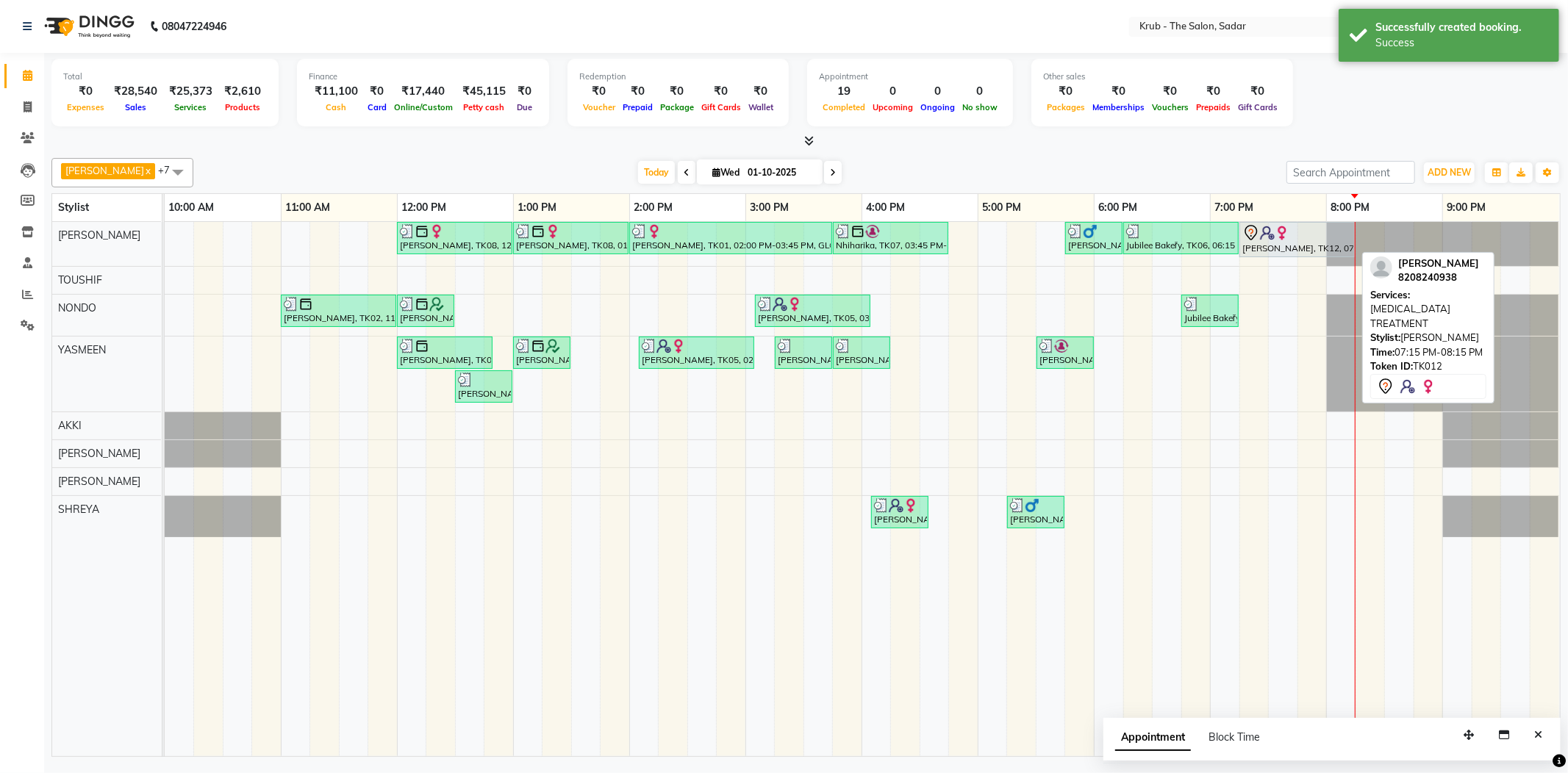
click at [1289, 253] on div "[PERSON_NAME], TK12, 07:15 PM-08:15 PM, [MEDICAL_DATA] TREATMENT" at bounding box center [1297, 240] width 112 height 31
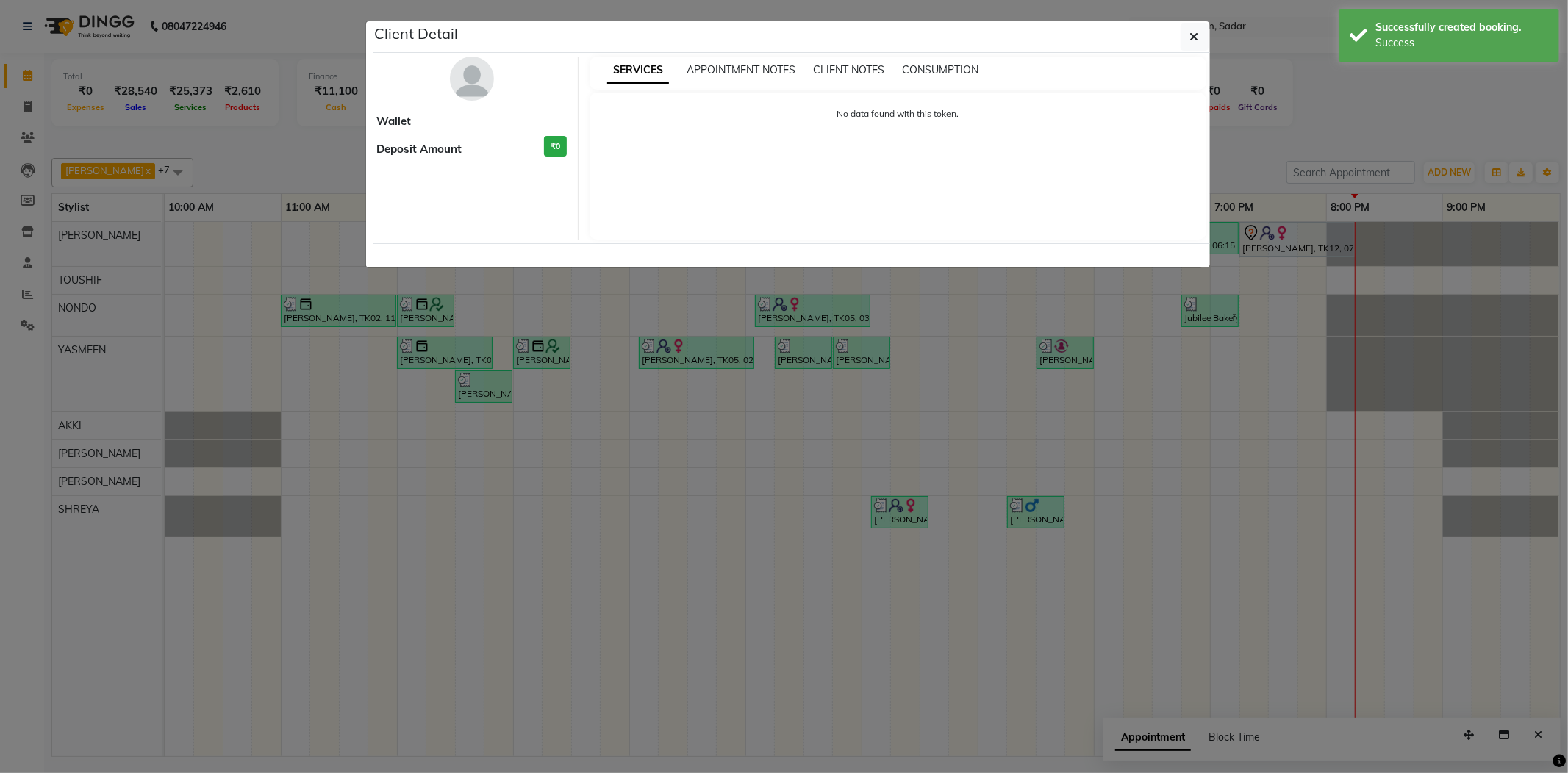
select select "7"
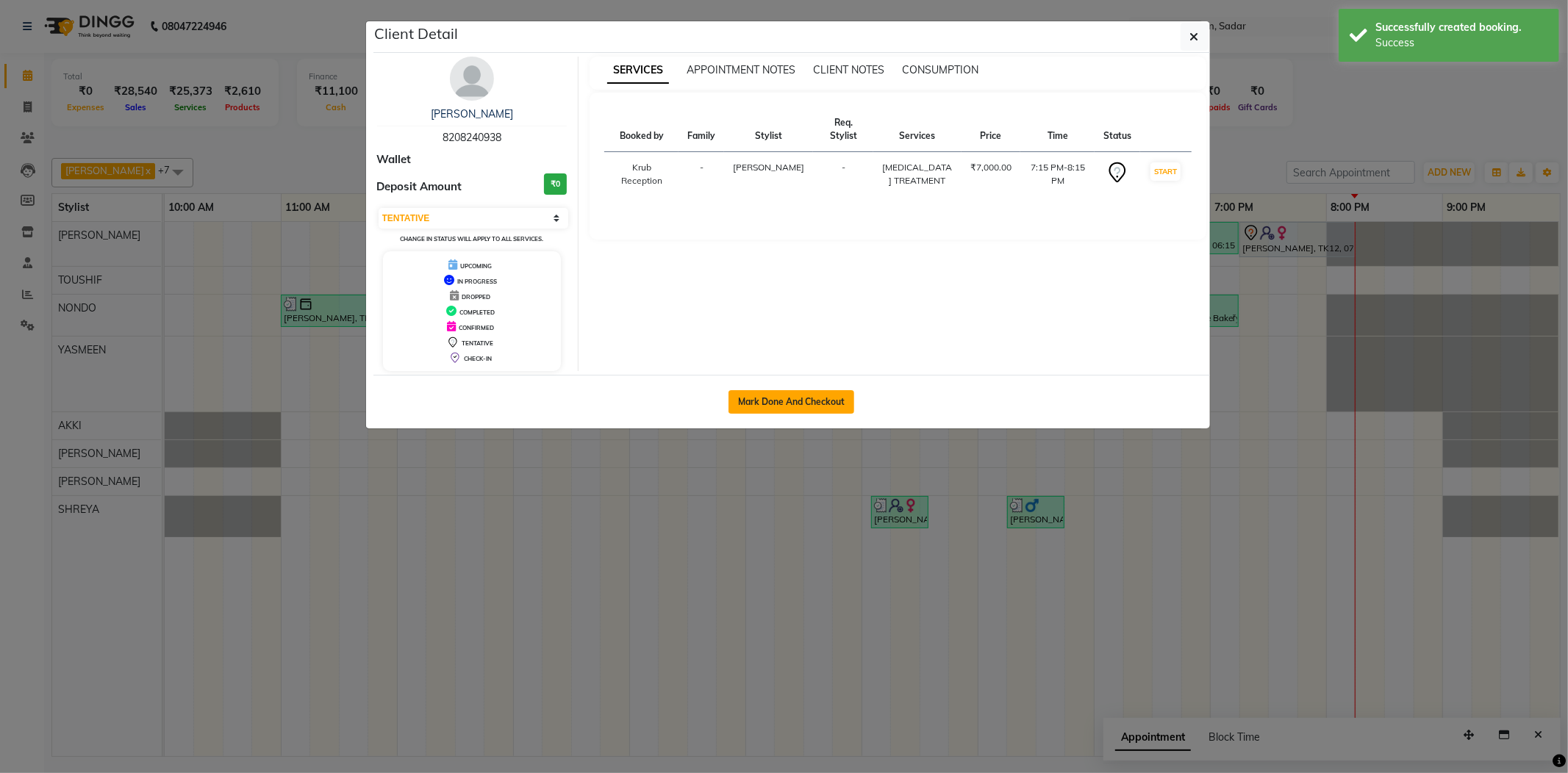
click at [803, 408] on button "Mark Done And Checkout" at bounding box center [790, 401] width 126 height 24
select select "4449"
select select "service"
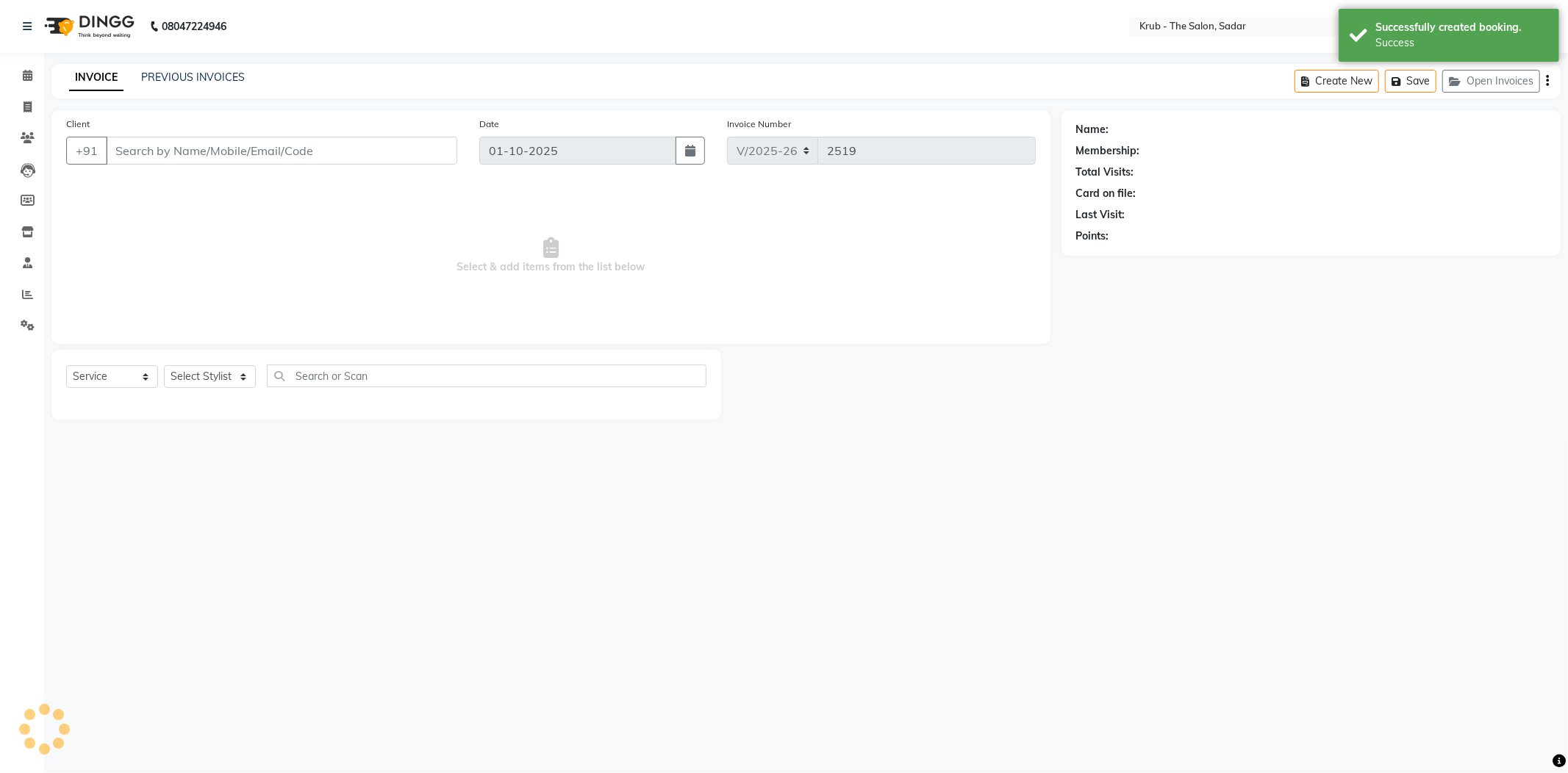
type input "8208240938"
select select "24979"
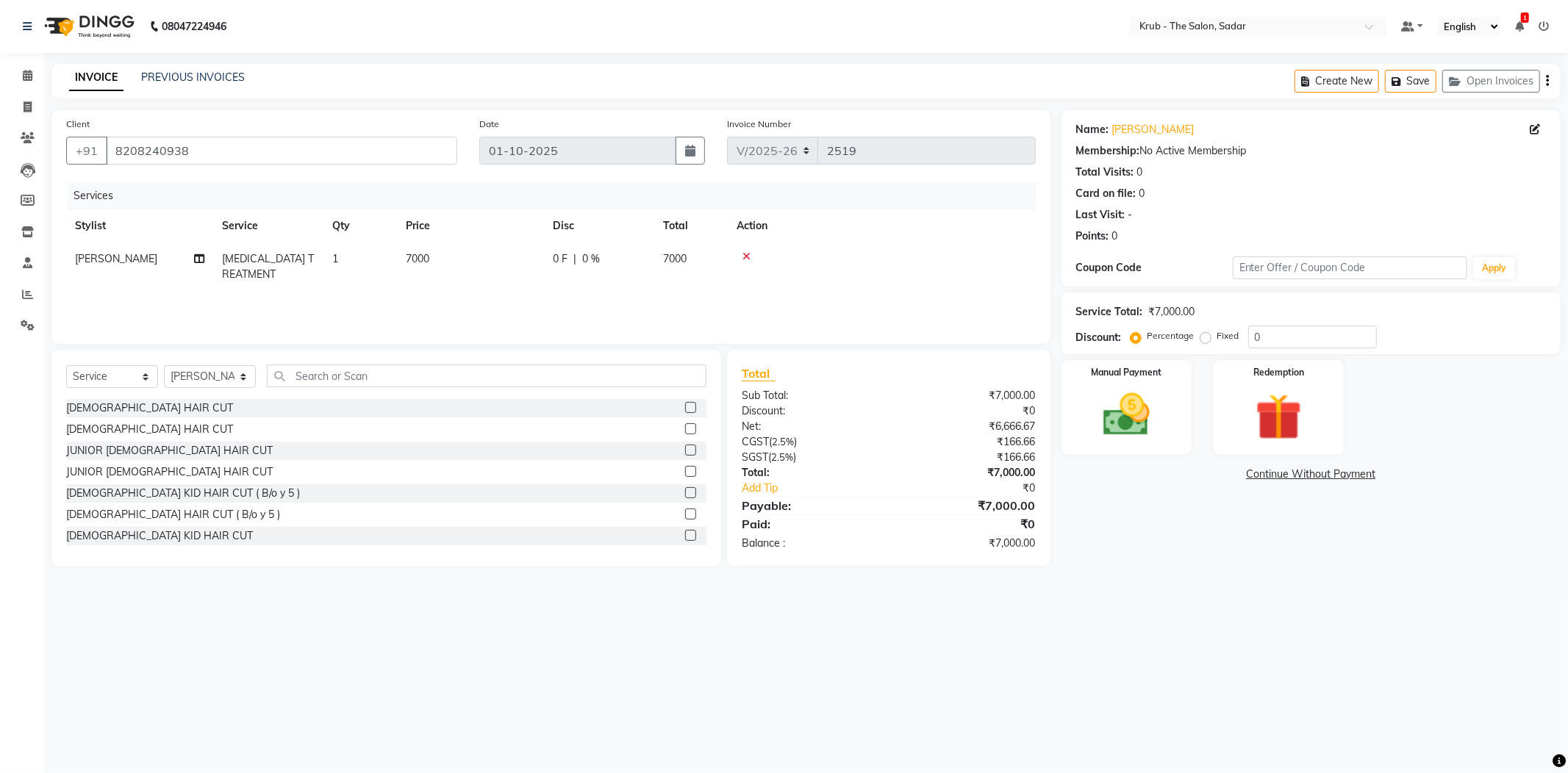
click at [418, 258] on span "7000" at bounding box center [417, 258] width 24 height 13
select select "24979"
click at [435, 265] on input "1" at bounding box center [429, 262] width 56 height 23
drag, startPoint x: 535, startPoint y: 248, endPoint x: 496, endPoint y: 271, distance: 45.3
click at [496, 271] on td "7000" at bounding box center [470, 267] width 147 height 49
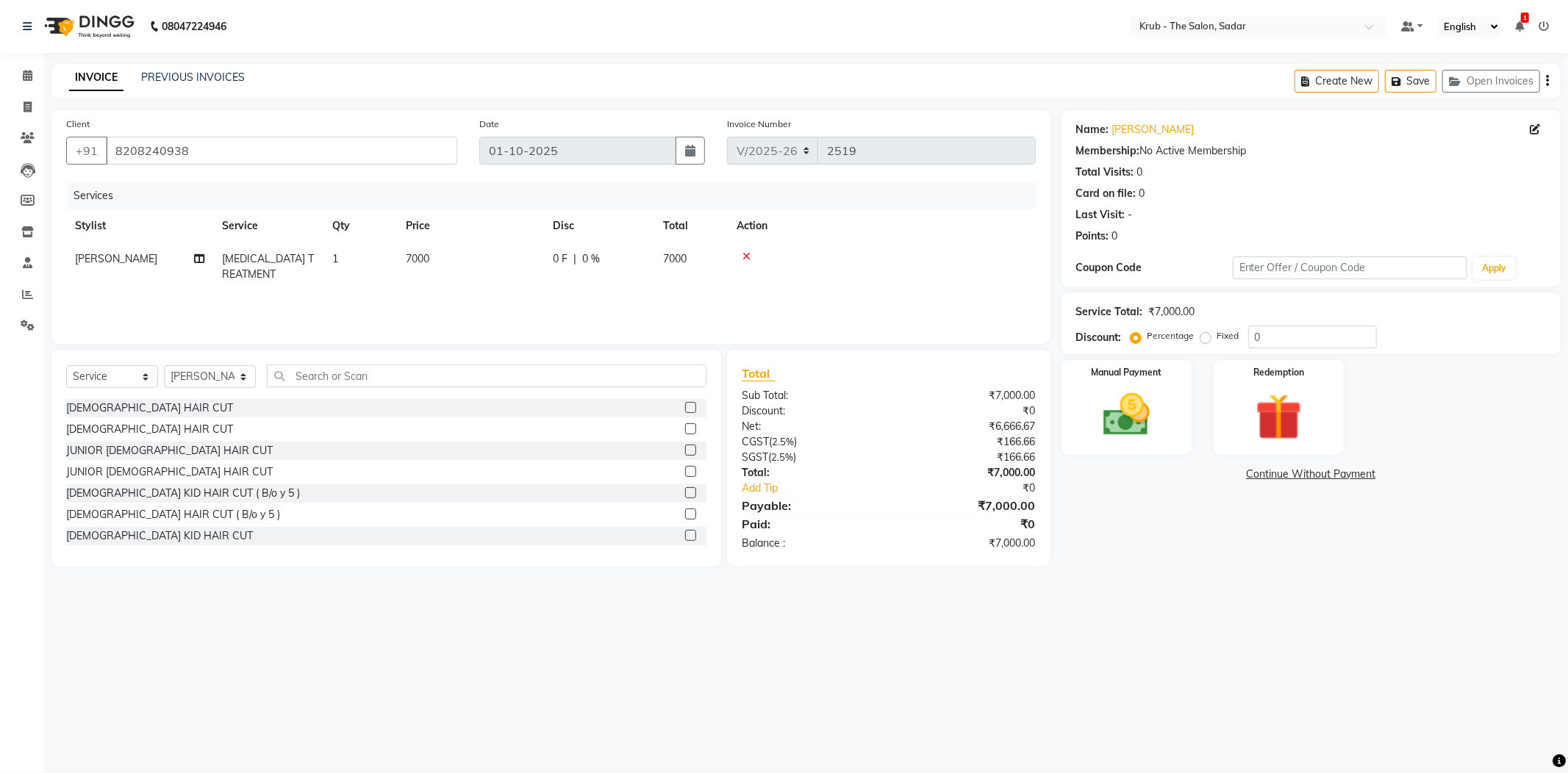
select select "24979"
drag, startPoint x: 539, startPoint y: 268, endPoint x: 478, endPoint y: 266, distance: 61.0
click at [478, 266] on input "7000" at bounding box center [539, 262] width 129 height 23
type input "4000"
click at [134, 243] on td "AKASH AKKI AKSHAY AMIT Andreas GURVEER Krub Reception KUNAL NONDO RAJESH SHREYA…" at bounding box center [139, 274] width 147 height 63
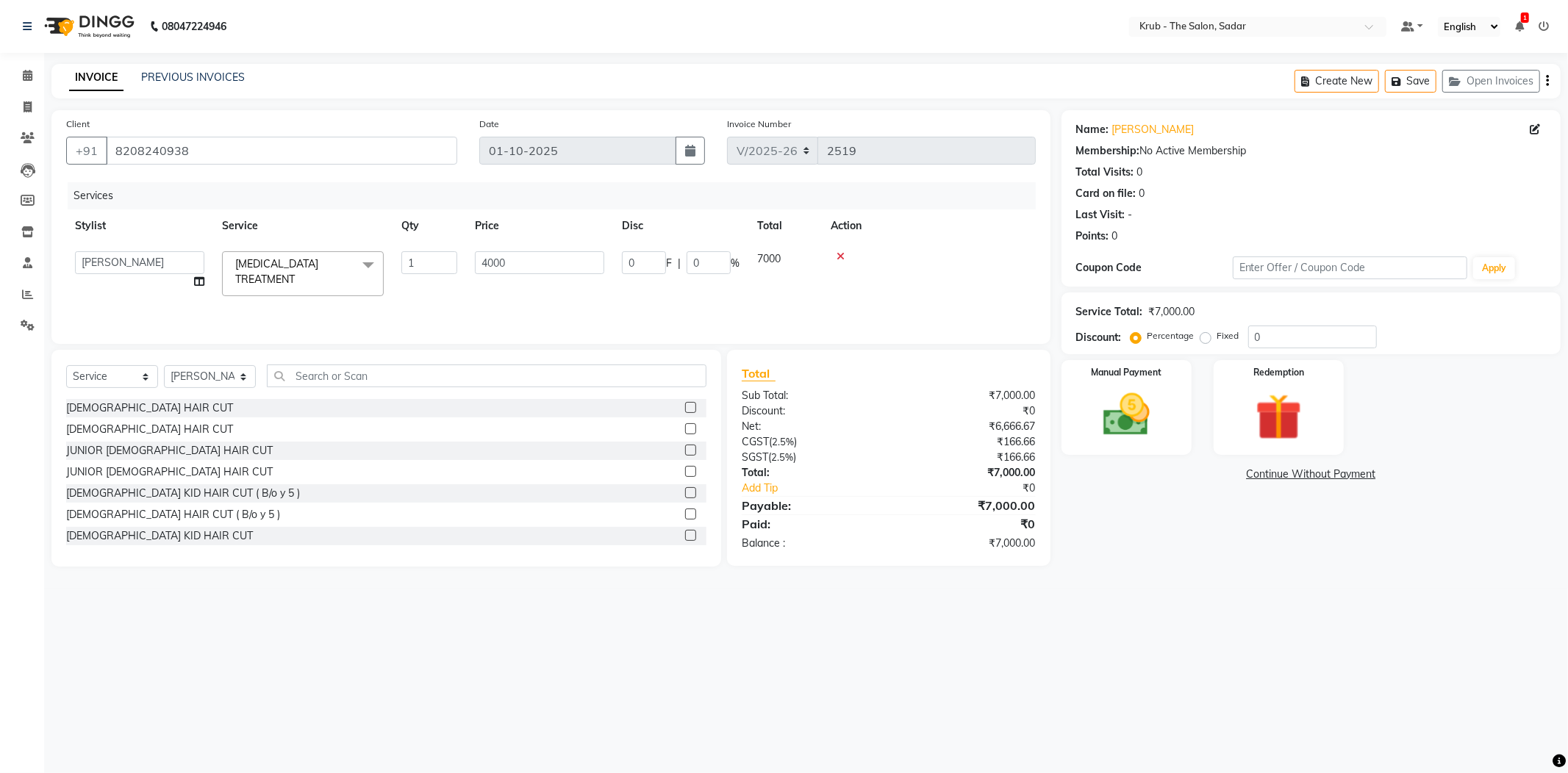
select select "24979"
click at [139, 261] on select "AKASH AKKI AKSHAY AMIT Andreas GURVEER Krub Reception KUNAL NONDO RAJESH SHREYA…" at bounding box center [139, 262] width 129 height 23
select select "89642"
click at [1137, 399] on img at bounding box center [1126, 415] width 79 height 56
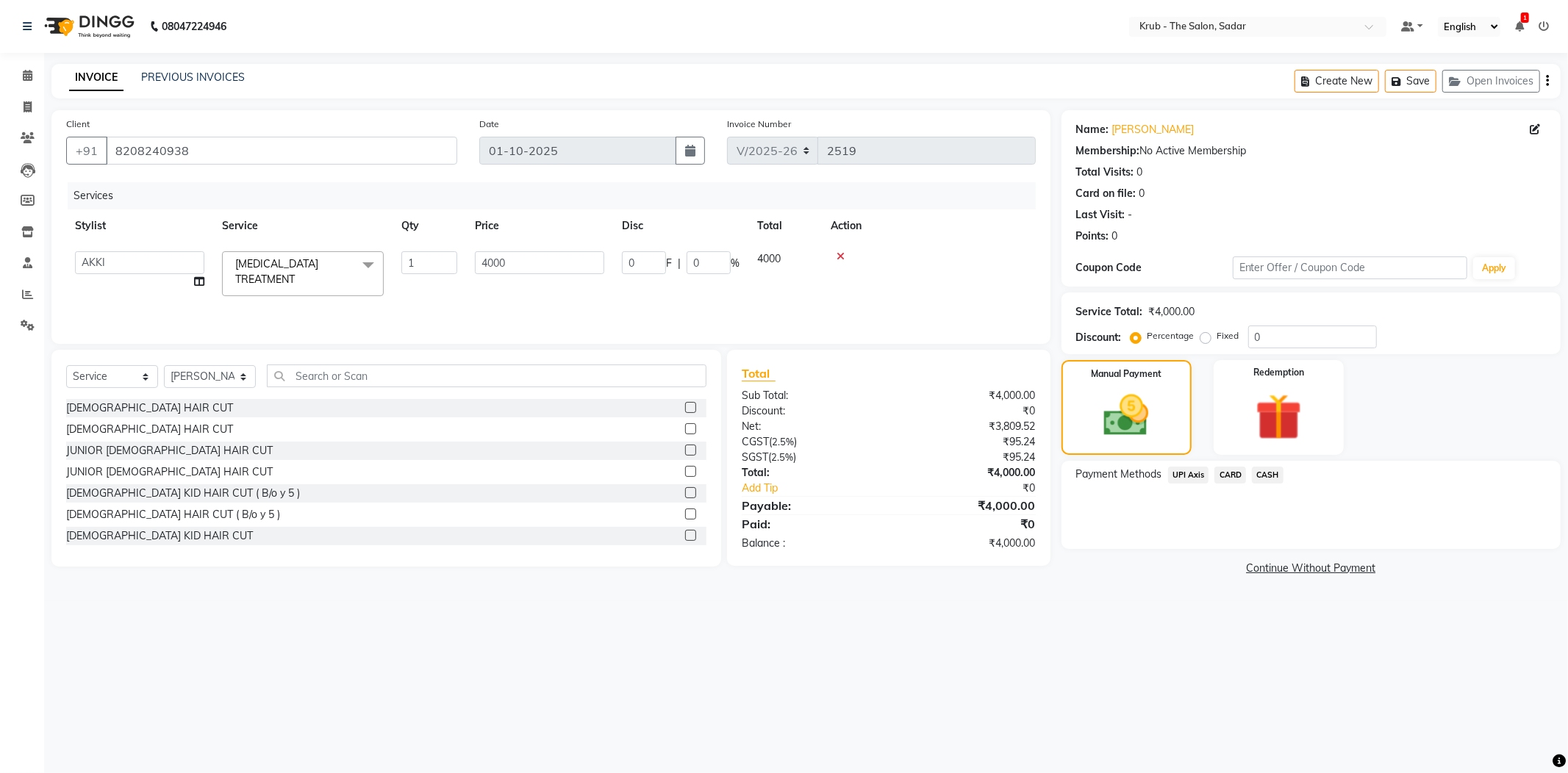
click at [1262, 474] on span "CASH" at bounding box center [1267, 474] width 32 height 17
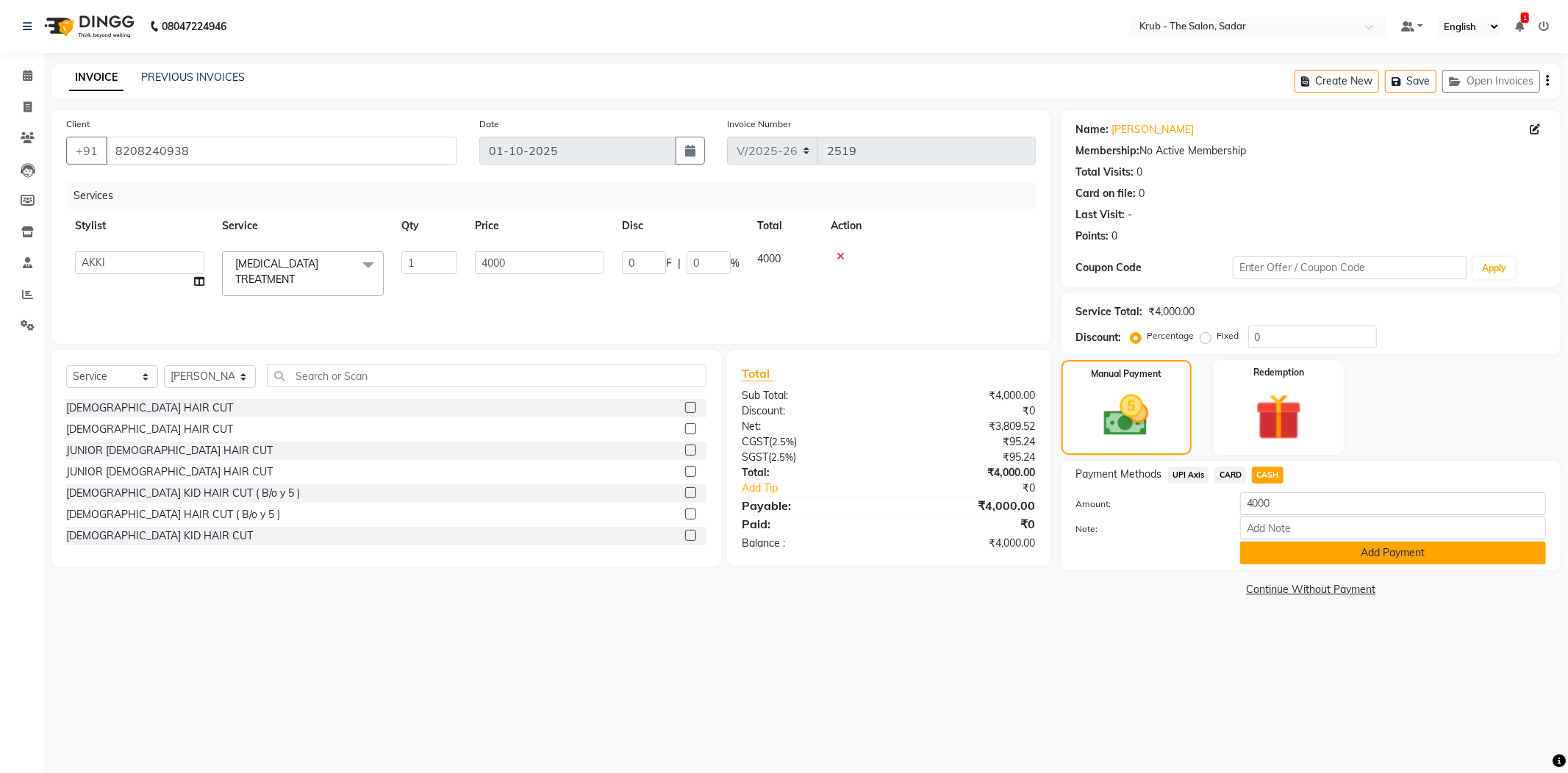
click at [1306, 554] on button "Add Payment" at bounding box center [1393, 553] width 305 height 23
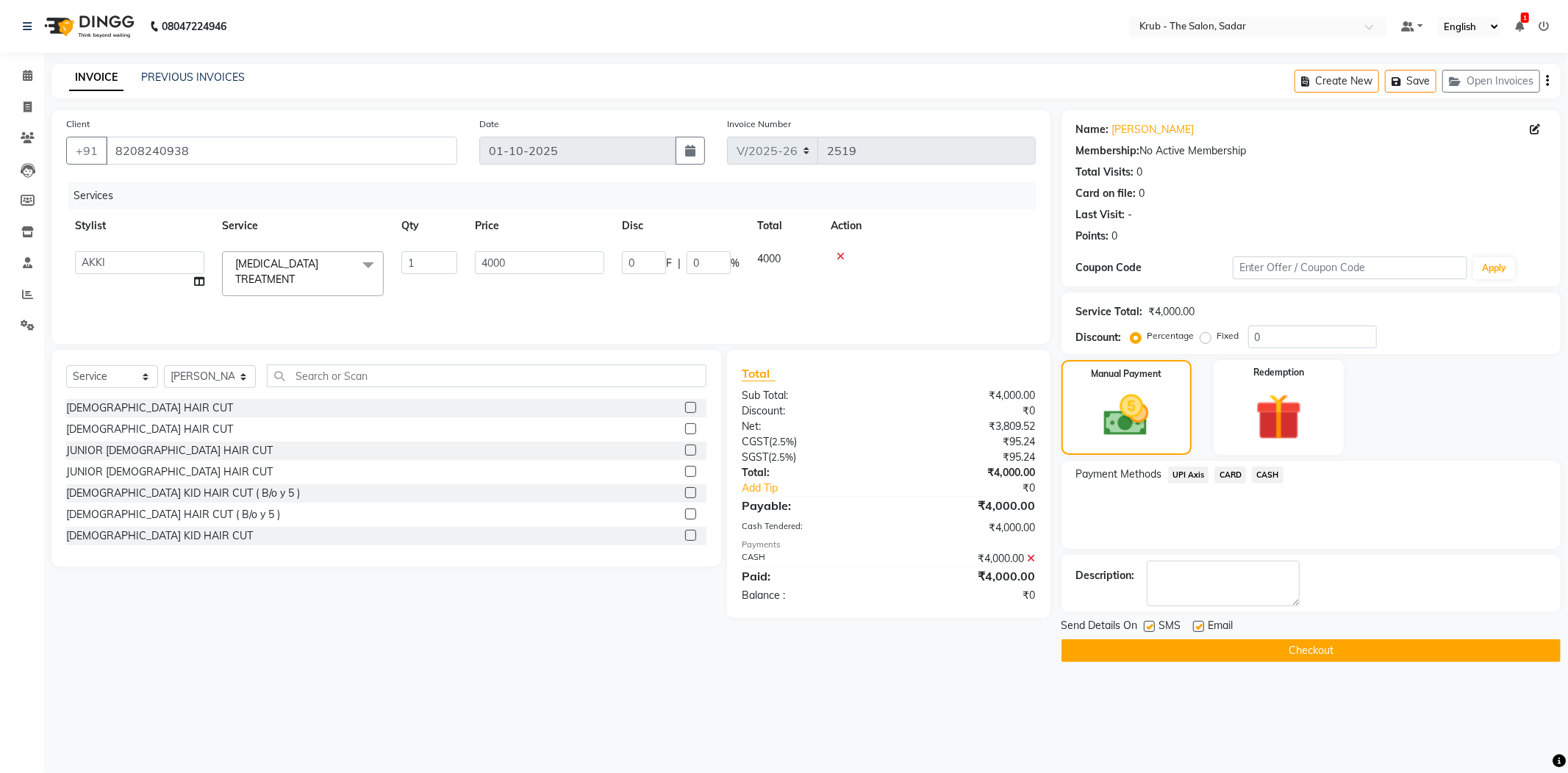
click at [1145, 647] on button "Checkout" at bounding box center [1310, 650] width 499 height 23
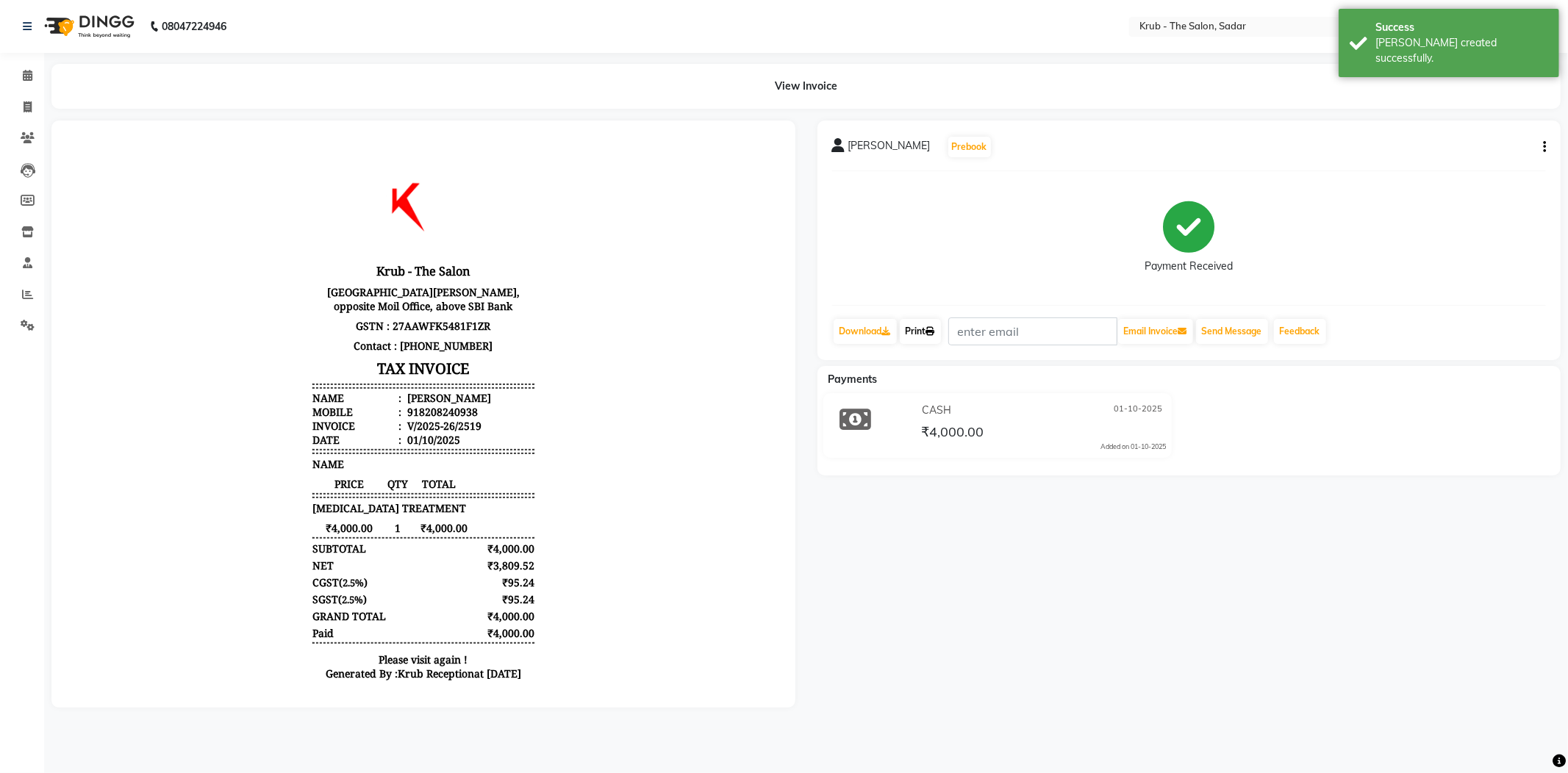
click at [918, 330] on link "Print" at bounding box center [920, 331] width 41 height 25
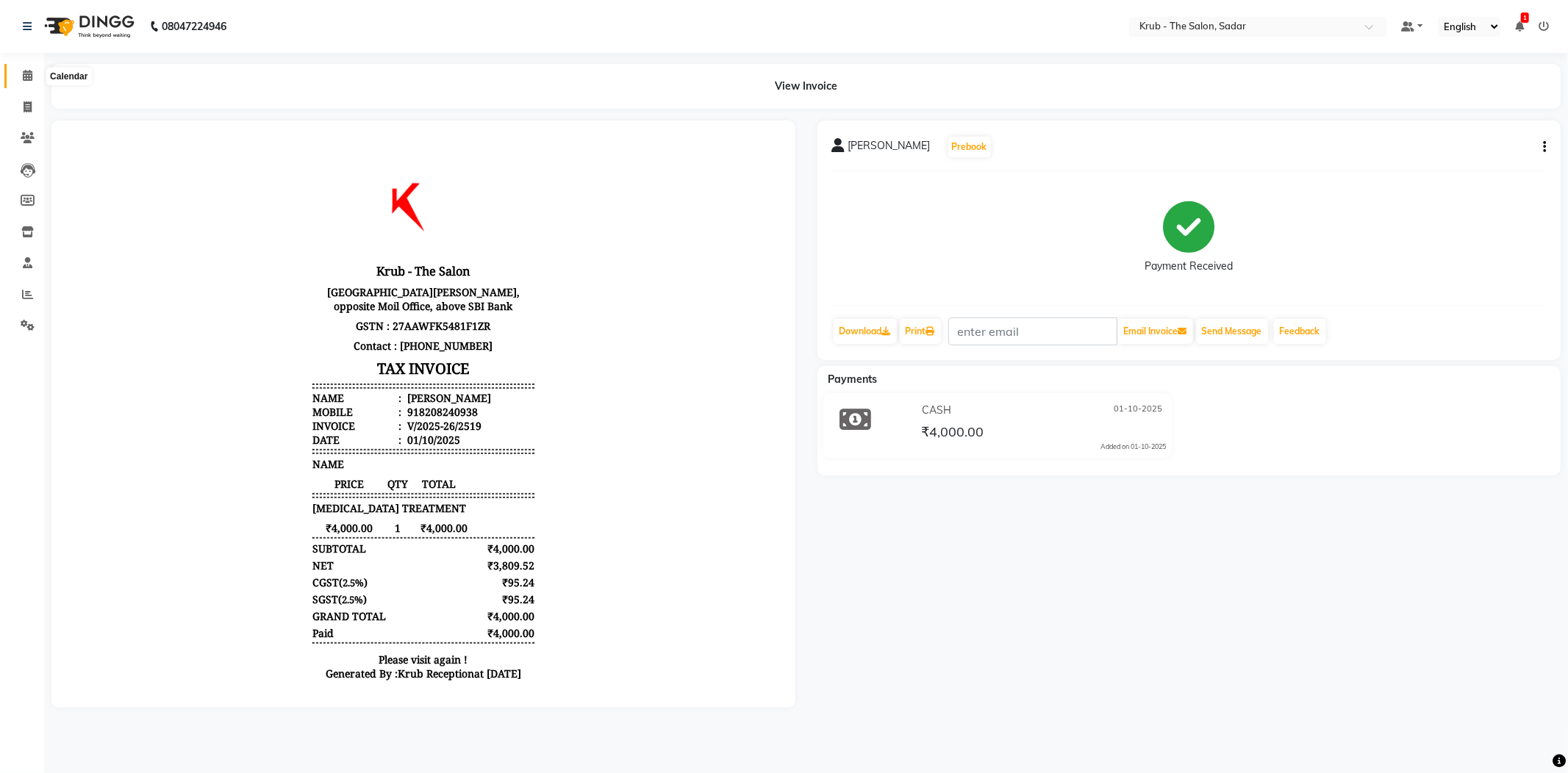
click at [23, 80] on icon at bounding box center [28, 76] width 10 height 11
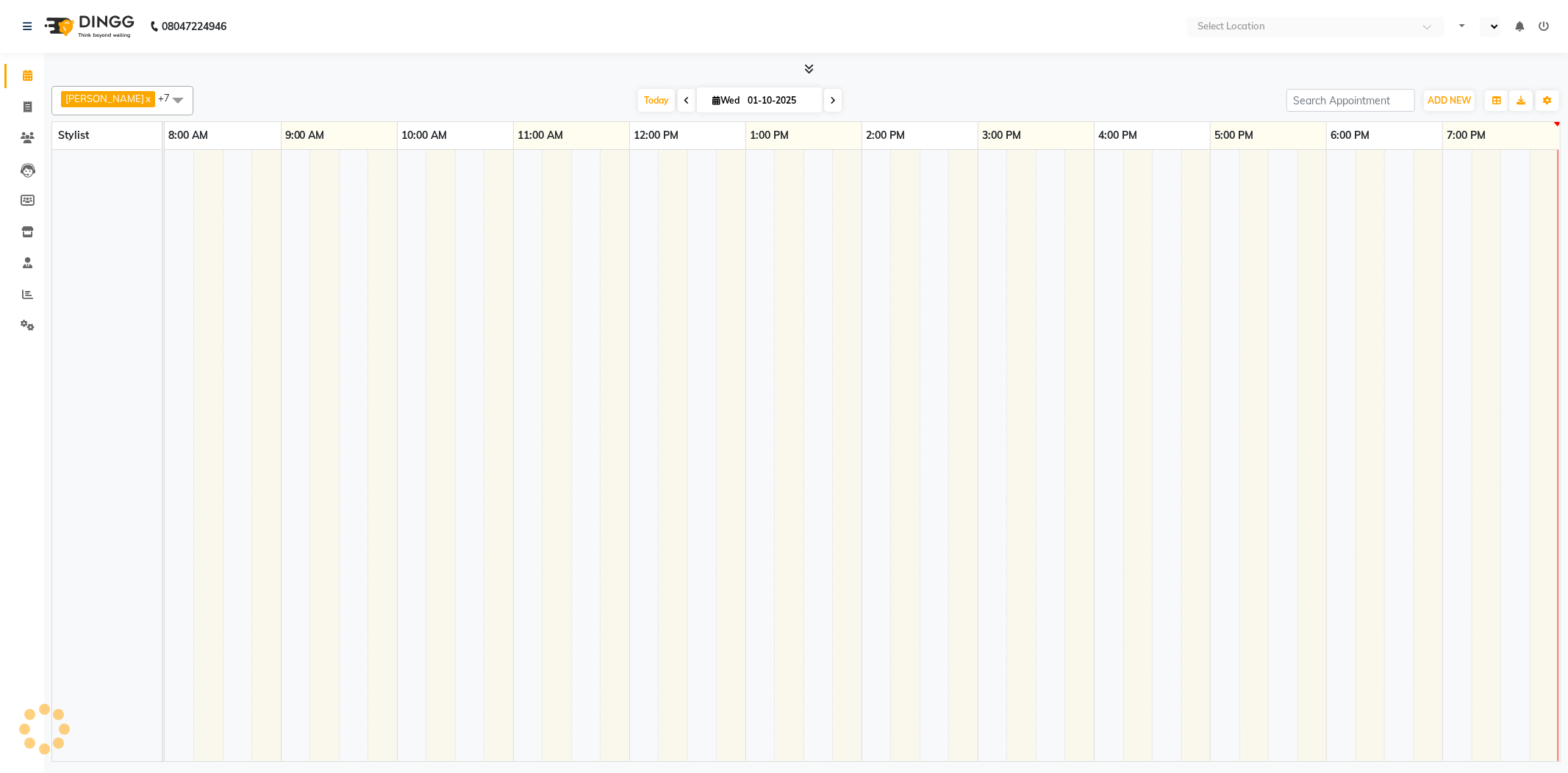
select select "en"
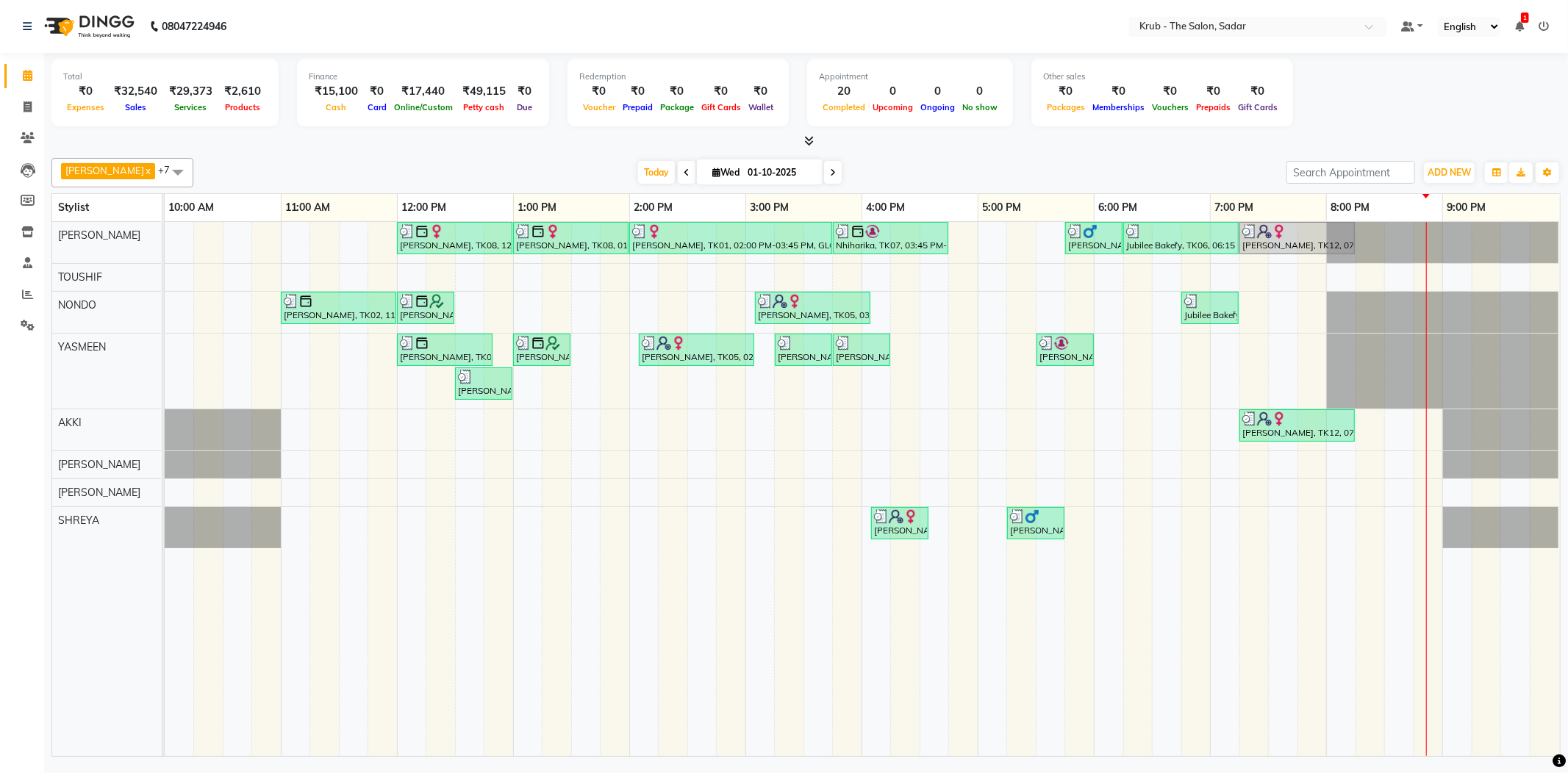
click at [1539, 28] on icon at bounding box center [1543, 26] width 11 height 11
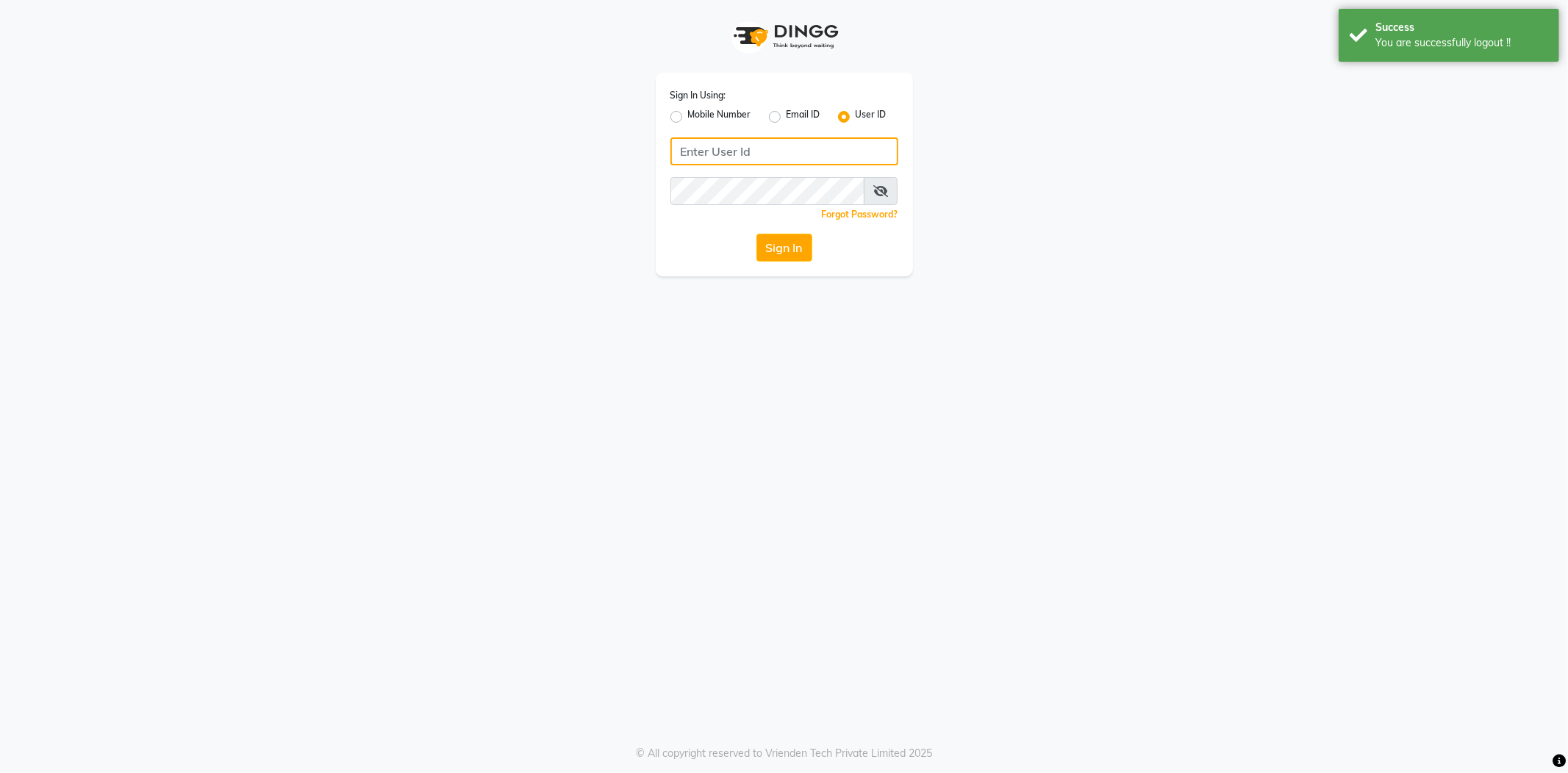
type input "8600687890"
